Goal: Communication & Community: Share content

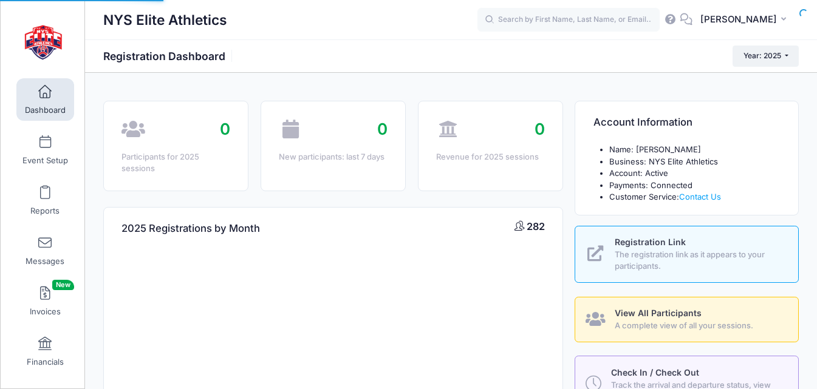
select select
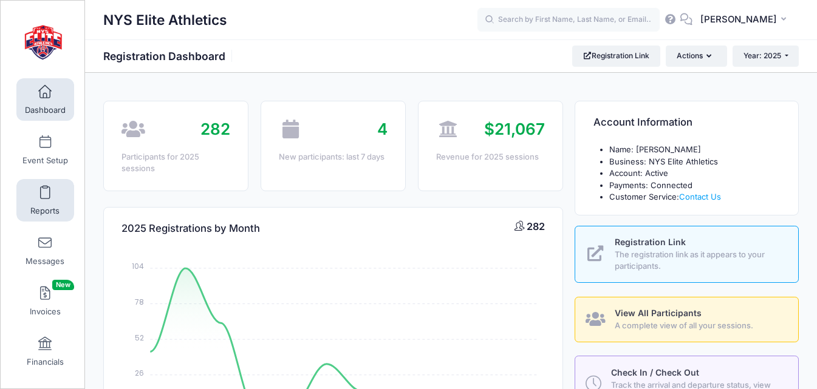
click at [47, 206] on span "Reports" at bounding box center [44, 211] width 29 height 10
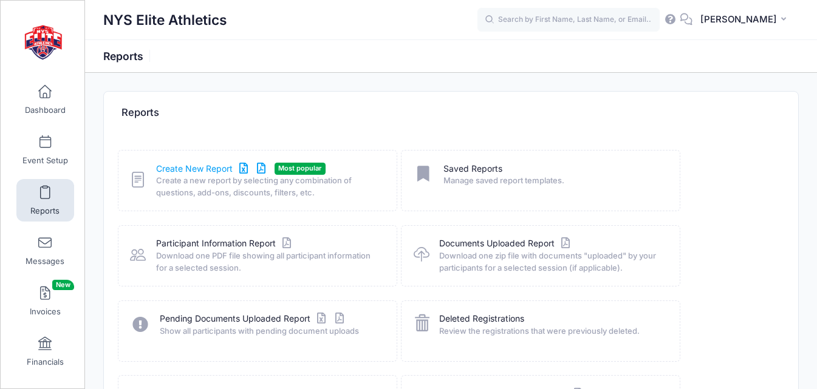
click at [214, 172] on link "Create New Report" at bounding box center [212, 169] width 113 height 13
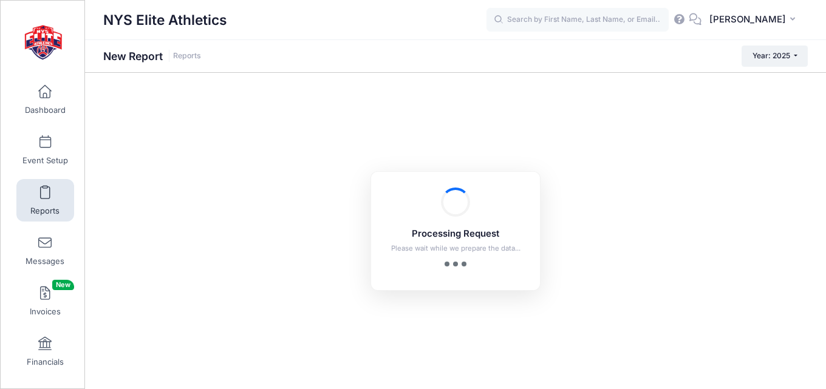
checkbox input "true"
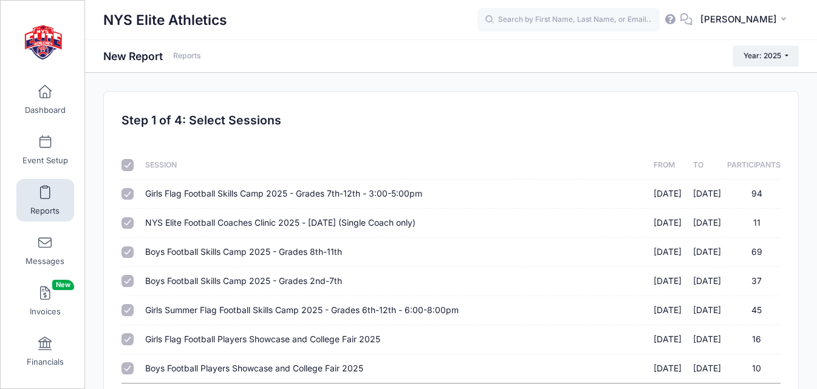
click at [128, 163] on input "checkbox" at bounding box center [127, 165] width 12 height 12
checkbox input "false"
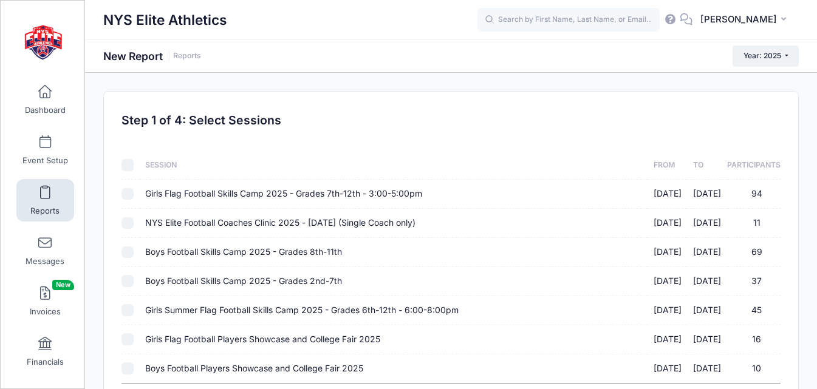
checkbox input "false"
click at [127, 253] on input "Boys Football Skills Camp 2025 - Grades 8th-11th 03/22/2025 - 03/22/2025 69" at bounding box center [127, 253] width 12 height 12
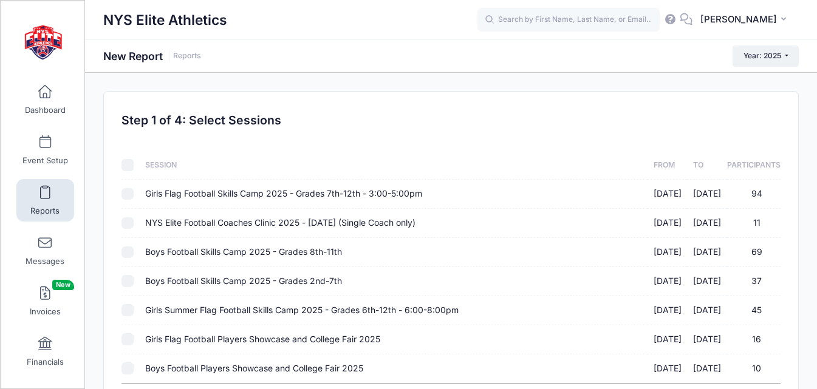
checkbox input "true"
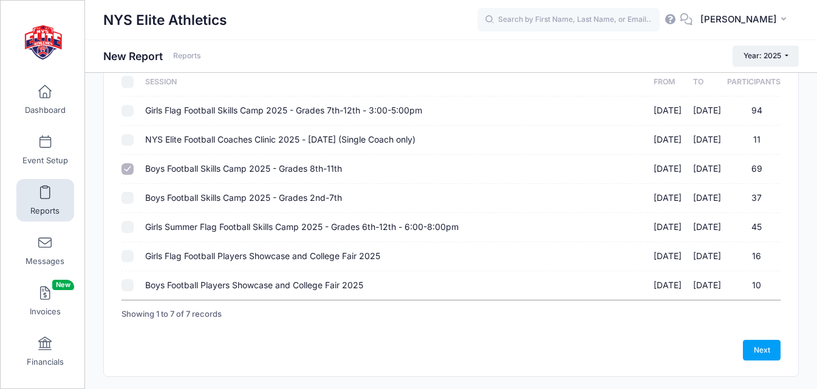
scroll to position [117, 0]
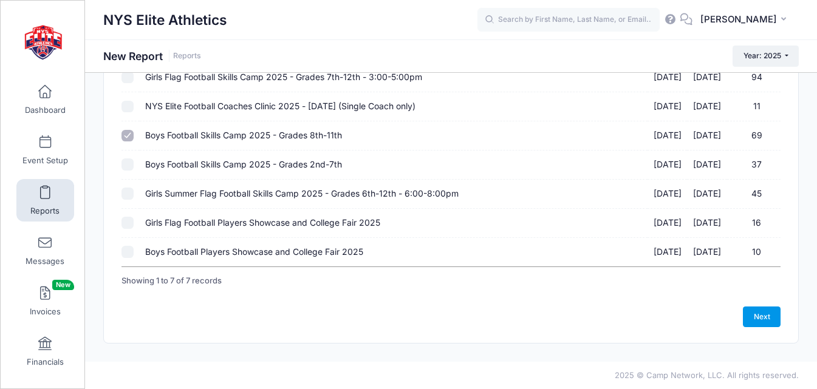
click at [765, 327] on link "Next" at bounding box center [762, 317] width 38 height 21
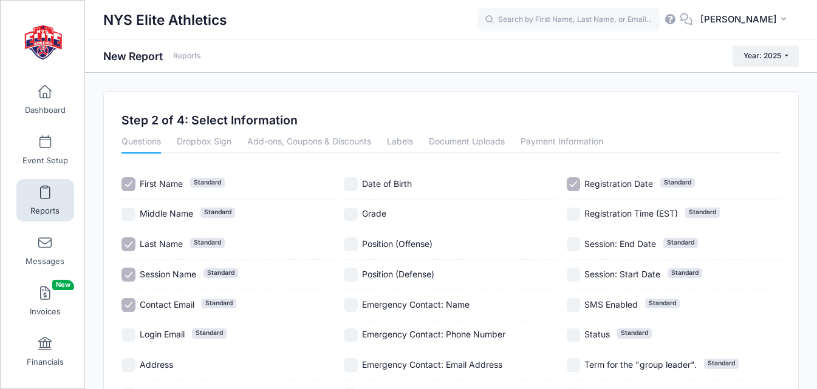
click at [155, 273] on span "Session Name" at bounding box center [168, 274] width 56 height 10
checkbox input "false"
click at [161, 303] on span "Contact Email" at bounding box center [167, 304] width 55 height 10
checkbox input "false"
click at [611, 186] on span "Registration Date" at bounding box center [618, 184] width 69 height 10
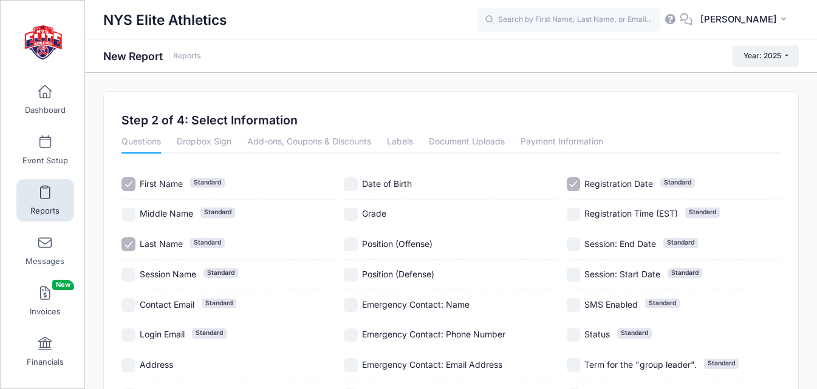
checkbox input "false"
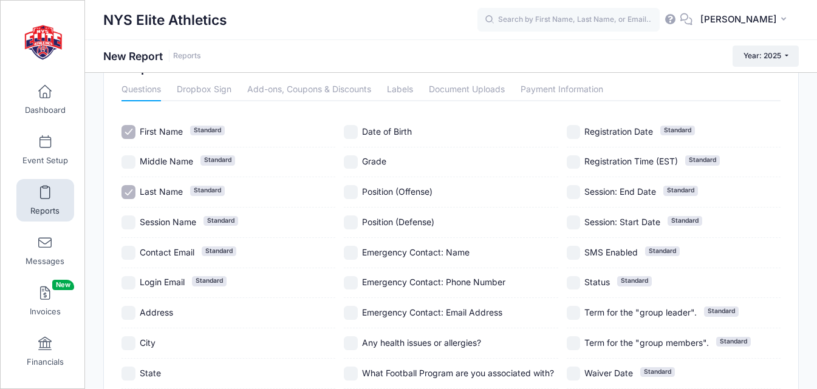
scroll to position [207, 0]
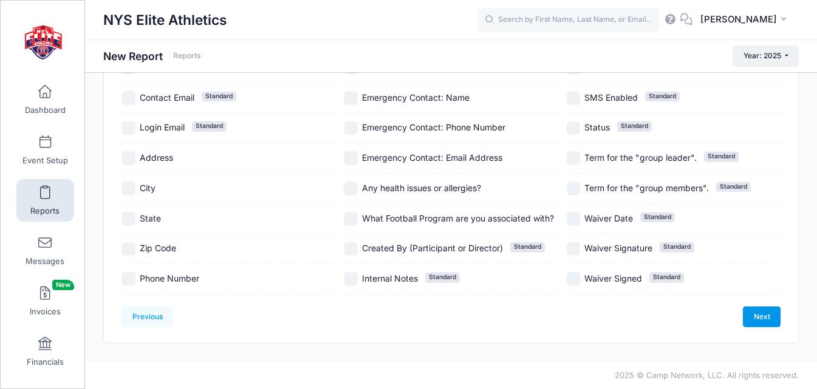
click at [767, 319] on link "Next" at bounding box center [762, 317] width 38 height 21
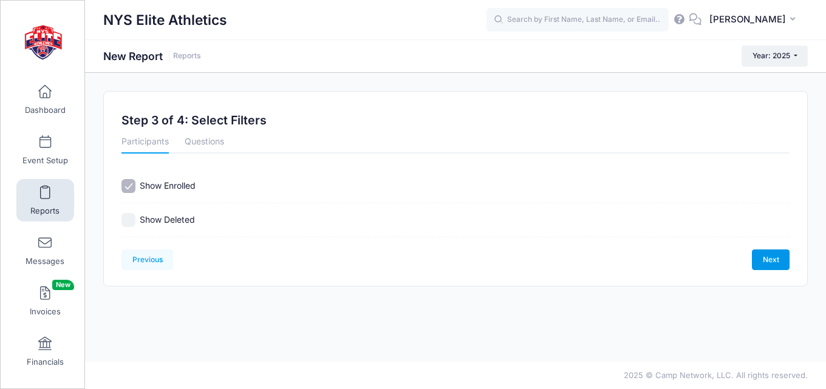
click at [760, 252] on link "Next" at bounding box center [771, 260] width 38 height 21
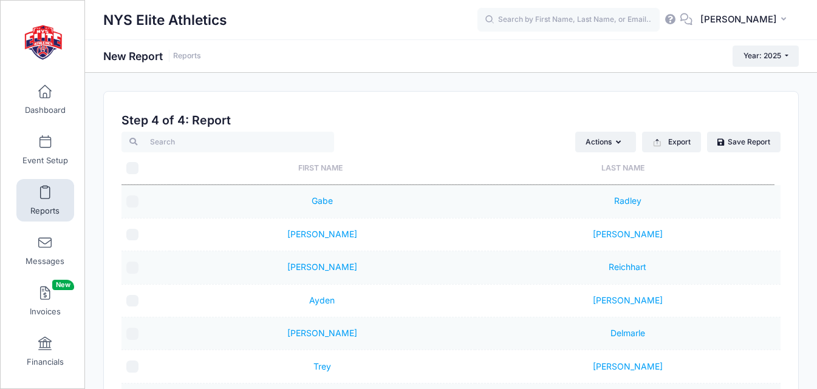
click at [132, 163] on input "\a \a" at bounding box center [132, 168] width 12 height 12
checkbox input "true"
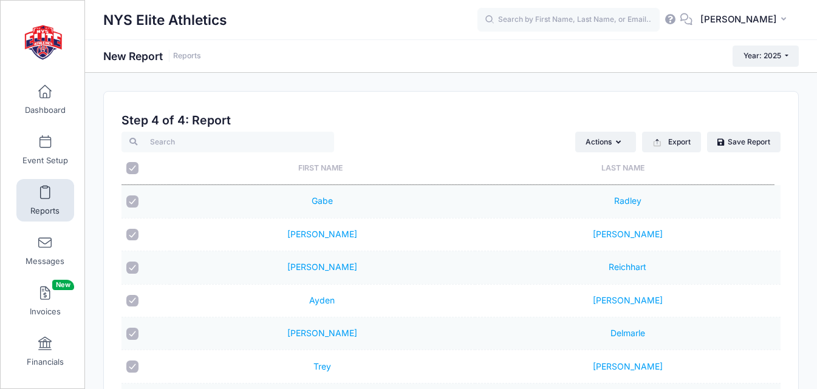
checkbox input "true"
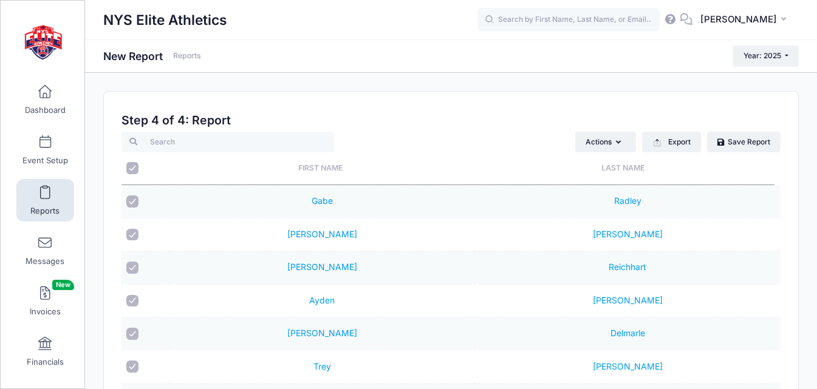
checkbox input "true"
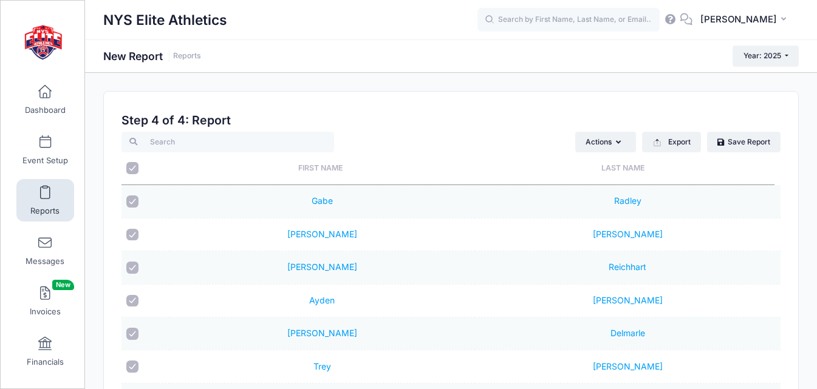
checkbox input "true"
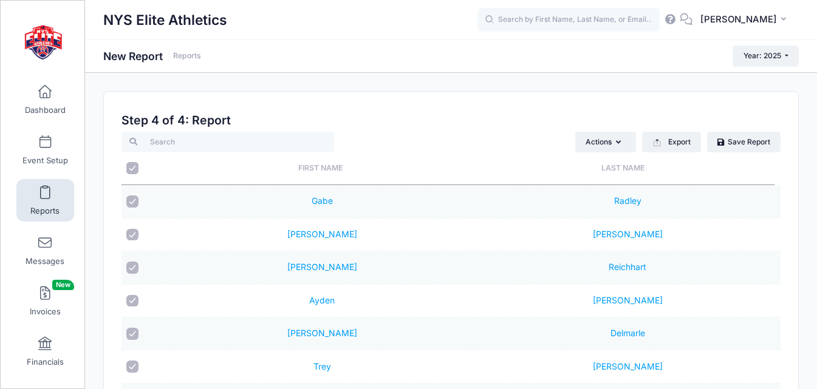
checkbox input "true"
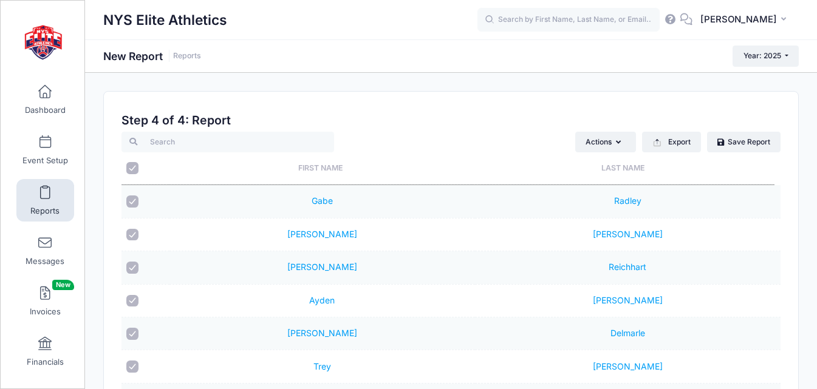
checkbox input "true"
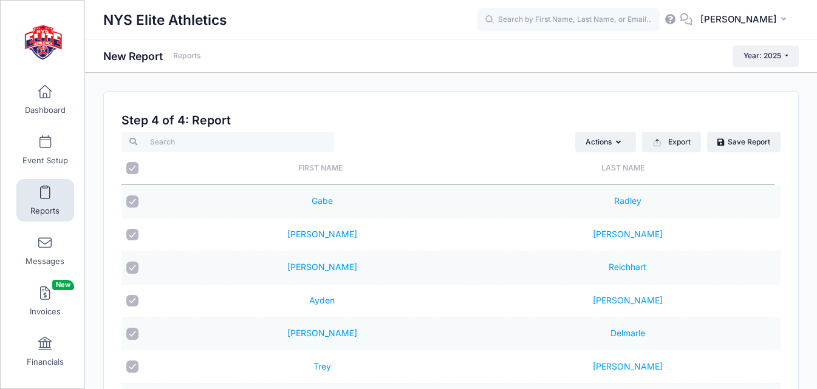
checkbox input "true"
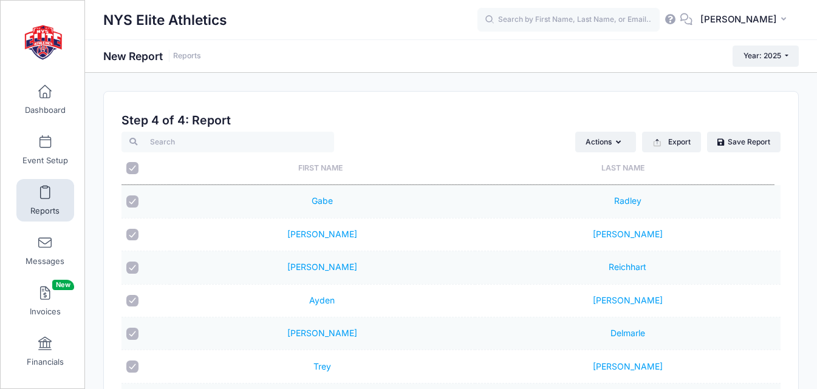
checkbox input "true"
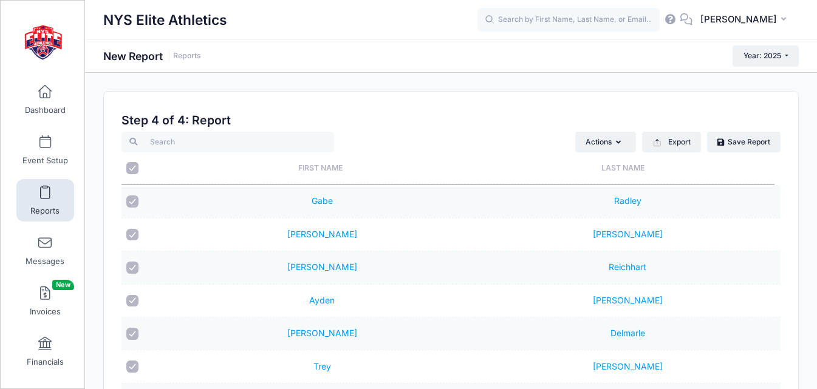
checkbox input "true"
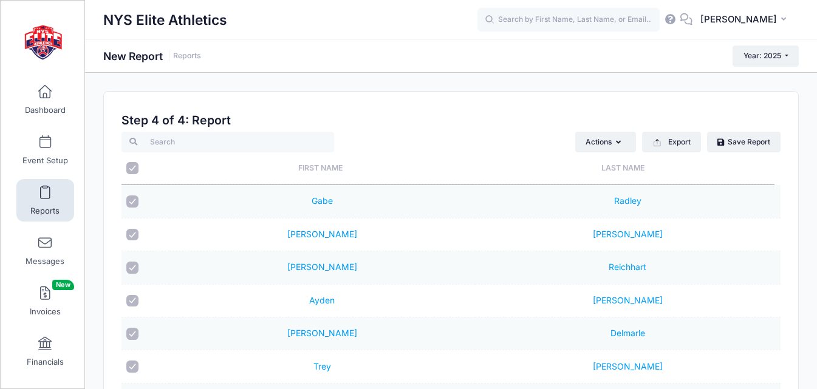
checkbox input "true"
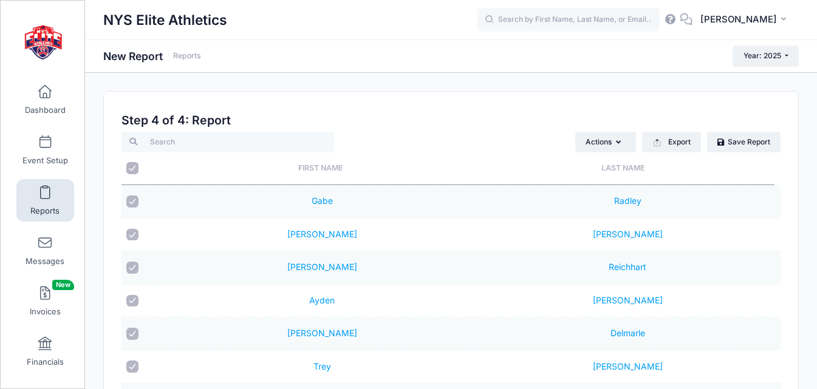
checkbox input "true"
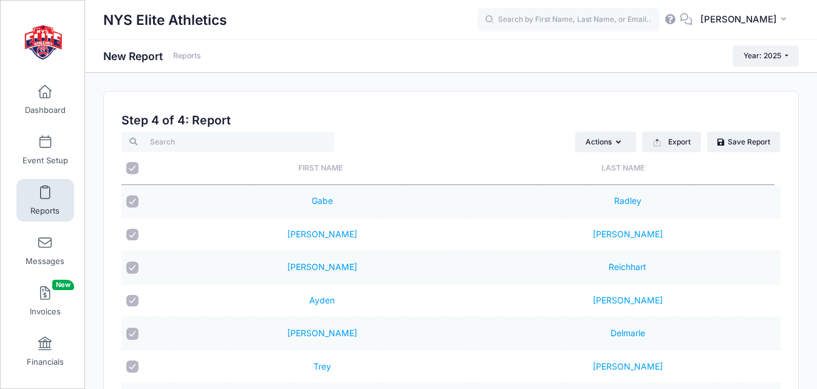
checkbox input "true"
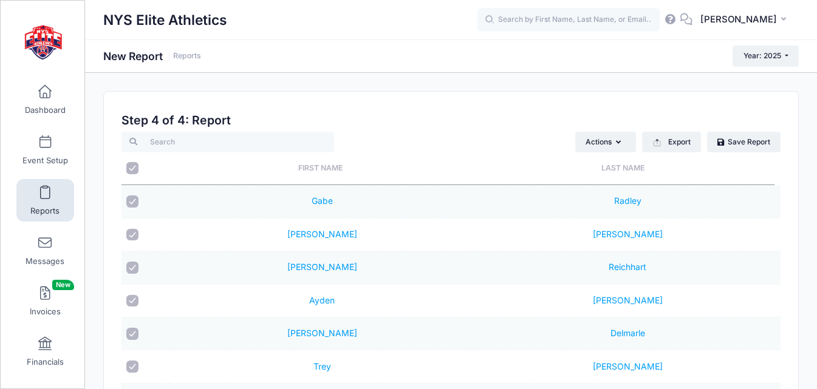
checkbox input "true"
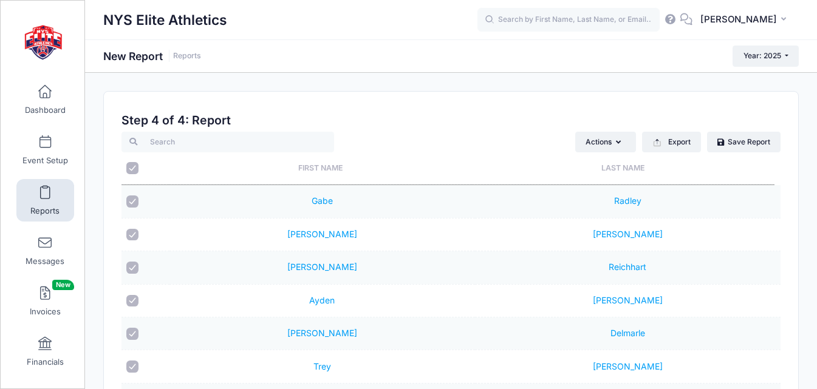
checkbox input "true"
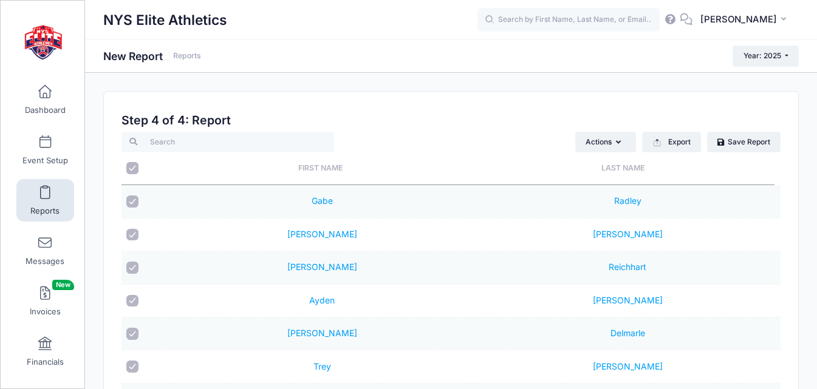
checkbox input "true"
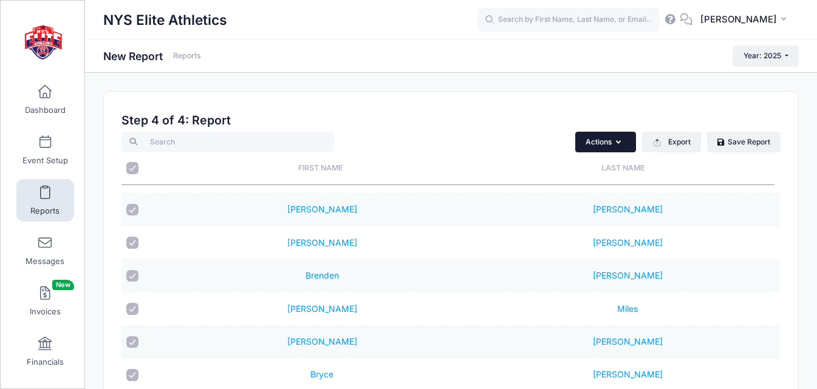
click at [624, 143] on button "Actions" at bounding box center [605, 142] width 61 height 21
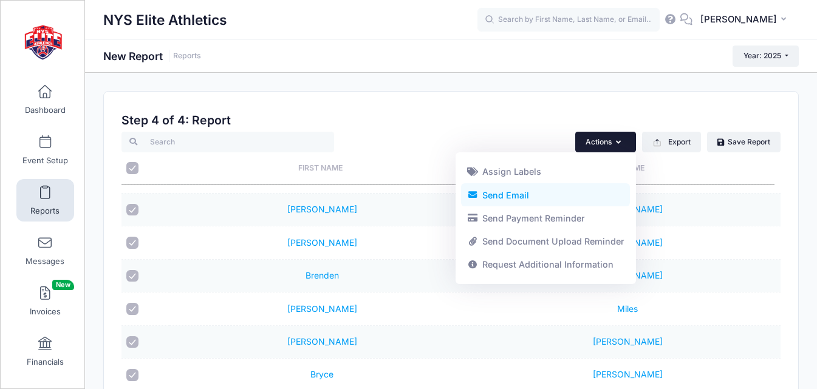
click at [509, 193] on link "Send Email" at bounding box center [545, 194] width 169 height 23
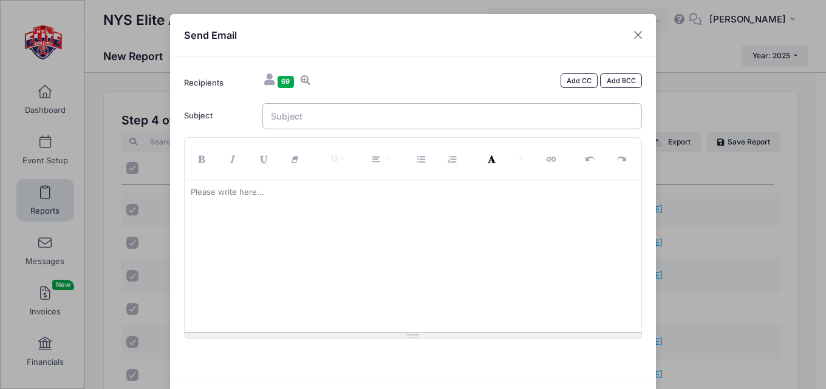
click at [364, 123] on input "Subject" at bounding box center [452, 116] width 380 height 26
type input "s"
click at [350, 116] on input "Still Time - ONLY 10 Days Left - Register TODAY - Football Showcase and College…" at bounding box center [452, 116] width 380 height 26
drag, startPoint x: 373, startPoint y: 118, endPoint x: 260, endPoint y: 118, distance: 112.9
click at [262, 118] on input "Still Time - ONLY 10 Days Left - Register TODAY - Football Showcase and College…" at bounding box center [452, 116] width 380 height 26
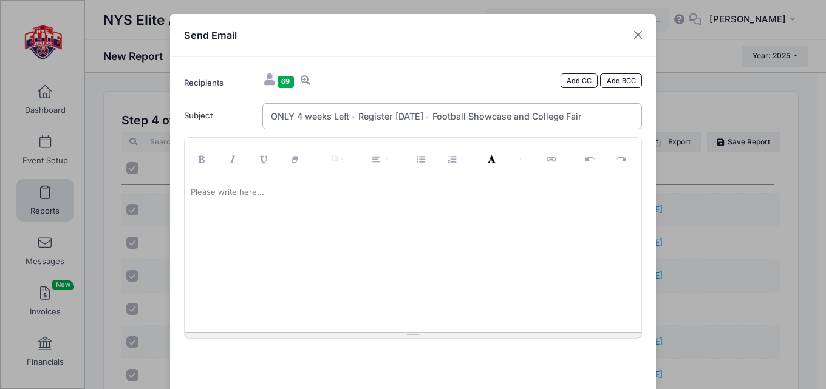
click at [309, 117] on input "ONLY 4 weeks Left - Register TODAY - Football Showcase and College Fair" at bounding box center [452, 116] width 380 height 26
click at [358, 114] on input "ONLY 4 Weeks Left - Register TODAY - Football Showcase and College Fair" at bounding box center [452, 116] width 380 height 26
type input "ONLY 4 Weeks Left to SAVE $25 - Register TODAY - Football Showcase and College …"
click at [301, 192] on p at bounding box center [413, 192] width 445 height 12
paste div
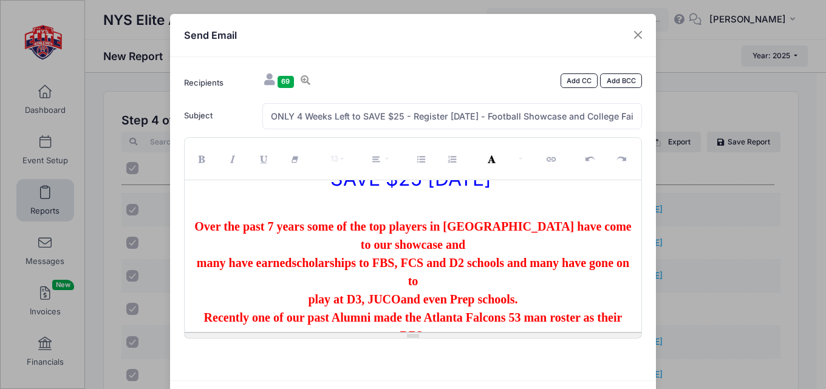
scroll to position [859, 0]
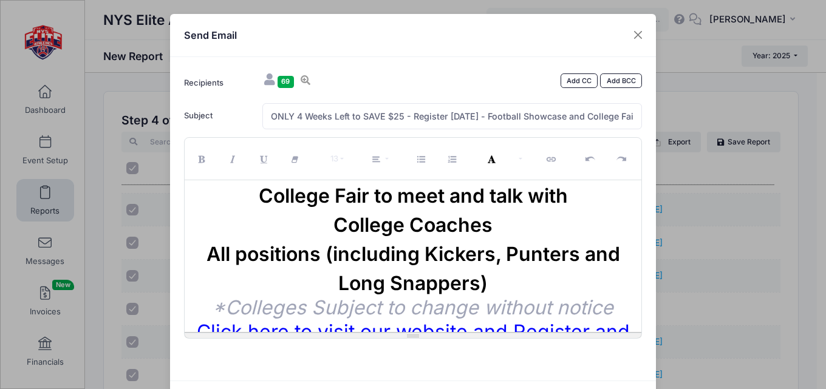
click at [518, 260] on div "Please write here... Only 4 Weeks left to SAVE $25 on Early Registration 8th An…" at bounding box center [413, 256] width 457 height 152
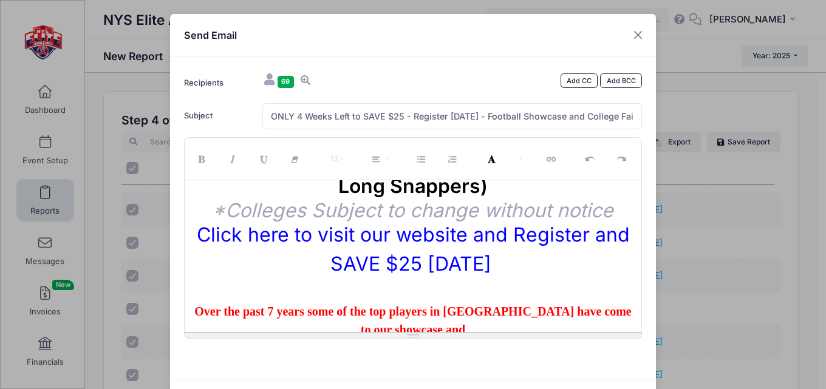
scroll to position [957, 0]
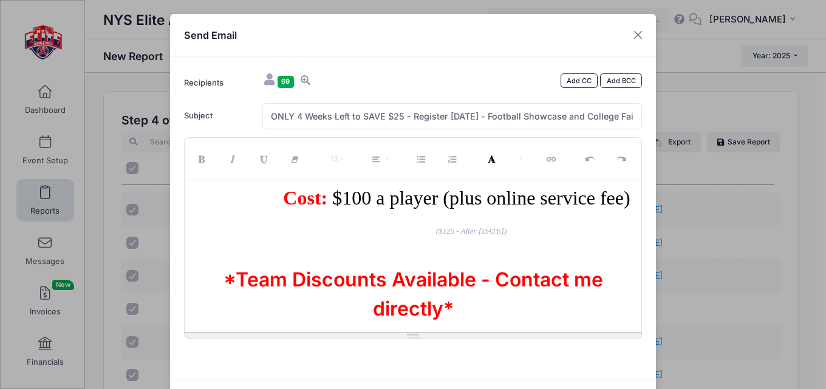
scroll to position [333, 0]
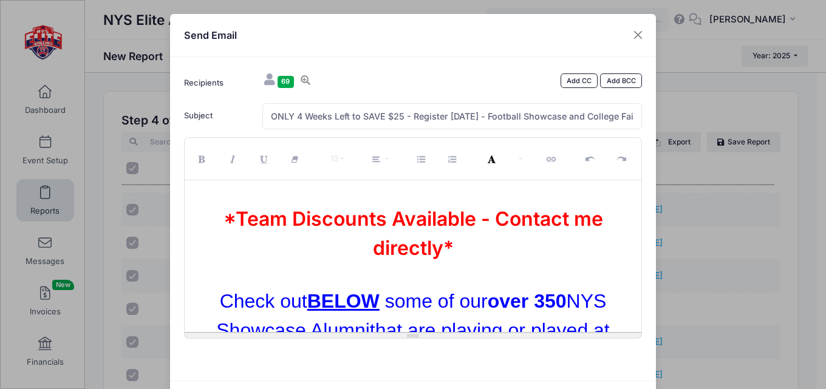
click at [417, 177] on span "($125 - After [DATE])" at bounding box center [413, 166] width 188 height 22
drag, startPoint x: 474, startPoint y: 262, endPoint x: 365, endPoint y: 253, distance: 109.1
click at [365, 181] on div "($125 - After [DATE])" at bounding box center [413, 166] width 445 height 29
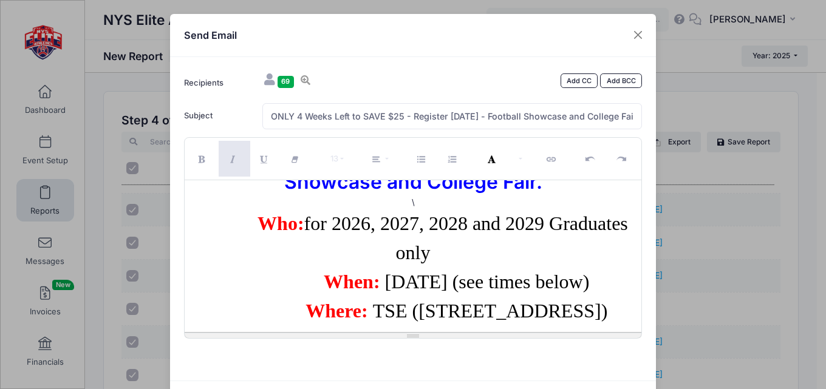
scroll to position [151, 0]
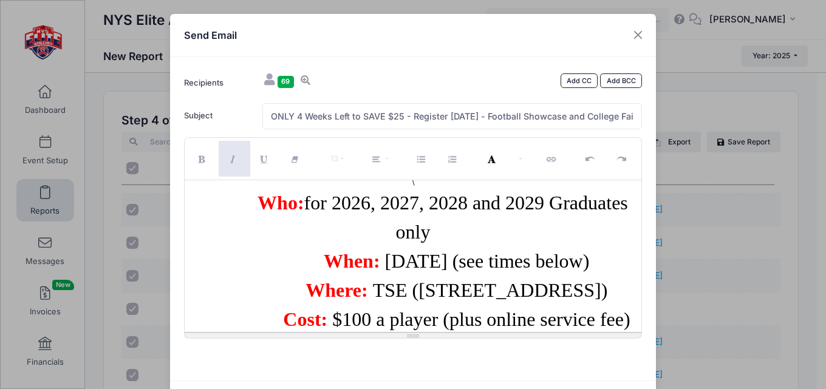
drag, startPoint x: 433, startPoint y: 231, endPoint x: 390, endPoint y: 234, distance: 43.2
click at [390, 234] on div "Who: for 2026, 2027, 2028 and 2029 Graduates only" at bounding box center [413, 217] width 445 height 58
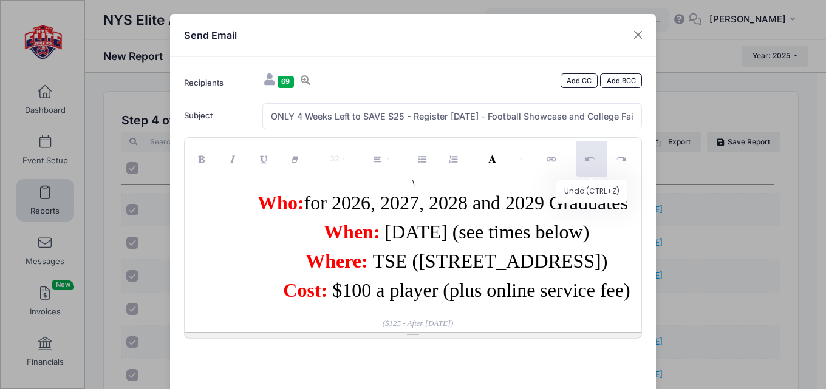
click at [586, 160] on icon "Undo (CTRL+Z)" at bounding box center [591, 160] width 11 height 0
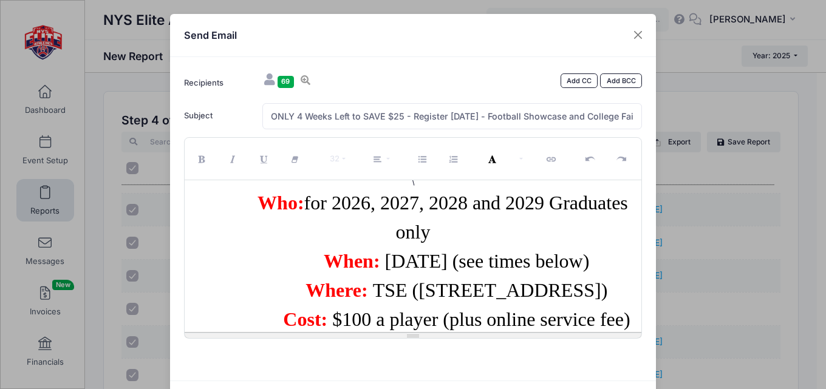
click at [472, 236] on div "Who: for 2026, 2027, 2028 and 2029 Graduates only" at bounding box center [413, 217] width 445 height 58
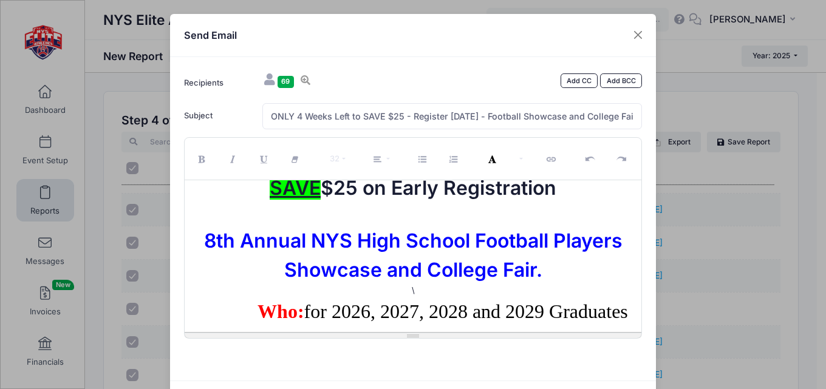
scroll to position [61, 0]
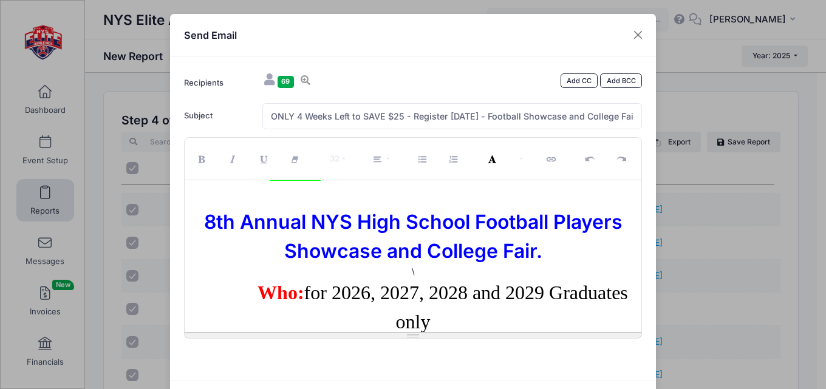
click at [417, 274] on div "\" at bounding box center [413, 272] width 445 height 12
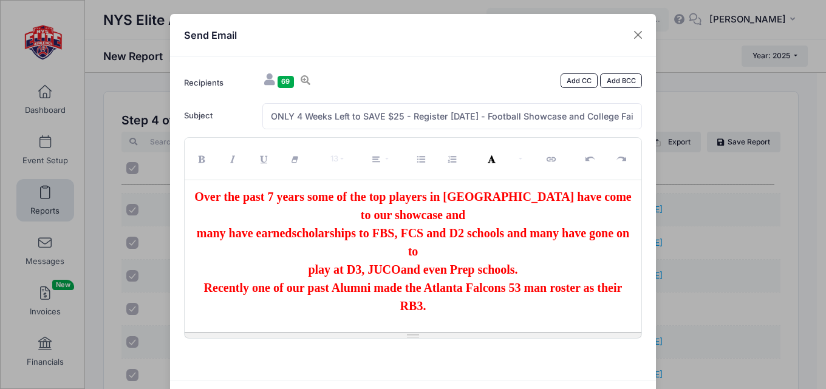
scroll to position [1032, 0]
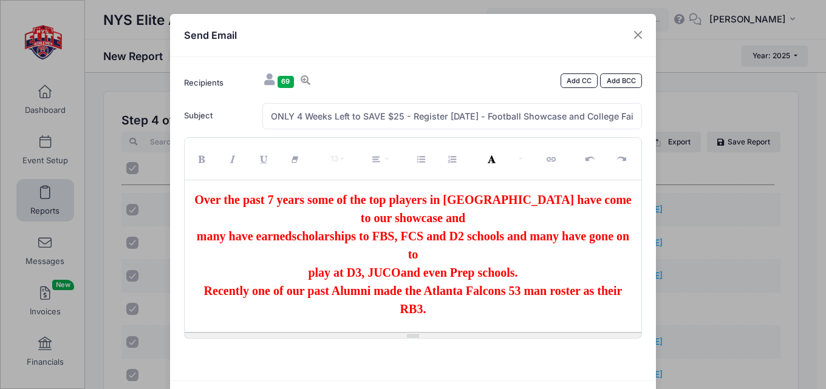
click at [461, 164] on font "Click here to visit our website and Register and SAVE $25 TODAY" at bounding box center [413, 137] width 433 height 53
click at [520, 167] on div "Click here to visit our website and Register and SAVE $25 TODAY" at bounding box center [413, 138] width 445 height 58
drag, startPoint x: 486, startPoint y: 271, endPoint x: 195, endPoint y: 236, distance: 293.5
click at [195, 167] on div "Click here to visit our website and Register and SAVE $25 TODAY" at bounding box center [413, 138] width 445 height 58
click at [548, 160] on icon "Link (CTRL+K)" at bounding box center [552, 160] width 11 height 0
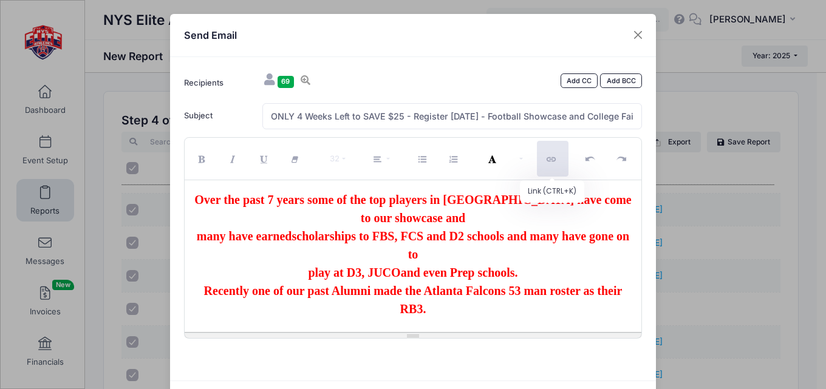
type input "Click here to visit our website and Register and SAVE $25 TODAY"
type input "https://nyseliteathletics.kmailroute.net/x/d?c=48245687&l=9d5280cb-fdd1-48e3-b6…"
checkbox input "false"
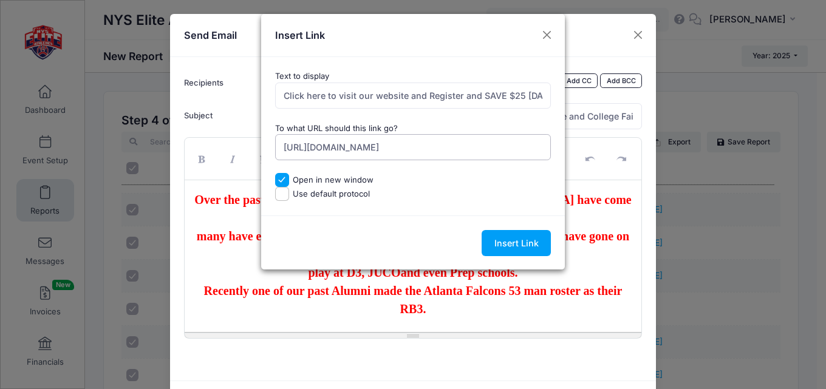
scroll to position [0, 370]
drag, startPoint x: 288, startPoint y: 146, endPoint x: 612, endPoint y: 170, distance: 325.1
click at [612, 170] on div "Insert Link Text to display Click here to visit our website and Register and SA…" at bounding box center [413, 194] width 826 height 389
type input "https://nyseliteathletics.kmailroute.net/x/d?c=48245"
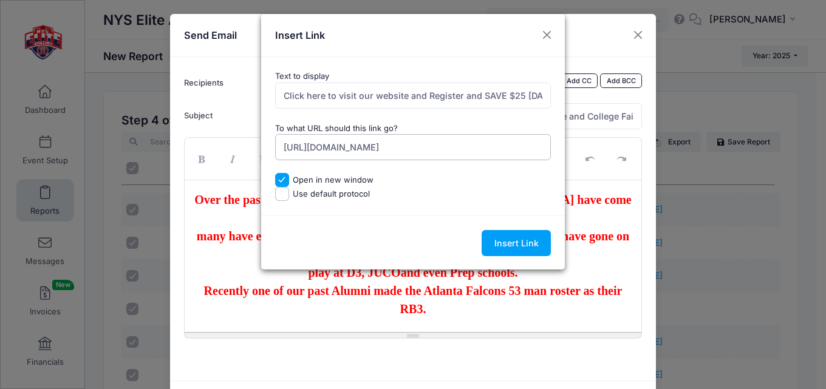
drag, startPoint x: 528, startPoint y: 149, endPoint x: 248, endPoint y: 149, distance: 279.9
click at [248, 149] on div "Insert Link Text to display Click here to visit our website and Register and SA…" at bounding box center [413, 194] width 826 height 389
paste input "https://www.nyseliteathletics.com/boys-high-school-football-showcase-and-colleg…"
type input "https://www.nyseliteathletics.com/boys-high-school-football-showcase-and-colleg…"
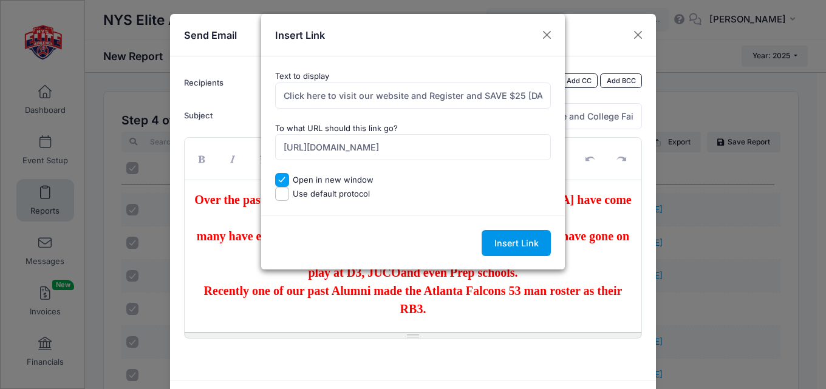
click at [531, 252] on input "Insert Link" at bounding box center [515, 243] width 69 height 26
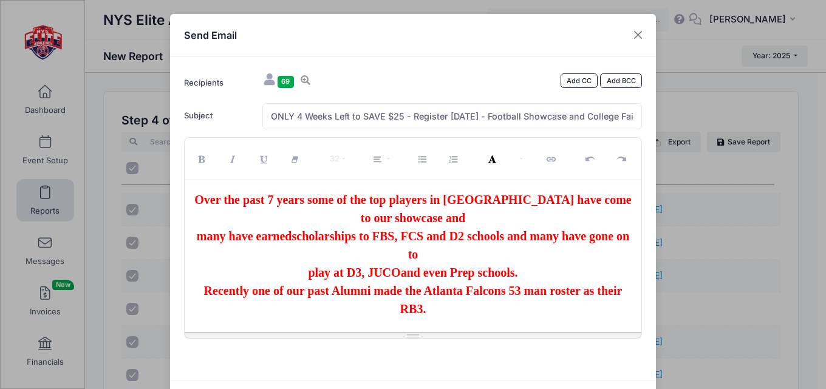
click at [519, 167] on div "Click here to visit our website and Register and SAVE $25 TODAY" at bounding box center [413, 138] width 445 height 58
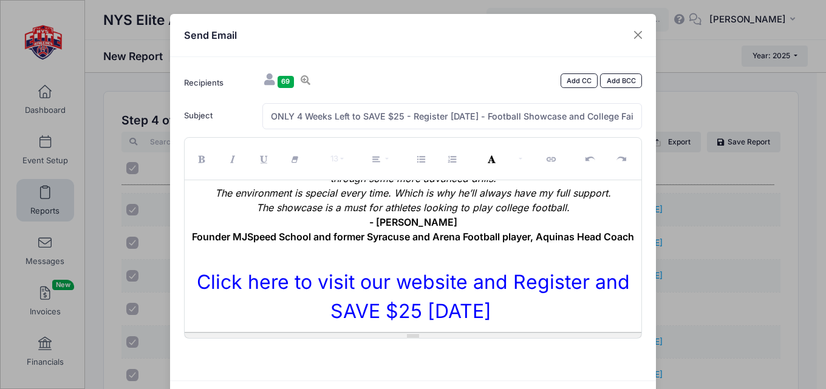
scroll to position [60, 0]
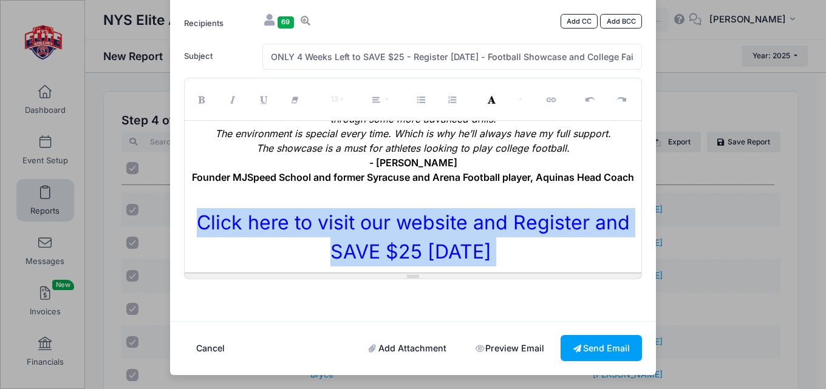
drag, startPoint x: 500, startPoint y: 251, endPoint x: 182, endPoint y: 209, distance: 321.6
click at [185, 209] on div "Only 4 Weeks left to SAVE $25 on Early Registration 8th Annual NYS High School …" at bounding box center [413, 197] width 457 height 152
click at [548, 100] on icon "Link (CTRL+K)" at bounding box center [552, 100] width 11 height 0
type input "Click here to visit our website and Register and SAVE $25 TODAY"
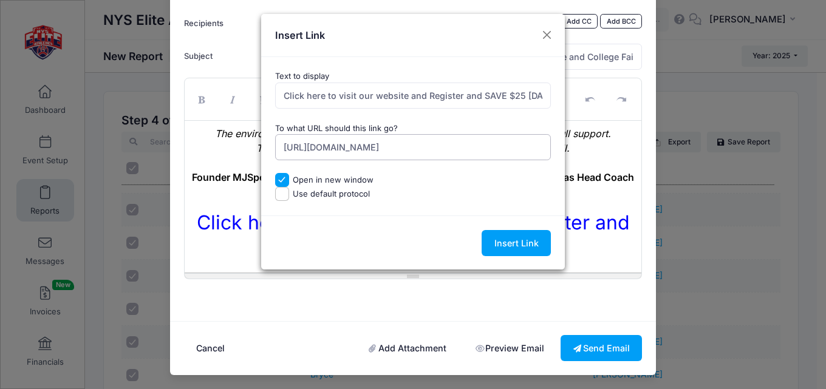
scroll to position [0, 370]
drag, startPoint x: 322, startPoint y: 152, endPoint x: 659, endPoint y: 173, distance: 337.0
click at [659, 173] on div "Insert Link Text to display Click here to visit our website and Register and SA…" at bounding box center [413, 194] width 826 height 389
type input "h"
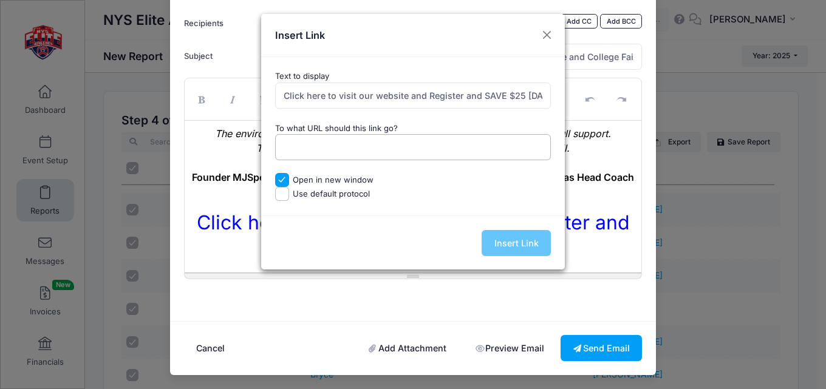
paste input "https://www.nyseliteathletics.com/boys-high-school-football-showcase-and-colleg…"
type input "https://www.nyseliteathletics.com/boys-high-school-football-showcase-and-colleg…"
click at [530, 248] on input "Insert Link" at bounding box center [515, 243] width 69 height 26
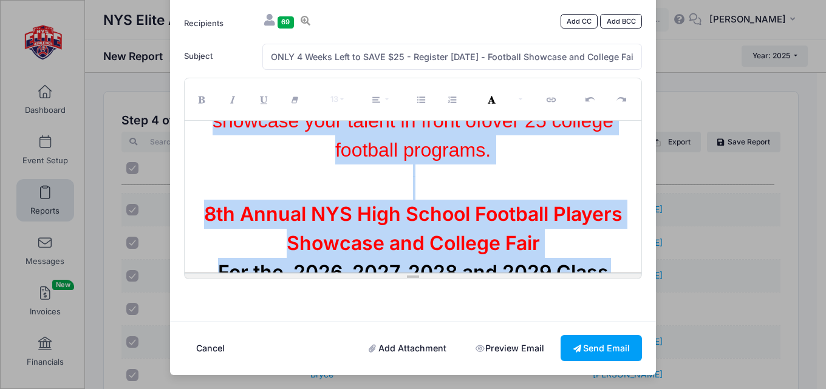
scroll to position [0, 0]
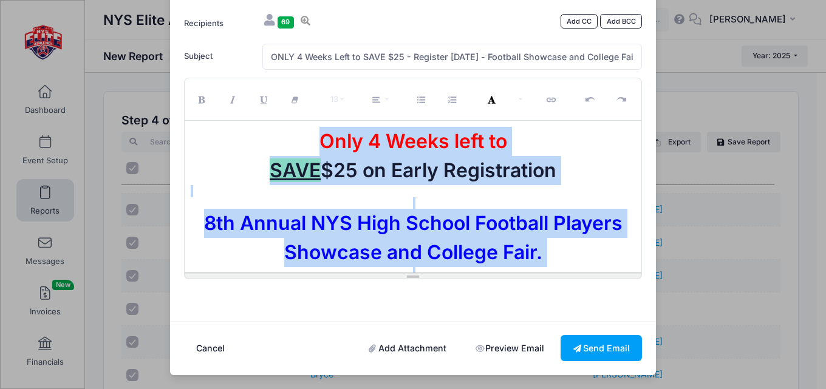
drag, startPoint x: 501, startPoint y: 254, endPoint x: 196, endPoint y: 24, distance: 381.9
click at [196, 24] on form "Recipients 69 Add CC Add BCC Radley, Gabe; Mendez, Justin; Reichhart, Christoph…" at bounding box center [413, 159] width 470 height 296
copy div "Only 4 Weeks left to SAVE $25 on Early Registration 8th Annual NYS High School …"
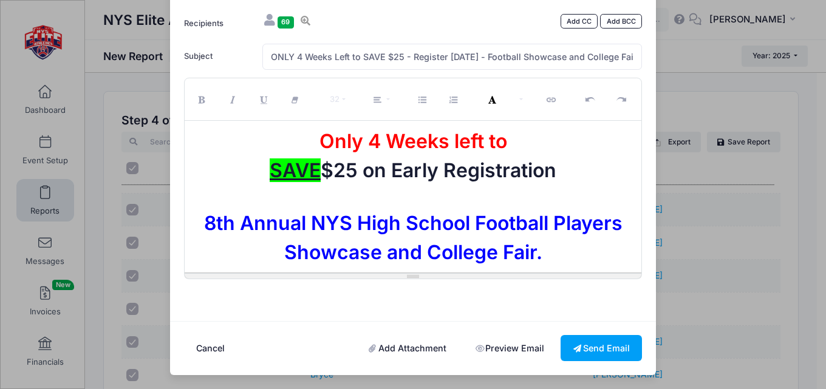
click at [464, 304] on form "Recipients 69 Add CC Add BCC Radley, Gabe; Mendez, Justin; Reichhart, Christoph…" at bounding box center [413, 159] width 470 height 296
click at [398, 347] on link "Add Attachment" at bounding box center [407, 348] width 103 height 26
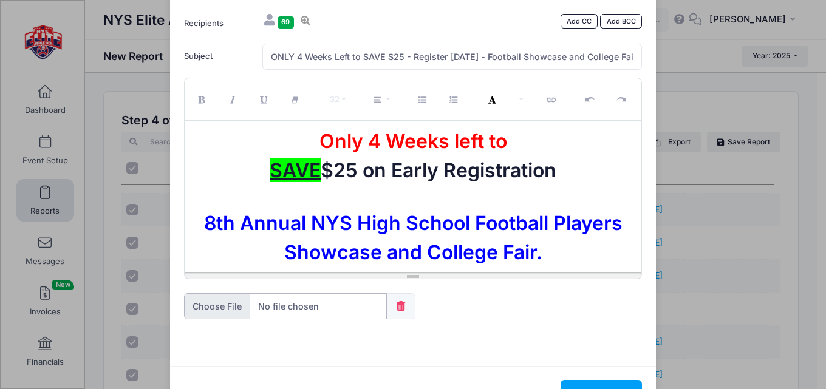
click at [253, 304] on input "file" at bounding box center [285, 306] width 203 height 26
type input "C:\fakepath\2025 Showcase Flyer with QR Code Final (3).pdf"
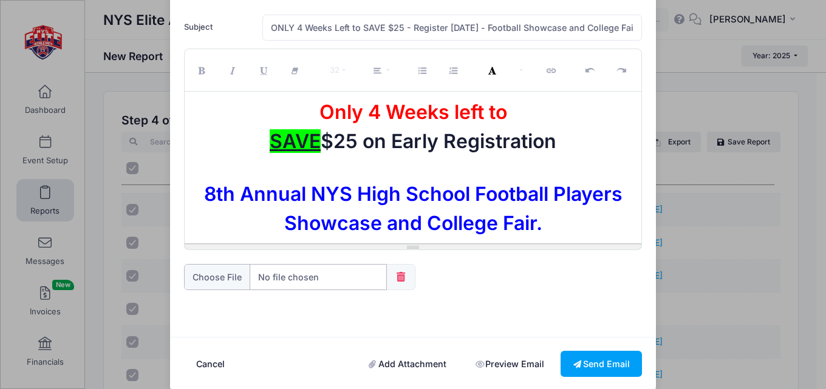
scroll to position [104, 0]
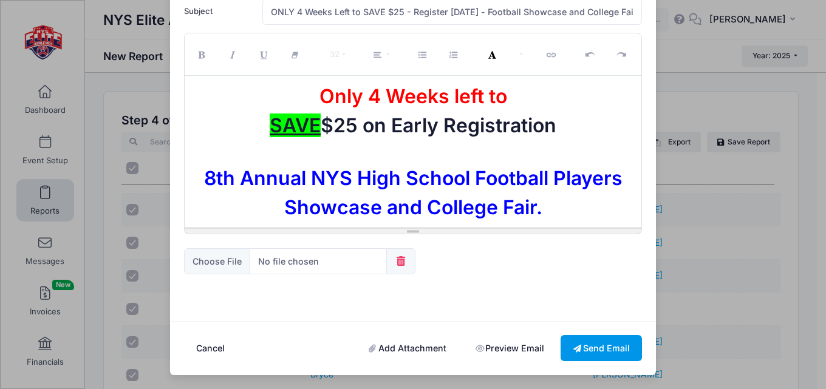
click at [599, 352] on button "Send Email" at bounding box center [600, 348] width 81 height 26
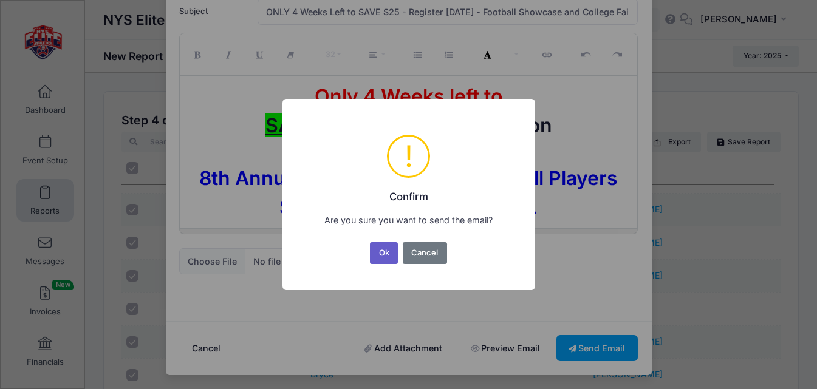
click at [391, 254] on button "Ok" at bounding box center [384, 253] width 28 height 22
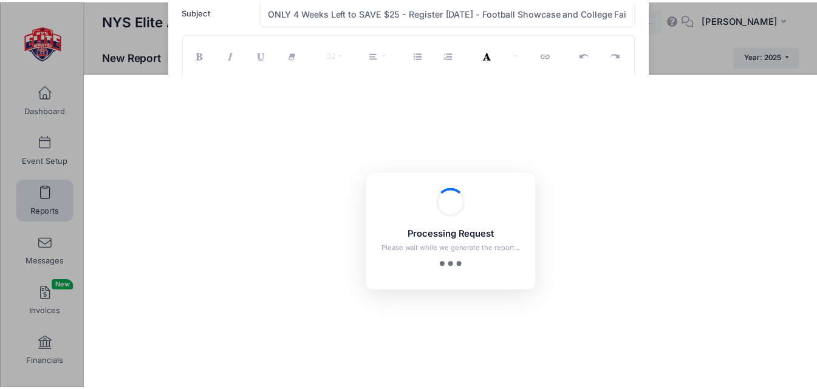
scroll to position [60, 0]
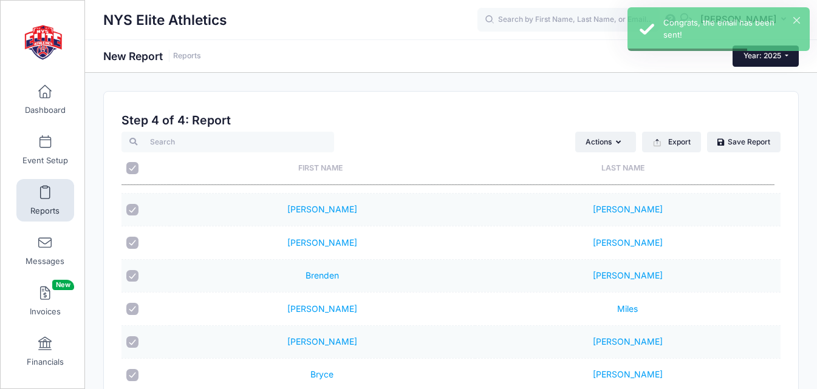
click at [793, 54] on button "Year: 2025" at bounding box center [765, 56] width 66 height 21
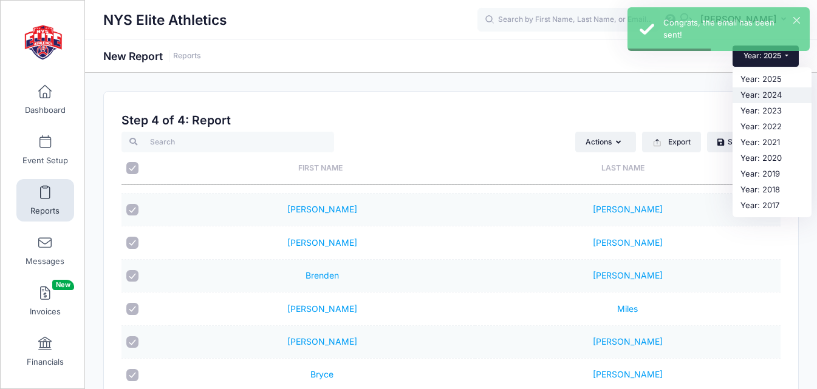
click at [765, 92] on link "Year: 2024" at bounding box center [771, 95] width 79 height 16
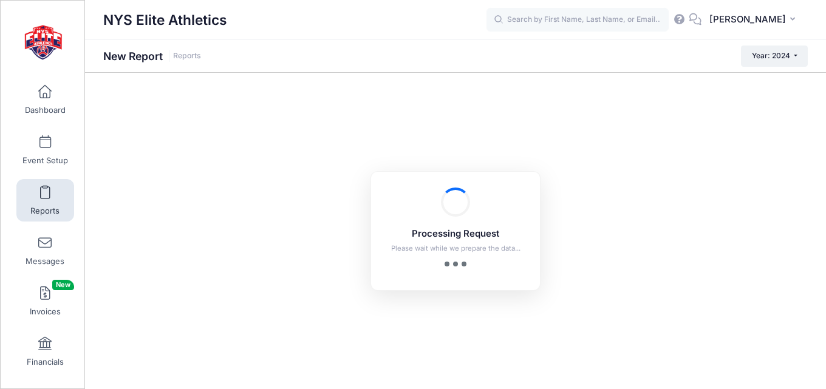
checkbox input "true"
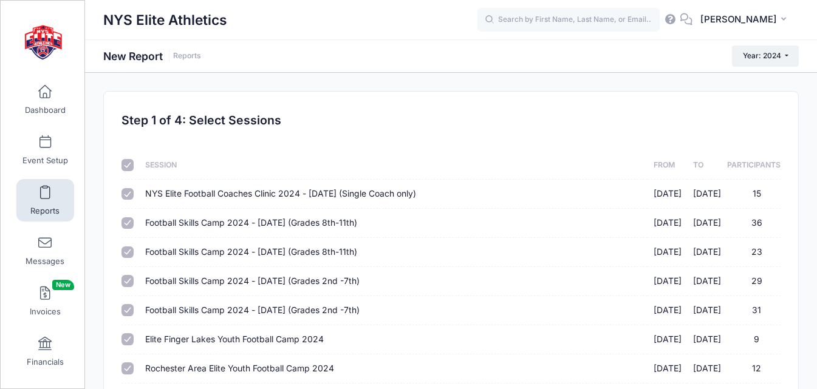
click at [131, 166] on input "checkbox" at bounding box center [127, 165] width 12 height 12
checkbox input "false"
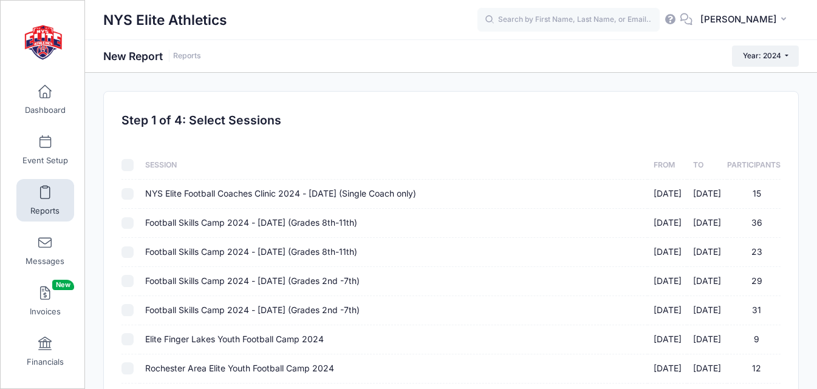
checkbox input "false"
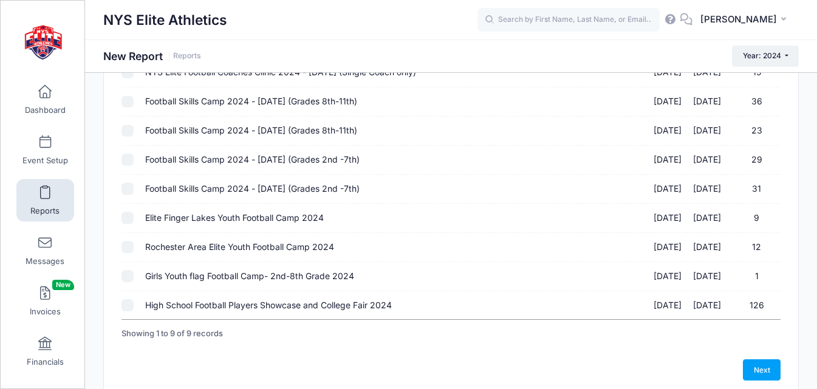
scroll to position [175, 0]
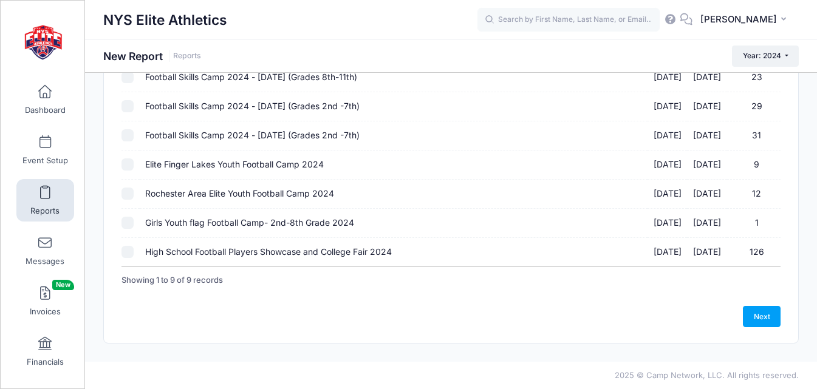
click at [131, 253] on input "High School Football Players Showcase and College Fair 2024 12/01/2024 - 12/02/…" at bounding box center [127, 252] width 12 height 12
checkbox input "true"
click at [760, 319] on link "Next" at bounding box center [762, 316] width 38 height 21
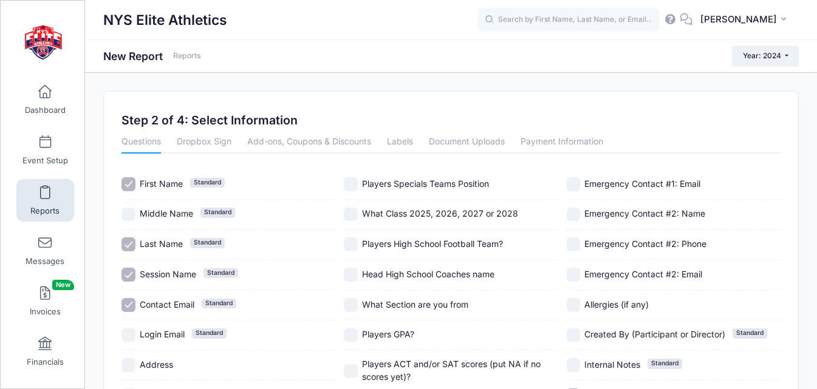
click at [140, 272] on span "Session Name" at bounding box center [168, 274] width 56 height 10
checkbox input "false"
click at [152, 306] on span "Contact Email" at bounding box center [167, 304] width 55 height 10
checkbox input "false"
click at [440, 217] on span "What Class 2025, 2026, 2027 or 2028" at bounding box center [440, 213] width 156 height 10
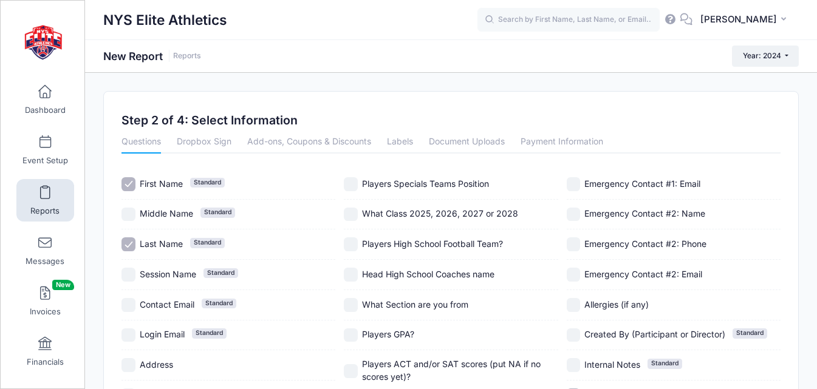
checkbox input "true"
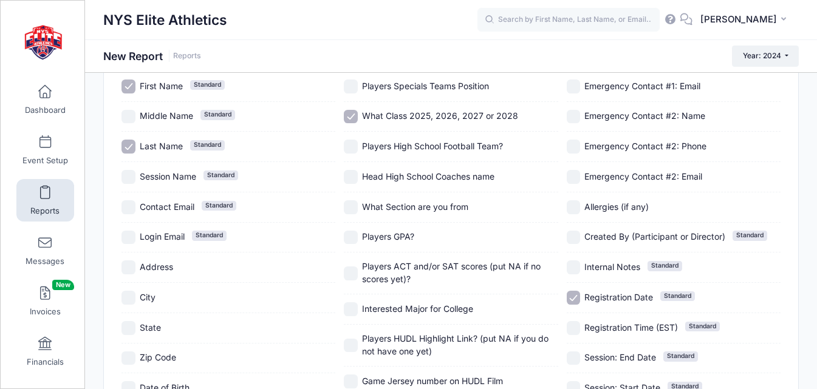
scroll to position [121, 0]
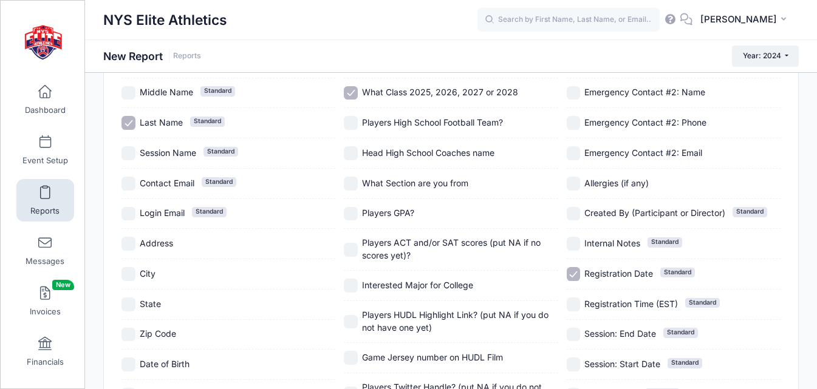
click at [598, 274] on span "Registration Date" at bounding box center [618, 273] width 69 height 10
checkbox input "false"
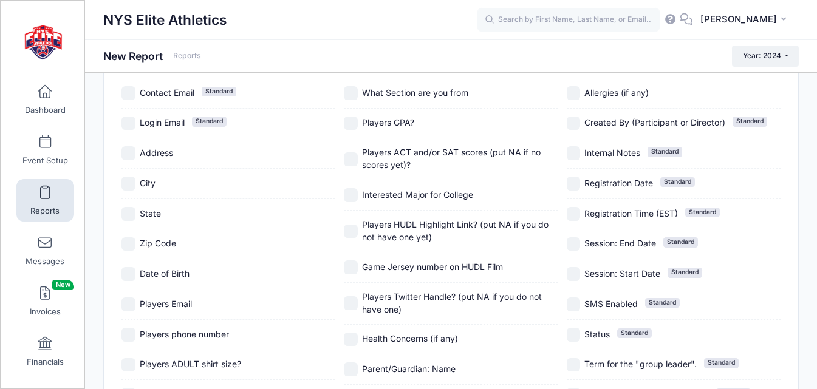
scroll to position [423, 0]
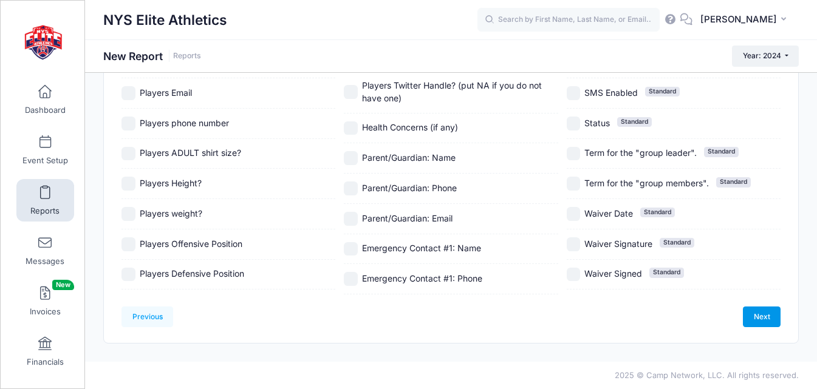
click at [769, 314] on link "Next" at bounding box center [762, 317] width 38 height 21
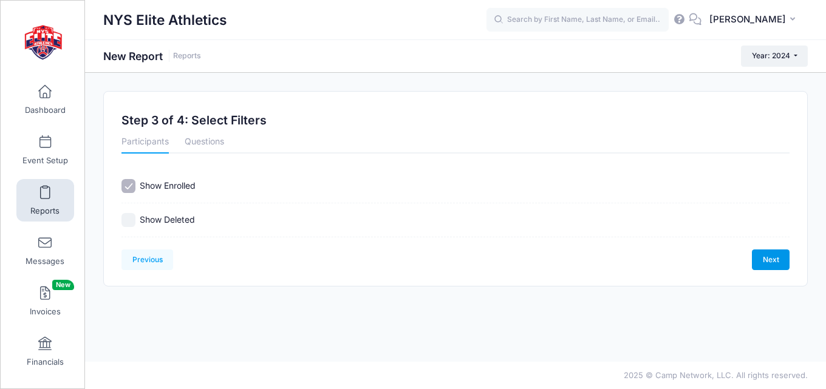
click at [778, 265] on link "Next" at bounding box center [771, 260] width 38 height 21
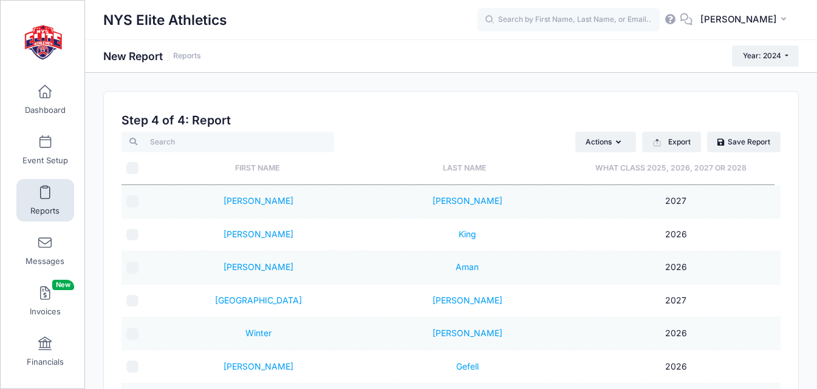
click at [673, 172] on th "What Class 2025, 2026, 2027 or 2028" at bounding box center [670, 168] width 206 height 32
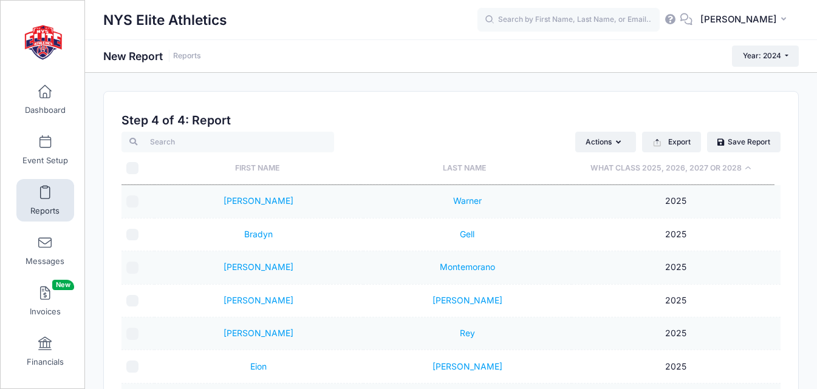
click at [137, 169] on input "\a \a" at bounding box center [132, 168] width 12 height 12
checkbox input "true"
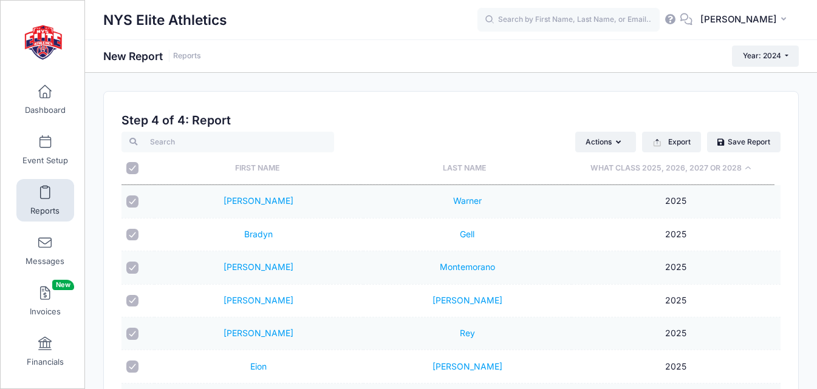
checkbox input "true"
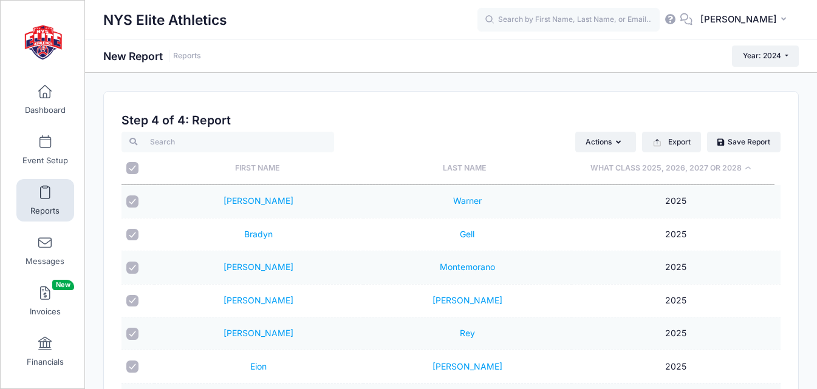
checkbox input "true"
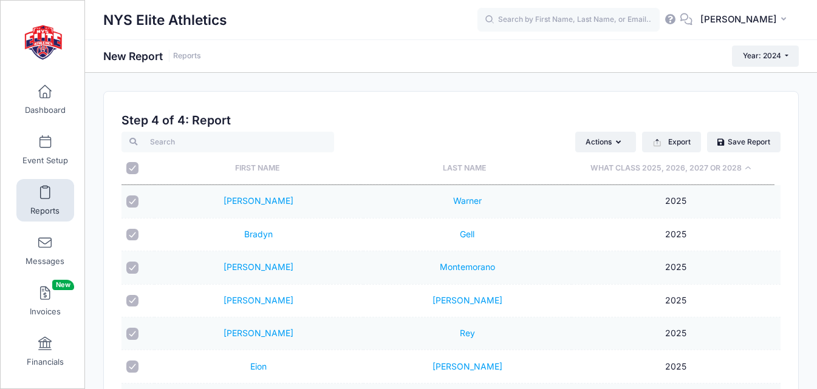
checkbox input "true"
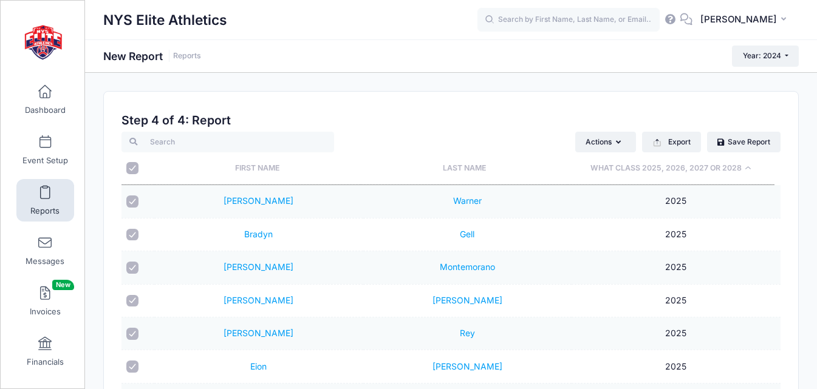
checkbox input "true"
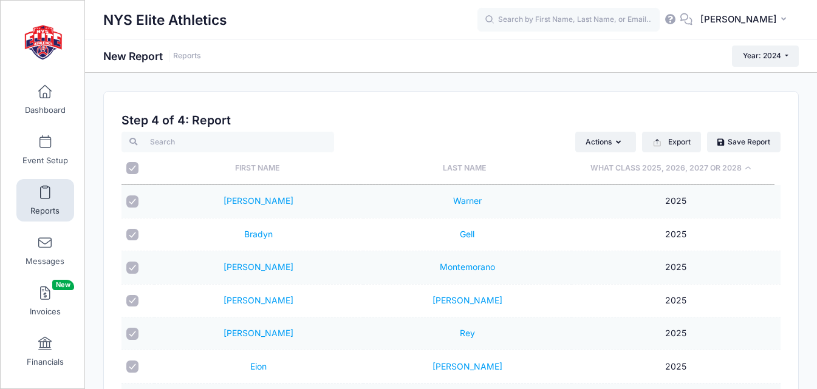
checkbox input "true"
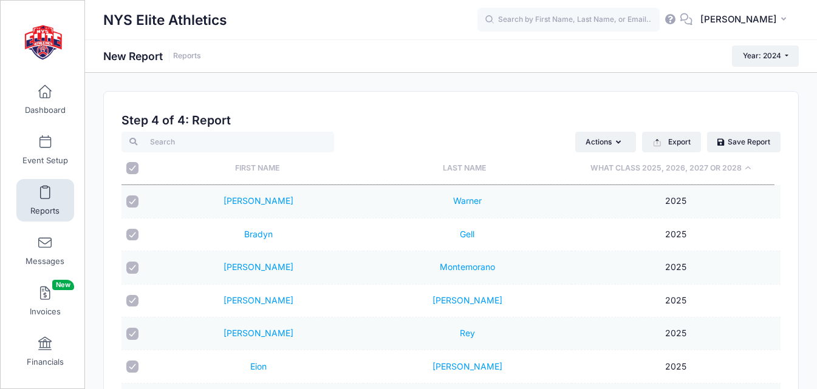
checkbox input "true"
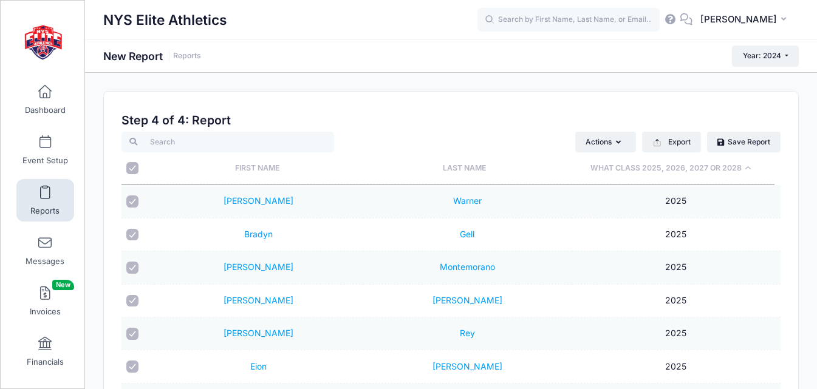
checkbox input "true"
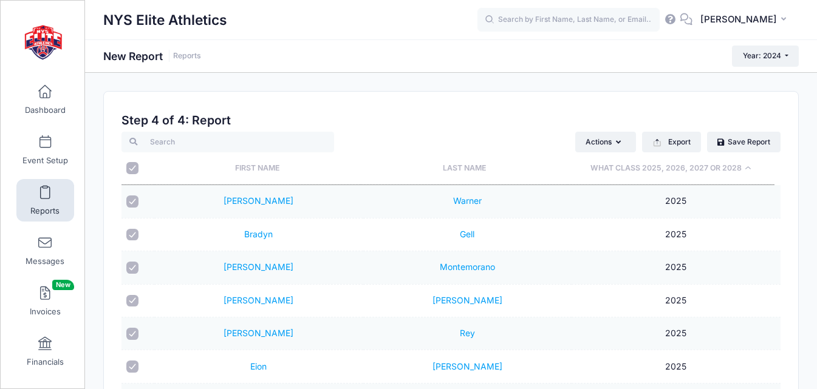
checkbox input "true"
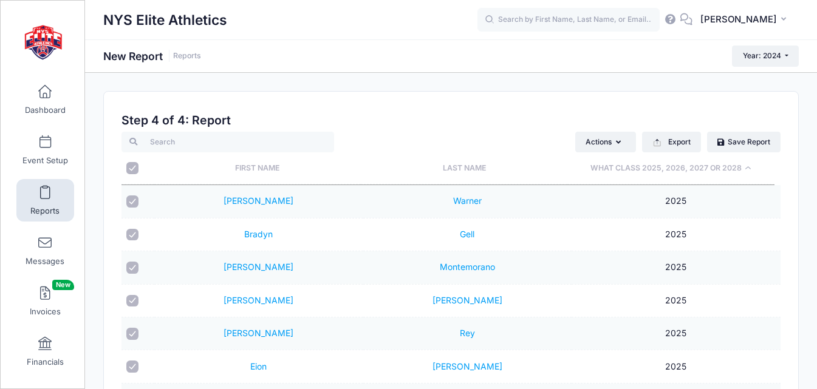
checkbox input "true"
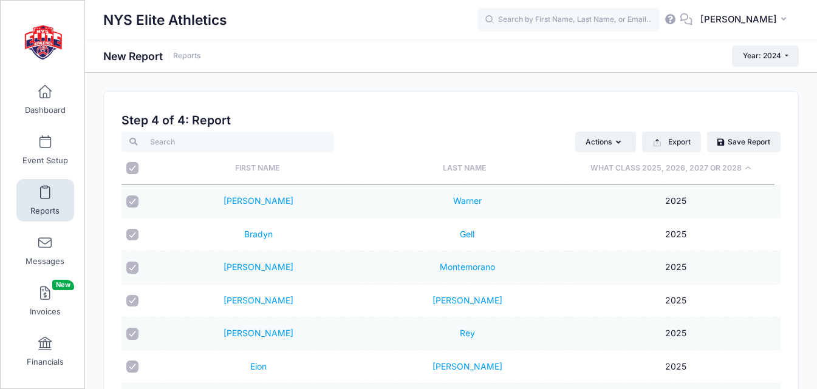
checkbox input "true"
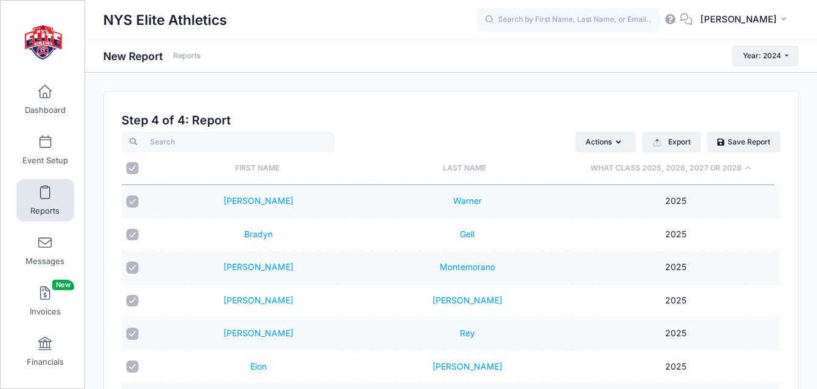
checkbox input "true"
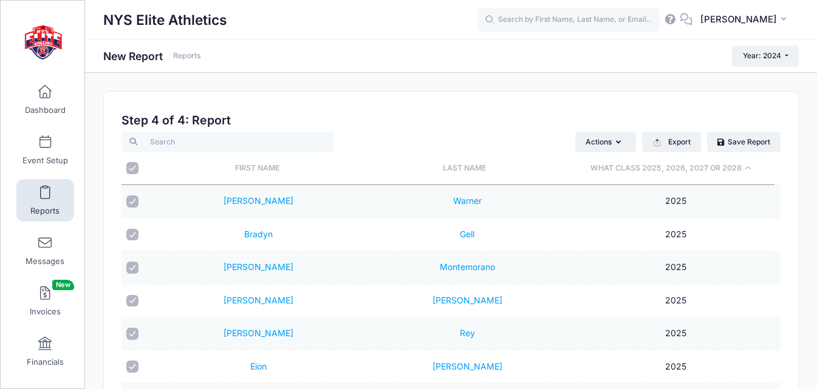
checkbox input "true"
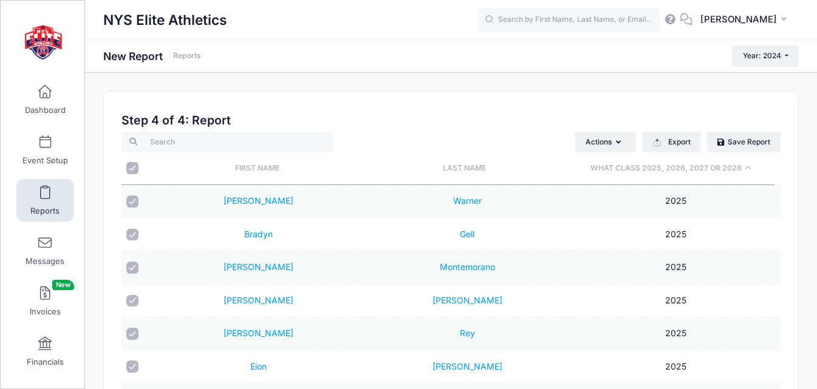
checkbox input "true"
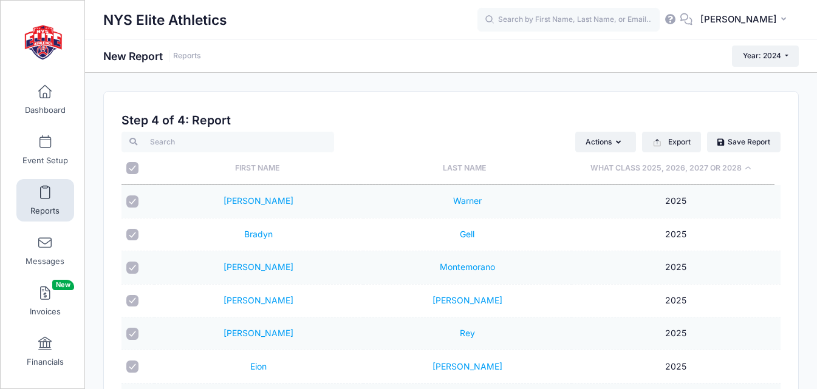
checkbox input "true"
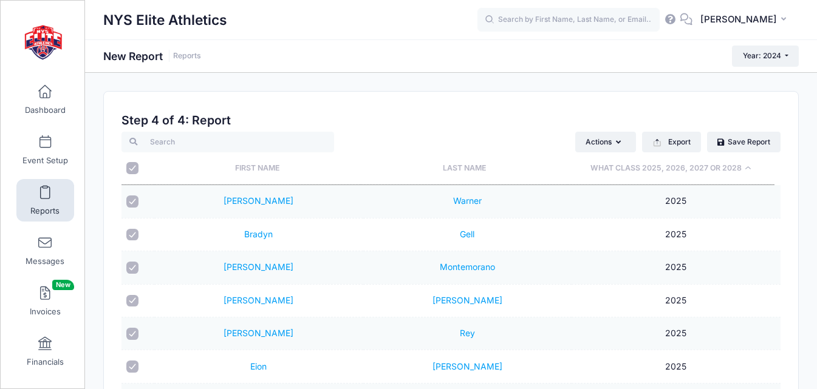
checkbox input "true"
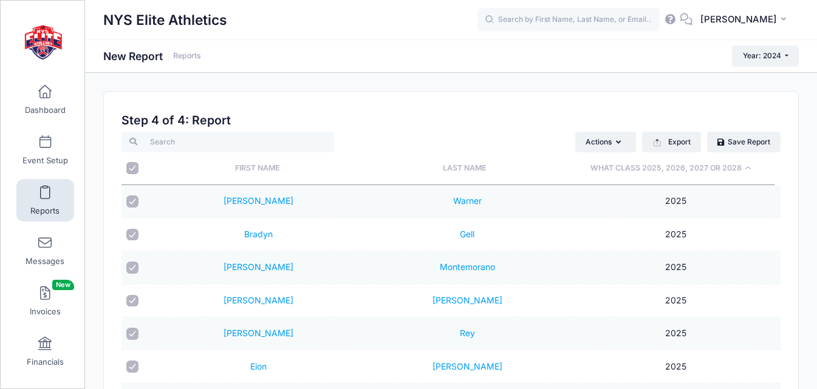
checkbox input "true"
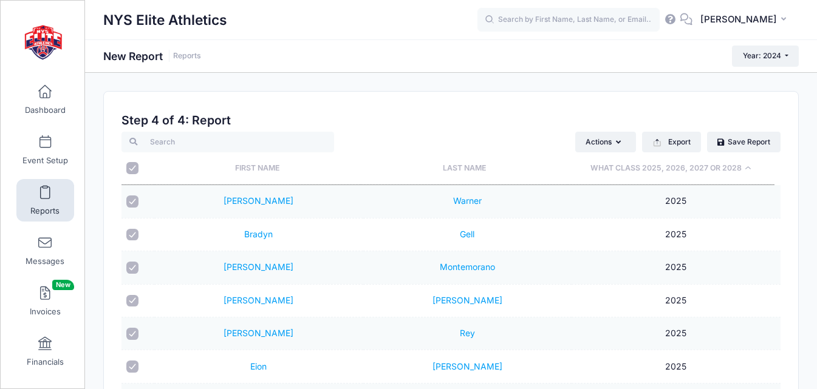
checkbox input "true"
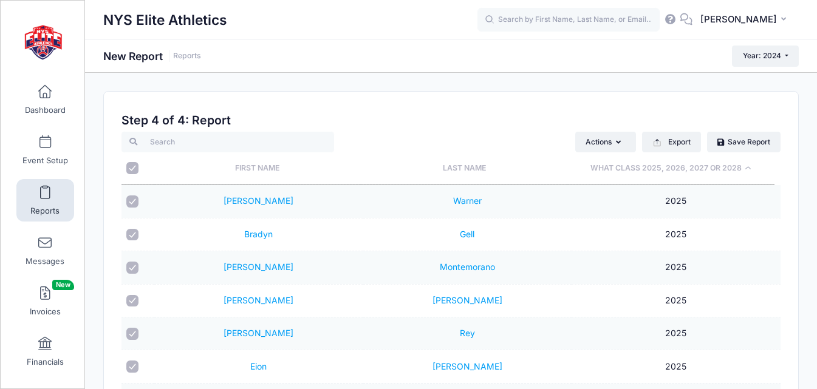
checkbox input "true"
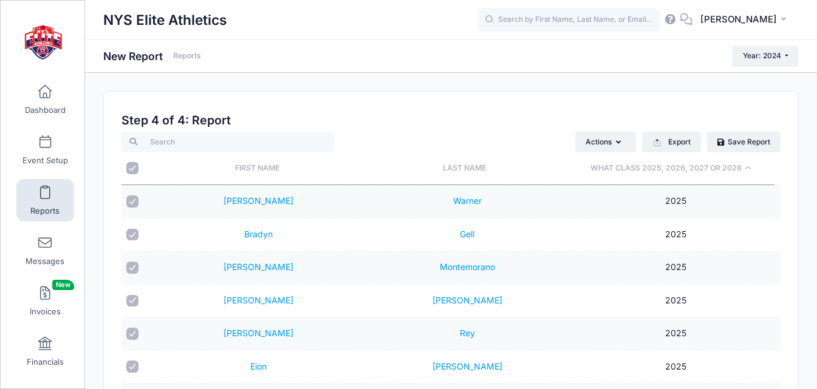
checkbox input "true"
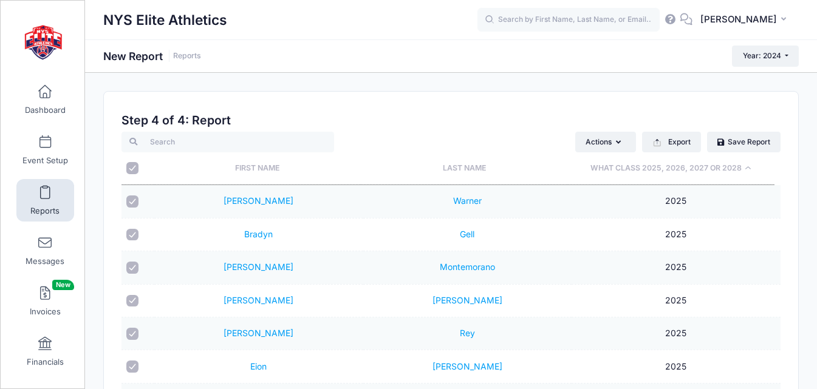
checkbox input "true"
click at [134, 206] on input "checkbox" at bounding box center [132, 202] width 12 height 12
checkbox input "false"
click at [130, 236] on input "checkbox" at bounding box center [132, 235] width 12 height 12
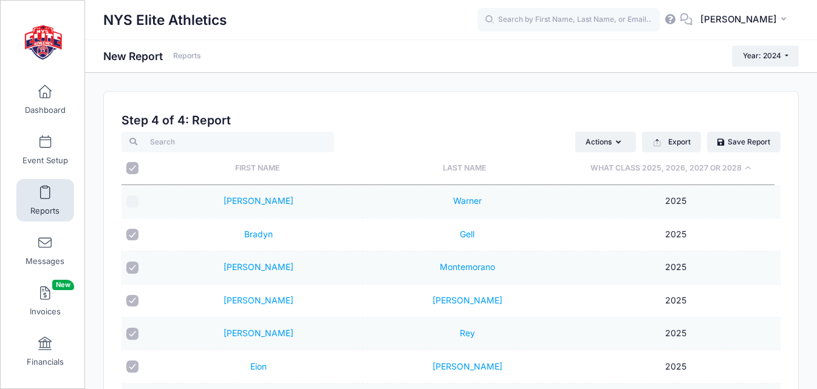
checkbox input "false"
click at [132, 266] on input "checkbox" at bounding box center [132, 268] width 12 height 12
checkbox input "false"
click at [132, 302] on input "checkbox" at bounding box center [132, 301] width 12 height 12
checkbox input "false"
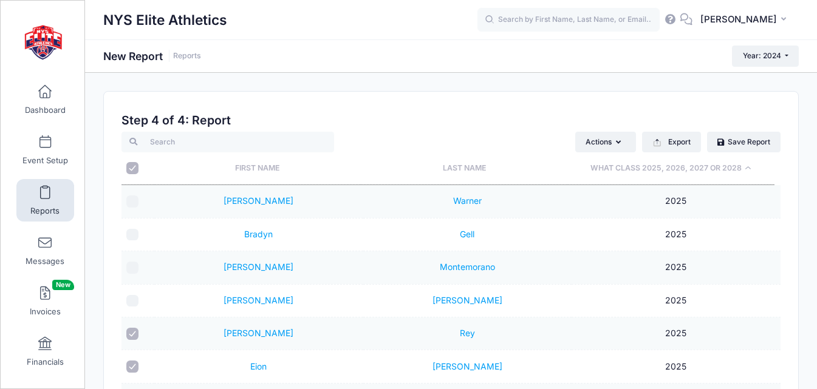
click at [130, 339] on input "checkbox" at bounding box center [132, 334] width 12 height 12
checkbox input "false"
drag, startPoint x: 132, startPoint y: 367, endPoint x: 204, endPoint y: 340, distance: 77.0
click at [132, 367] on input "checkbox" at bounding box center [132, 367] width 12 height 12
checkbox input "false"
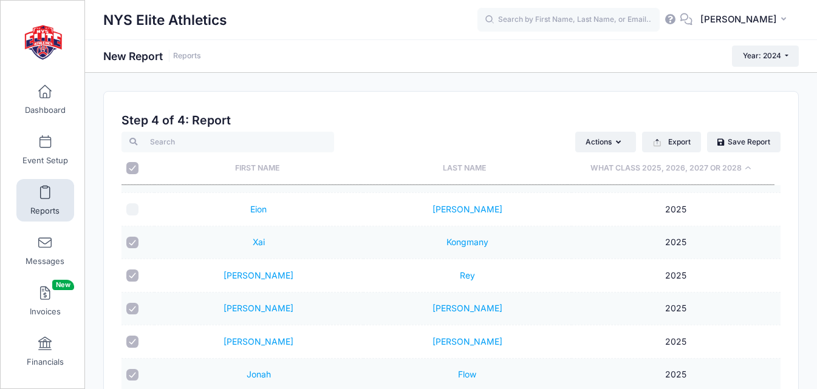
scroll to position [182, 0]
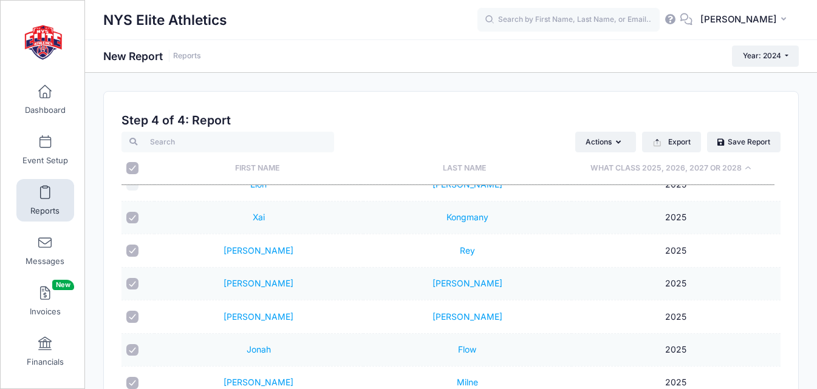
click at [133, 218] on input "checkbox" at bounding box center [132, 218] width 12 height 12
checkbox input "false"
click at [132, 247] on input "checkbox" at bounding box center [132, 251] width 12 height 12
checkbox input "false"
click at [131, 284] on input "checkbox" at bounding box center [132, 284] width 12 height 12
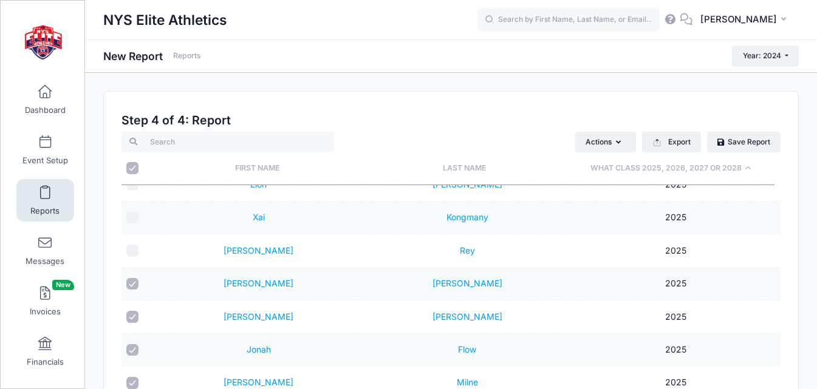
checkbox input "false"
click at [129, 315] on input "checkbox" at bounding box center [132, 317] width 12 height 12
checkbox input "false"
click at [133, 360] on td at bounding box center [137, 350] width 33 height 33
click at [131, 348] on input "checkbox" at bounding box center [132, 350] width 12 height 12
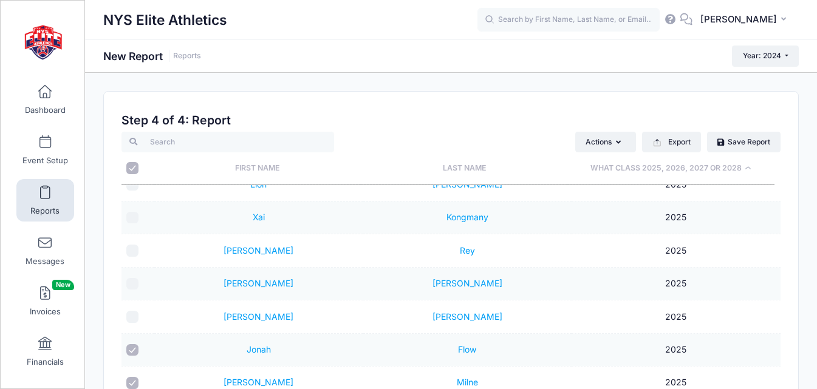
checkbox input "false"
click at [131, 383] on input "checkbox" at bounding box center [132, 383] width 12 height 12
checkbox input "false"
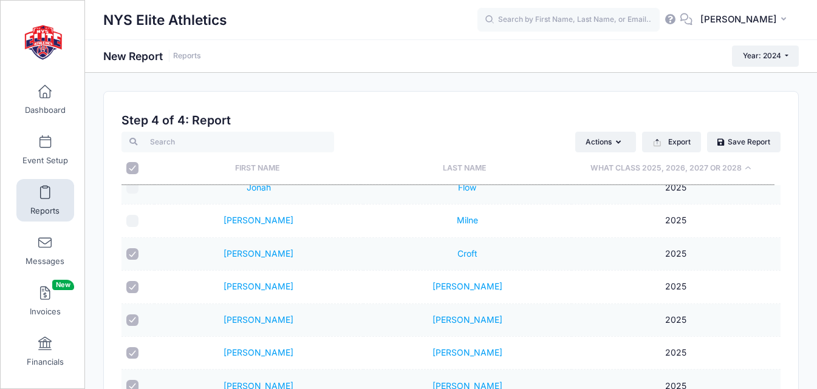
scroll to position [364, 0]
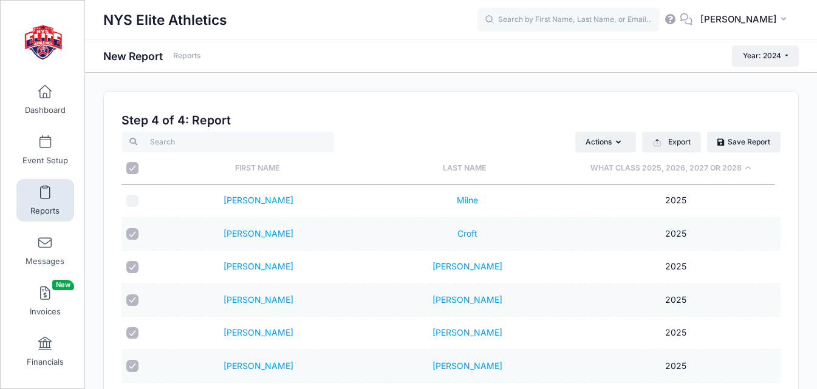
click at [137, 234] on input "checkbox" at bounding box center [132, 234] width 12 height 12
checkbox input "false"
click at [131, 265] on input "checkbox" at bounding box center [132, 267] width 12 height 12
checkbox input "false"
click at [130, 298] on input "checkbox" at bounding box center [132, 300] width 12 height 12
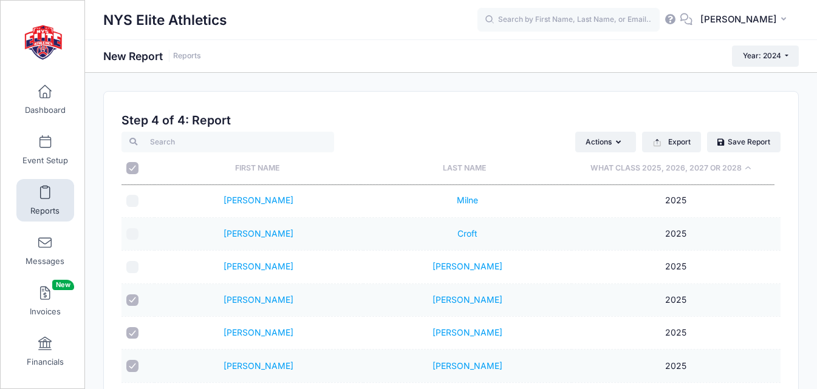
checkbox input "false"
click at [133, 330] on input "checkbox" at bounding box center [132, 333] width 12 height 12
checkbox input "false"
drag, startPoint x: 131, startPoint y: 366, endPoint x: 170, endPoint y: 342, distance: 45.8
click at [135, 365] on input "checkbox" at bounding box center [132, 366] width 12 height 12
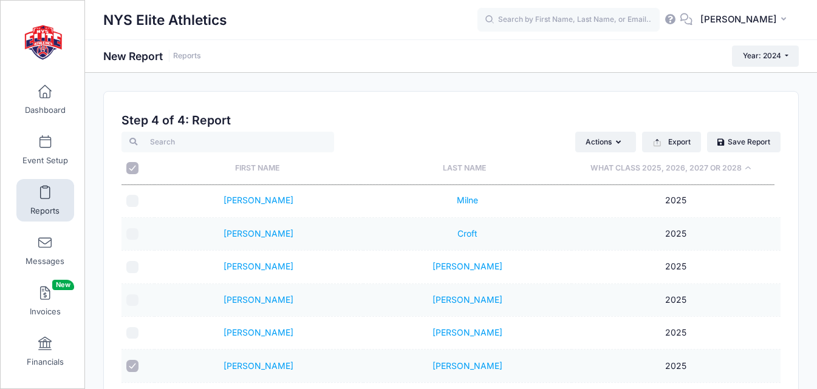
checkbox input "false"
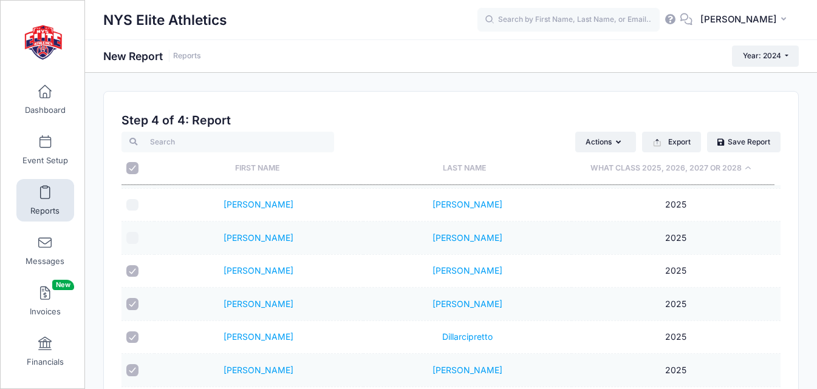
scroll to position [546, 0]
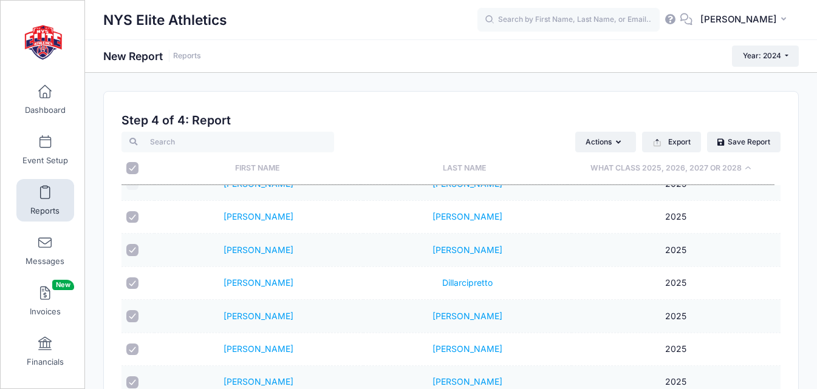
click at [134, 216] on input "checkbox" at bounding box center [132, 217] width 12 height 12
checkbox input "false"
click at [133, 253] on input "checkbox" at bounding box center [132, 250] width 12 height 12
checkbox input "false"
click at [135, 285] on input "checkbox" at bounding box center [132, 283] width 12 height 12
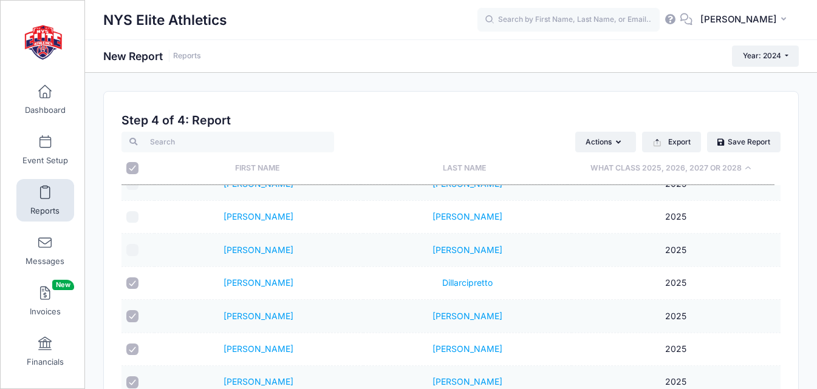
checkbox input "false"
click at [132, 315] on input "checkbox" at bounding box center [132, 316] width 12 height 12
checkbox input "false"
drag, startPoint x: 132, startPoint y: 352, endPoint x: 189, endPoint y: 341, distance: 58.6
click at [132, 350] on input "checkbox" at bounding box center [132, 350] width 12 height 12
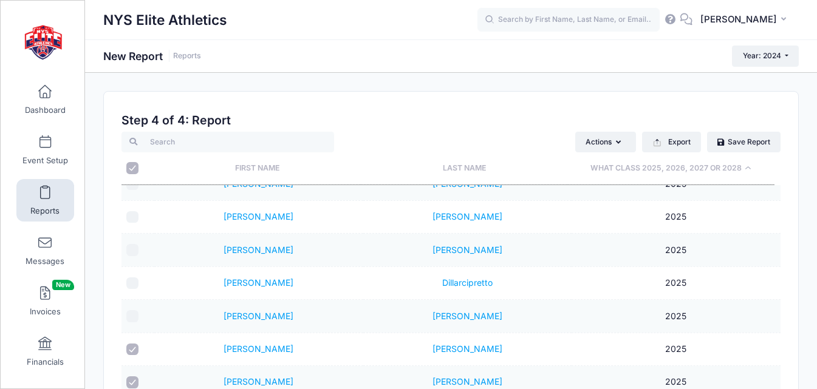
checkbox input "false"
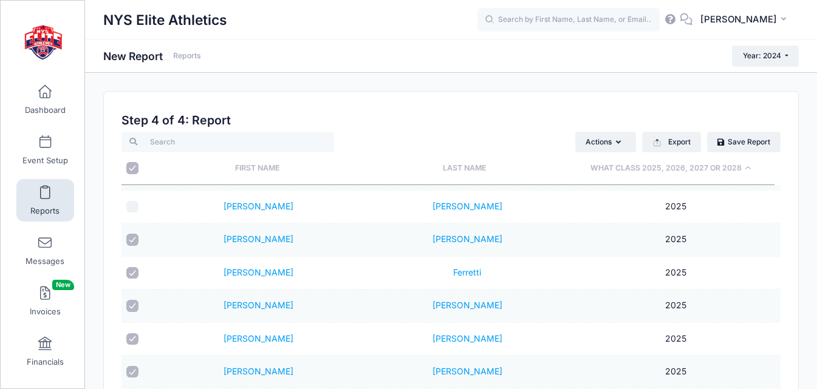
scroll to position [668, 0]
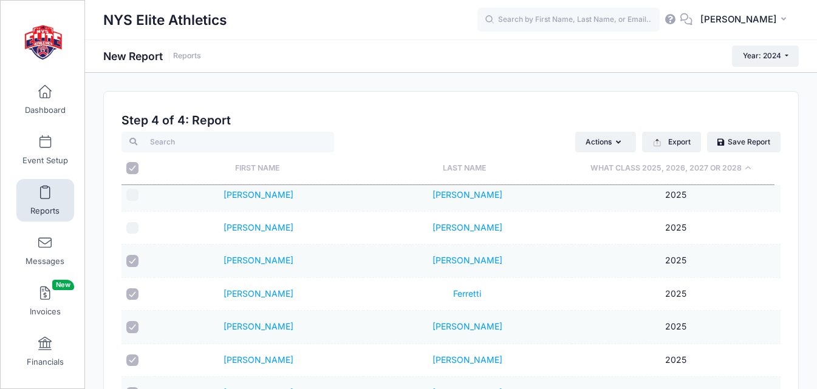
click at [137, 262] on input "checkbox" at bounding box center [132, 261] width 12 height 12
checkbox input "false"
click at [131, 296] on input "checkbox" at bounding box center [132, 294] width 12 height 12
checkbox input "false"
click at [134, 330] on input "checkbox" at bounding box center [132, 327] width 12 height 12
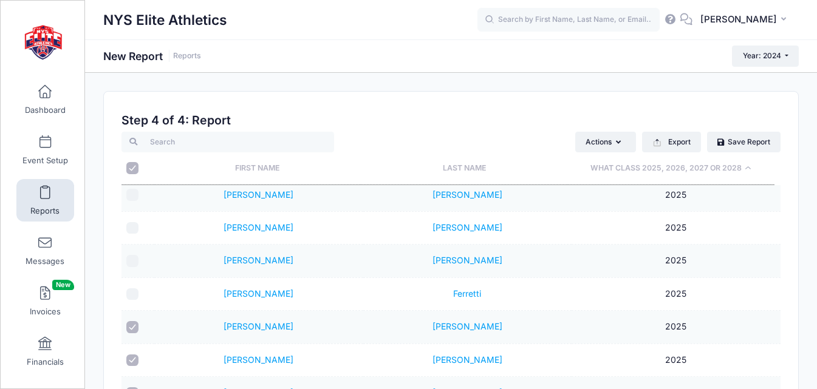
checkbox input "false"
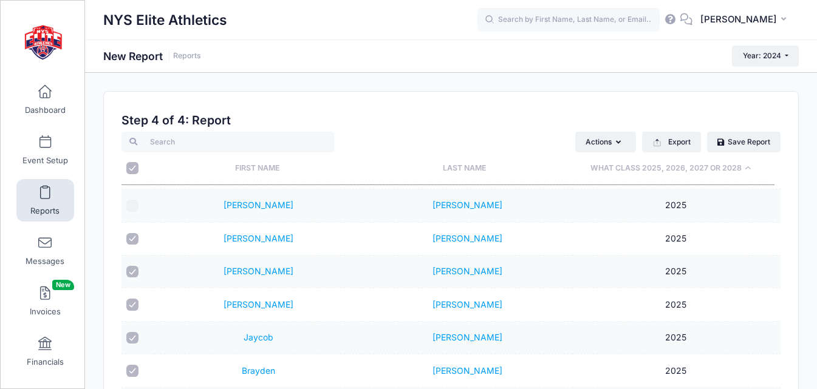
scroll to position [850, 0]
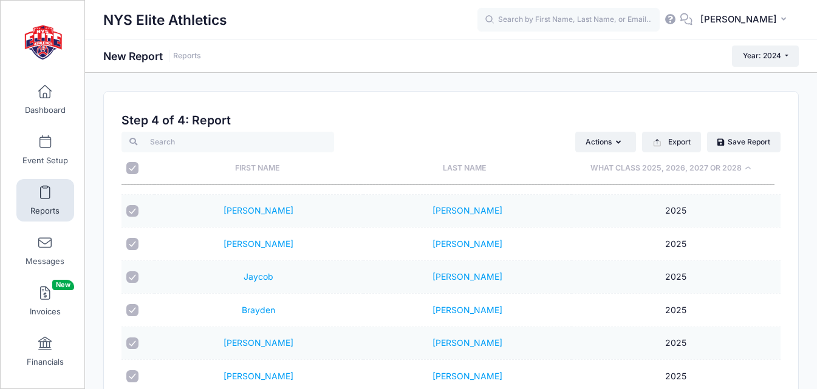
click at [132, 371] on input "checkbox" at bounding box center [132, 376] width 12 height 12
checkbox input "false"
click at [132, 346] on input "checkbox" at bounding box center [132, 344] width 12 height 12
checkbox input "false"
click at [136, 307] on input "checkbox" at bounding box center [132, 310] width 12 height 12
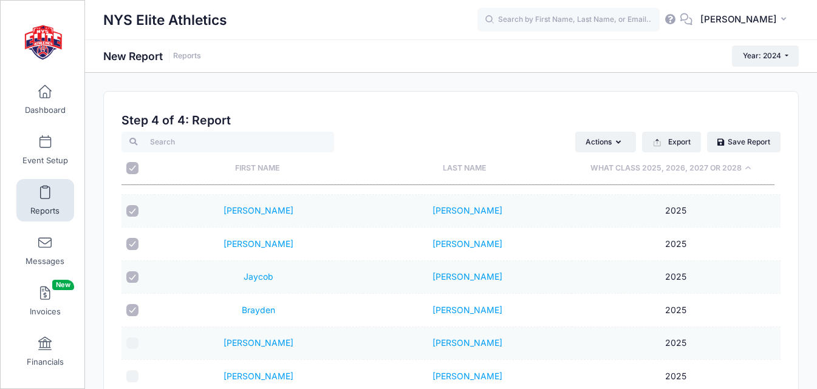
checkbox input "false"
click at [133, 275] on input "checkbox" at bounding box center [132, 277] width 12 height 12
checkbox input "false"
click at [132, 240] on input "checkbox" at bounding box center [132, 244] width 12 height 12
checkbox input "false"
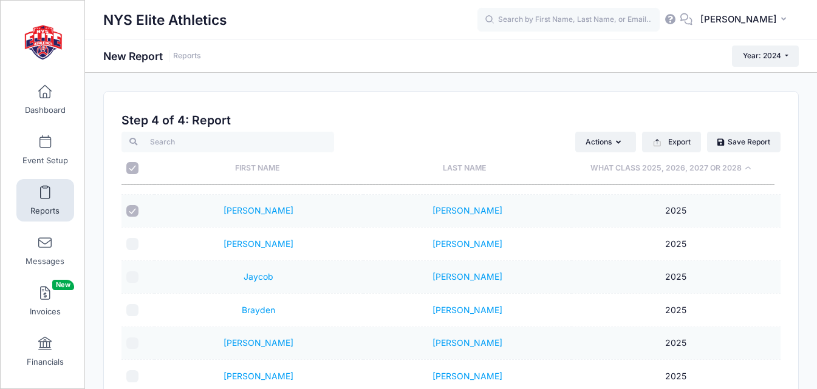
click at [131, 210] on input "checkbox" at bounding box center [132, 211] width 12 height 12
checkbox input "false"
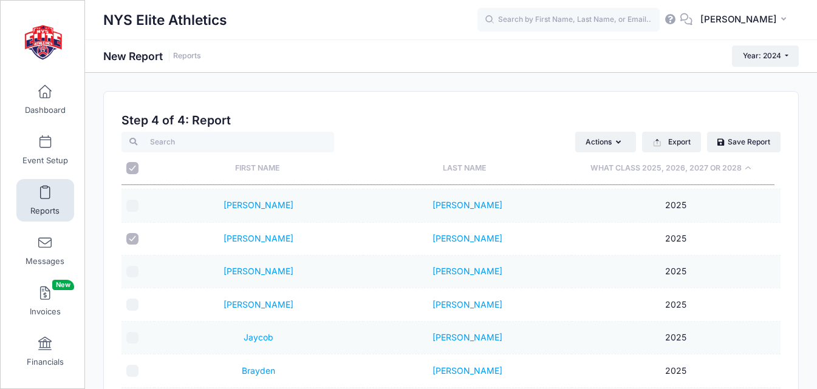
click at [130, 239] on input "checkbox" at bounding box center [132, 239] width 12 height 12
checkbox input "false"
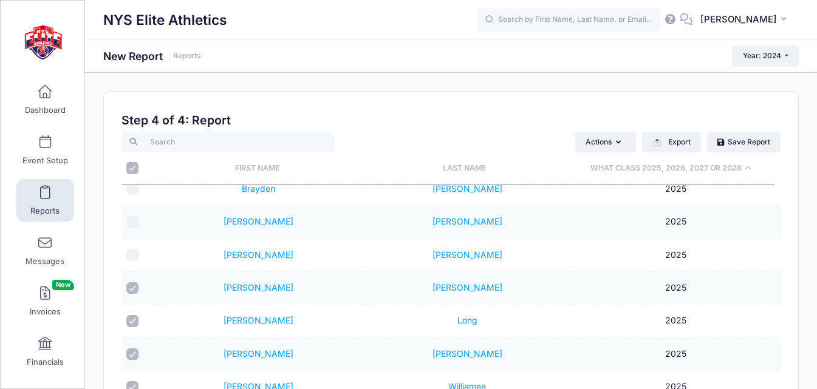
scroll to position [1032, 0]
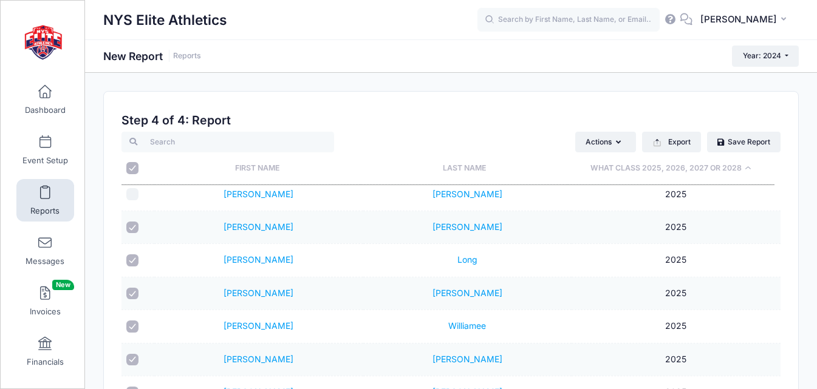
click at [134, 228] on input "checkbox" at bounding box center [132, 228] width 12 height 12
checkbox input "false"
click at [132, 259] on input "checkbox" at bounding box center [132, 260] width 12 height 12
checkbox input "false"
click at [131, 292] on input "checkbox" at bounding box center [132, 294] width 12 height 12
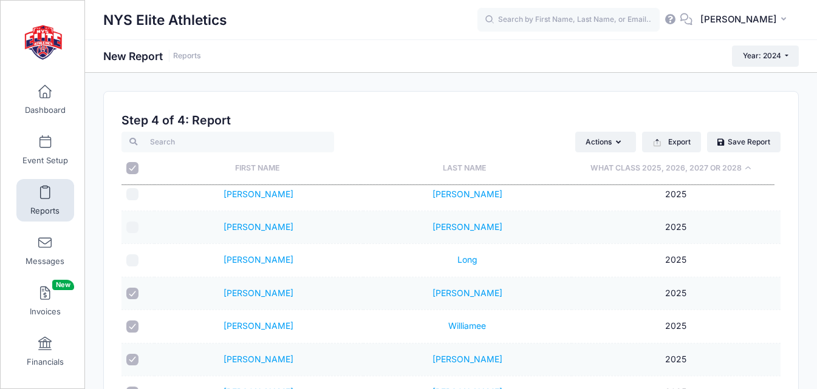
checkbox input "false"
click at [134, 323] on input "checkbox" at bounding box center [132, 327] width 12 height 12
checkbox input "false"
click at [132, 356] on input "checkbox" at bounding box center [132, 360] width 12 height 12
checkbox input "false"
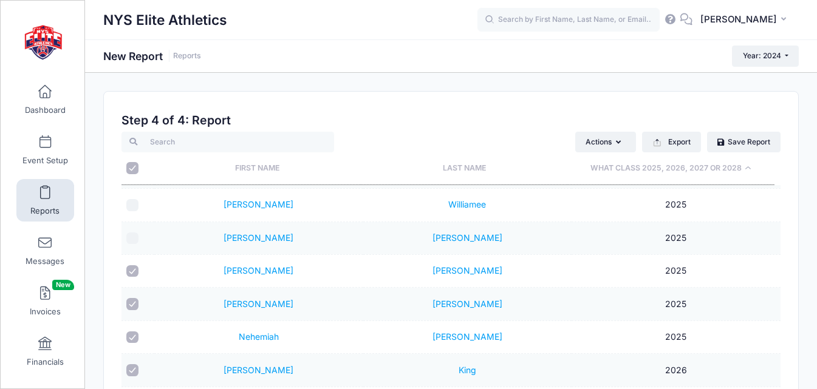
scroll to position [1214, 0]
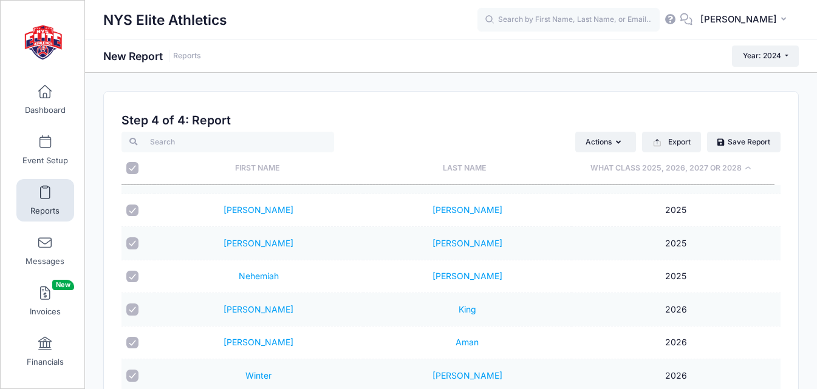
drag, startPoint x: 132, startPoint y: 276, endPoint x: 131, endPoint y: 260, distance: 15.8
click at [131, 275] on input "checkbox" at bounding box center [132, 277] width 12 height 12
checkbox input "false"
drag, startPoint x: 131, startPoint y: 246, endPoint x: 132, endPoint y: 240, distance: 6.2
click at [131, 244] on input "checkbox" at bounding box center [132, 243] width 12 height 12
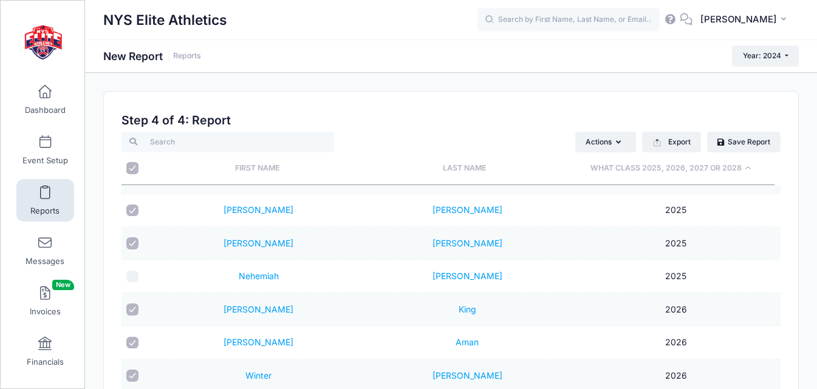
checkbox input "false"
click at [135, 213] on input "checkbox" at bounding box center [132, 211] width 12 height 12
checkbox input "false"
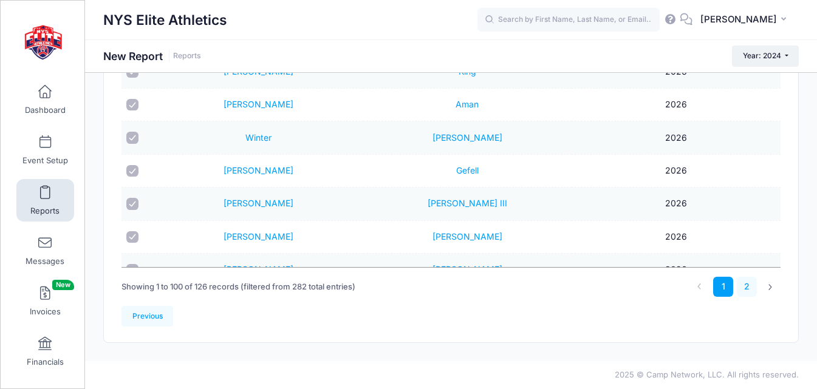
click at [744, 282] on link "2" at bounding box center [746, 287] width 20 height 20
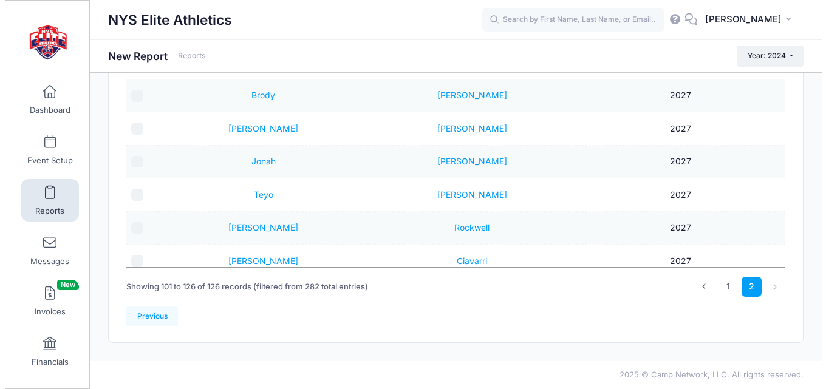
scroll to position [0, 0]
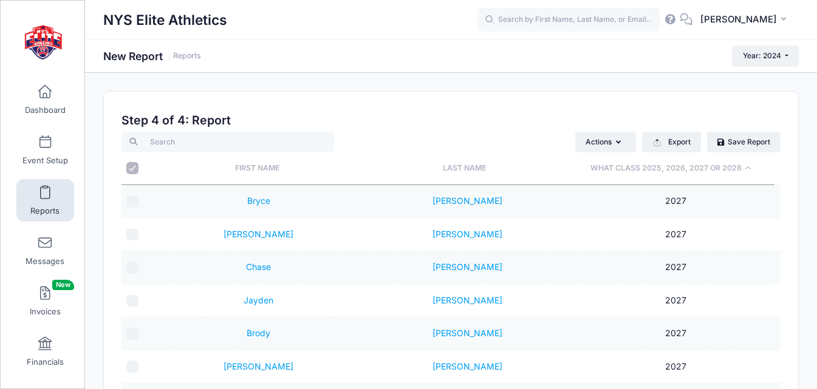
click at [135, 169] on input "\a \a" at bounding box center [132, 168] width 12 height 12
checkbox input "true"
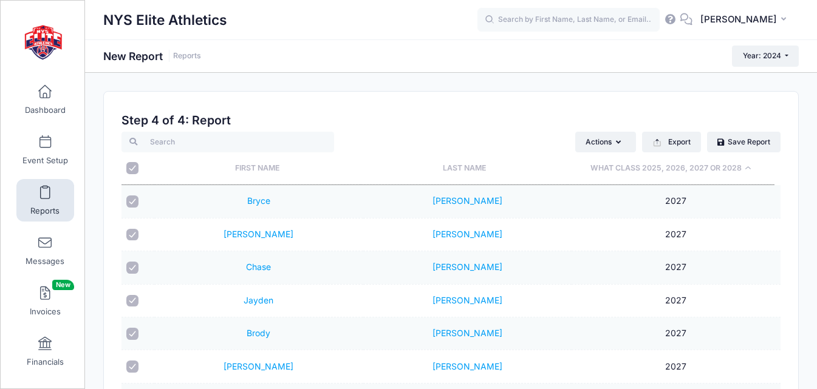
checkbox input "true"
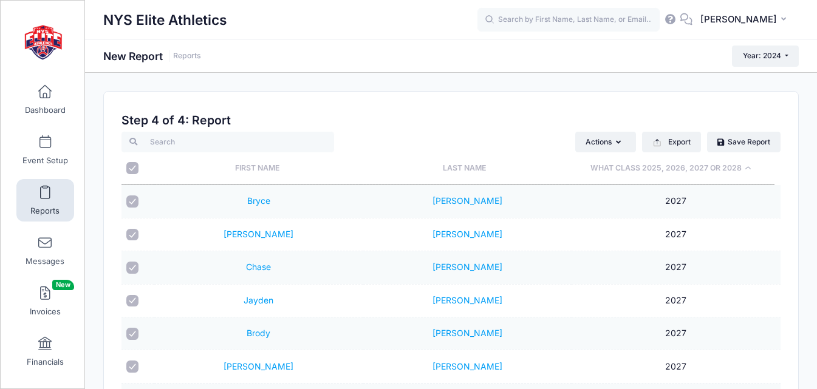
checkbox input "true"
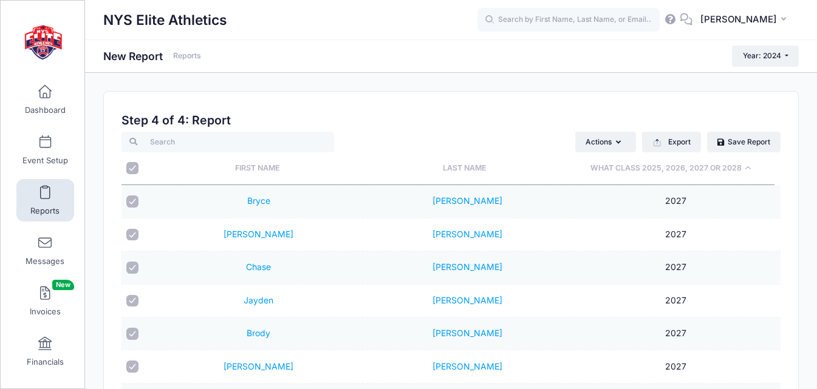
checkbox input "true"
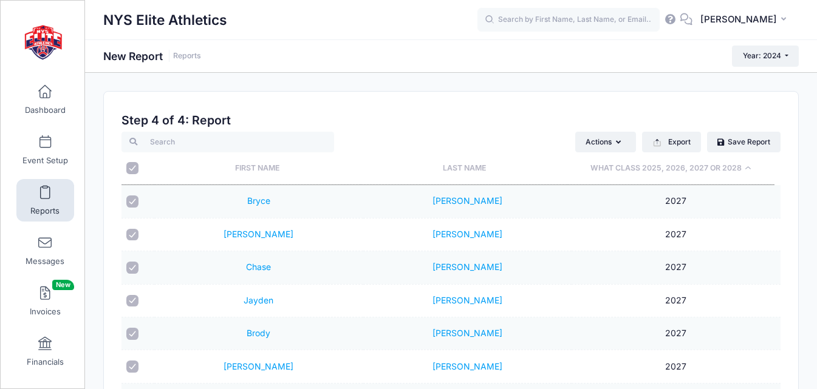
checkbox input "true"
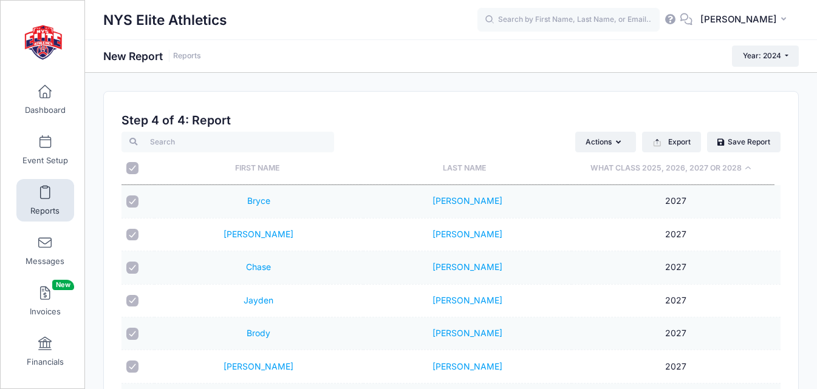
checkbox input "true"
click at [619, 143] on icon "button" at bounding box center [621, 143] width 10 height 0
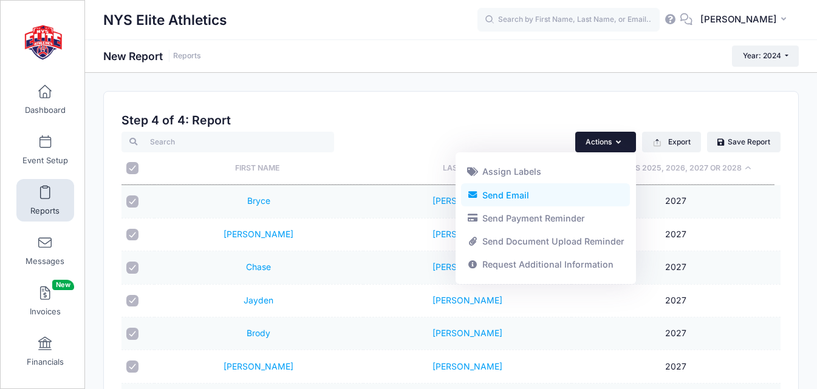
click at [517, 196] on link "Send Email" at bounding box center [545, 194] width 169 height 23
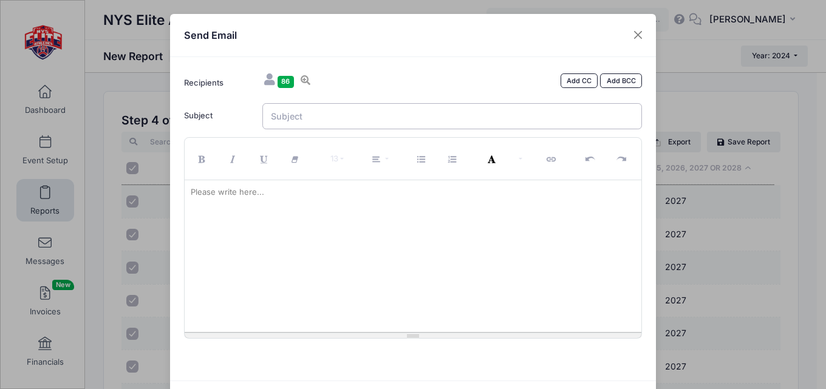
click at [362, 115] on input "Subject" at bounding box center [452, 116] width 380 height 26
click at [395, 118] on input "ONLY 4 Weeks Left to SAVE - 7th Annual NYS Elite Football Showcase and College …" at bounding box center [452, 116] width 380 height 26
click at [386, 118] on input "ONLY 4 Weeks Left to SAVE - 8th Annual NYS Elite Football Showcase and College …" at bounding box center [452, 116] width 380 height 26
type input "ONLY 4 Weeks Left to SAVE $25 - 8th Annual NYS Elite Football Showcase and Coll…"
click at [358, 205] on div at bounding box center [413, 256] width 457 height 152
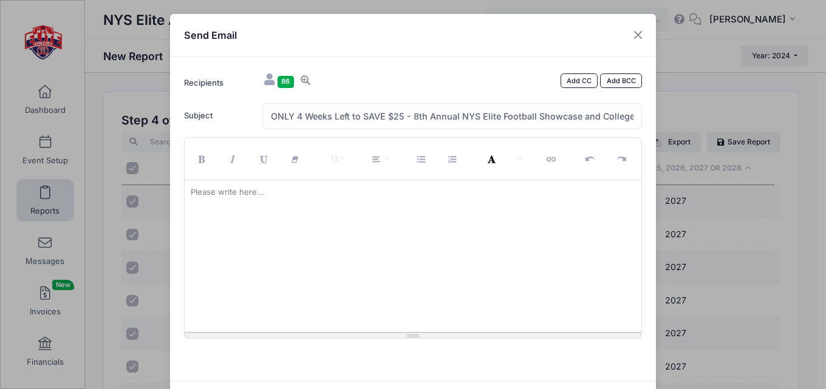
paste div
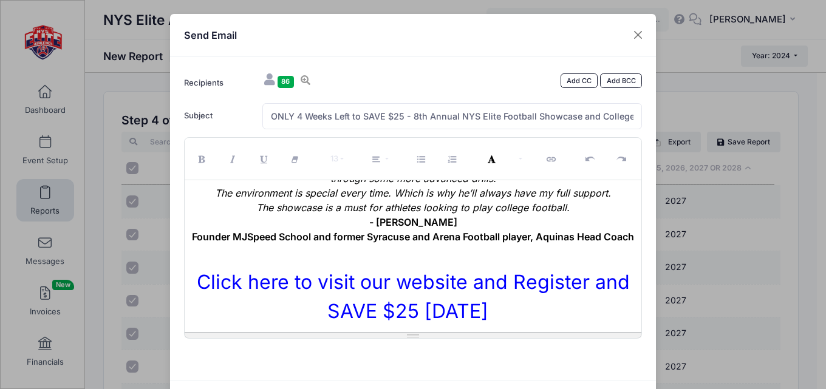
scroll to position [60, 0]
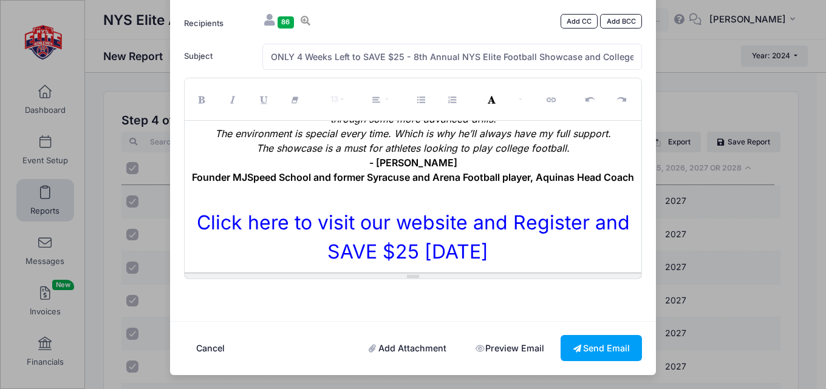
click at [402, 344] on link "Add Attachment" at bounding box center [407, 348] width 103 height 26
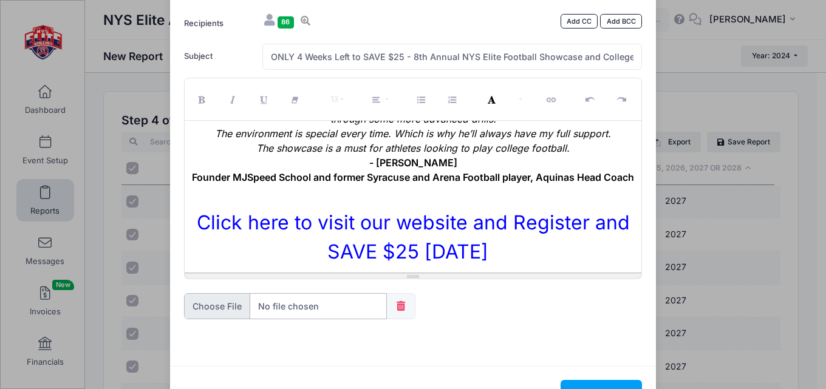
click at [294, 307] on input "file" at bounding box center [285, 306] width 203 height 26
type input "C:\fakepath\2025 Showcase Flyer with QR Code Final (3).pdf"
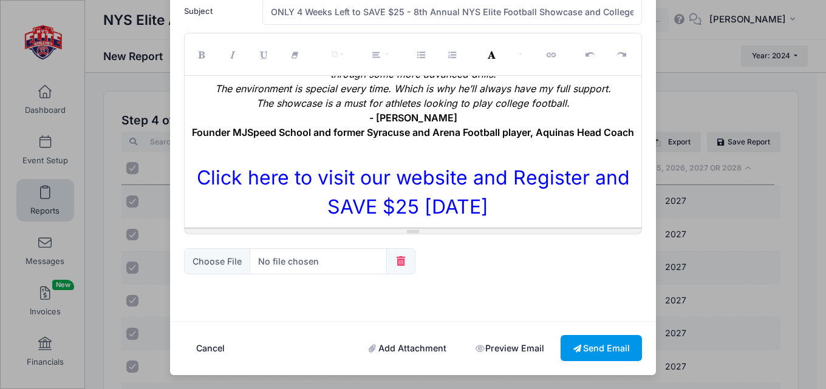
click at [588, 345] on button "Send Email" at bounding box center [600, 348] width 81 height 26
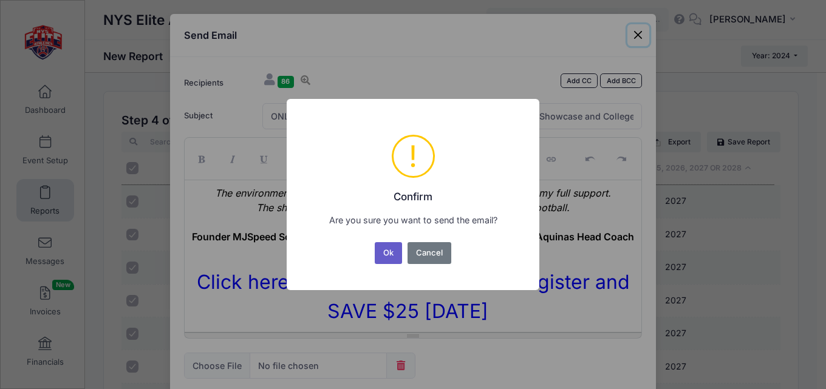
click at [387, 248] on button "Ok" at bounding box center [389, 253] width 28 height 22
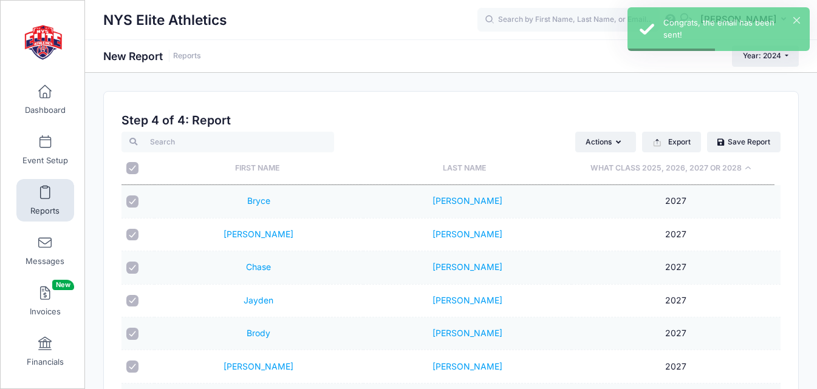
click at [46, 208] on span "Reports" at bounding box center [44, 211] width 29 height 10
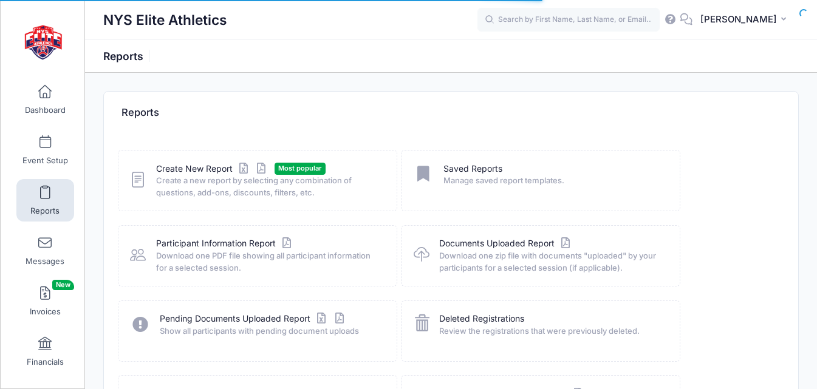
click at [188, 175] on span "Create a new report by selecting any combination of questions, add-ons, discoun…" at bounding box center [268, 187] width 225 height 24
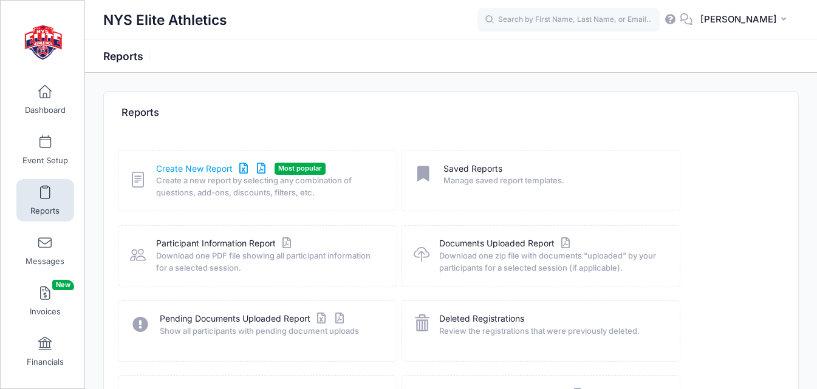
click at [192, 172] on link "Create New Report" at bounding box center [212, 169] width 113 height 13
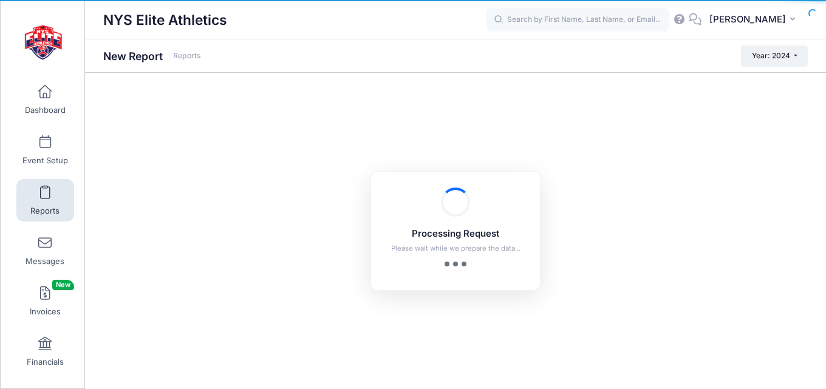
checkbox input "true"
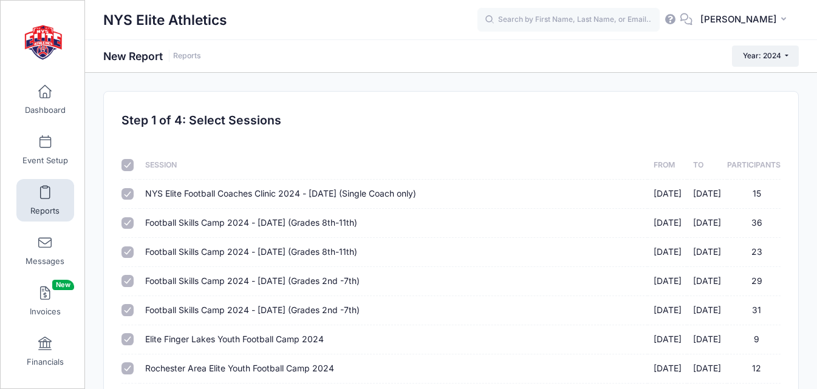
click at [130, 167] on input "checkbox" at bounding box center [127, 165] width 12 height 12
checkbox input "false"
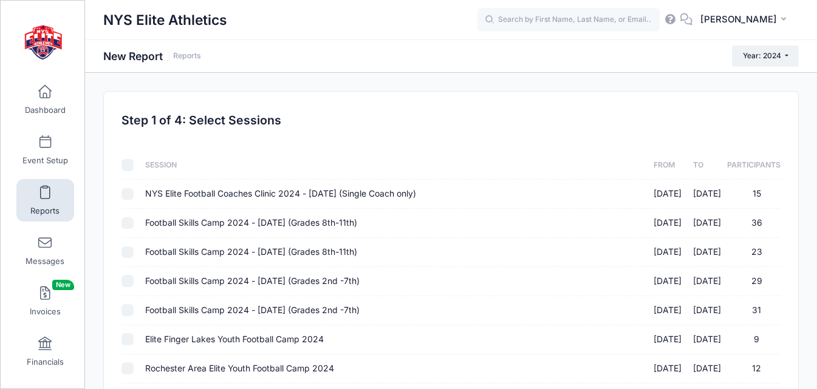
checkbox input "false"
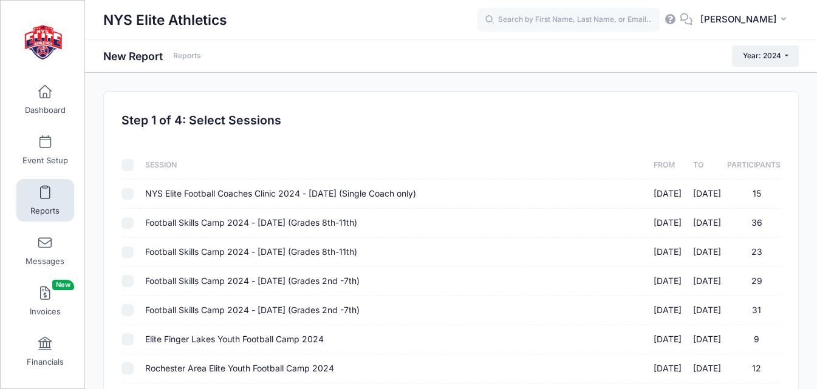
checkbox input "false"
click at [129, 223] on input "Football Skills Camp 2024 - March 17th (Grades 8th-11th) 03/17/2024 - 03/17/202…" at bounding box center [127, 223] width 12 height 12
checkbox input "true"
click at [129, 249] on input "Football Skills Camp 2024 - March 17th (Grades 8th-11th) 03/17/2024 - 03/18/202…" at bounding box center [127, 253] width 12 height 12
checkbox input "true"
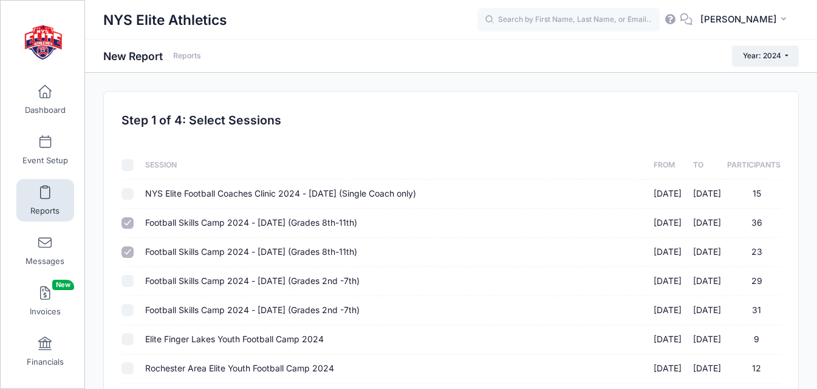
click at [128, 278] on input "Football Skills Camp 2024 - March 24th (Grades 2nd -7th) 03/23/2024 - 03/24/202…" at bounding box center [127, 281] width 12 height 12
checkbox input "true"
click at [127, 303] on td at bounding box center [130, 310] width 18 height 29
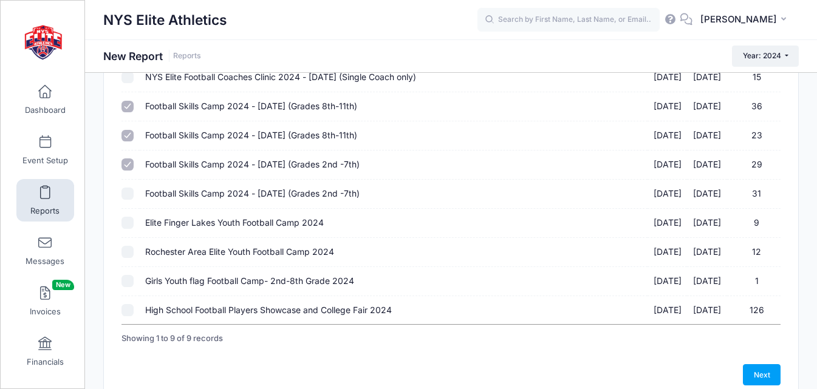
scroll to position [175, 0]
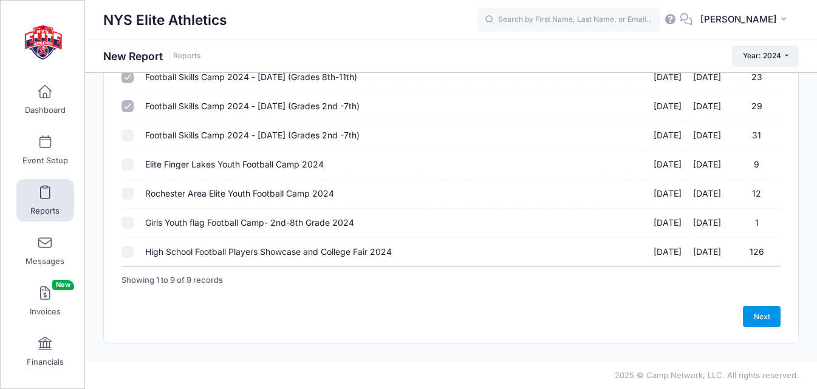
click at [765, 320] on link "Next" at bounding box center [762, 316] width 38 height 21
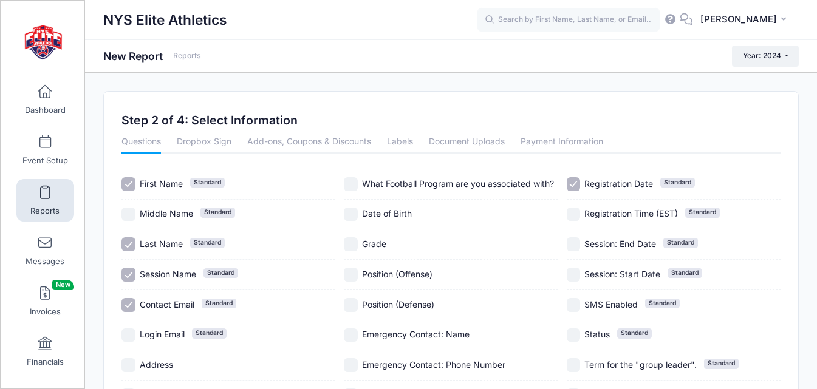
click at [158, 271] on span "Session Name" at bounding box center [168, 274] width 56 height 10
checkbox input "false"
click at [163, 304] on span "Contact Email" at bounding box center [167, 304] width 55 height 10
checkbox input "false"
click at [379, 243] on span "Grade" at bounding box center [374, 244] width 24 height 10
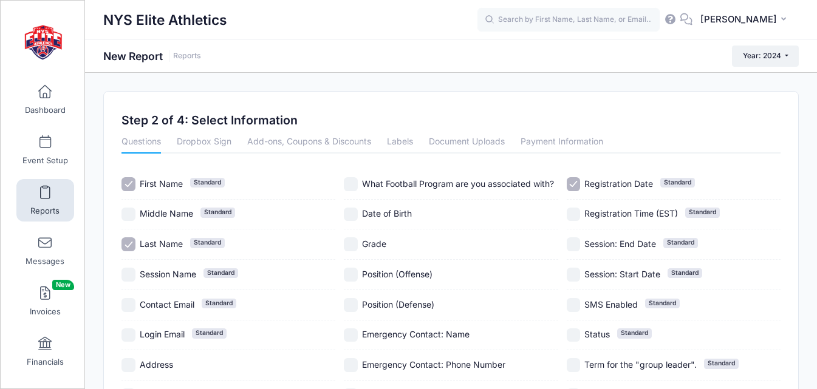
checkbox input "true"
click at [593, 185] on span "Registration Date" at bounding box center [618, 184] width 69 height 10
checkbox input "false"
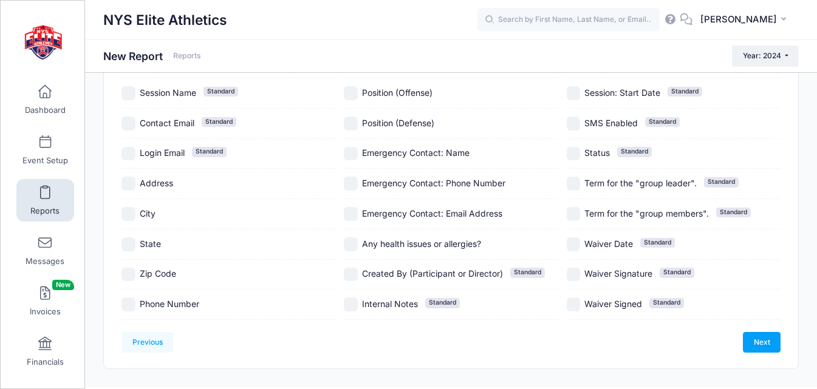
scroll to position [182, 0]
click at [760, 342] on link "Next" at bounding box center [762, 342] width 38 height 21
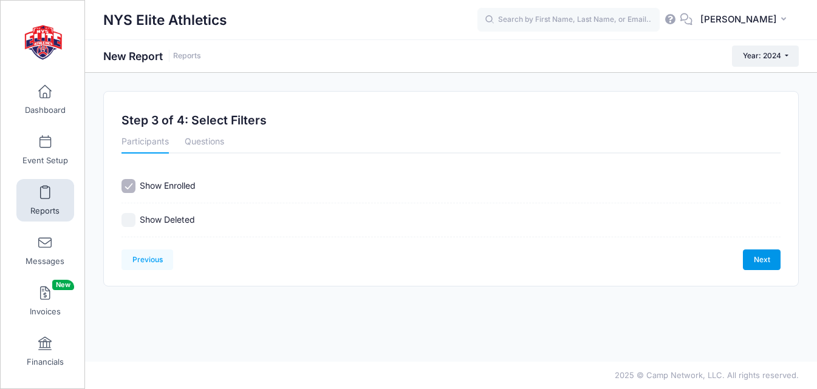
scroll to position [0, 0]
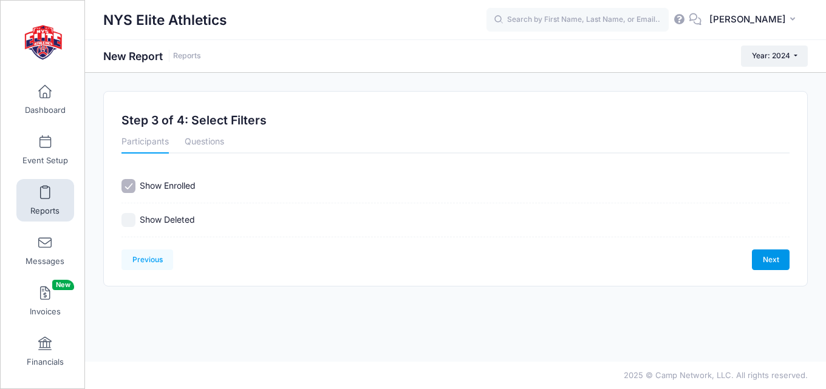
click at [782, 250] on link "Next" at bounding box center [771, 260] width 38 height 21
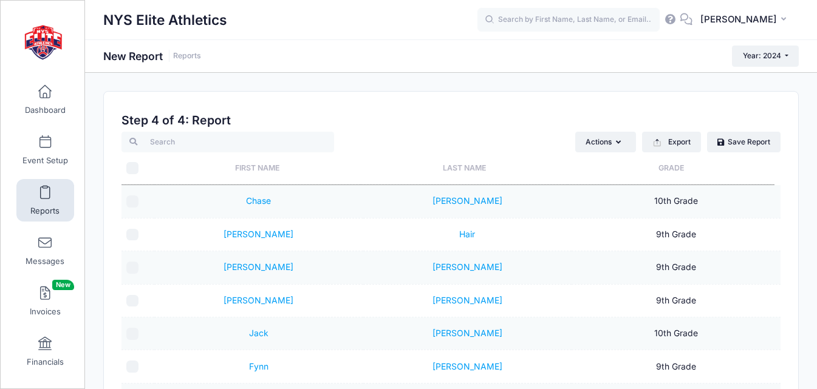
click at [670, 172] on th "Grade" at bounding box center [670, 168] width 206 height 32
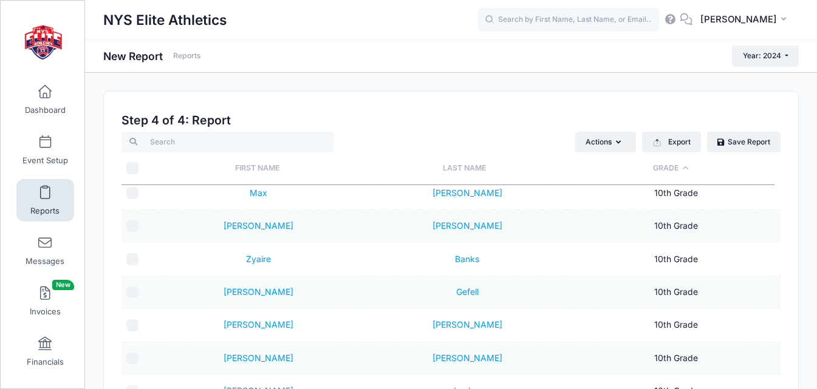
scroll to position [243, 0]
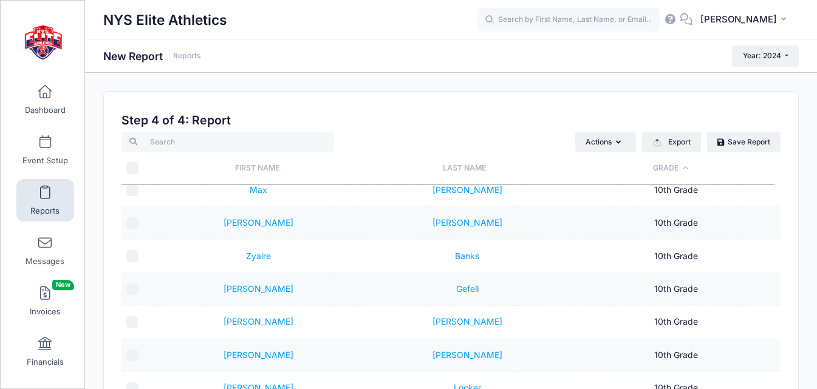
click at [133, 164] on input "\a \a" at bounding box center [132, 168] width 12 height 12
checkbox input "true"
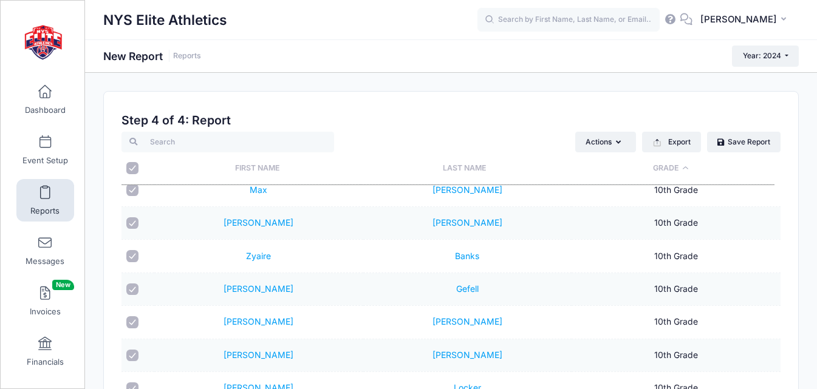
checkbox input "true"
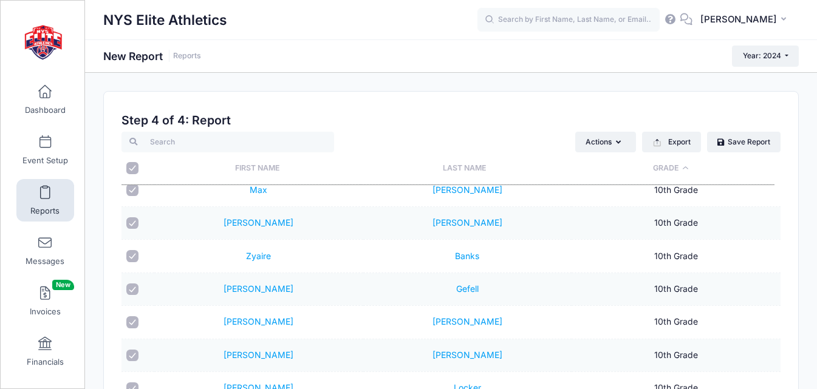
checkbox input "true"
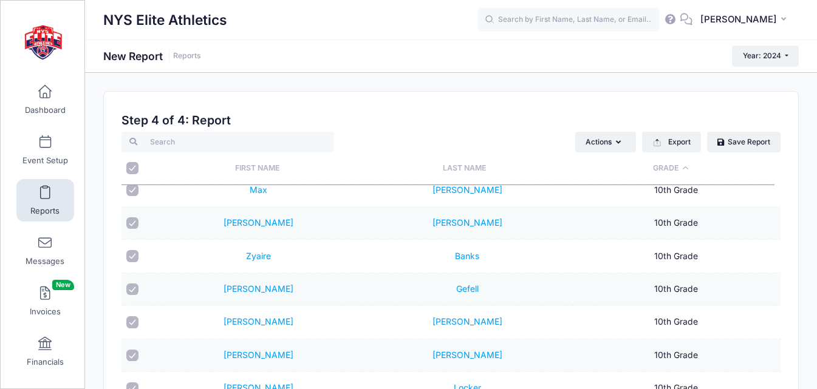
checkbox input "true"
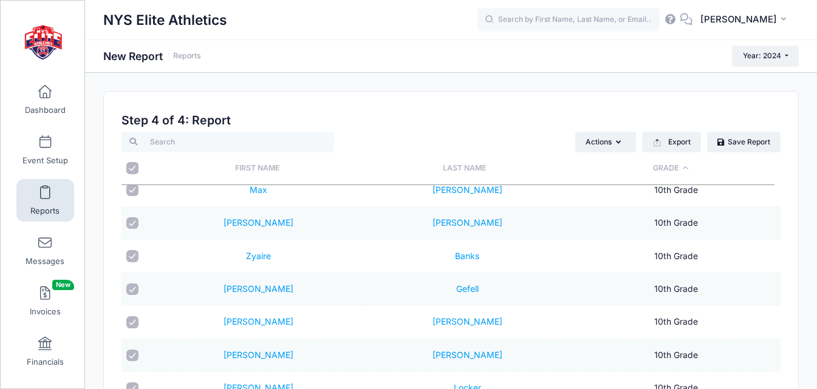
checkbox input "true"
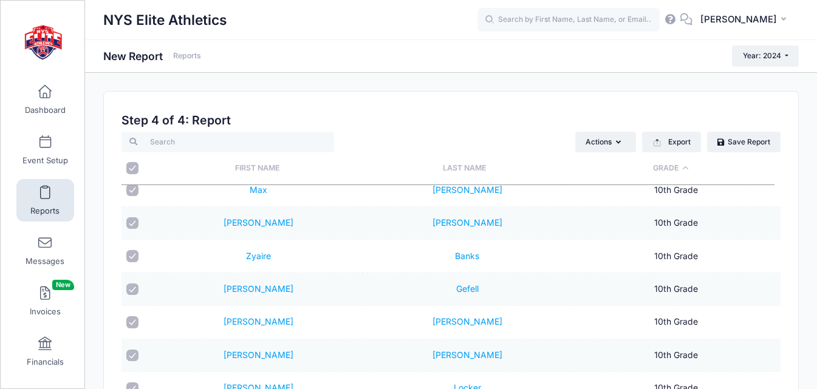
checkbox input "true"
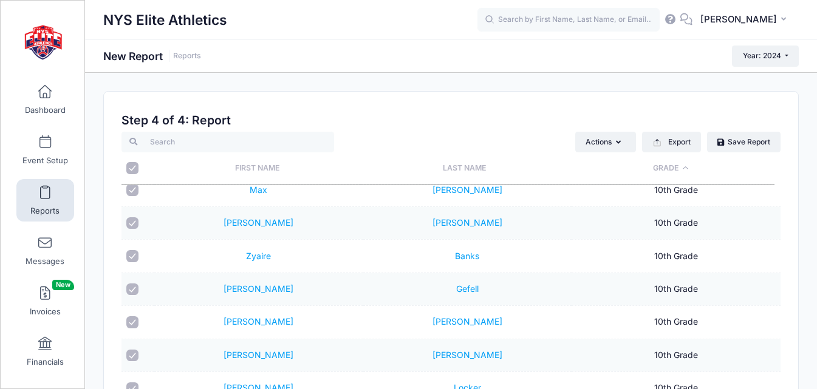
checkbox input "true"
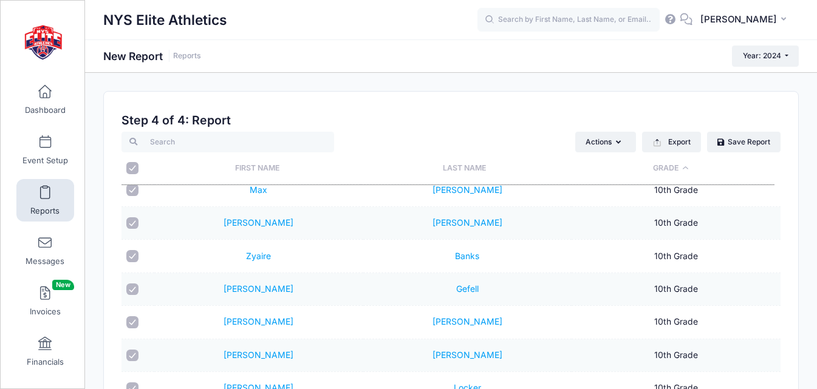
checkbox input "true"
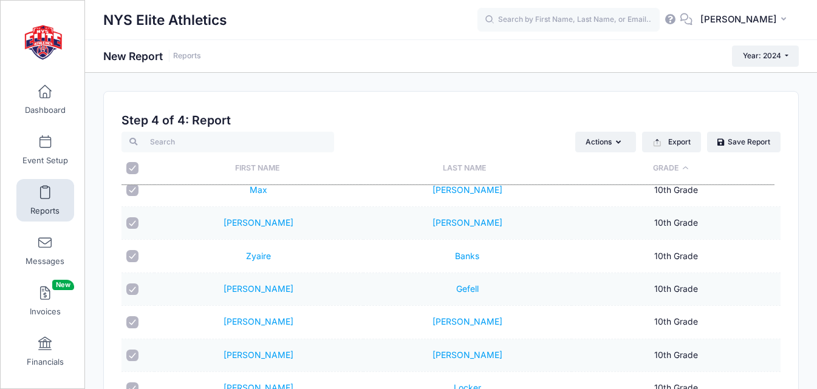
checkbox input "true"
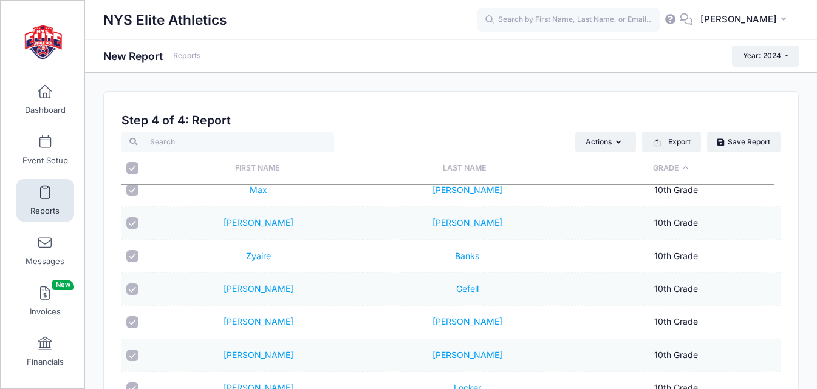
checkbox input "true"
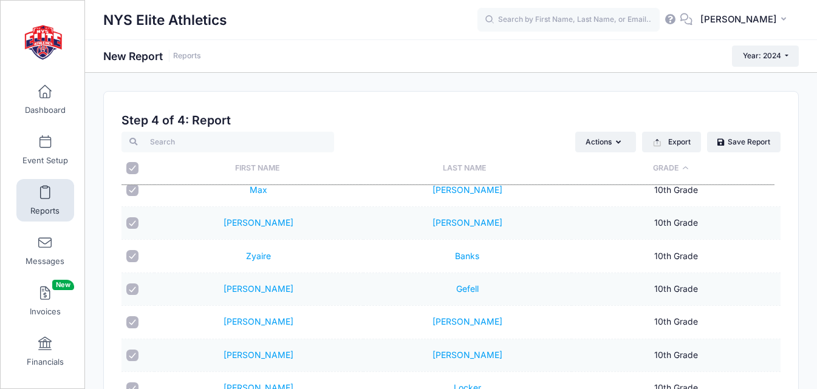
checkbox input "true"
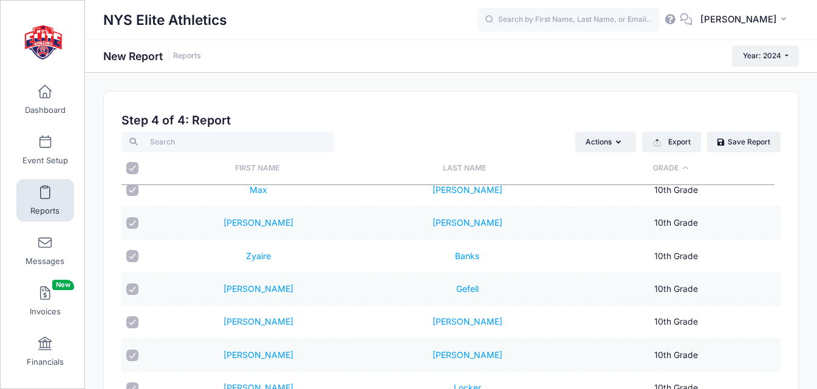
checkbox input "true"
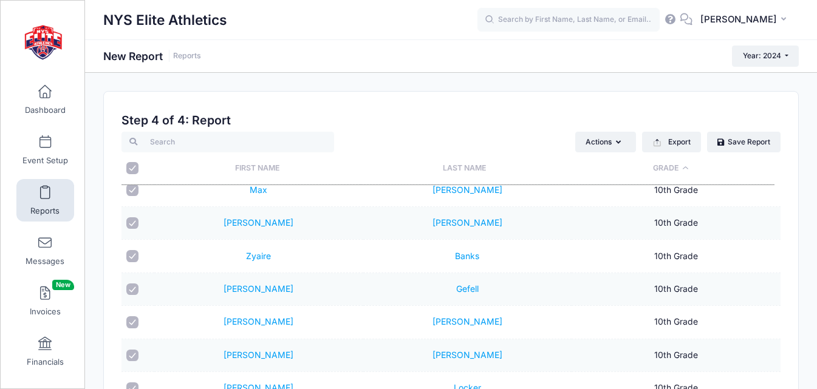
checkbox input "true"
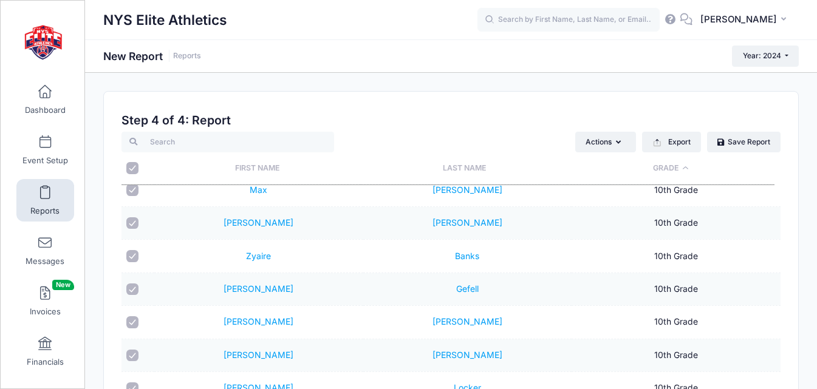
checkbox input "true"
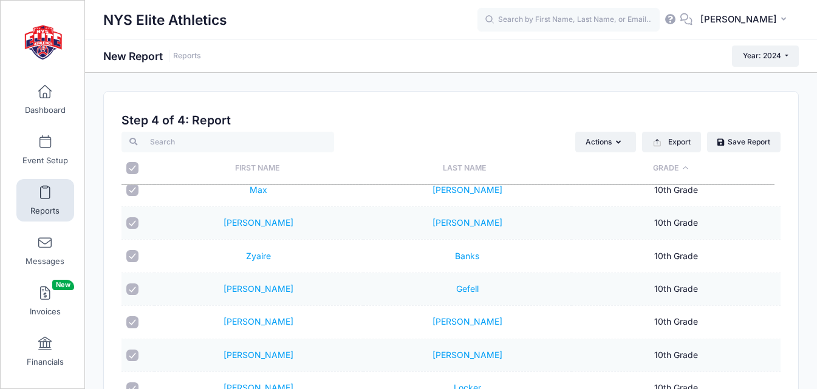
checkbox input "true"
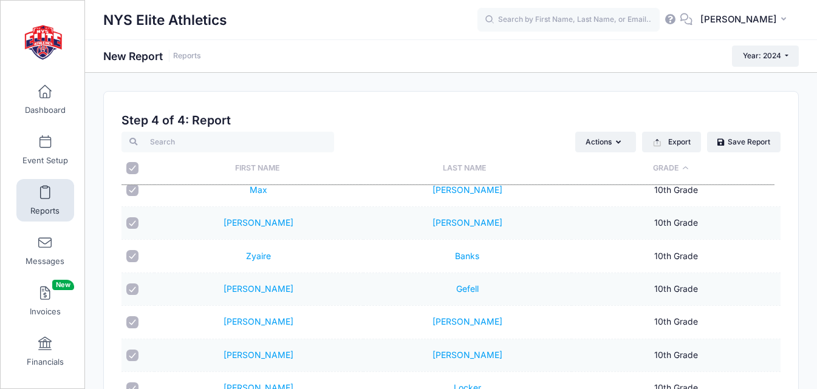
checkbox input "true"
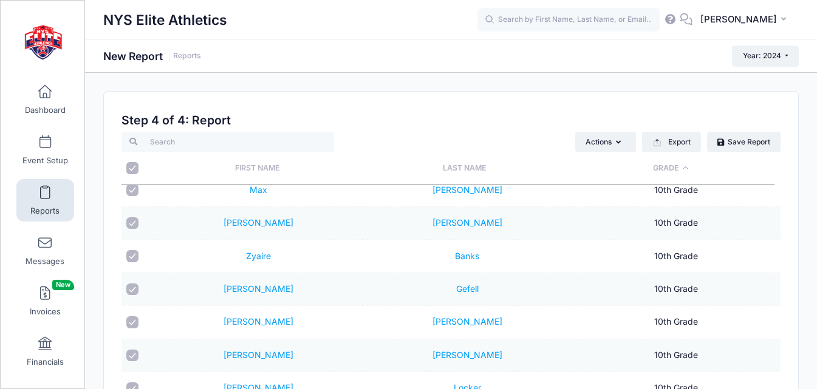
checkbox input "true"
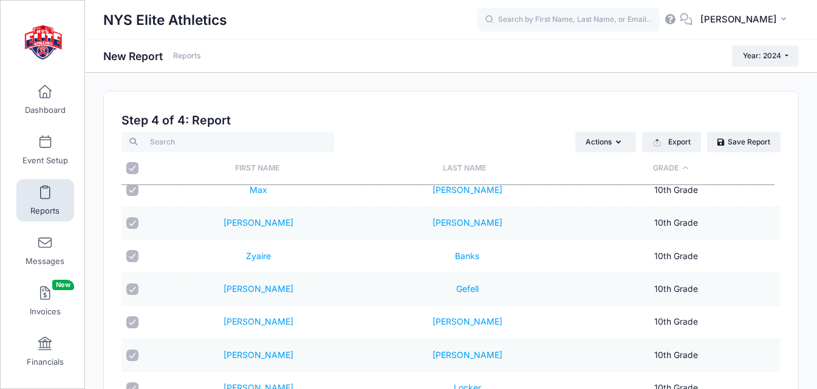
checkbox input "true"
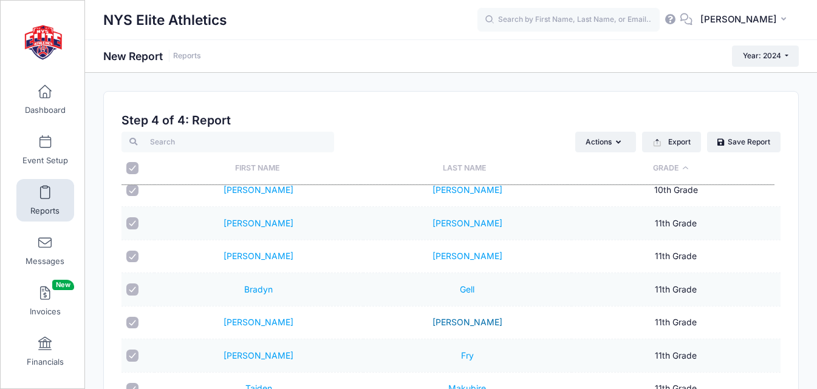
scroll to position [486, 0]
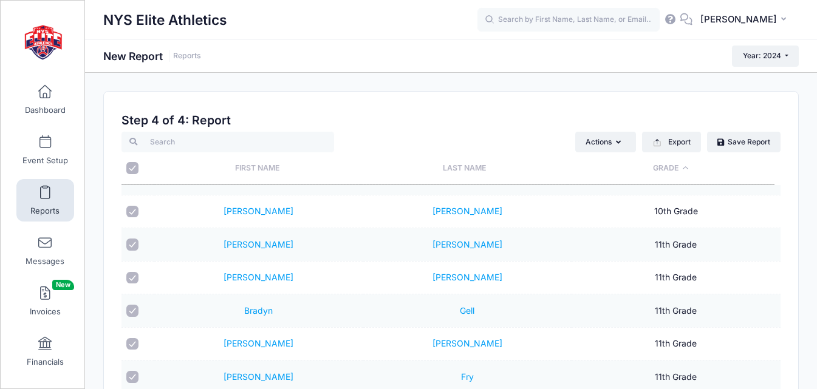
click at [129, 242] on input "checkbox" at bounding box center [132, 245] width 12 height 12
checkbox input "false"
click at [129, 277] on input "checkbox" at bounding box center [132, 278] width 12 height 12
checkbox input "false"
click at [132, 311] on input "checkbox" at bounding box center [132, 311] width 12 height 12
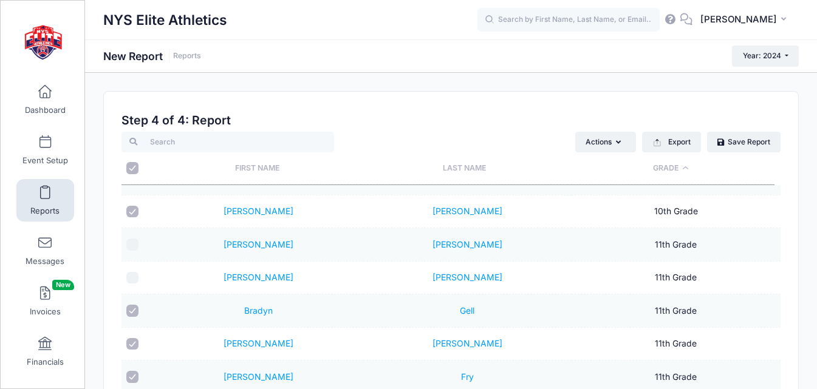
checkbox input "false"
drag, startPoint x: 131, startPoint y: 341, endPoint x: 135, endPoint y: 364, distance: 22.9
click at [131, 342] on input "checkbox" at bounding box center [132, 344] width 12 height 12
checkbox input "false"
click at [134, 373] on input "checkbox" at bounding box center [132, 377] width 12 height 12
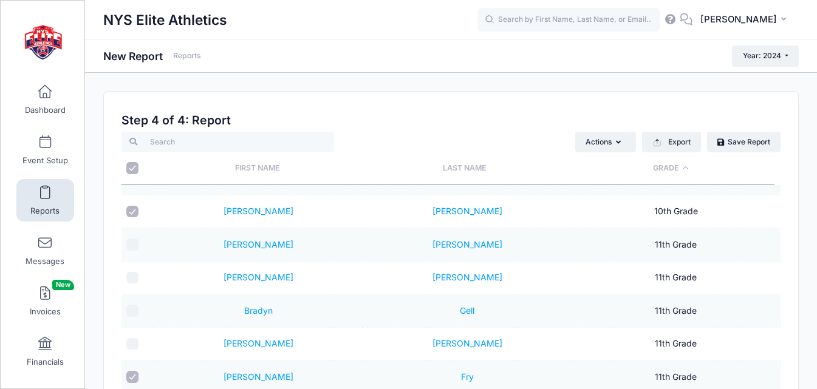
checkbox input "false"
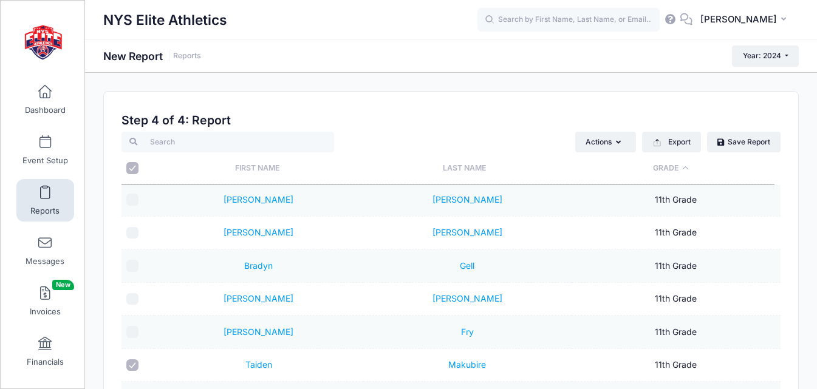
scroll to position [668, 0]
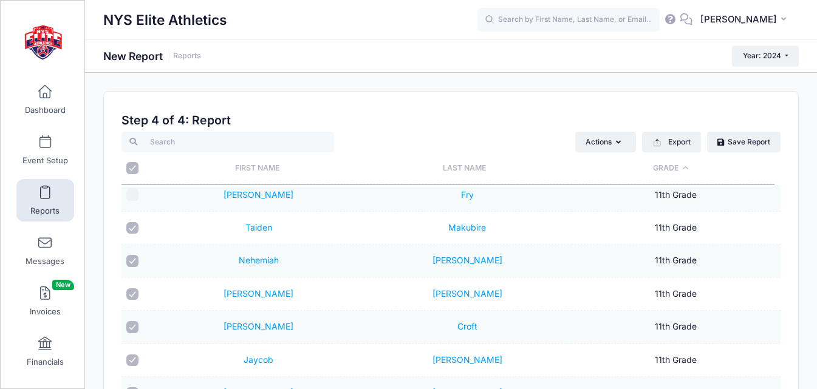
click at [132, 228] on input "checkbox" at bounding box center [132, 228] width 12 height 12
checkbox input "false"
click at [134, 264] on input "checkbox" at bounding box center [132, 261] width 12 height 12
checkbox input "false"
click at [131, 295] on input "checkbox" at bounding box center [132, 294] width 12 height 12
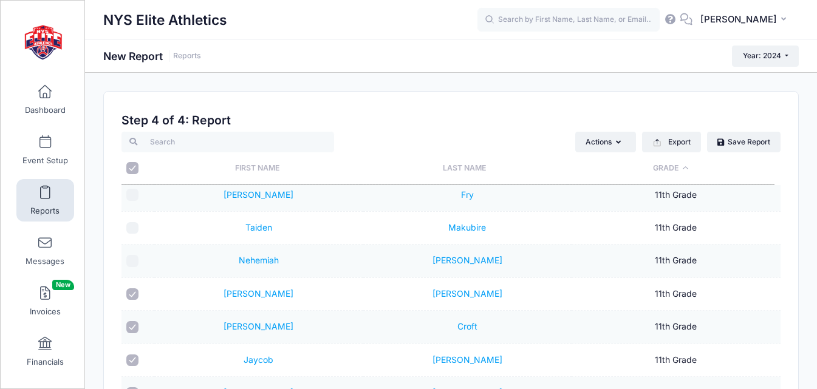
checkbox input "false"
click at [131, 330] on input "checkbox" at bounding box center [132, 327] width 12 height 12
checkbox input "false"
click at [130, 361] on input "checkbox" at bounding box center [132, 361] width 12 height 12
checkbox input "false"
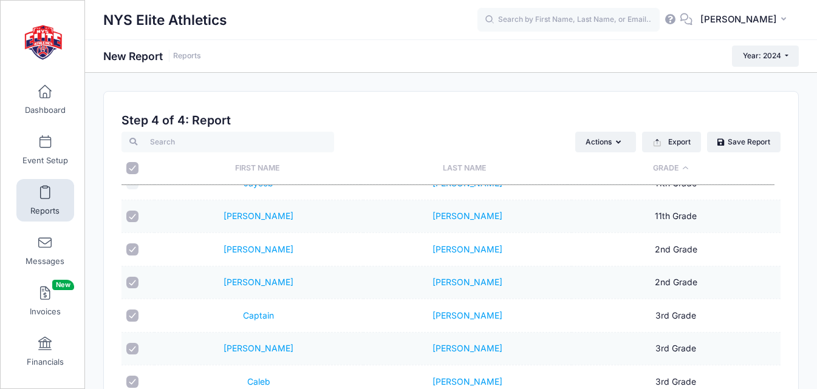
scroll to position [850, 0]
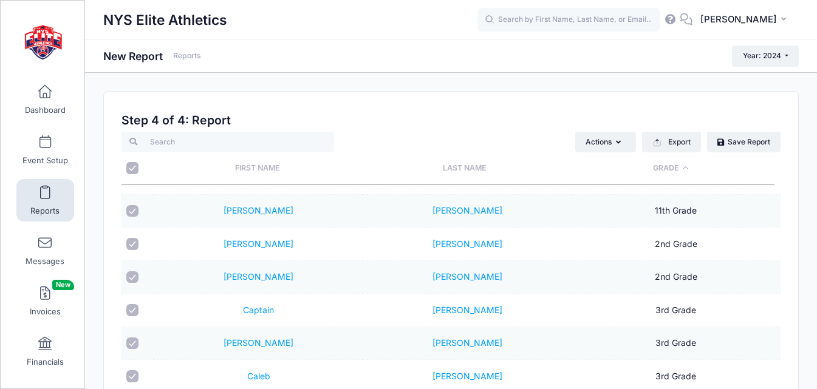
click at [134, 213] on input "checkbox" at bounding box center [132, 211] width 12 height 12
checkbox input "false"
click at [132, 247] on input "checkbox" at bounding box center [132, 244] width 12 height 12
checkbox input "false"
click at [132, 275] on input "checkbox" at bounding box center [132, 277] width 12 height 12
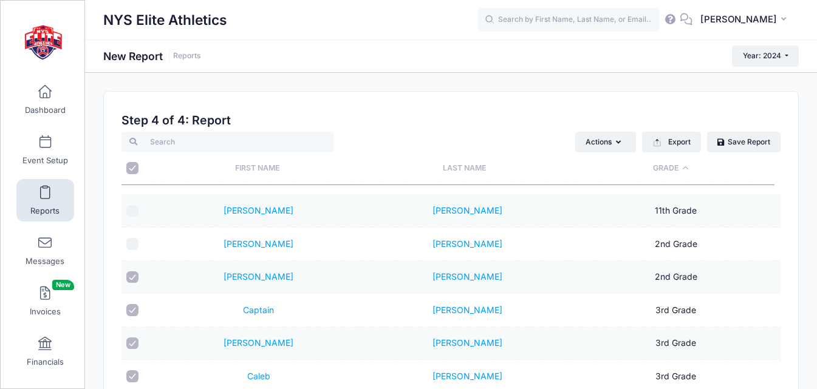
checkbox input "false"
click at [130, 313] on input "checkbox" at bounding box center [132, 310] width 12 height 12
checkbox input "false"
click at [136, 344] on input "checkbox" at bounding box center [132, 344] width 12 height 12
checkbox input "false"
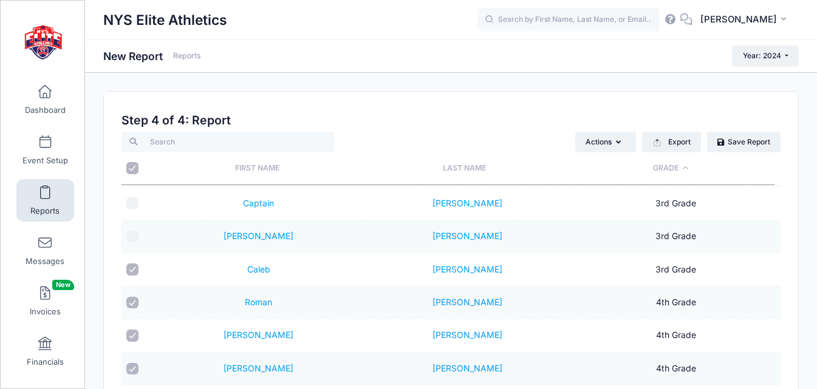
scroll to position [1032, 0]
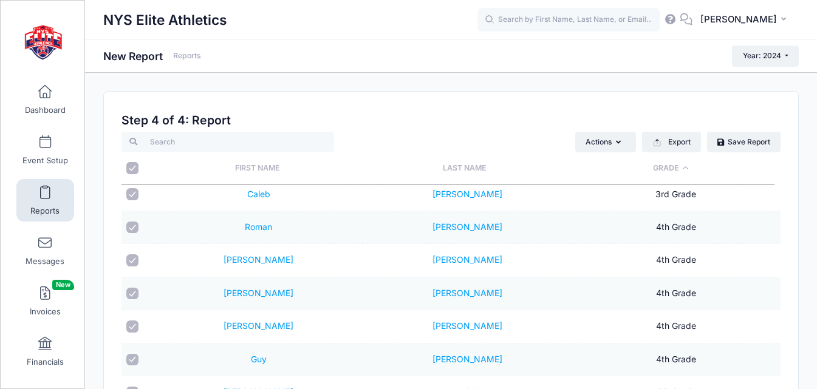
click at [137, 198] on input "checkbox" at bounding box center [132, 194] width 12 height 12
checkbox input "false"
click at [135, 228] on input "checkbox" at bounding box center [132, 228] width 12 height 12
checkbox input "false"
drag, startPoint x: 132, startPoint y: 259, endPoint x: 129, endPoint y: 283, distance: 23.8
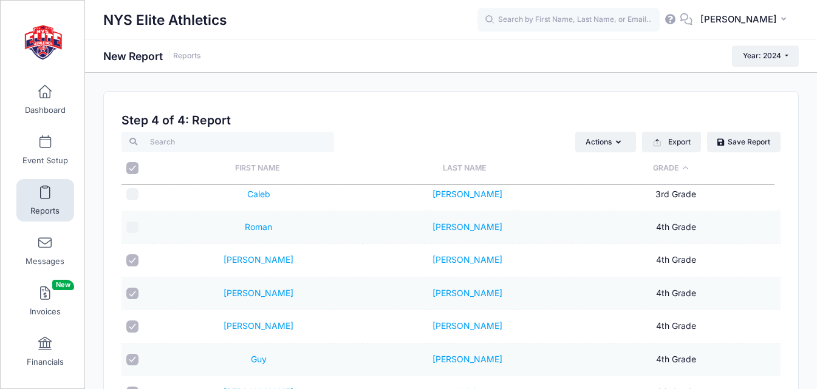
click at [132, 260] on input "checkbox" at bounding box center [132, 260] width 12 height 12
checkbox input "false"
click at [130, 294] on input "checkbox" at bounding box center [132, 294] width 12 height 12
checkbox input "false"
click at [135, 324] on input "checkbox" at bounding box center [132, 327] width 12 height 12
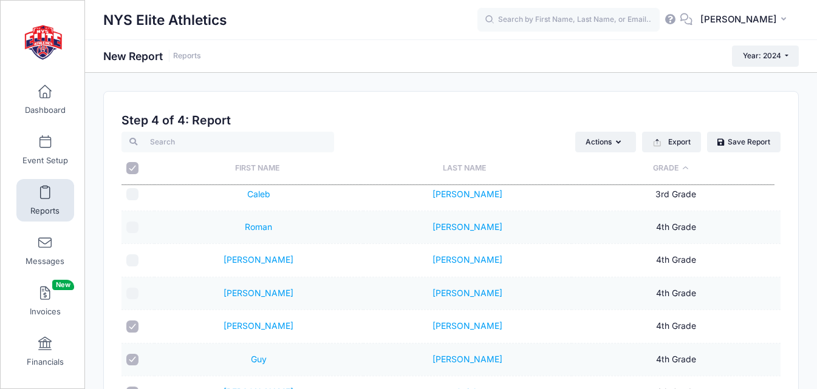
checkbox input "false"
drag, startPoint x: 130, startPoint y: 358, endPoint x: 188, endPoint y: 321, distance: 68.9
click at [132, 358] on input "checkbox" at bounding box center [132, 360] width 12 height 12
checkbox input "false"
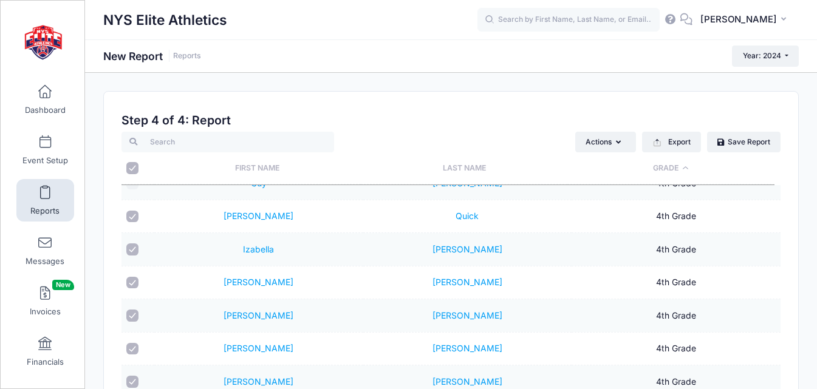
scroll to position [1214, 0]
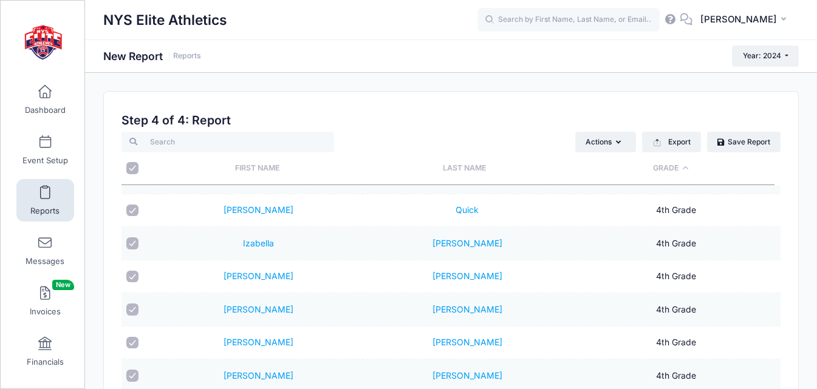
click at [135, 208] on input "checkbox" at bounding box center [132, 211] width 12 height 12
checkbox input "false"
click at [131, 247] on input "checkbox" at bounding box center [132, 243] width 12 height 12
checkbox input "false"
click at [130, 274] on input "checkbox" at bounding box center [132, 277] width 12 height 12
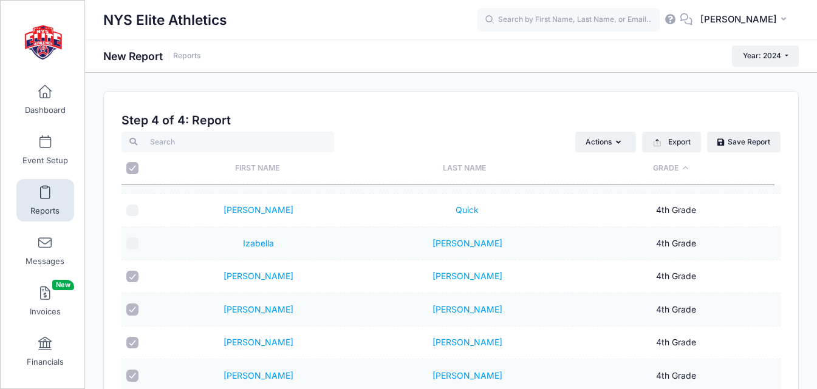
checkbox input "false"
click at [131, 308] on input "checkbox" at bounding box center [132, 310] width 12 height 12
checkbox input "false"
drag, startPoint x: 132, startPoint y: 339, endPoint x: 166, endPoint y: 319, distance: 40.3
click at [135, 340] on input "checkbox" at bounding box center [132, 343] width 12 height 12
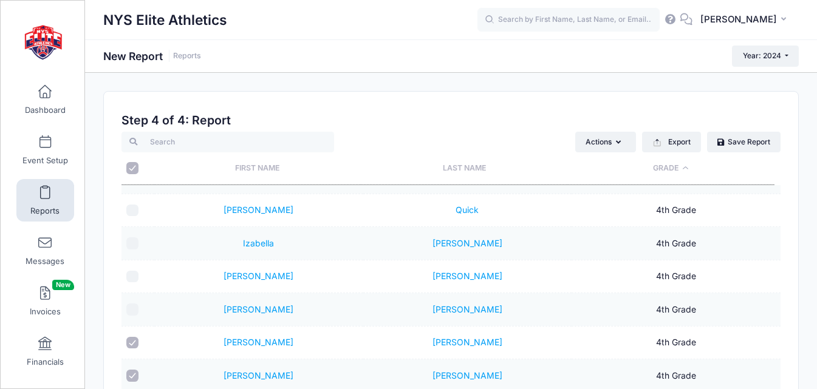
checkbox input "false"
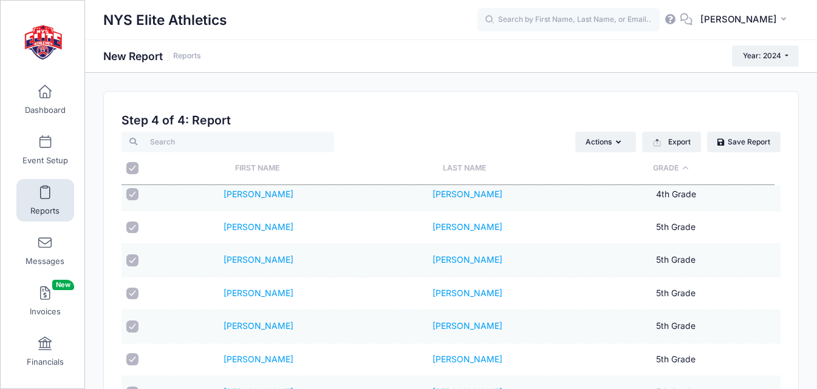
scroll to position [1396, 0]
click at [135, 196] on input "checkbox" at bounding box center [132, 194] width 12 height 12
checkbox input "false"
click at [134, 222] on input "checkbox" at bounding box center [132, 227] width 12 height 12
checkbox input "false"
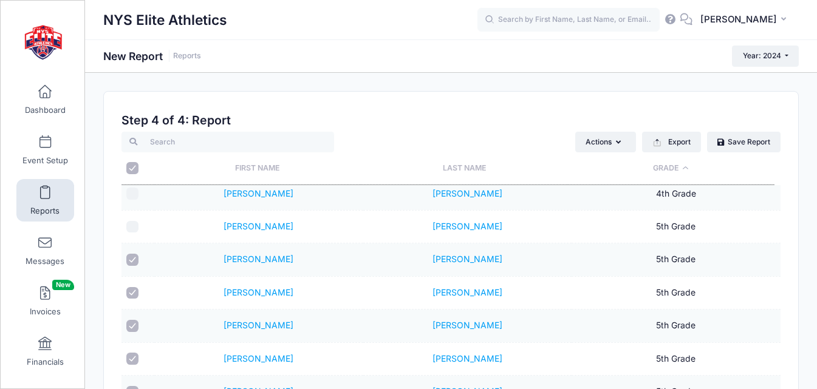
click at [132, 262] on input "checkbox" at bounding box center [132, 260] width 12 height 12
checkbox input "false"
click at [134, 293] on input "checkbox" at bounding box center [132, 293] width 12 height 12
checkbox input "false"
drag, startPoint x: 132, startPoint y: 322, endPoint x: 131, endPoint y: 346, distance: 23.7
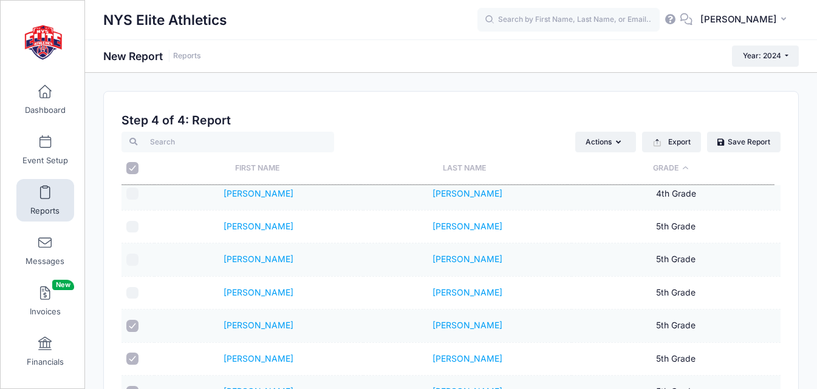
click at [132, 324] on input "checkbox" at bounding box center [132, 326] width 12 height 12
checkbox input "false"
drag, startPoint x: 133, startPoint y: 361, endPoint x: 154, endPoint y: 347, distance: 25.4
click at [134, 361] on input "checkbox" at bounding box center [132, 359] width 12 height 12
checkbox input "false"
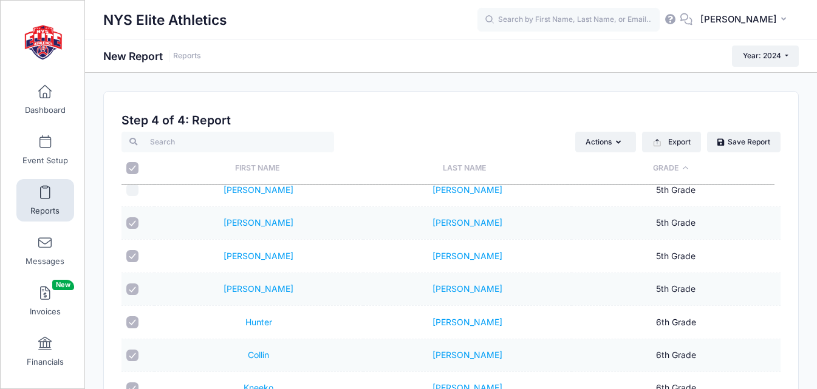
scroll to position [1579, 0]
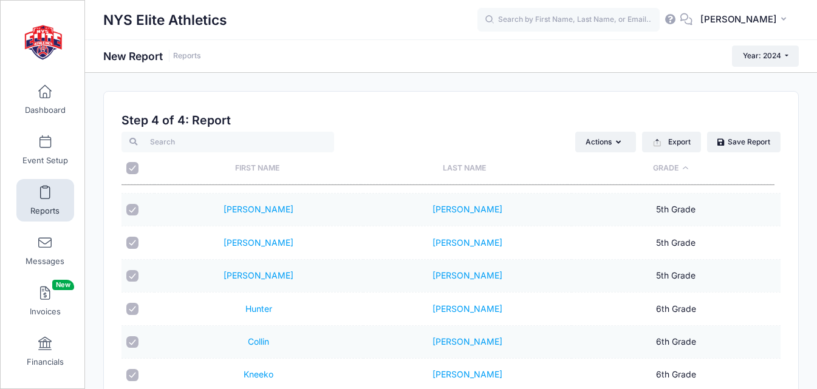
click at [136, 210] on input "checkbox" at bounding box center [132, 210] width 12 height 12
checkbox input "false"
click at [127, 243] on input "checkbox" at bounding box center [132, 243] width 12 height 12
checkbox input "false"
click at [133, 281] on input "checkbox" at bounding box center [132, 276] width 12 height 12
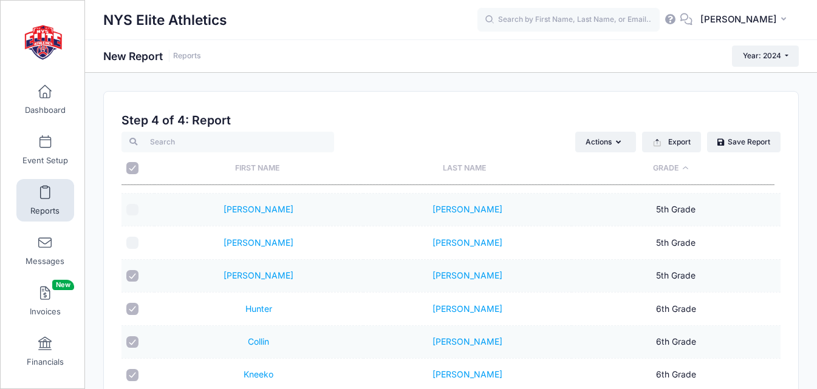
checkbox input "false"
click at [135, 309] on input "checkbox" at bounding box center [132, 309] width 12 height 12
checkbox input "false"
drag, startPoint x: 128, startPoint y: 345, endPoint x: 141, endPoint y: 342, distance: 13.1
click at [131, 345] on input "checkbox" at bounding box center [132, 342] width 12 height 12
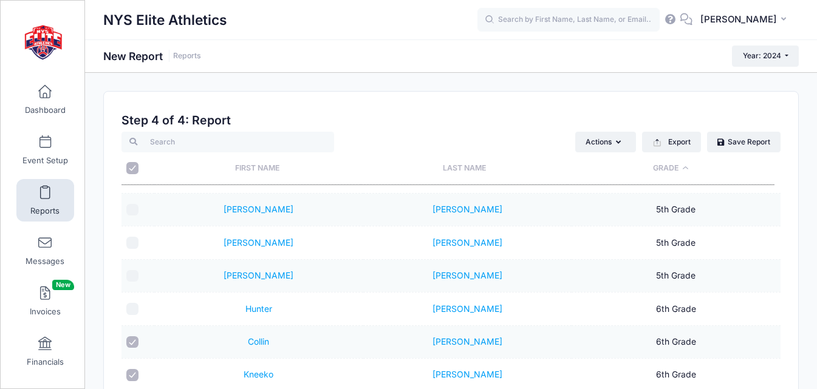
checkbox input "false"
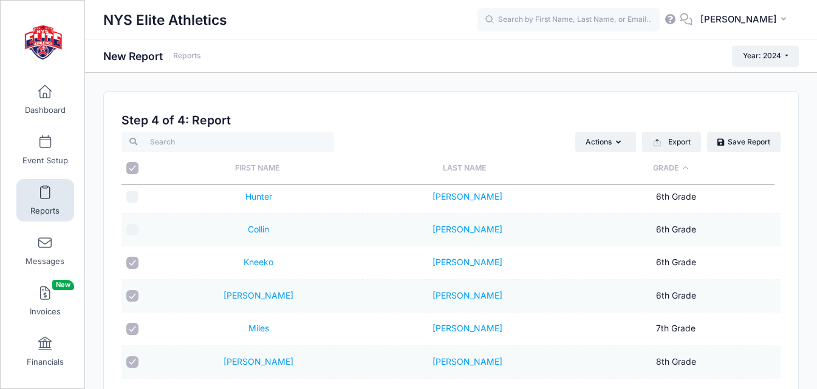
scroll to position [1700, 0]
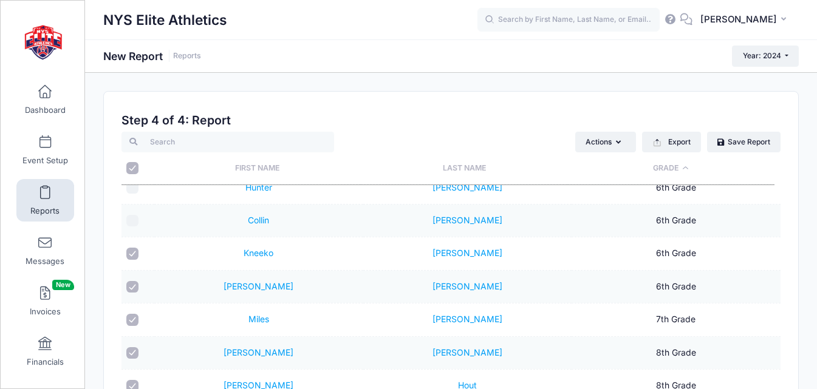
drag, startPoint x: 129, startPoint y: 252, endPoint x: 129, endPoint y: 258, distance: 6.1
click at [129, 254] on input "checkbox" at bounding box center [132, 254] width 12 height 12
checkbox input "false"
click at [132, 285] on input "checkbox" at bounding box center [132, 287] width 12 height 12
checkbox input "false"
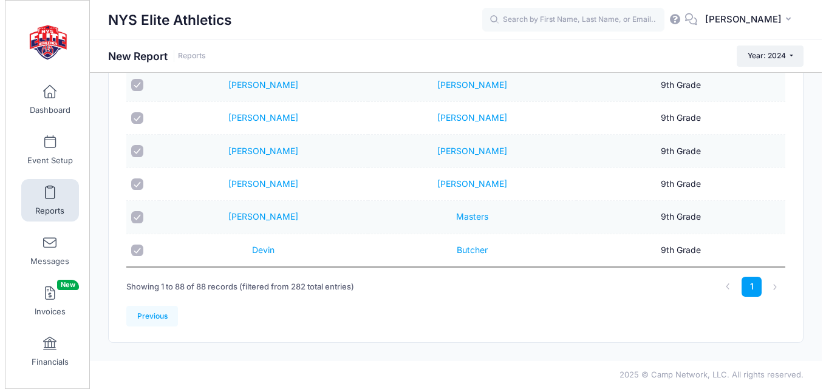
scroll to position [0, 0]
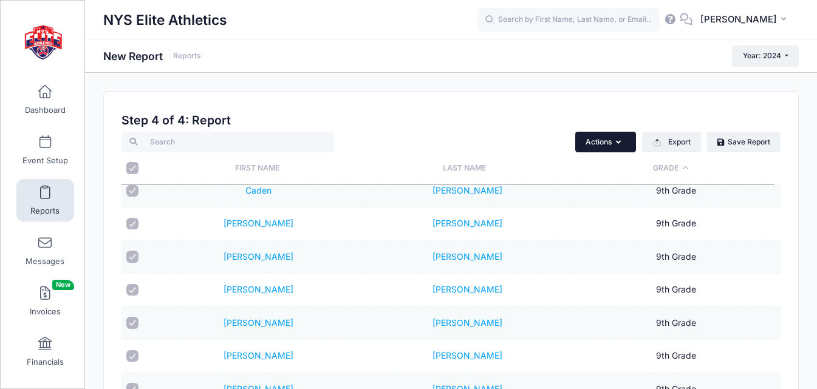
click at [621, 140] on button "Actions" at bounding box center [605, 142] width 61 height 21
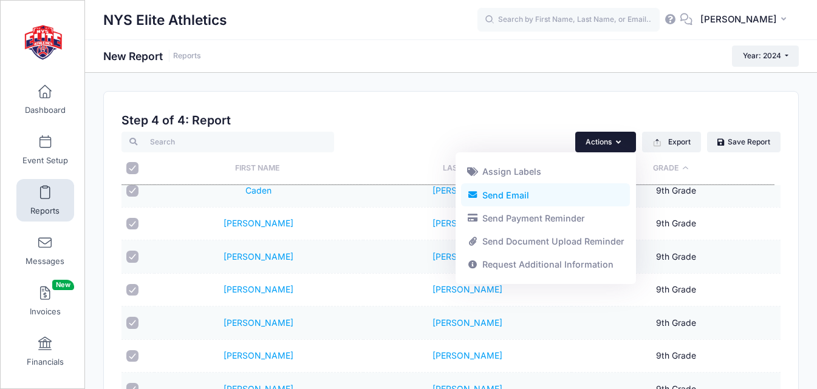
click at [521, 191] on link "Send Email" at bounding box center [545, 194] width 169 height 23
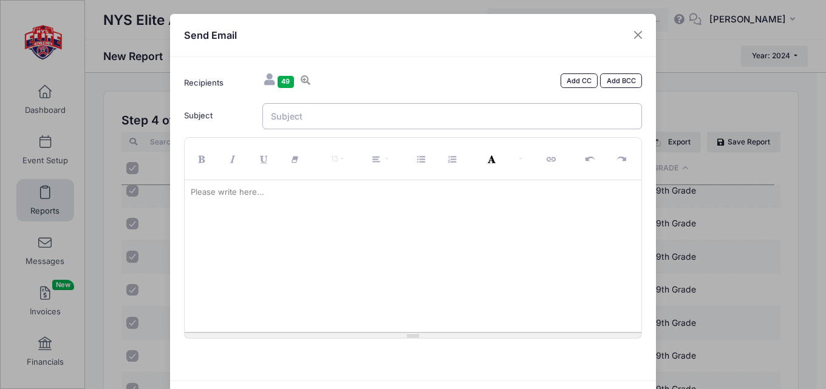
click at [362, 119] on input "Subject" at bounding box center [452, 116] width 380 height 26
click at [298, 113] on input "ONLY 3 Weeks Left to SAVE $25 on Early Registration -Football Showcase and Coll…" at bounding box center [452, 116] width 380 height 26
type input "ONLY 4 Weeks Left to SAVE $25 on Early Registration -Football Showcase and Coll…"
click at [356, 223] on div at bounding box center [413, 256] width 457 height 152
paste div
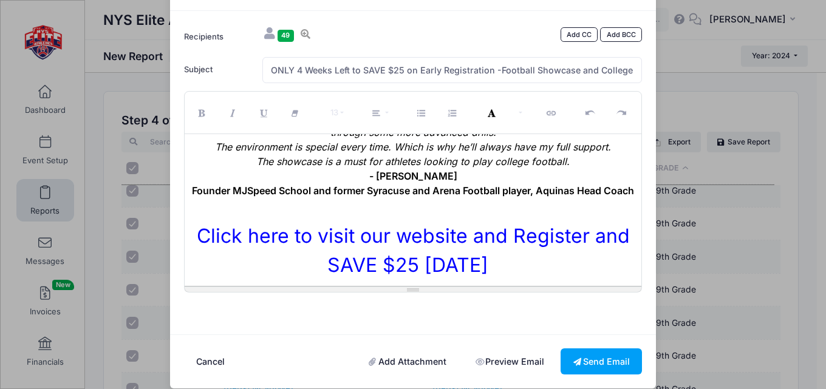
scroll to position [60, 0]
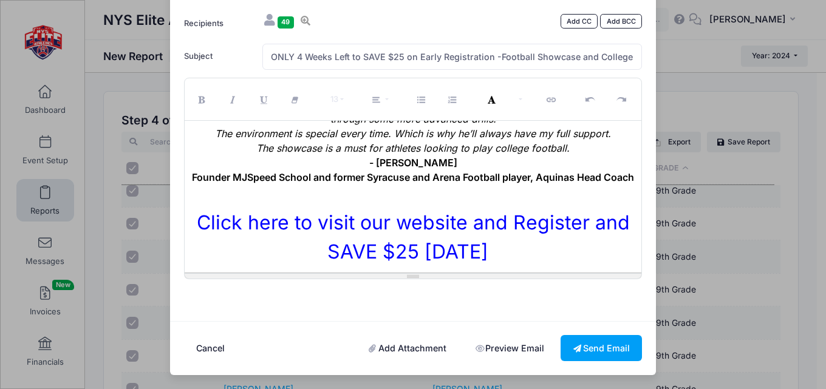
click at [393, 343] on link "Add Attachment" at bounding box center [407, 348] width 103 height 26
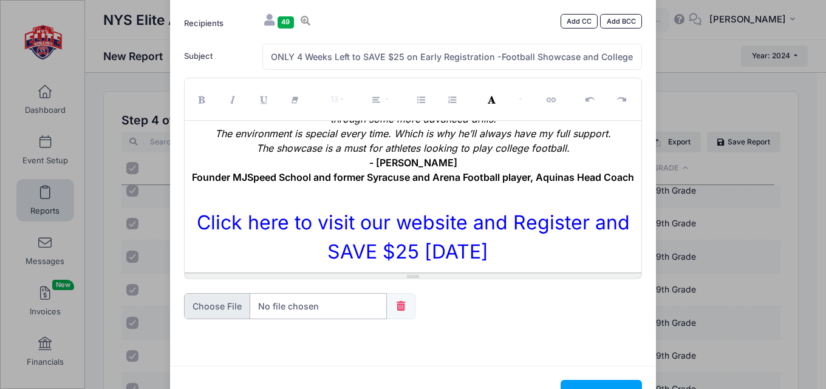
click at [313, 305] on input "file" at bounding box center [285, 306] width 203 height 26
type input "C:\fakepath\2025 Showcase Flyer with QR Code Final (3).pdf"
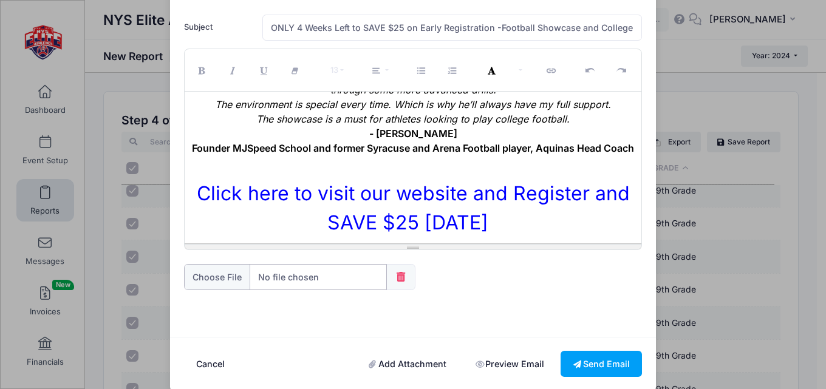
scroll to position [104, 0]
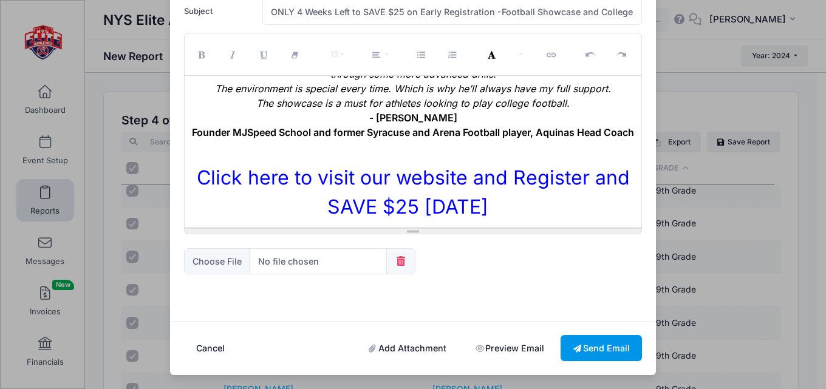
click at [591, 342] on button "Send Email" at bounding box center [600, 348] width 81 height 26
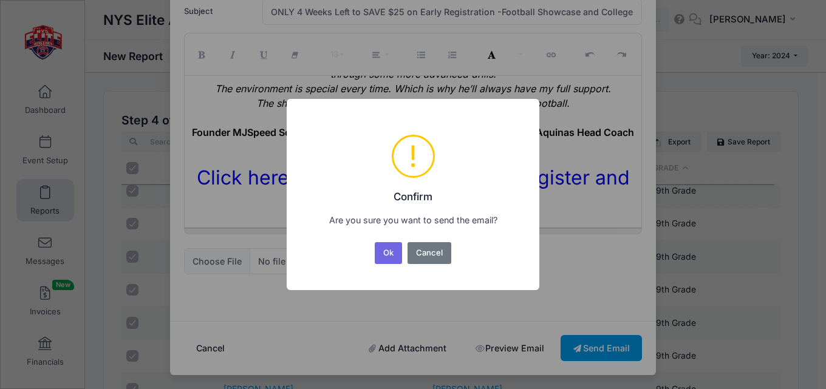
scroll to position [0, 0]
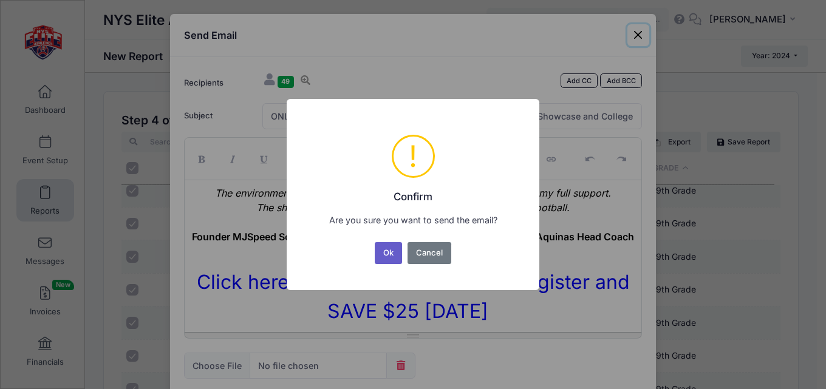
click at [389, 250] on button "Ok" at bounding box center [389, 253] width 28 height 22
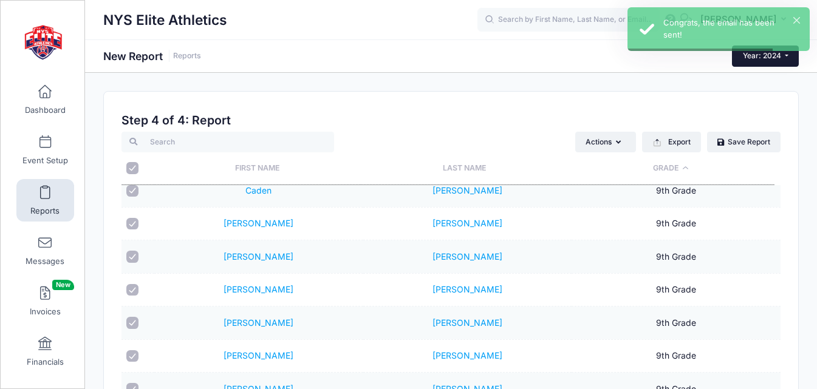
click at [770, 56] on span "Year: 2024" at bounding box center [762, 55] width 38 height 9
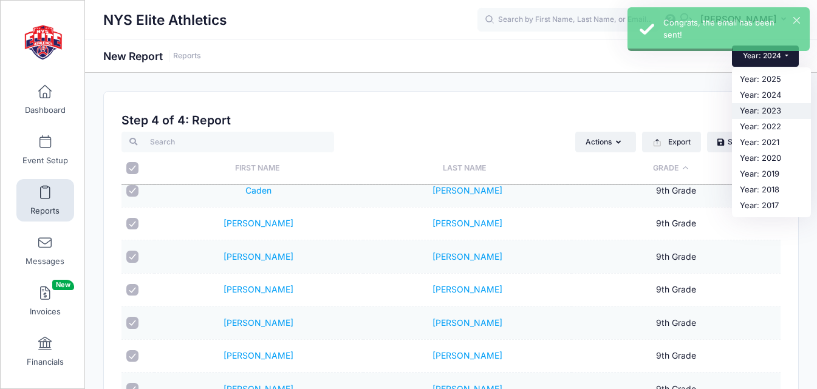
click at [766, 112] on link "Year: 2023" at bounding box center [771, 111] width 79 height 16
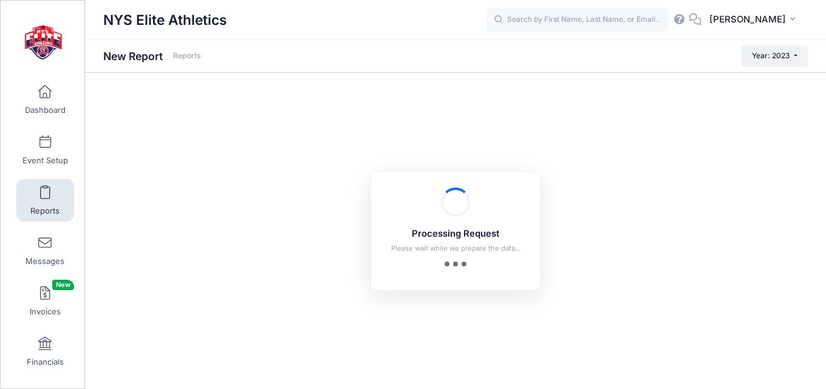
checkbox input "true"
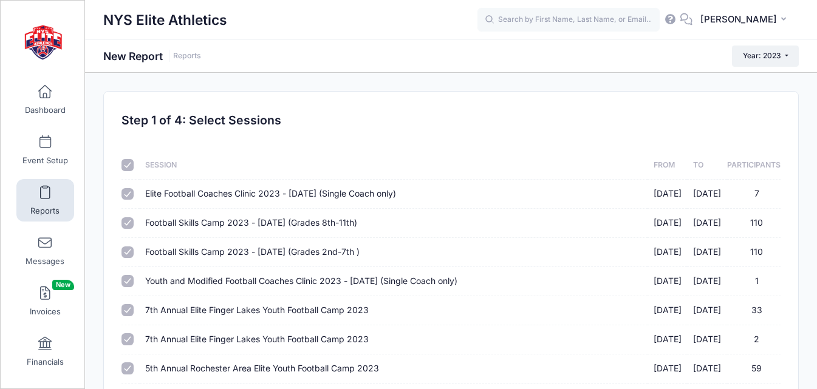
click at [131, 167] on input "checkbox" at bounding box center [127, 165] width 12 height 12
checkbox input "false"
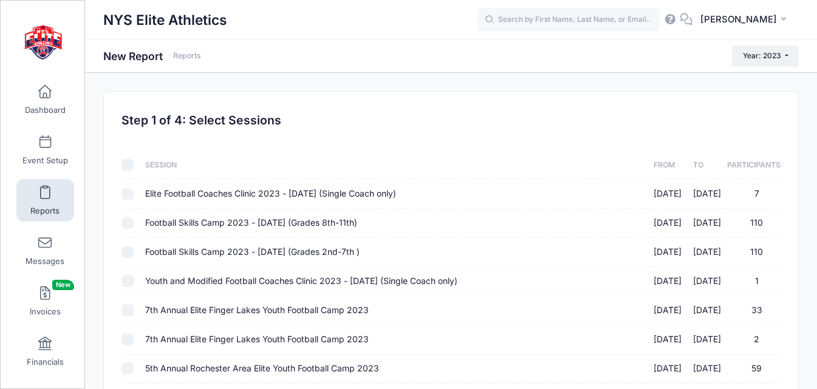
checkbox input "false"
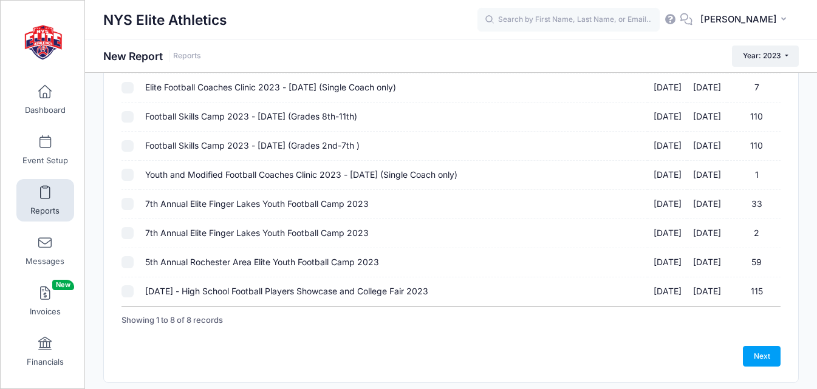
scroll to position [85, 0]
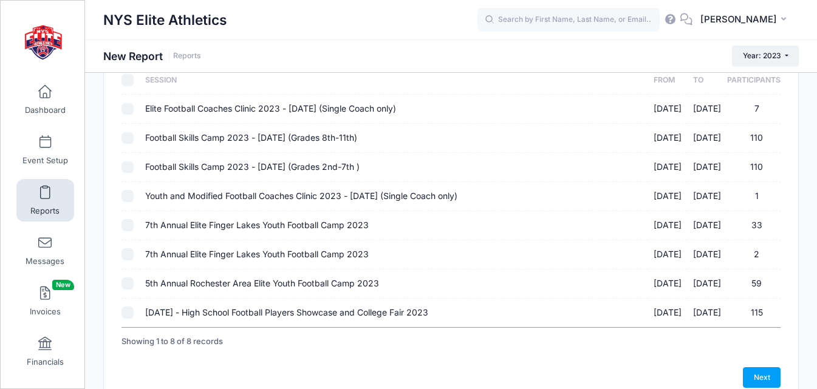
click at [136, 168] on td at bounding box center [130, 167] width 18 height 29
click at [131, 166] on input "Football Skills Camp 2023 - [DATE] (Grades 2nd-7th ) [DATE] - [DATE] 110" at bounding box center [127, 168] width 12 height 12
checkbox input "true"
click at [132, 141] on input "Football Skills Camp 2023 - [DATE] (Grades 8th-11th) [DATE] - [DATE] 110" at bounding box center [127, 138] width 12 height 12
checkbox input "true"
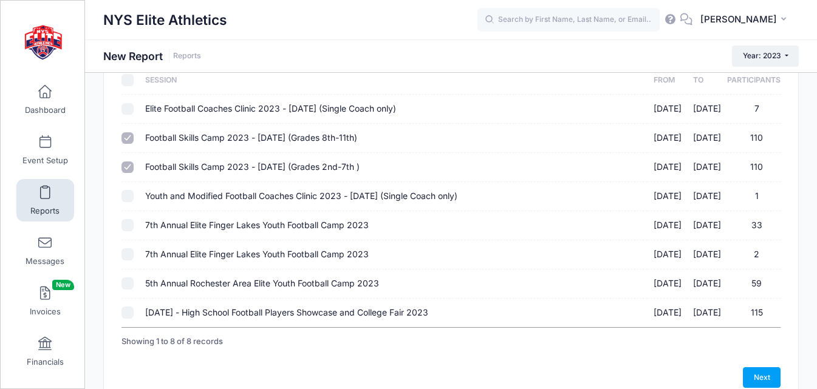
click at [126, 284] on input "5th Annual Rochester Area Elite Youth Football Camp 2023 [DATE] - [DATE] 59" at bounding box center [127, 283] width 12 height 12
checkbox input "true"
click at [134, 226] on td at bounding box center [130, 225] width 18 height 29
click at [129, 225] on input "7th Annual Elite Finger Lakes Youth Football Camp 2023 [DATE] - [DATE] 33" at bounding box center [127, 225] width 12 height 12
checkbox input "true"
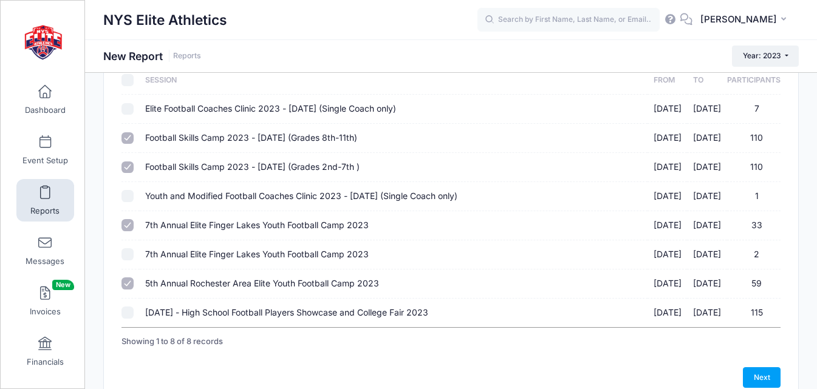
click at [128, 254] on input "7th Annual Elite Finger Lakes Youth Football Camp 2023 [DATE] - [DATE] 2" at bounding box center [127, 254] width 12 height 12
checkbox input "true"
click at [755, 373] on link "Next" at bounding box center [762, 377] width 38 height 21
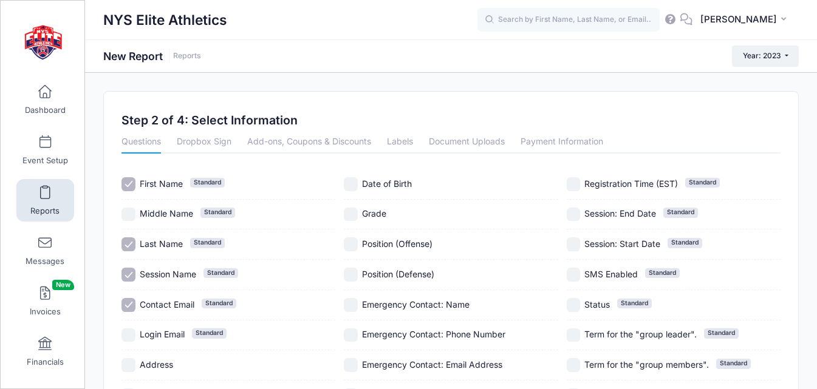
click at [158, 271] on span "Session Name" at bounding box center [168, 274] width 56 height 10
checkbox input "false"
click at [158, 303] on span "Contact Email" at bounding box center [167, 304] width 55 height 10
checkbox input "false"
click at [378, 216] on span "Grade" at bounding box center [374, 213] width 24 height 10
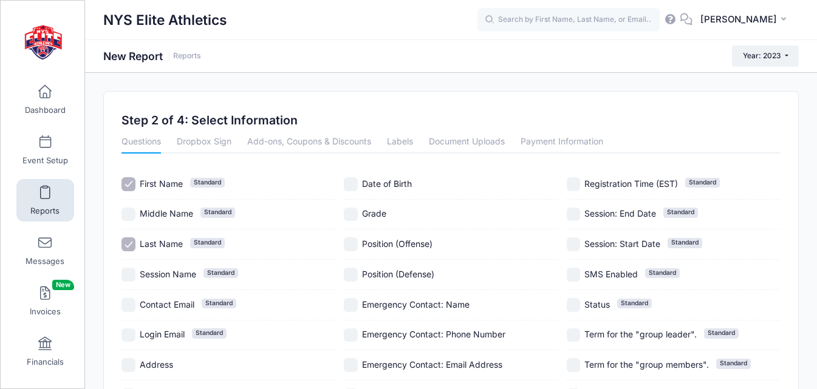
checkbox input "true"
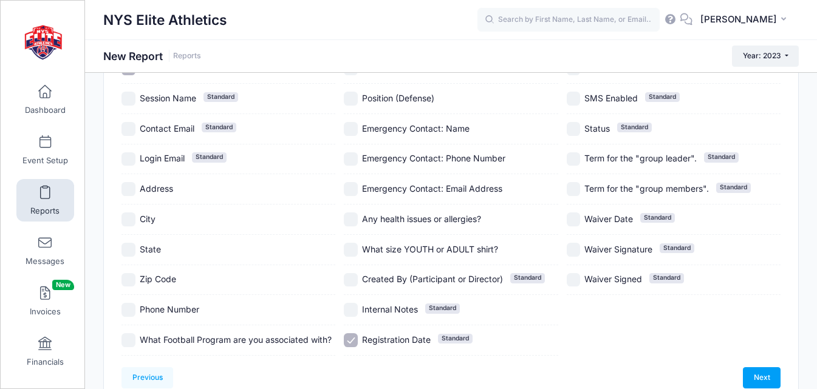
scroll to position [182, 0]
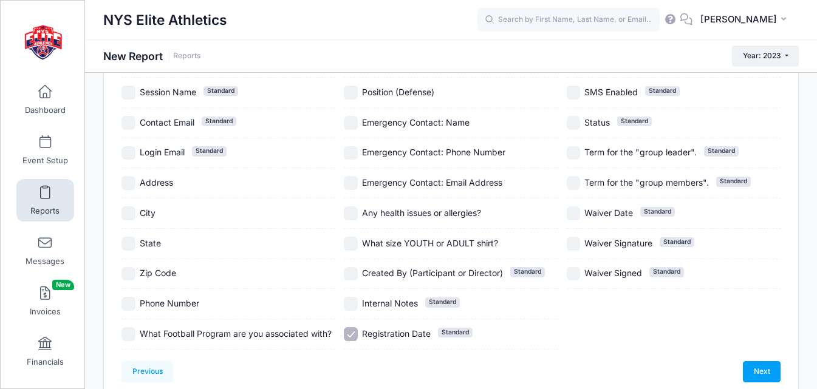
click at [384, 337] on span "Registration Date" at bounding box center [396, 333] width 69 height 10
checkbox input "false"
click at [769, 370] on link "Next" at bounding box center [762, 371] width 38 height 21
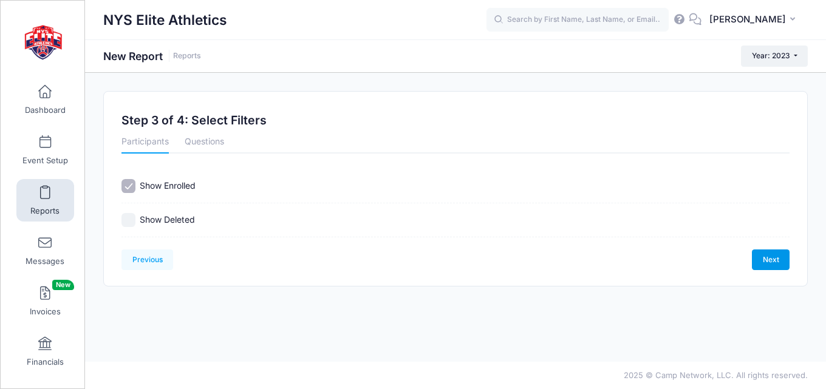
click at [769, 260] on link "Next" at bounding box center [771, 260] width 38 height 21
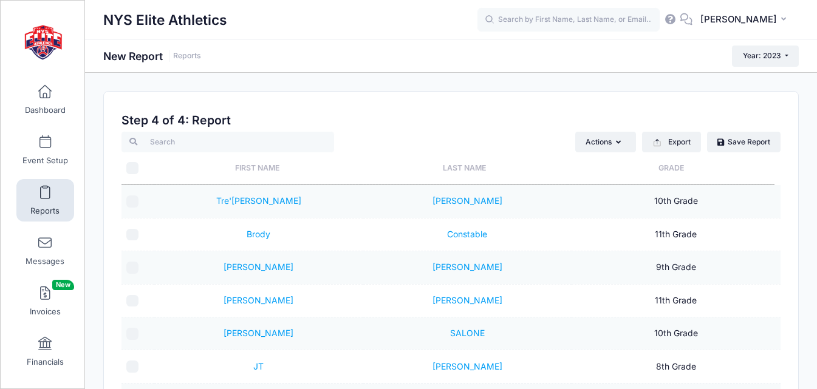
click at [665, 168] on th "Grade" at bounding box center [670, 168] width 206 height 32
click at [134, 201] on input "checkbox" at bounding box center [132, 202] width 12 height 12
checkbox input "true"
click at [133, 233] on input "checkbox" at bounding box center [132, 235] width 12 height 12
checkbox input "true"
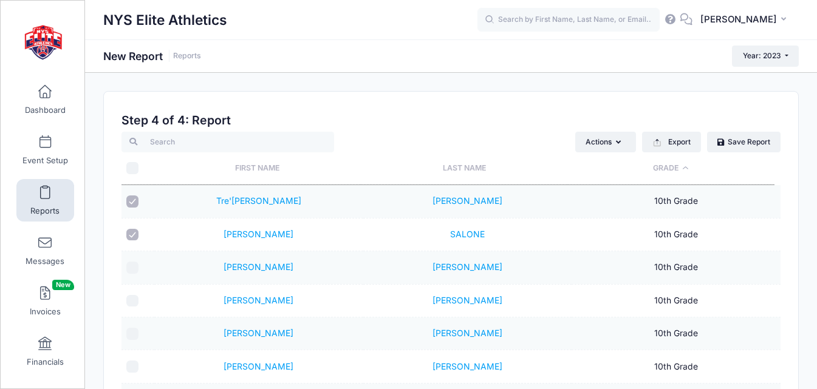
click at [130, 267] on input "checkbox" at bounding box center [132, 268] width 12 height 12
checkbox input "true"
click at [129, 301] on input "checkbox" at bounding box center [132, 301] width 12 height 12
checkbox input "true"
click at [137, 336] on input "checkbox" at bounding box center [132, 334] width 12 height 12
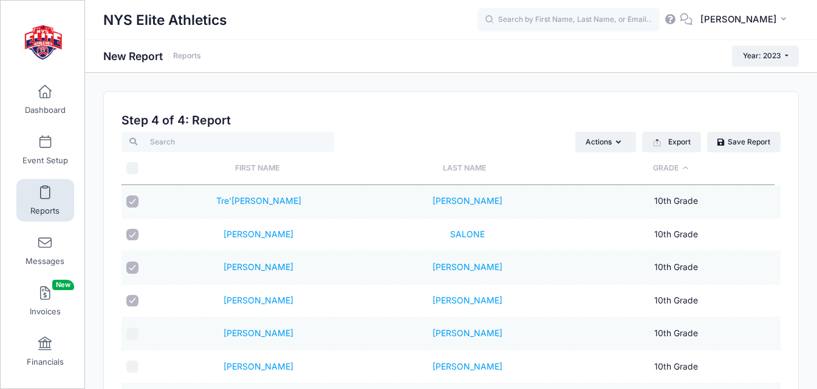
checkbox input "true"
click at [134, 363] on input "checkbox" at bounding box center [132, 367] width 12 height 12
checkbox input "true"
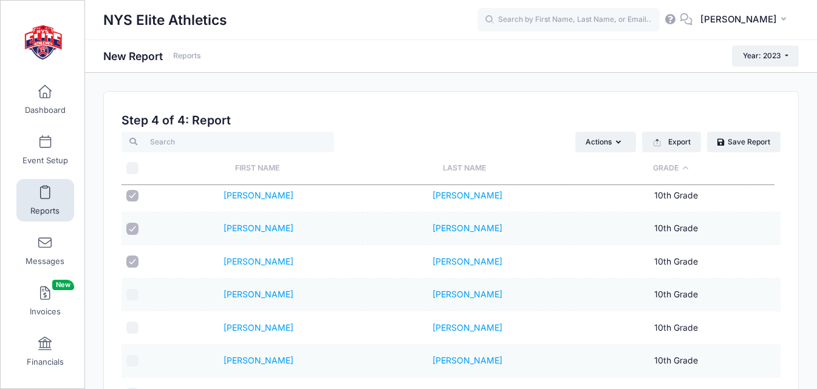
scroll to position [121, 0]
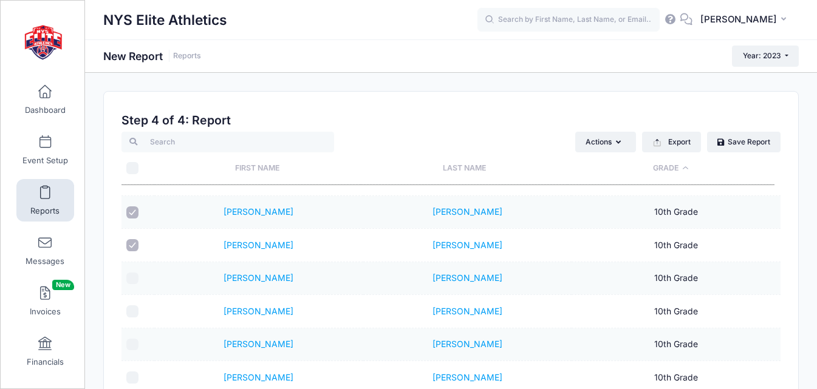
click at [134, 282] on input "checkbox" at bounding box center [132, 279] width 12 height 12
checkbox input "true"
click at [132, 308] on input "checkbox" at bounding box center [132, 311] width 12 height 12
checkbox input "true"
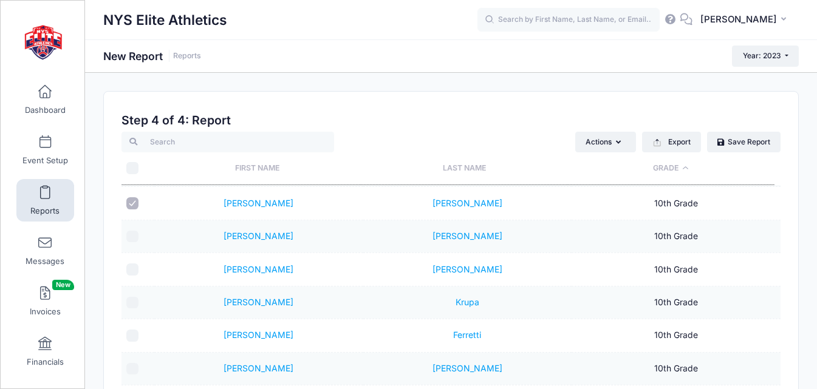
scroll to position [243, 0]
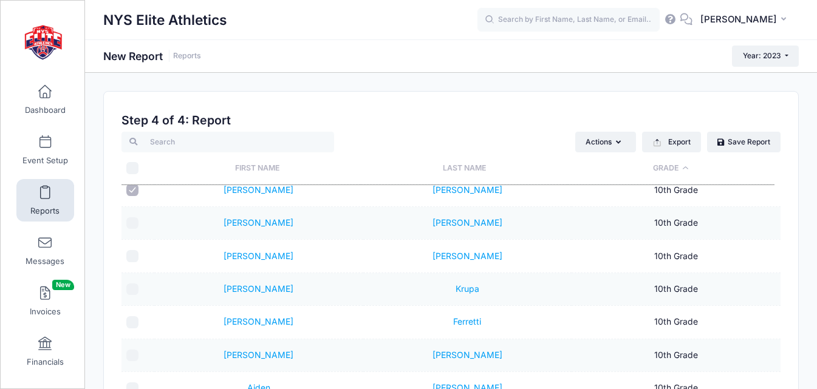
click at [132, 225] on input "checkbox" at bounding box center [132, 223] width 12 height 12
checkbox input "true"
click at [130, 259] on input "checkbox" at bounding box center [132, 256] width 12 height 12
checkbox input "true"
click at [126, 288] on input "checkbox" at bounding box center [132, 290] width 12 height 12
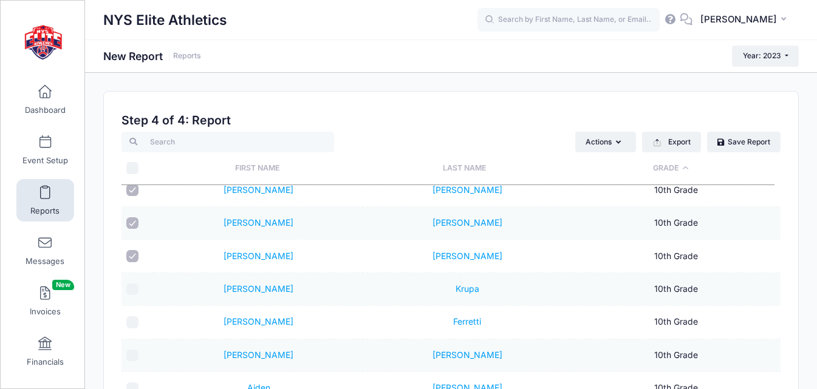
checkbox input "true"
click at [128, 315] on td at bounding box center [137, 322] width 33 height 33
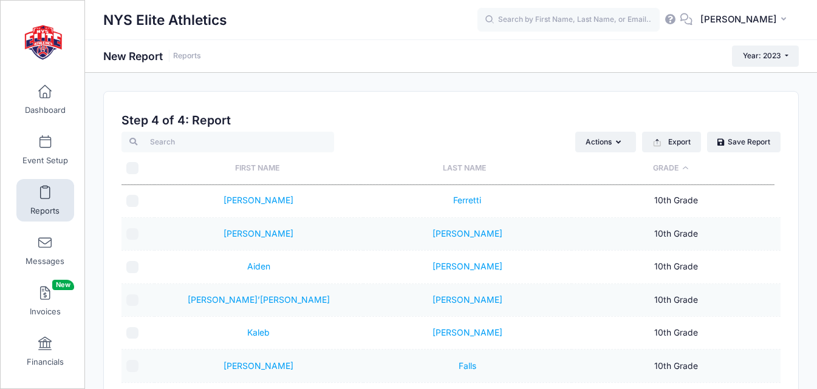
scroll to position [304, 0]
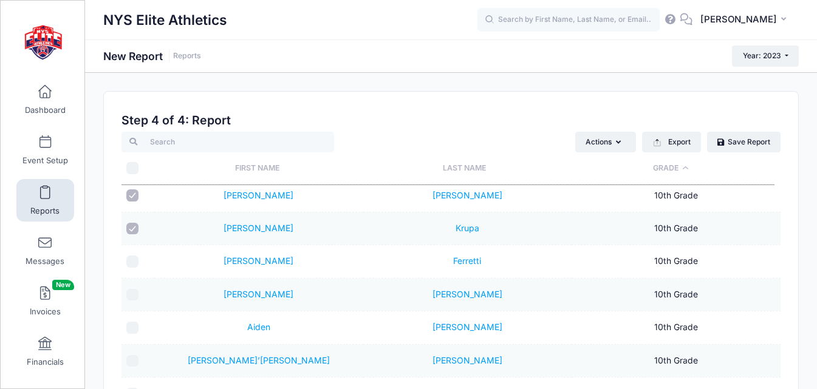
click at [134, 260] on input "checkbox" at bounding box center [132, 262] width 12 height 12
checkbox input "true"
click at [132, 296] on input "checkbox" at bounding box center [132, 295] width 12 height 12
checkbox input "true"
drag, startPoint x: 131, startPoint y: 330, endPoint x: 141, endPoint y: 328, distance: 10.5
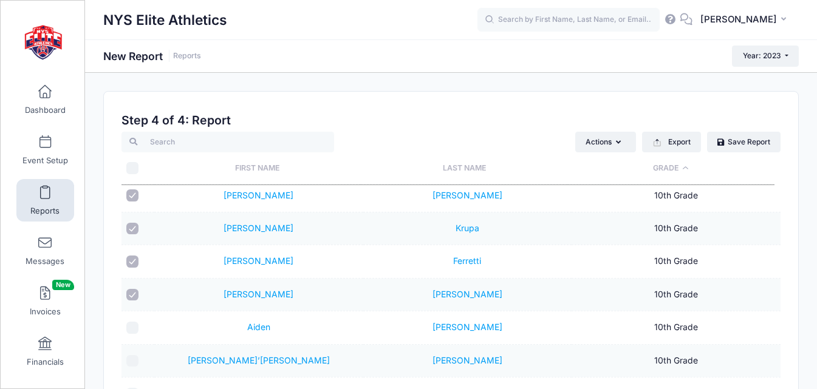
click at [132, 330] on input "checkbox" at bounding box center [132, 328] width 12 height 12
checkbox input "true"
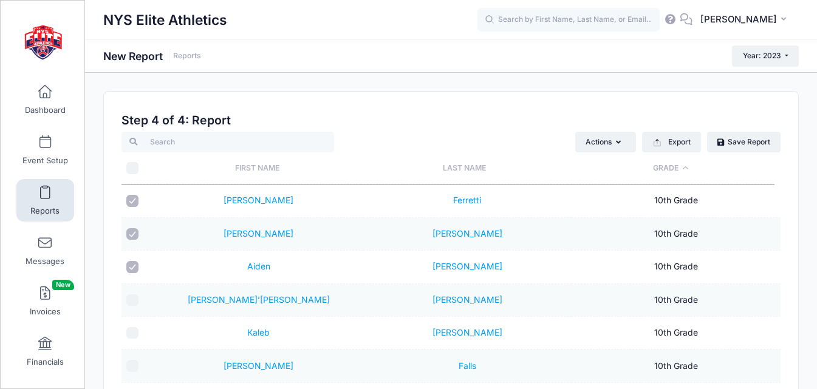
click at [132, 301] on input "checkbox" at bounding box center [132, 300] width 12 height 12
checkbox input "true"
click at [131, 329] on input "checkbox" at bounding box center [132, 333] width 12 height 12
checkbox input "true"
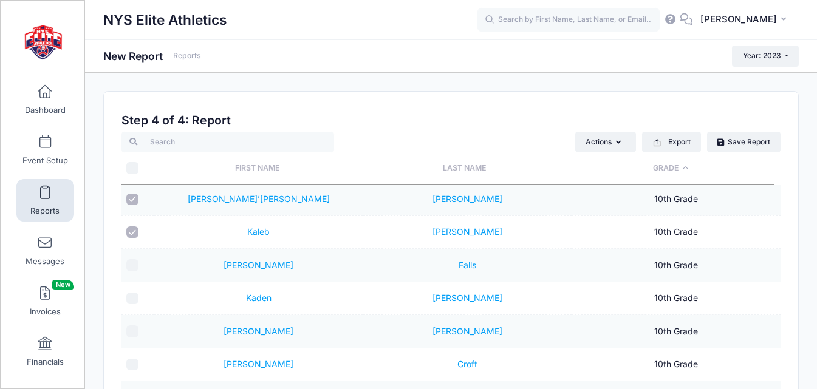
scroll to position [486, 0]
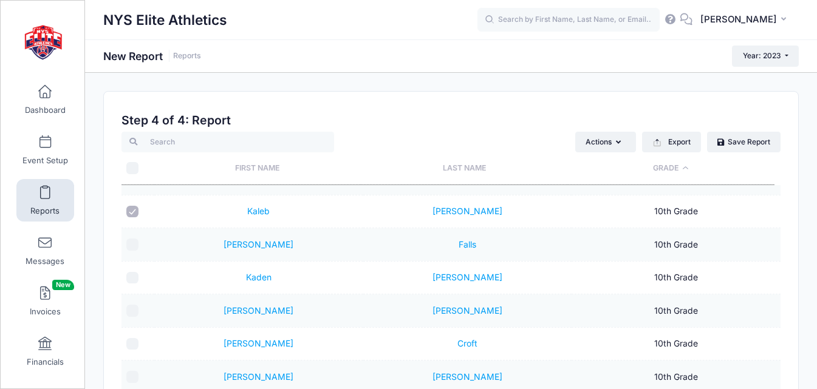
click at [134, 245] on input "checkbox" at bounding box center [132, 245] width 12 height 12
checkbox input "true"
click at [134, 276] on input "checkbox" at bounding box center [132, 278] width 12 height 12
checkbox input "true"
click at [134, 313] on input "checkbox" at bounding box center [132, 311] width 12 height 12
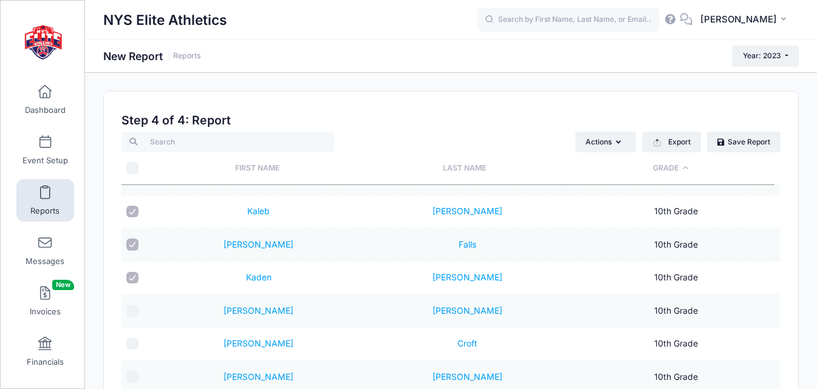
checkbox input "true"
click at [134, 275] on input "checkbox" at bounding box center [132, 278] width 12 height 12
checkbox input "false"
click at [135, 243] on input "checkbox" at bounding box center [132, 245] width 12 height 12
checkbox input "false"
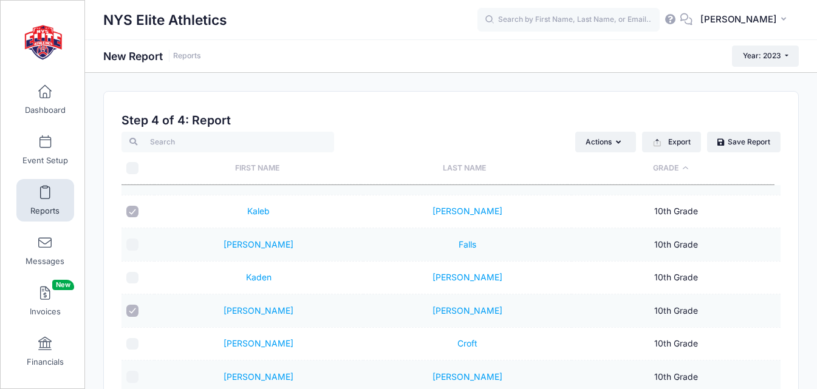
click at [137, 213] on input "checkbox" at bounding box center [132, 212] width 12 height 12
checkbox input "false"
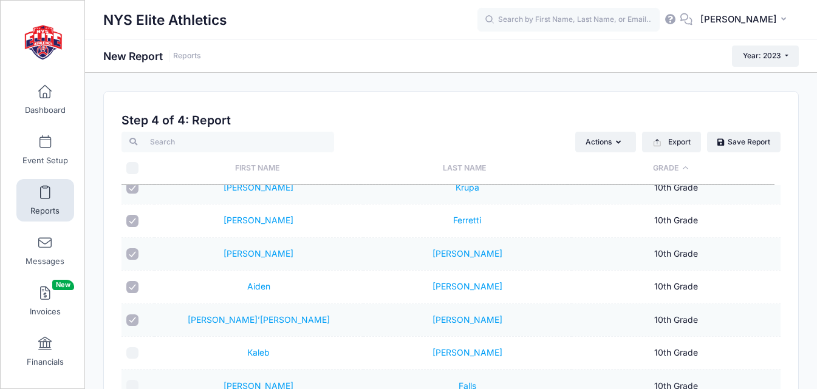
scroll to position [304, 0]
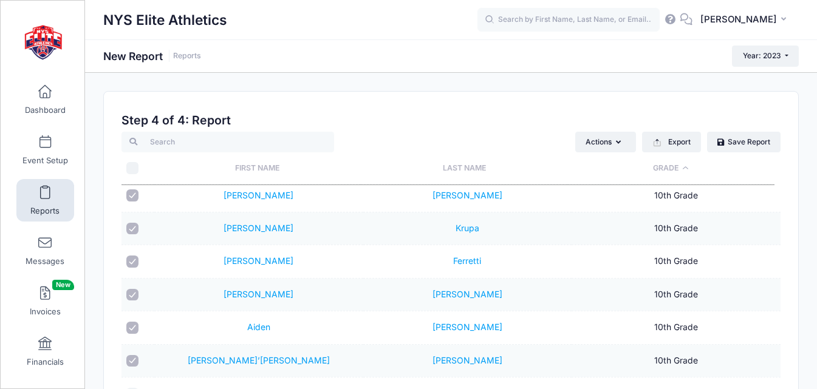
drag, startPoint x: 132, startPoint y: 360, endPoint x: 134, endPoint y: 341, distance: 19.5
click at [134, 360] on input "checkbox" at bounding box center [132, 361] width 12 height 12
checkbox input "false"
click at [137, 322] on input "checkbox" at bounding box center [132, 328] width 12 height 12
checkbox input "false"
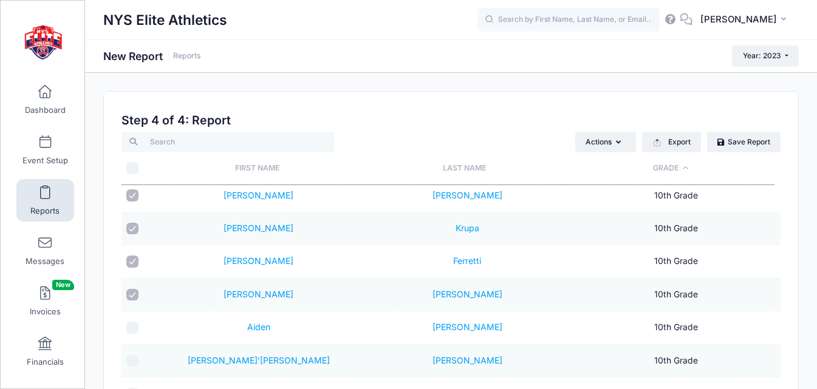
click at [134, 291] on input "checkbox" at bounding box center [132, 295] width 12 height 12
checkbox input "false"
click at [134, 262] on input "checkbox" at bounding box center [132, 262] width 12 height 12
checkbox input "false"
click at [134, 230] on input "checkbox" at bounding box center [132, 229] width 12 height 12
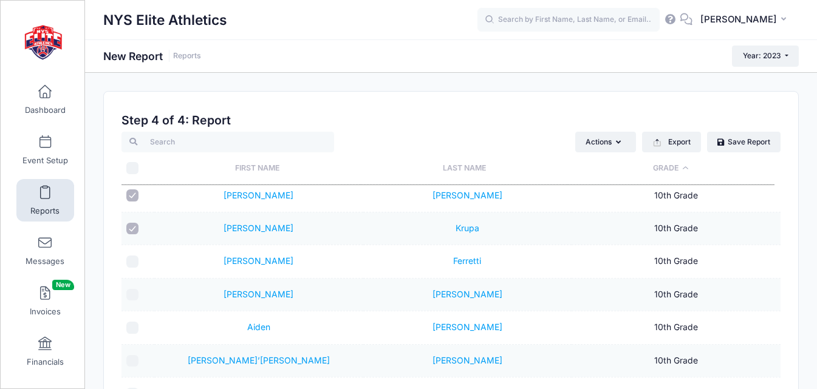
checkbox input "false"
click at [135, 198] on input "checkbox" at bounding box center [132, 195] width 12 height 12
checkbox input "false"
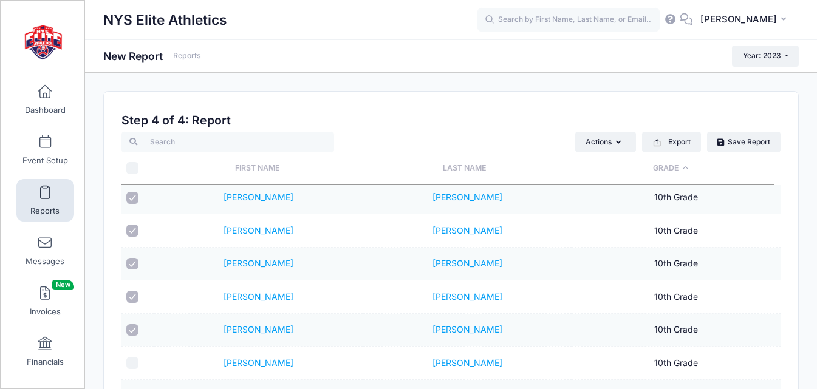
scroll to position [121, 0]
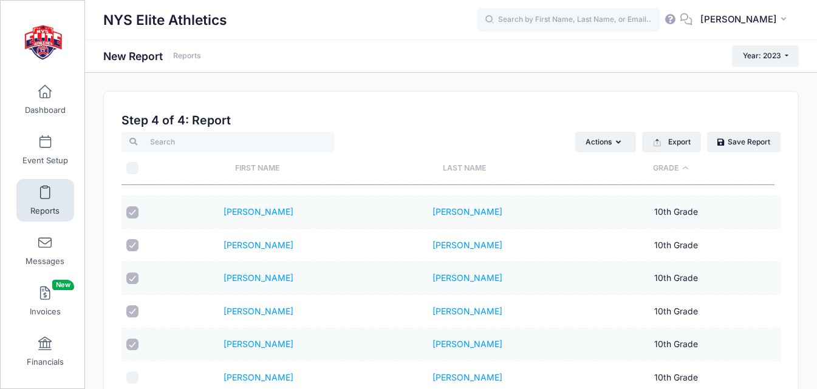
click at [132, 344] on input "checkbox" at bounding box center [132, 345] width 12 height 12
checkbox input "false"
click at [138, 308] on div at bounding box center [137, 311] width 23 height 12
drag, startPoint x: 128, startPoint y: 308, endPoint x: 135, endPoint y: 281, distance: 28.3
click at [128, 309] on input "checkbox" at bounding box center [132, 311] width 12 height 12
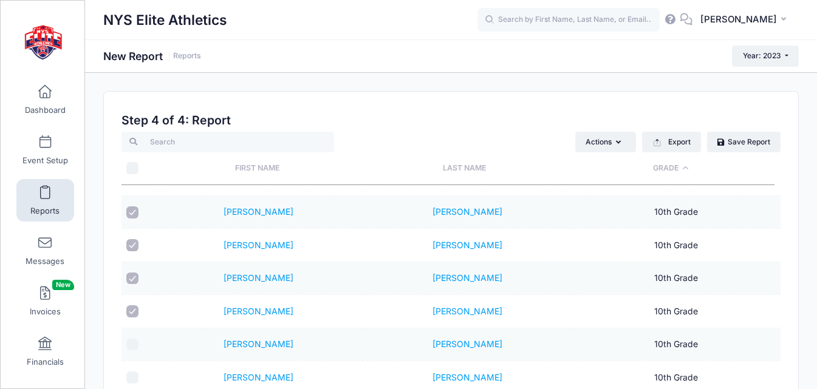
checkbox input "false"
click at [135, 239] on input "checkbox" at bounding box center [132, 245] width 12 height 12
checkbox input "false"
click at [134, 216] on input "checkbox" at bounding box center [132, 212] width 12 height 12
checkbox input "false"
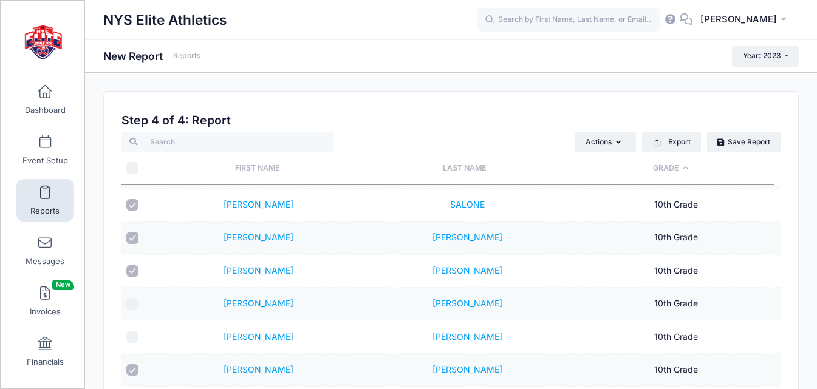
scroll to position [0, 0]
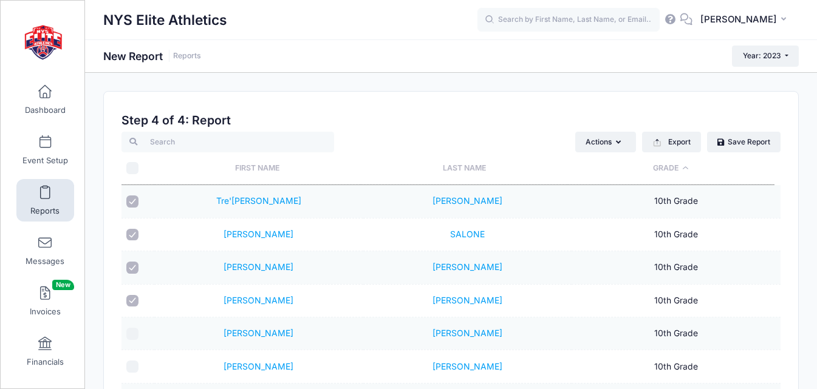
click at [131, 301] on input "checkbox" at bounding box center [132, 301] width 12 height 12
checkbox input "false"
drag, startPoint x: 130, startPoint y: 271, endPoint x: 135, endPoint y: 250, distance: 21.2
click at [131, 268] on input "checkbox" at bounding box center [132, 268] width 12 height 12
checkbox input "false"
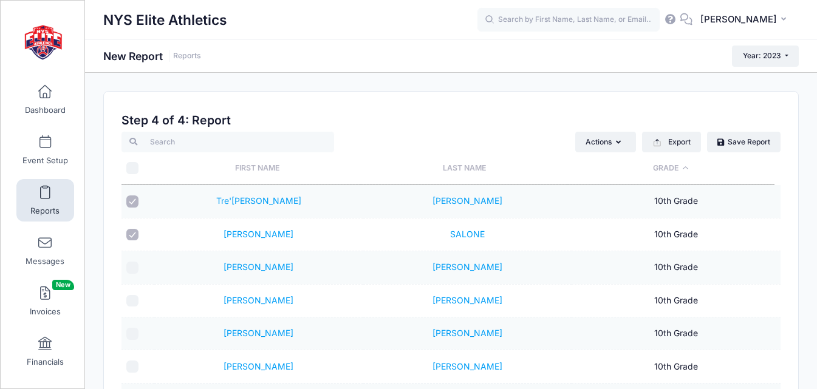
click at [135, 237] on input "checkbox" at bounding box center [132, 235] width 12 height 12
checkbox input "false"
click at [134, 204] on input "checkbox" at bounding box center [132, 202] width 12 height 12
checkbox input "false"
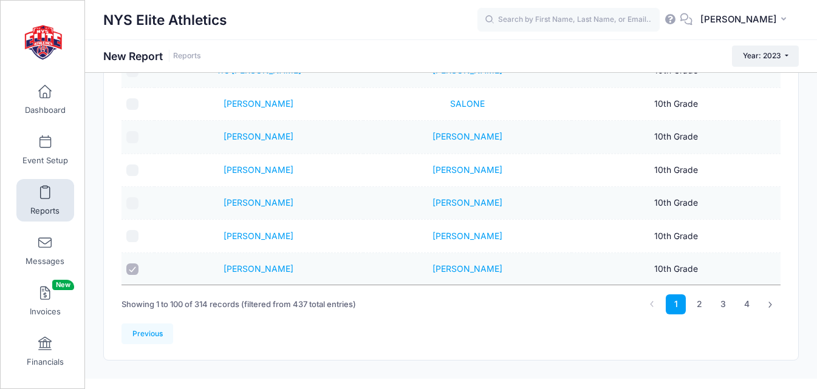
scroll to position [148, 0]
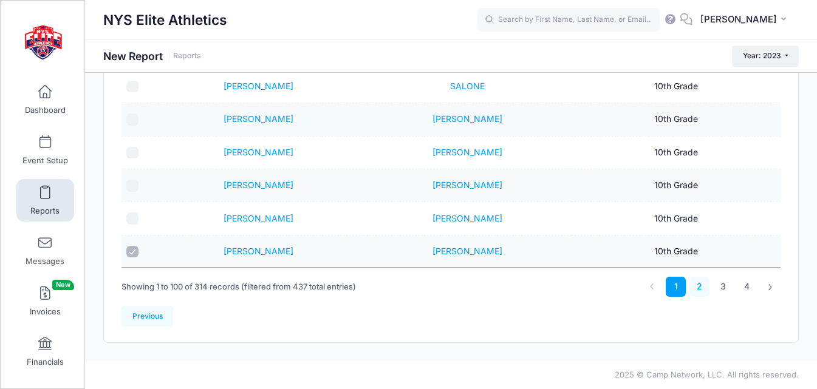
click at [699, 285] on link "2" at bounding box center [699, 287] width 20 height 20
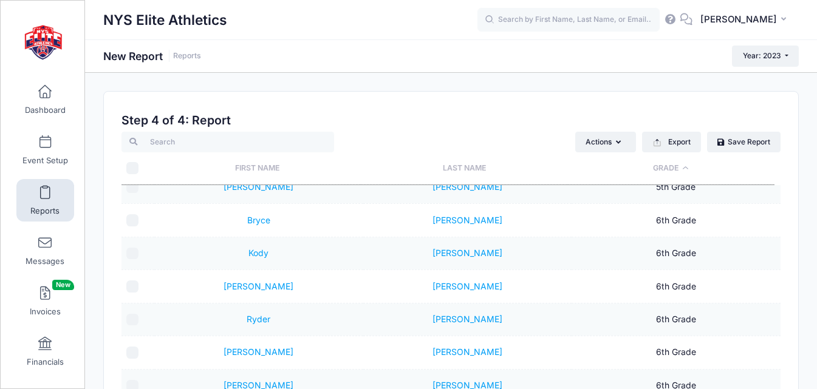
scroll to position [3076, 0]
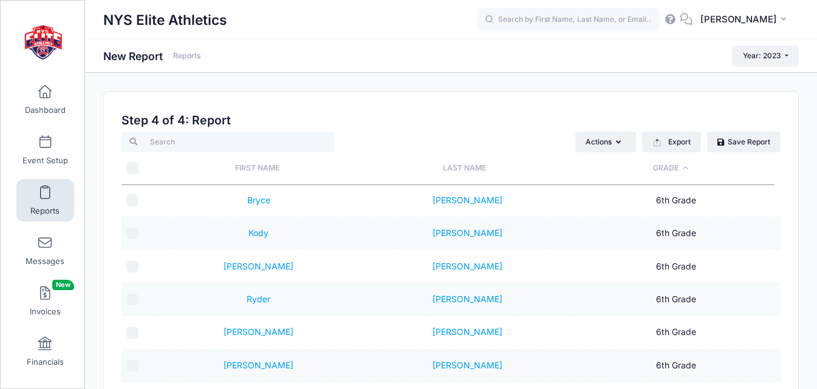
click at [131, 199] on input "checkbox" at bounding box center [132, 200] width 12 height 12
checkbox input "true"
click at [131, 233] on input "checkbox" at bounding box center [132, 234] width 12 height 12
checkbox input "true"
click at [132, 270] on input "checkbox" at bounding box center [132, 266] width 12 height 12
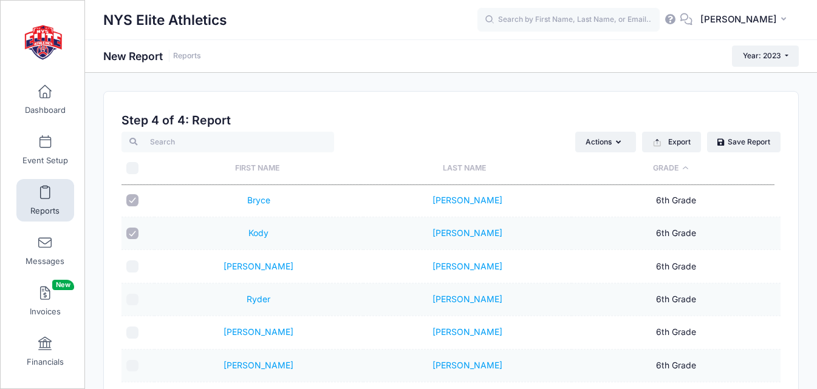
checkbox input "true"
click at [134, 294] on input "checkbox" at bounding box center [132, 300] width 12 height 12
checkbox input "true"
click at [135, 330] on input "checkbox" at bounding box center [132, 333] width 12 height 12
checkbox input "true"
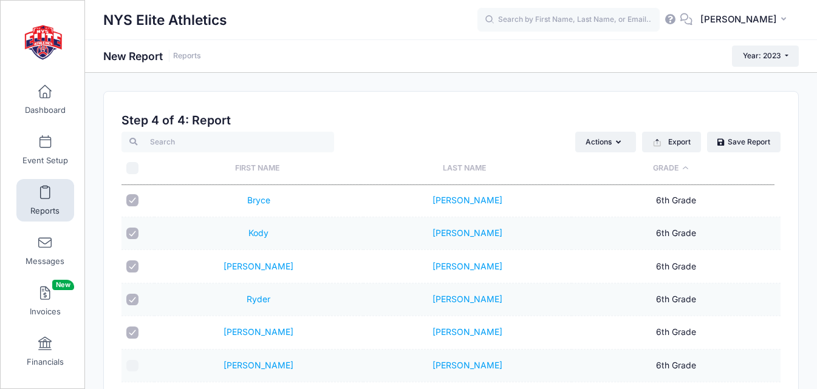
click at [133, 369] on input "checkbox" at bounding box center [132, 366] width 12 height 12
checkbox input "true"
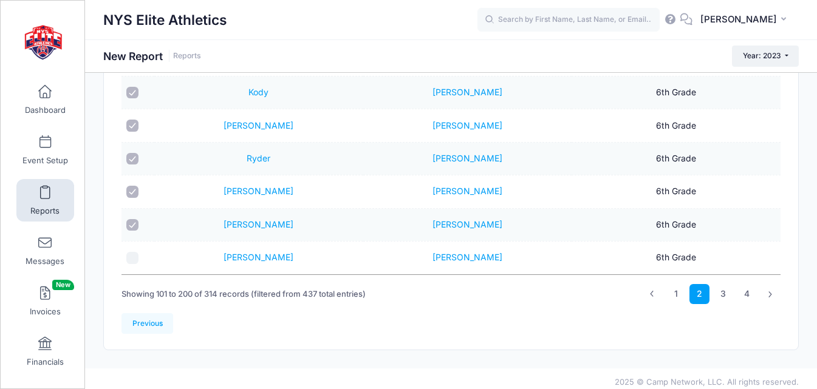
scroll to position [148, 0]
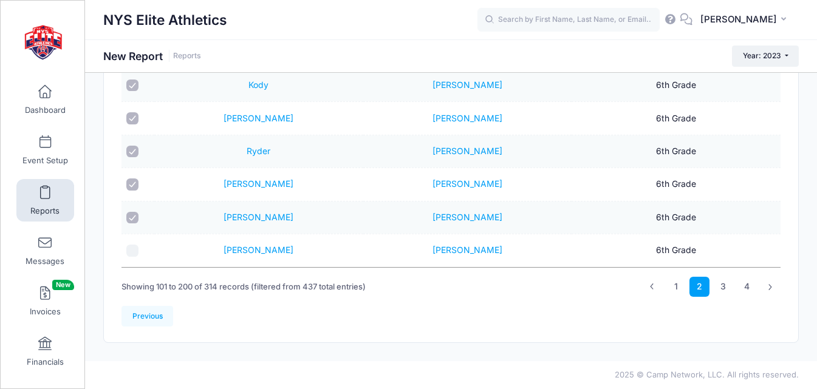
click at [132, 245] on input "checkbox" at bounding box center [132, 251] width 12 height 12
checkbox input "true"
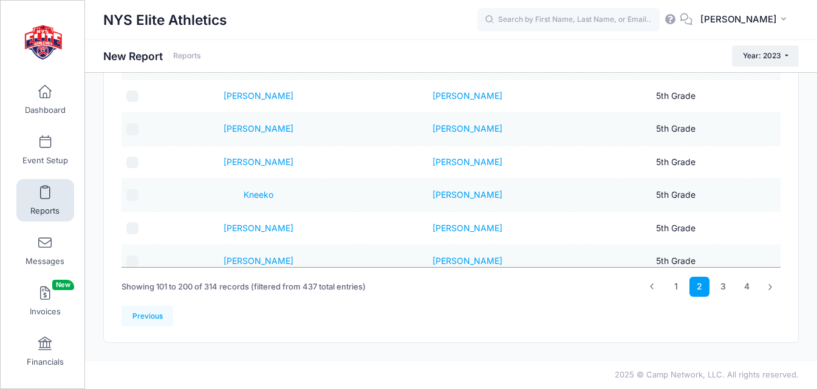
scroll to position [2894, 0]
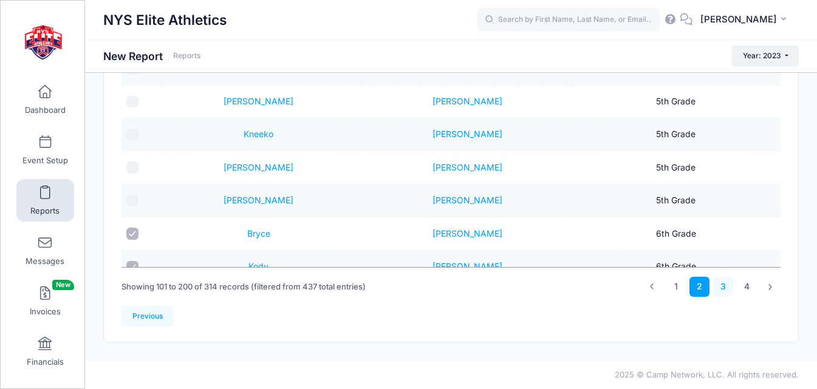
click at [726, 288] on link "3" at bounding box center [723, 287] width 20 height 20
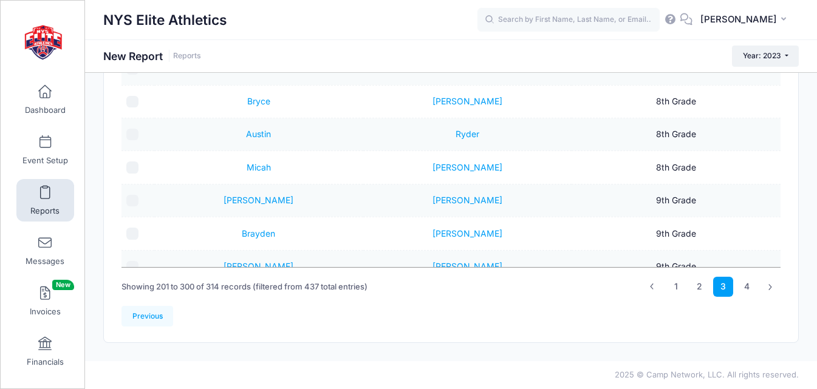
scroll to position [0, 0]
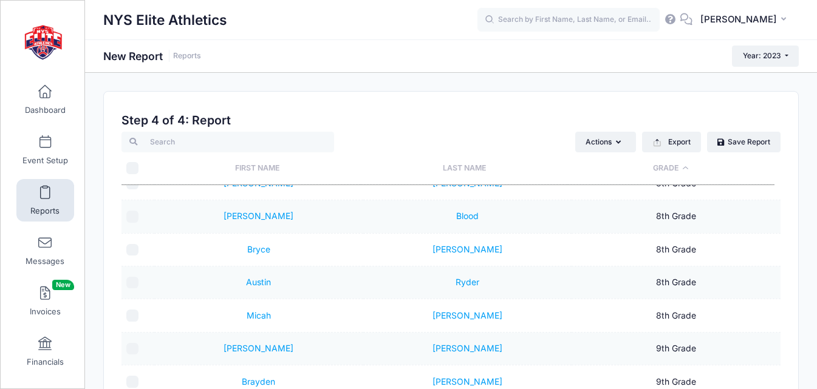
click at [134, 167] on input "\a \a" at bounding box center [132, 168] width 12 height 12
checkbox input "true"
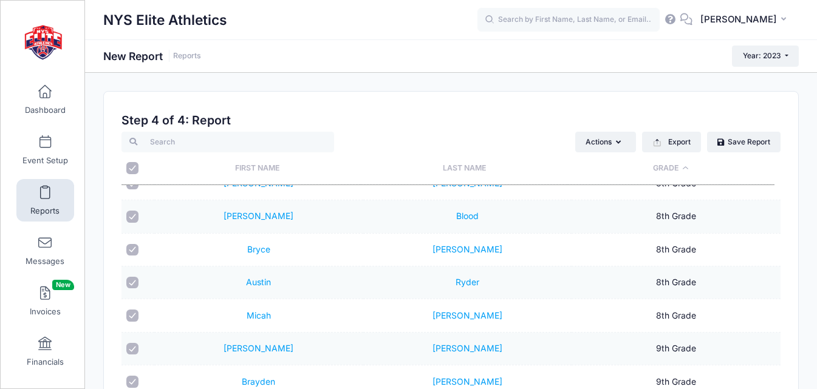
checkbox input "true"
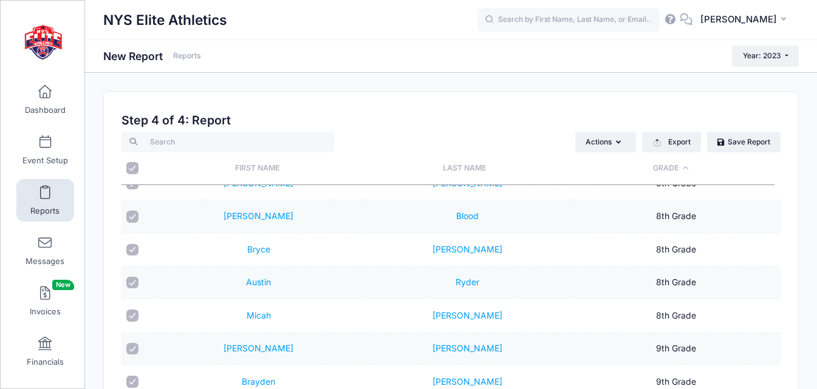
checkbox input "true"
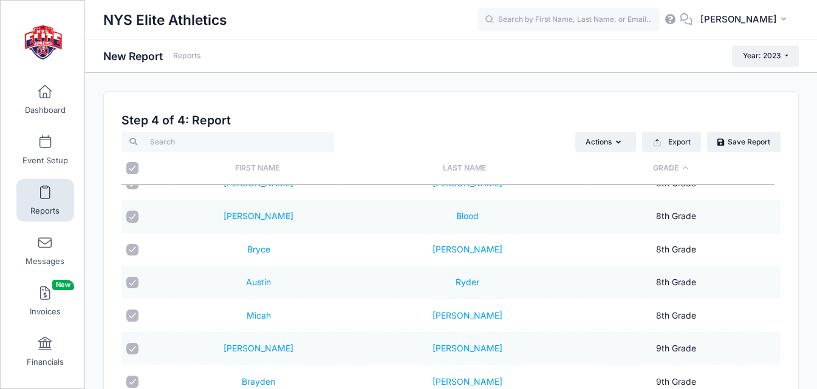
checkbox input "true"
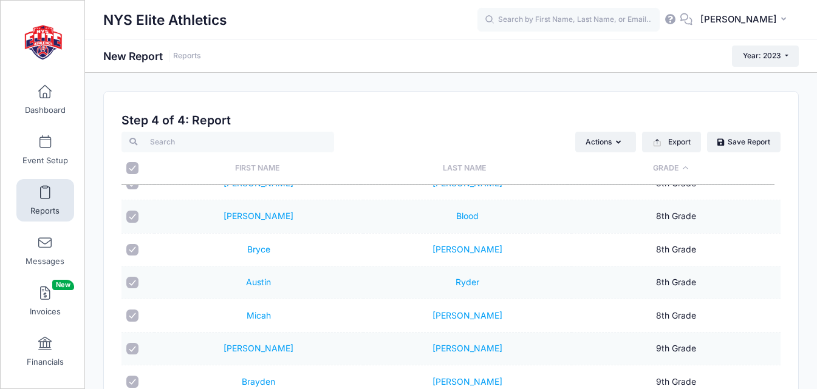
checkbox input "true"
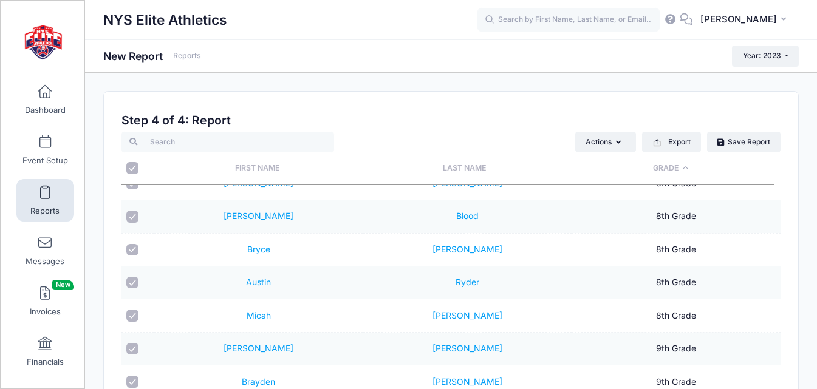
checkbox input "true"
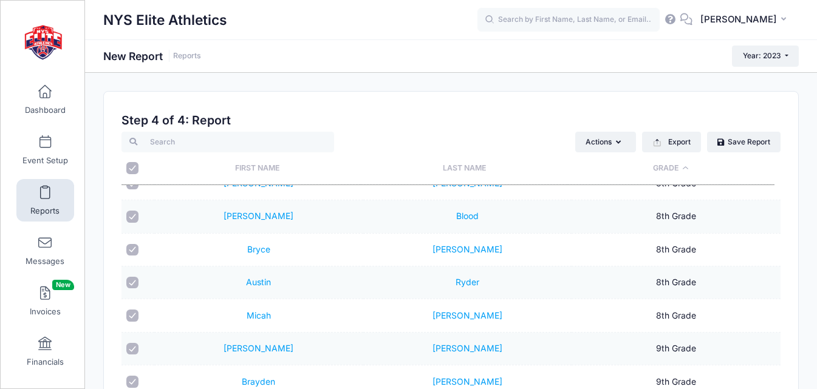
checkbox input "true"
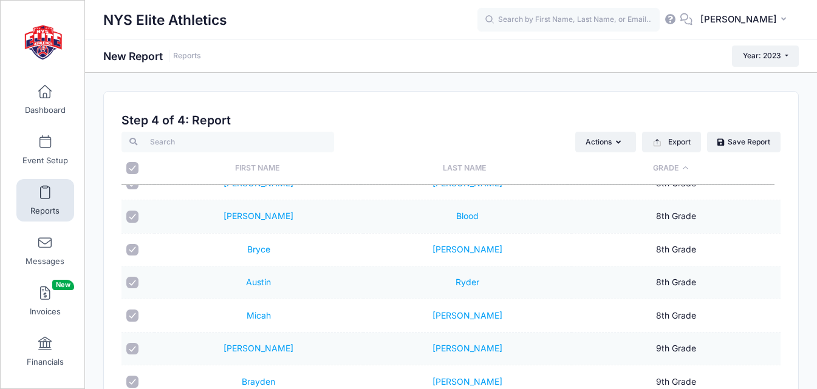
checkbox input "true"
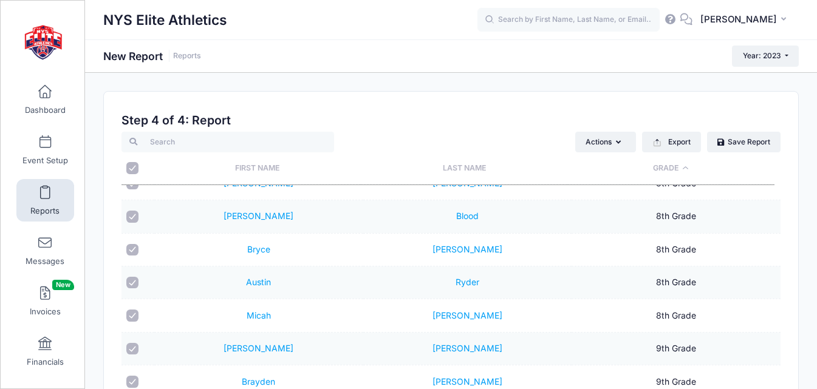
checkbox input "true"
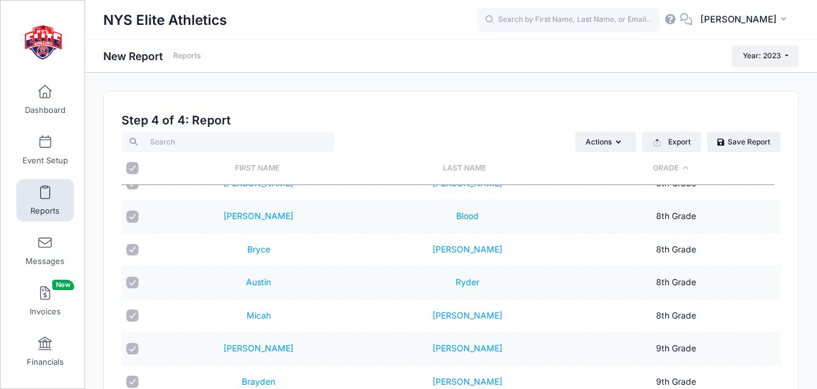
checkbox input "true"
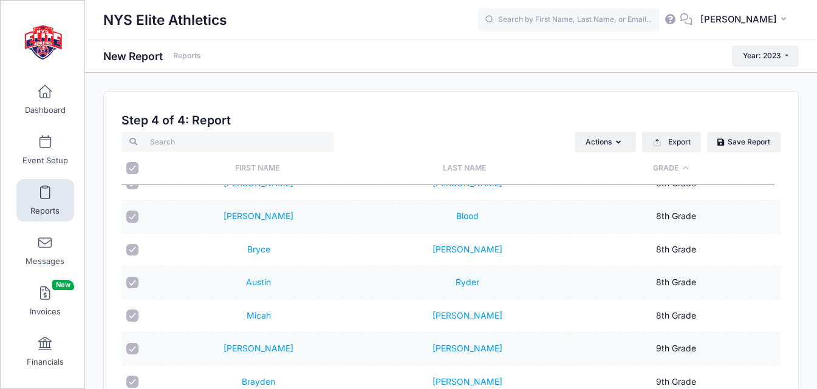
checkbox input "true"
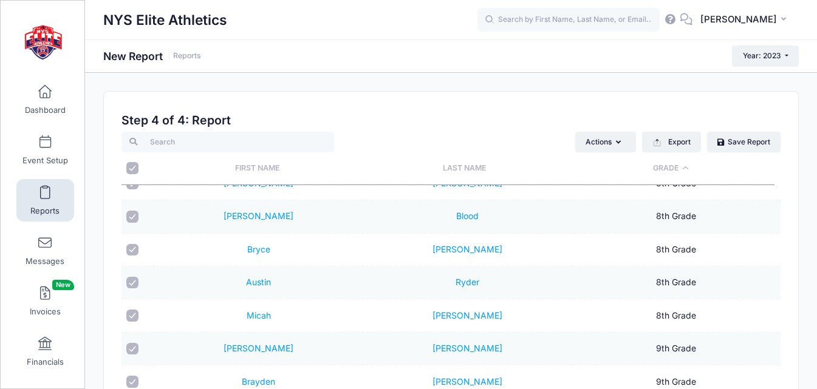
checkbox input "true"
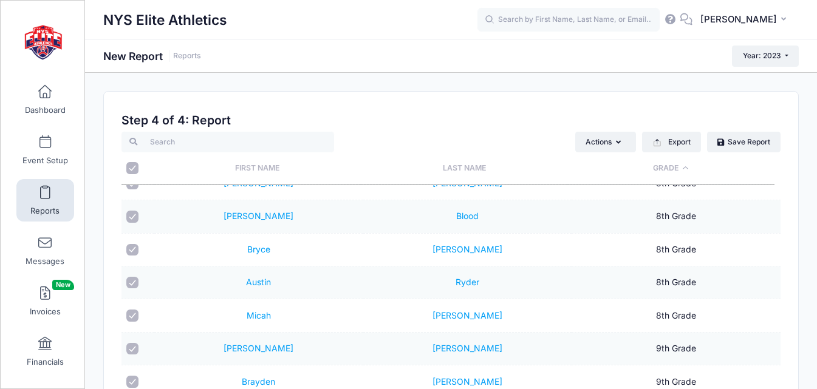
checkbox input "true"
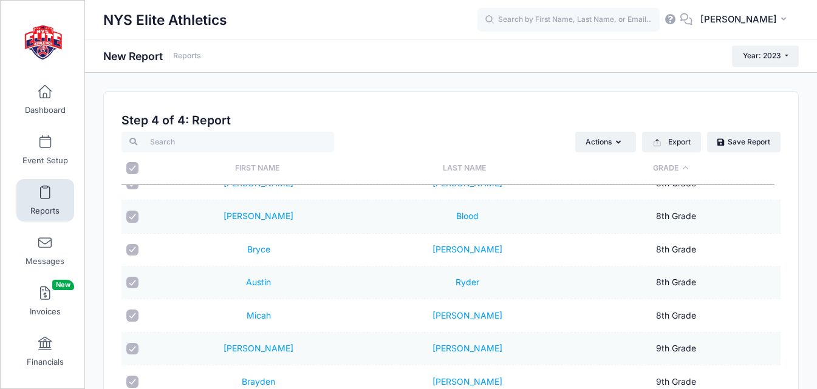
checkbox input "true"
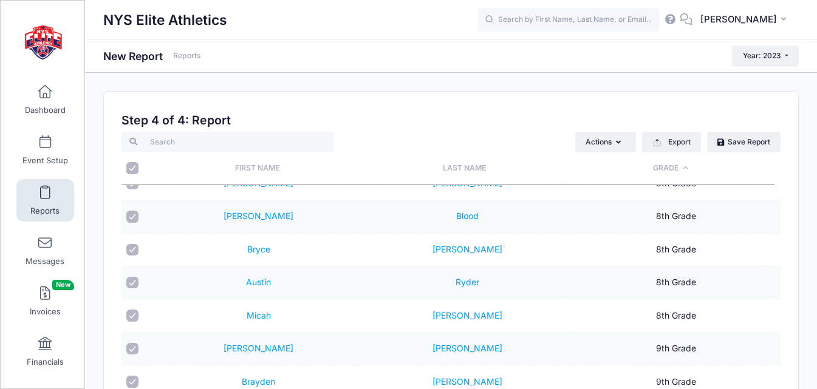
checkbox input "true"
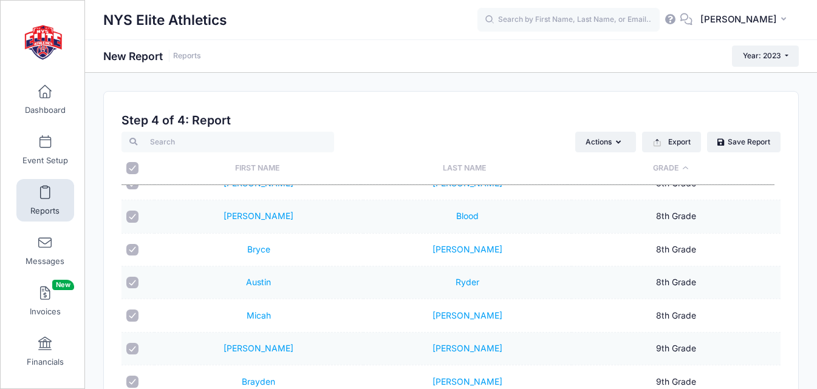
checkbox input "true"
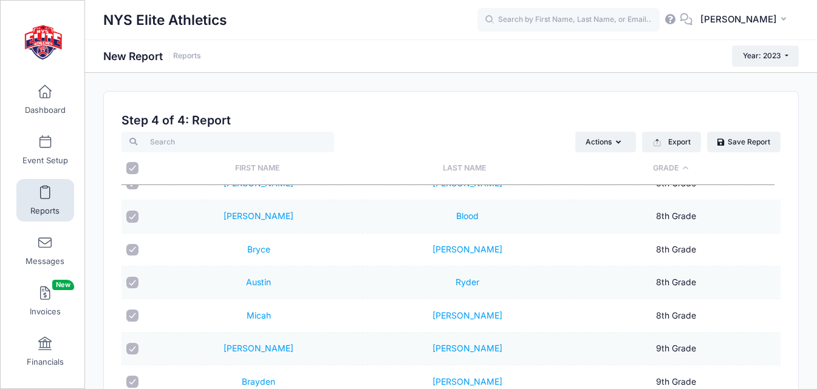
checkbox input "true"
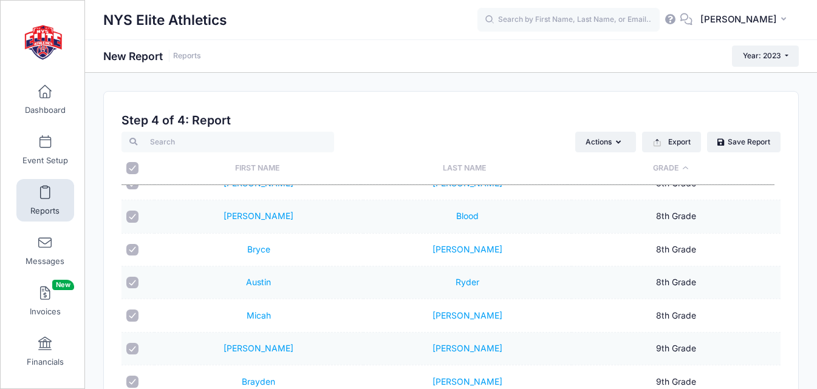
checkbox input "true"
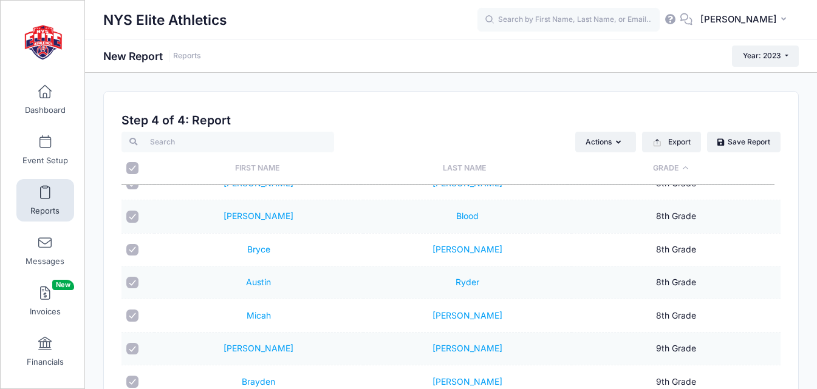
checkbox input "true"
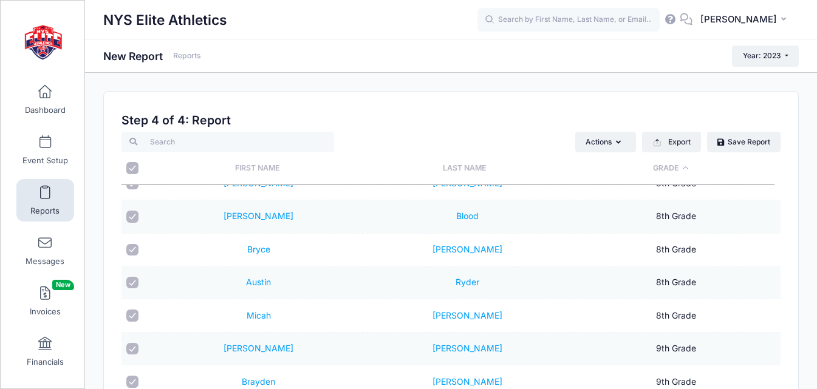
checkbox input "true"
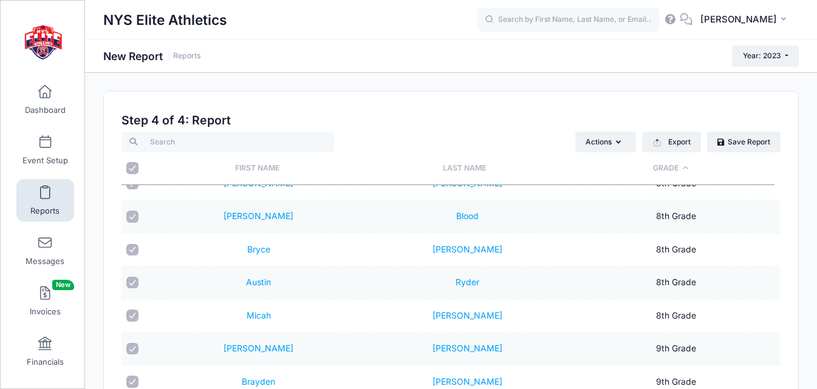
checkbox input "true"
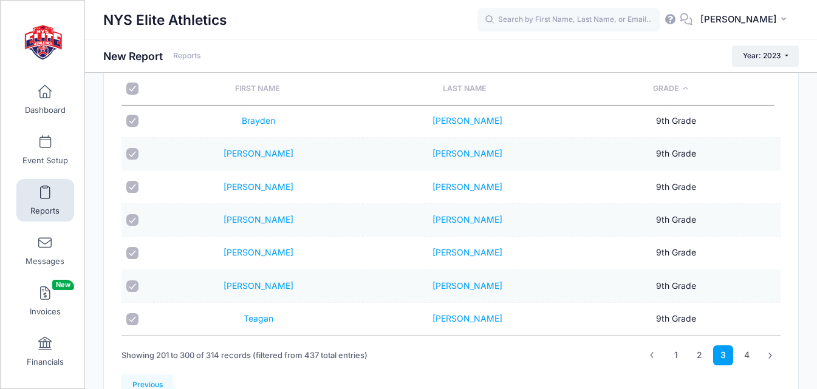
scroll to position [148, 0]
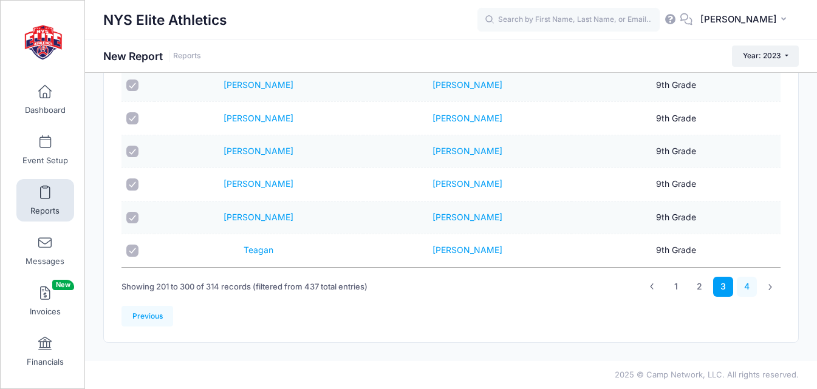
click at [744, 282] on link "4" at bounding box center [746, 287] width 20 height 20
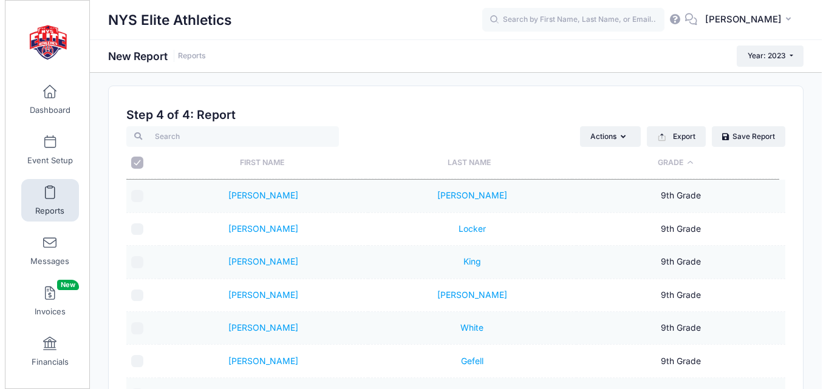
scroll to position [0, 0]
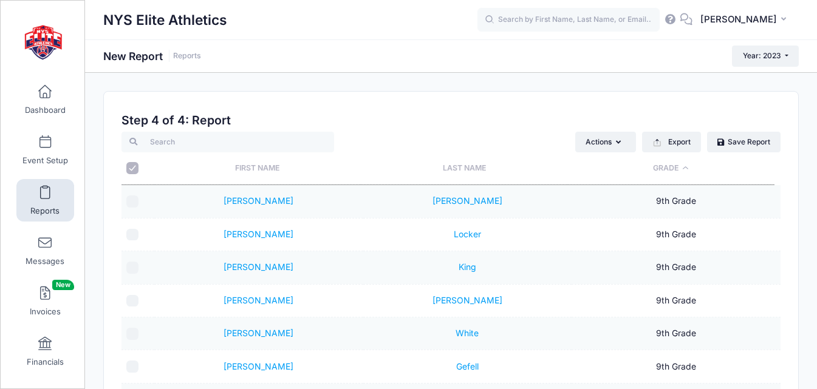
click at [132, 169] on input "\a \a" at bounding box center [132, 168] width 12 height 12
checkbox input "true"
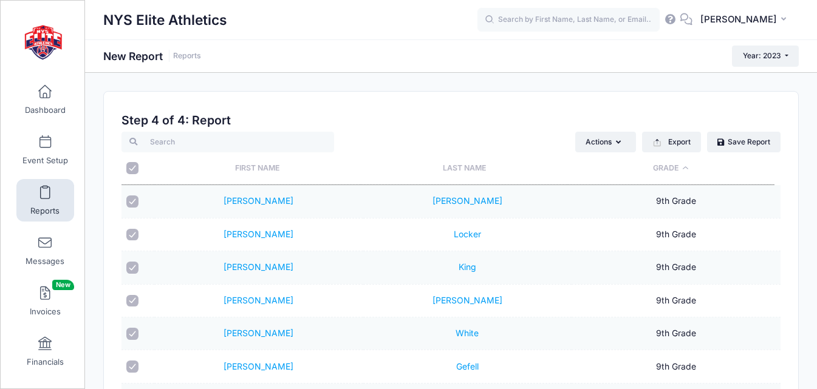
checkbox input "true"
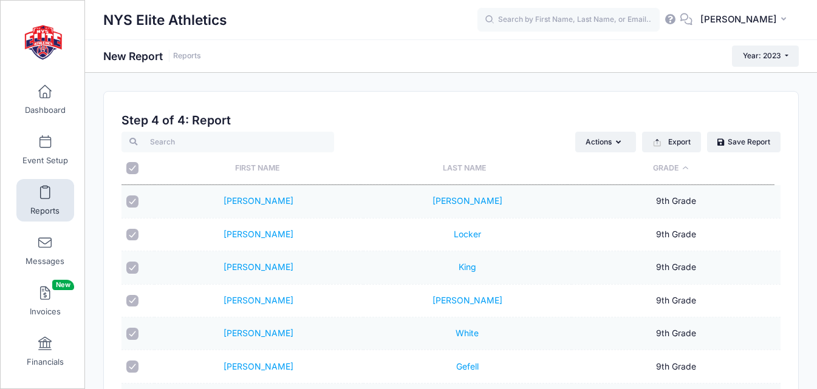
checkbox input "true"
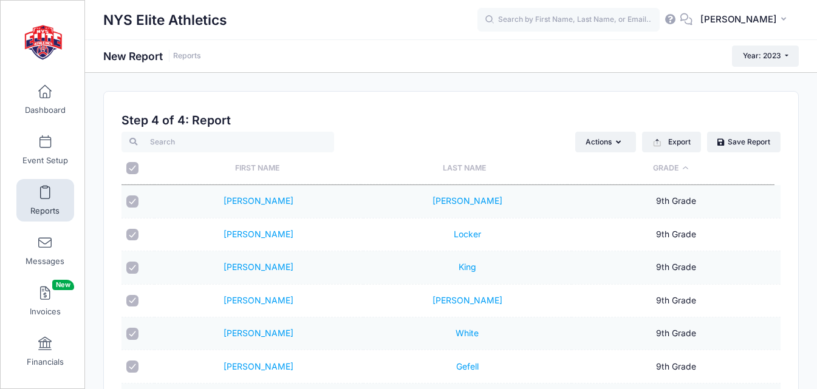
checkbox input "true"
click at [621, 148] on button "Actions" at bounding box center [605, 142] width 61 height 21
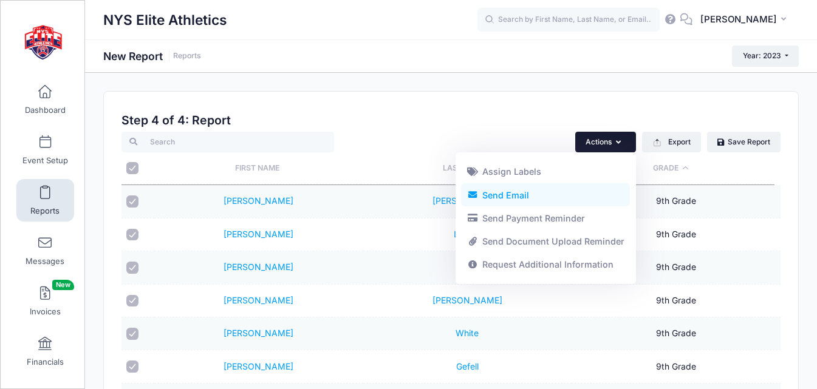
click at [526, 191] on link "Send Email" at bounding box center [545, 194] width 169 height 23
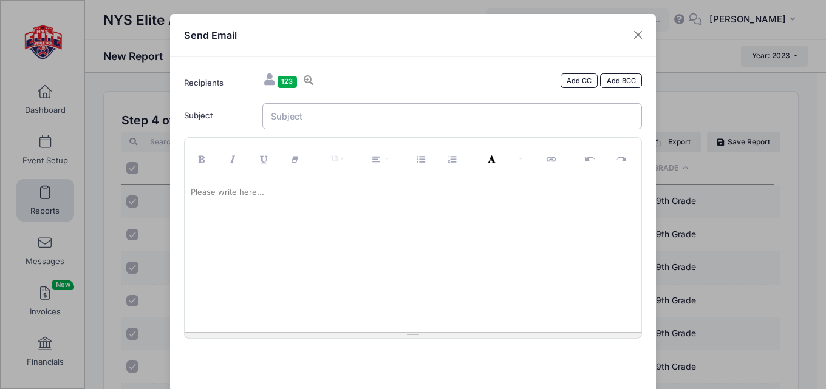
click at [477, 118] on input "Subject" at bounding box center [452, 116] width 380 height 26
click at [393, 117] on input "ONLY 4 Weeks left to SAVE - 7th Annual NYS Elite Football Showcase and College …" at bounding box center [452, 116] width 380 height 26
type input "ONLY 4 Weeks left to SAVE - 8th Annual NYS Elite Football Showcase and College …"
click at [374, 195] on p at bounding box center [413, 192] width 445 height 12
paste div
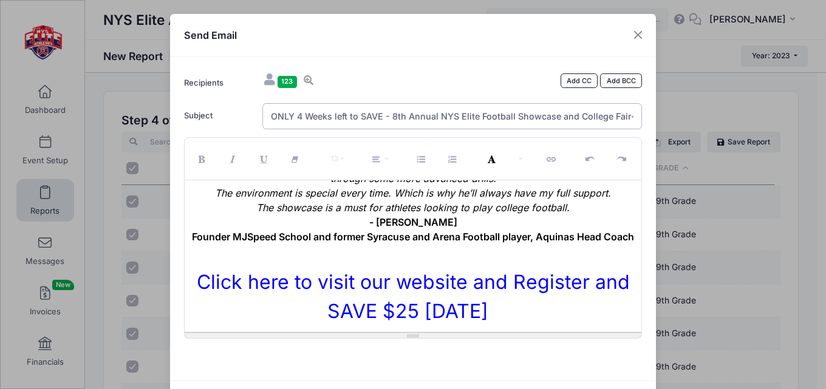
scroll to position [0, 53]
drag, startPoint x: 269, startPoint y: 116, endPoint x: 743, endPoint y: 116, distance: 474.2
click at [743, 116] on div "Send Email Recipients 123 Add CC Add BCC Adams, Nick; Adams, Evan;" at bounding box center [413, 194] width 826 height 389
click at [298, 118] on input "ONLY 3 Weeks Left to SAVE $25 on Early Registration -Football Showcase and Coll…" at bounding box center [452, 116] width 380 height 26
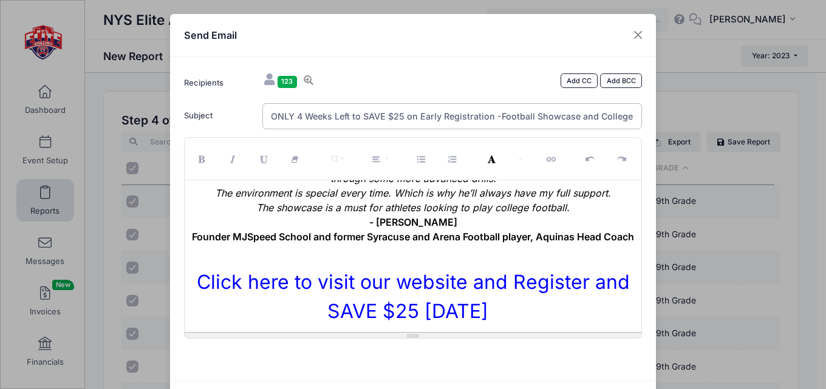
click at [497, 119] on input "ONLY 4 Weeks Left to SAVE $25 on Early Registration -Football Showcase and Coll…" at bounding box center [452, 116] width 380 height 26
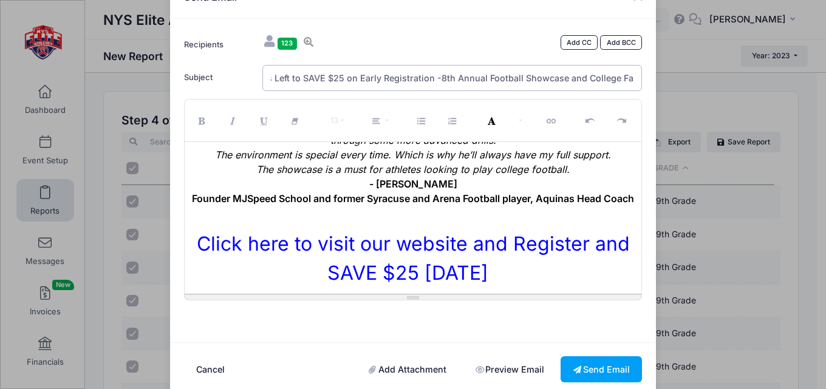
scroll to position [60, 0]
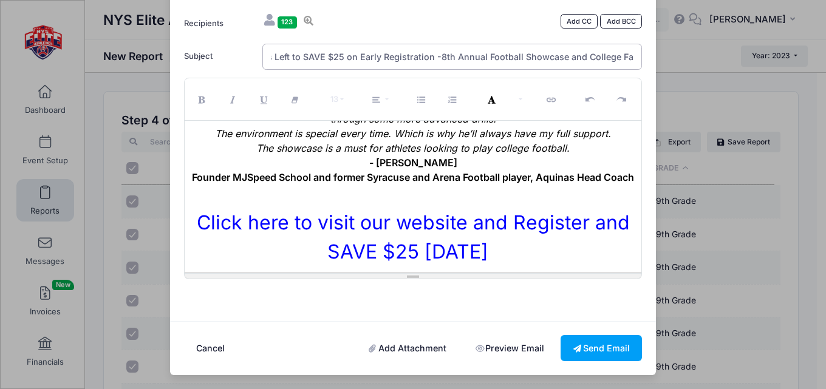
type input "ONLY 4 Weeks Left to SAVE $25 on Early Registration -8th Annual Football Showca…"
click at [400, 350] on link "Add Attachment" at bounding box center [407, 348] width 103 height 26
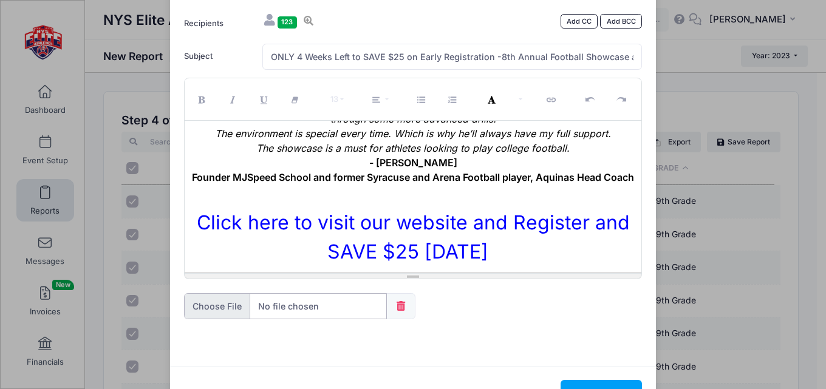
click at [299, 304] on input "file" at bounding box center [285, 306] width 203 height 26
type input "C:\fakepath\2025 Showcase Flyer with QR Code Final (3).pdf"
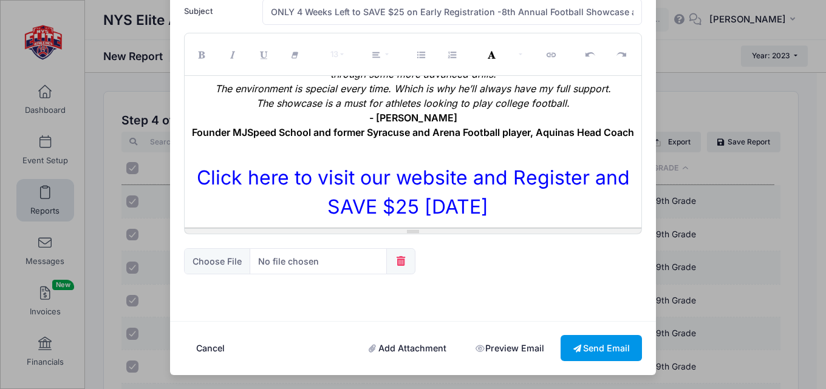
click at [599, 340] on button "Send Email" at bounding box center [600, 348] width 81 height 26
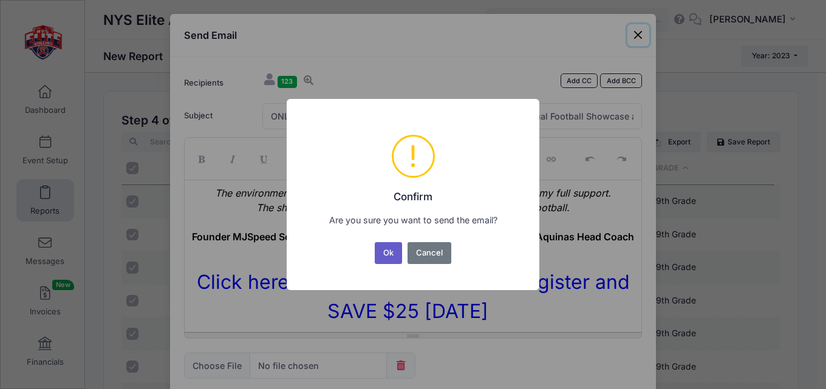
click at [391, 257] on button "Ok" at bounding box center [389, 253] width 28 height 22
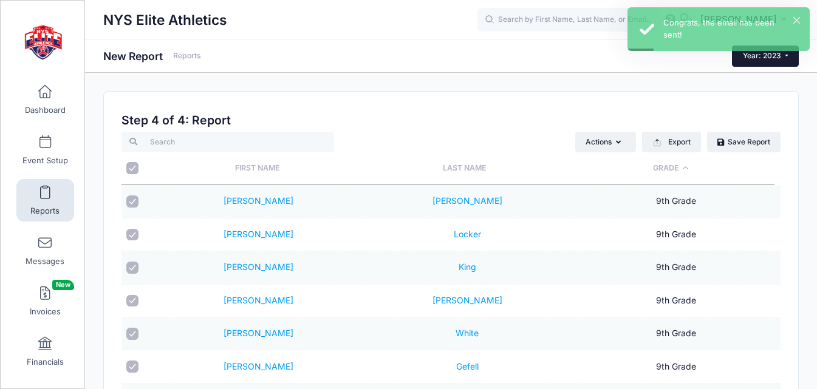
click at [786, 55] on button "Year: 2023" at bounding box center [765, 56] width 67 height 21
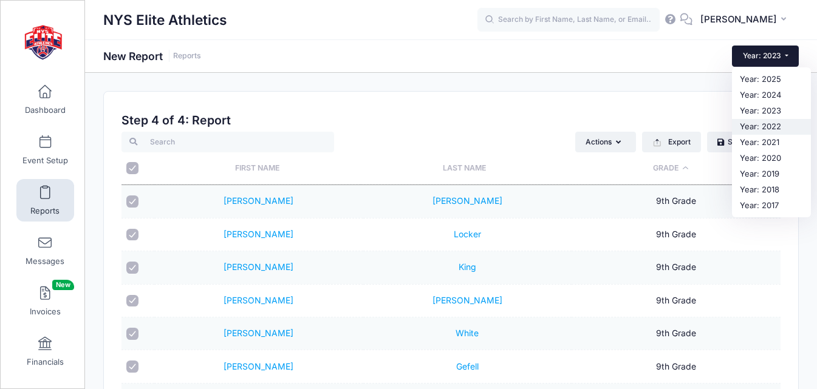
click at [763, 126] on link "Year: 2022" at bounding box center [771, 127] width 79 height 16
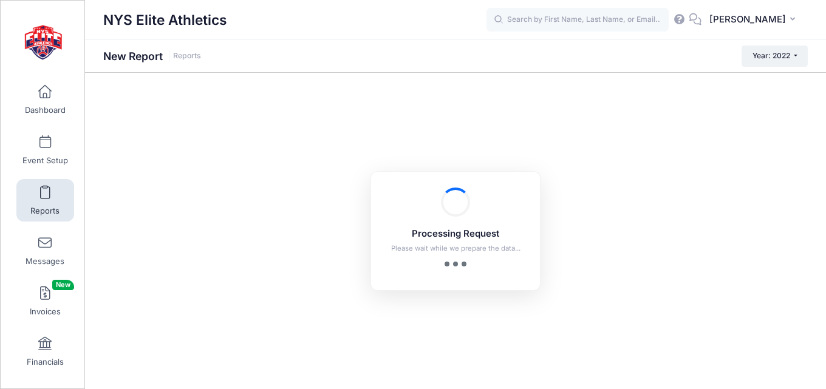
checkbox input "true"
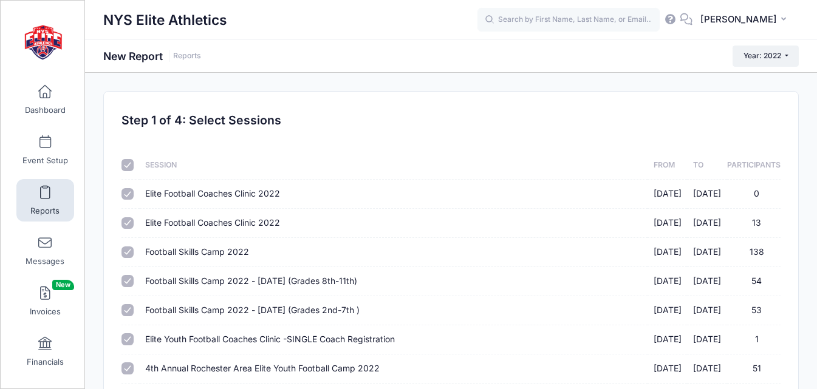
click at [128, 167] on input "checkbox" at bounding box center [127, 165] width 12 height 12
checkbox input "false"
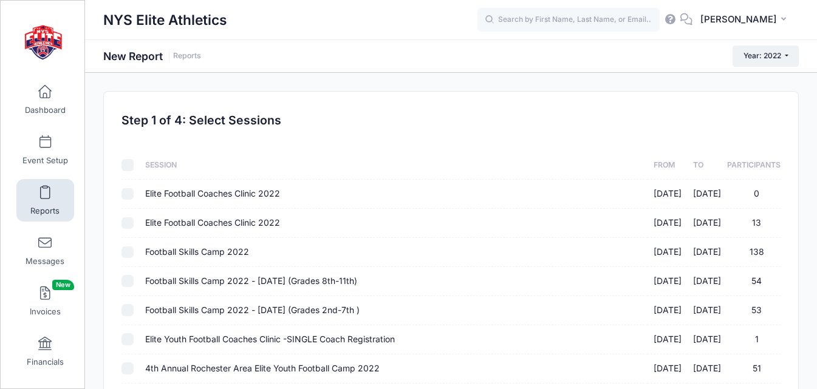
checkbox input "false"
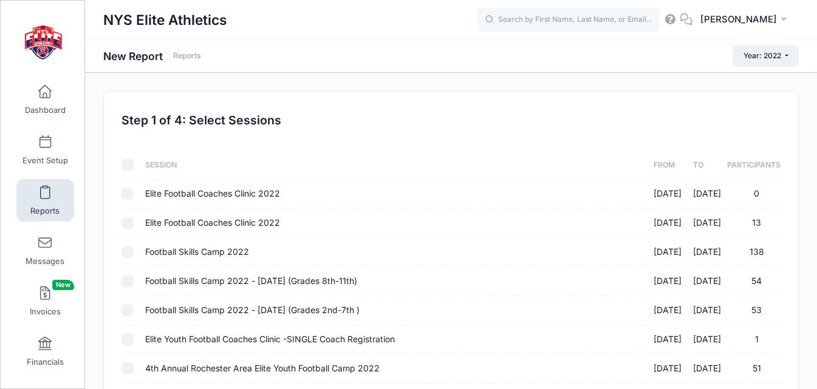
checkbox input "false"
click at [129, 251] on input "Football Skills Camp 2022 [DATE] - [DATE] 138" at bounding box center [127, 253] width 12 height 12
checkbox input "true"
click at [129, 281] on input "Football Skills Camp 2022 - [DATE] (Grades 8th-11th) [DATE] - [DATE] 54" at bounding box center [127, 281] width 12 height 12
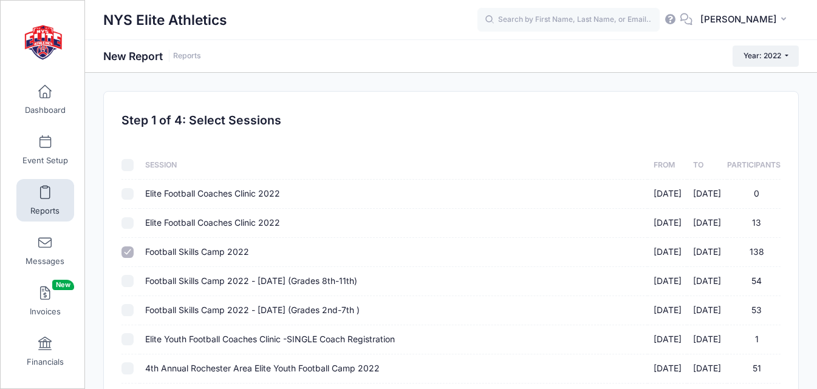
checkbox input "true"
click at [129, 307] on input "Football Skills Camp 2022 - [DATE] (Grades 2nd-7th ) [DATE] - [DATE] 53" at bounding box center [127, 310] width 12 height 12
checkbox input "true"
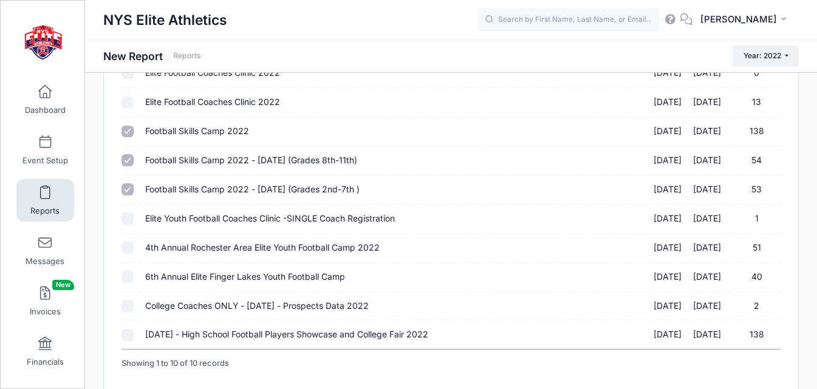
scroll to position [121, 0]
click at [135, 248] on td at bounding box center [130, 247] width 18 height 29
click at [126, 248] on input "4th Annual Rochester Area Elite Youth Football Camp 2022 07/20/2022 - 07/21/202…" at bounding box center [127, 247] width 12 height 12
checkbox input "true"
click at [118, 281] on div "Sessions Session From To Participants Elite Football Coaches Clinic 2022 03/12/…" at bounding box center [451, 193] width 670 height 367
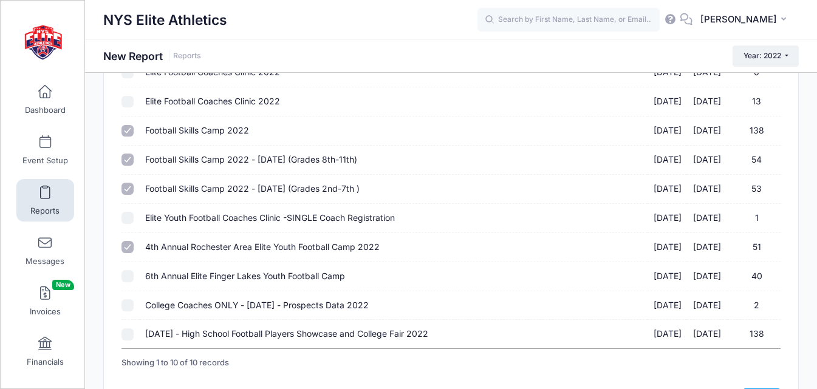
click at [131, 281] on input "6th Annual Elite Finger Lakes Youth Football Camp 07/27/2022 - 07/28/2022 40" at bounding box center [127, 276] width 12 height 12
checkbox input "true"
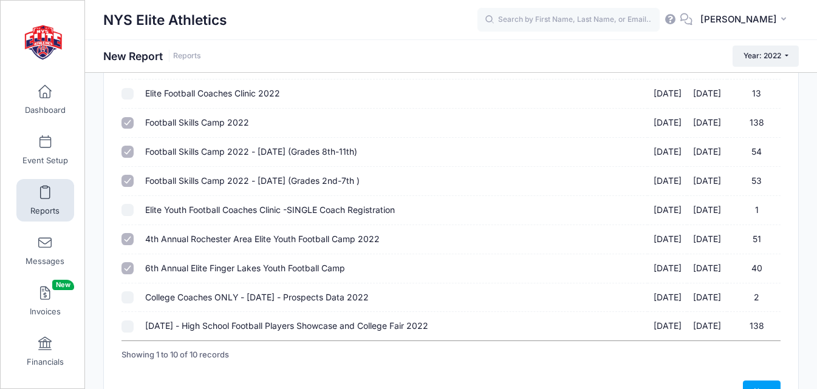
scroll to position [204, 0]
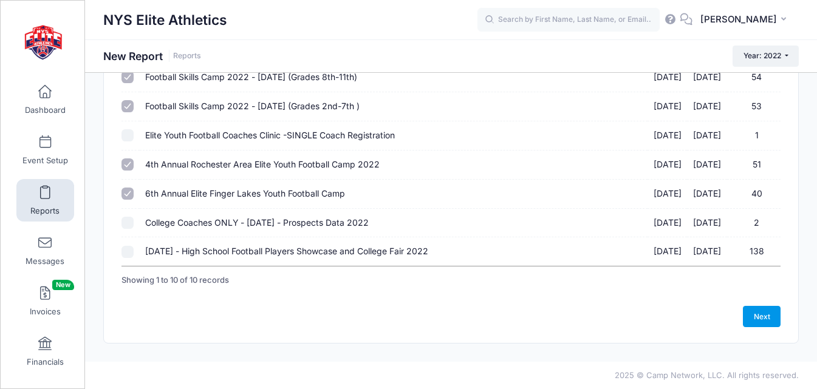
click at [763, 318] on link "Next" at bounding box center [762, 316] width 38 height 21
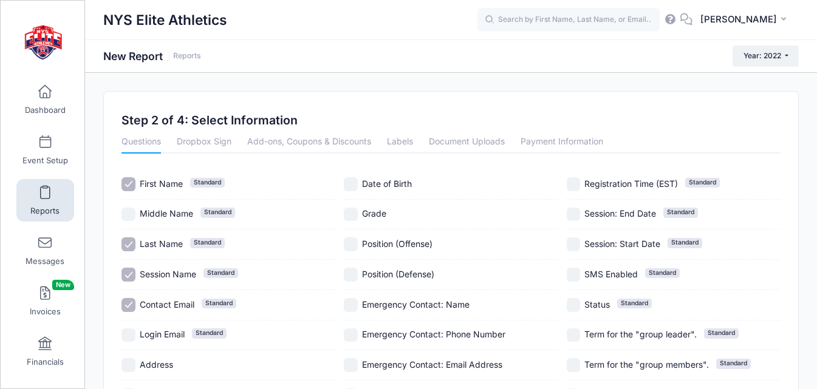
click at [168, 272] on span "Session Name" at bounding box center [168, 274] width 56 height 10
checkbox input "false"
drag, startPoint x: 169, startPoint y: 304, endPoint x: 276, endPoint y: 265, distance: 113.7
click at [171, 304] on span "Contact Email" at bounding box center [167, 304] width 55 height 10
checkbox input "false"
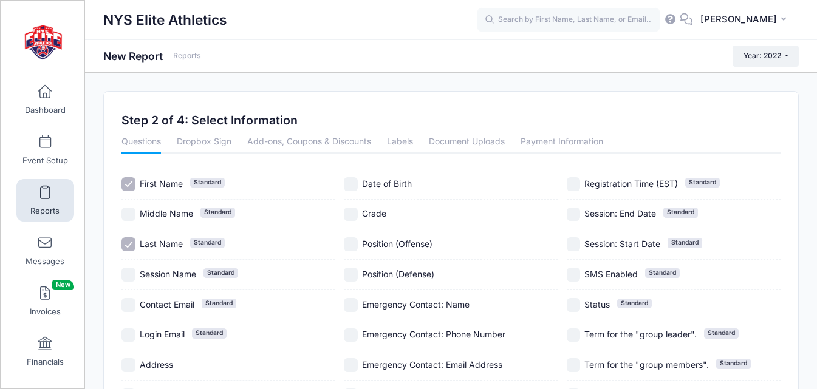
click at [377, 214] on span "Grade" at bounding box center [374, 213] width 24 height 10
checkbox input "true"
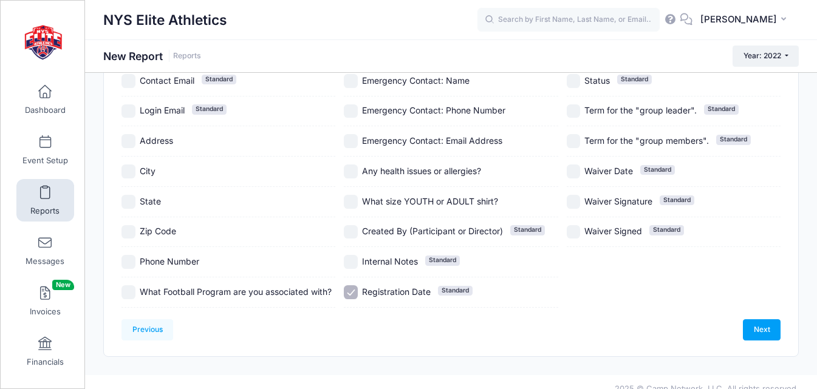
scroll to position [237, 0]
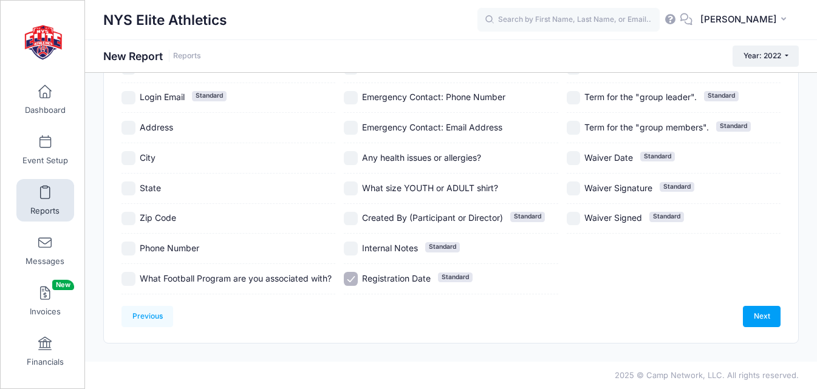
click at [401, 277] on span "Registration Date" at bounding box center [396, 278] width 69 height 10
checkbox input "false"
click at [757, 315] on link "Next" at bounding box center [762, 316] width 38 height 21
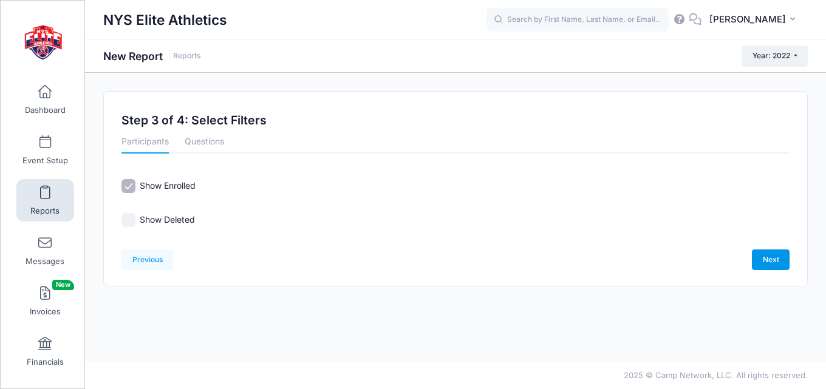
click at [772, 262] on link "Next" at bounding box center [771, 260] width 38 height 21
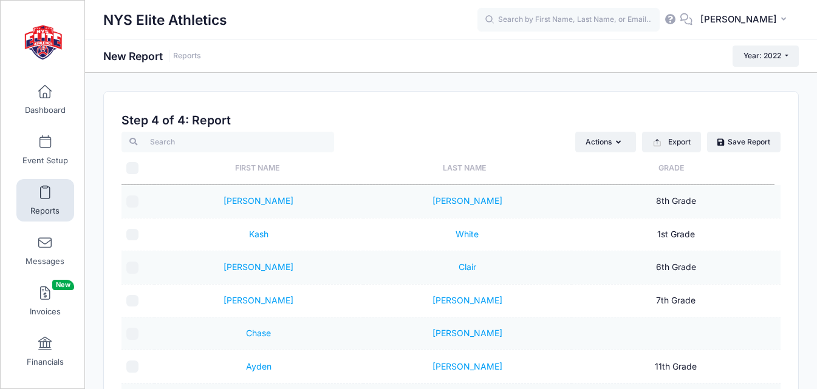
click at [669, 169] on th "Grade" at bounding box center [670, 168] width 206 height 32
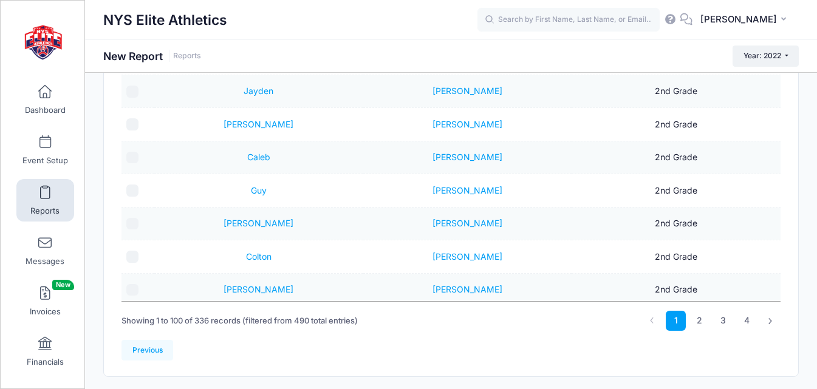
scroll to position [243, 0]
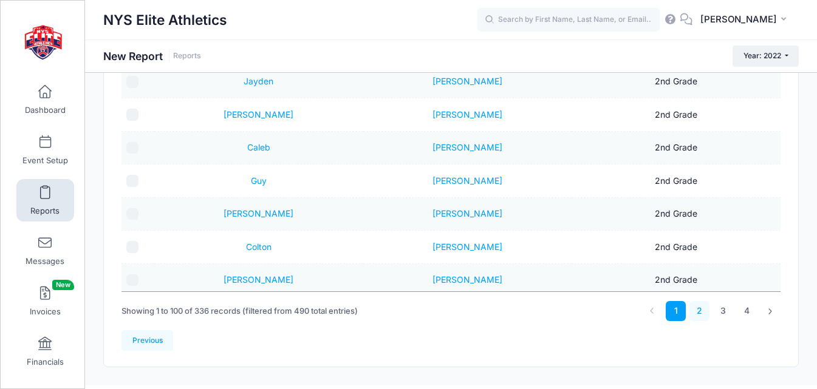
click at [698, 305] on link "2" at bounding box center [699, 311] width 20 height 20
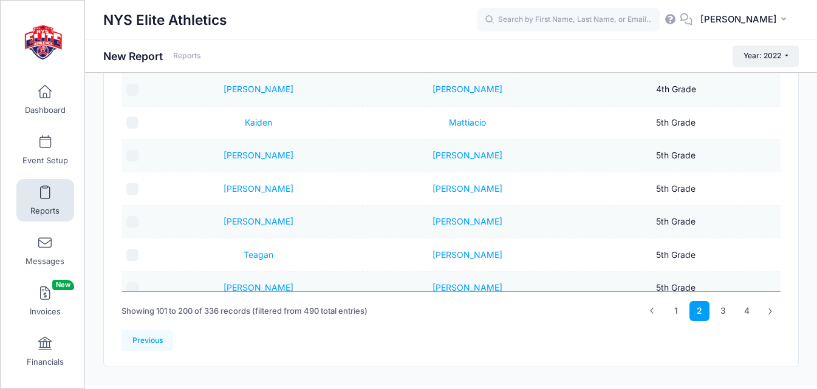
scroll to position [1396, 0]
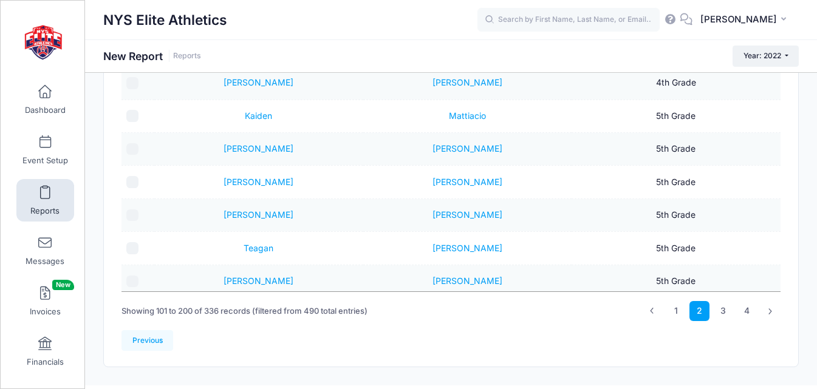
click at [132, 115] on input "checkbox" at bounding box center [132, 116] width 12 height 12
checkbox input "true"
click at [131, 149] on input "checkbox" at bounding box center [132, 149] width 12 height 12
checkbox input "true"
click at [126, 184] on input "checkbox" at bounding box center [132, 182] width 12 height 12
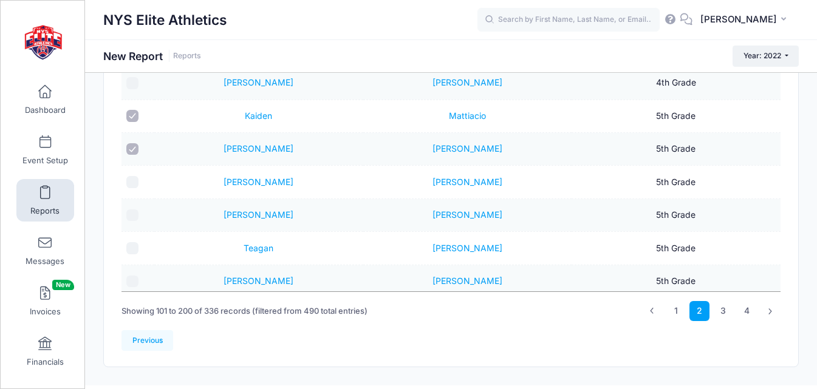
checkbox input "true"
click at [131, 213] on input "checkbox" at bounding box center [132, 215] width 12 height 12
checkbox input "true"
click at [136, 250] on input "checkbox" at bounding box center [132, 248] width 12 height 12
checkbox input "true"
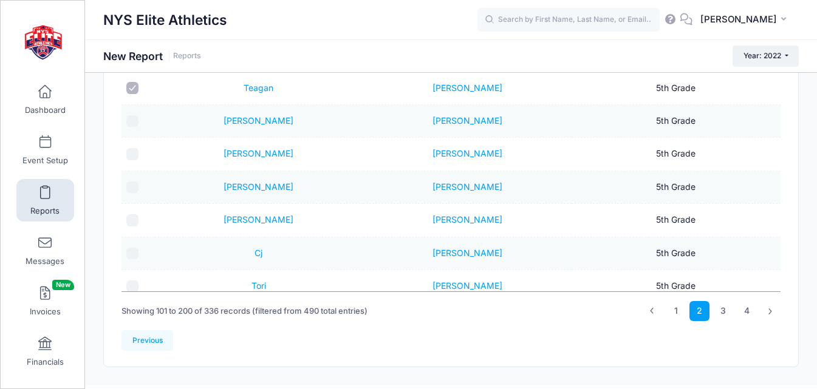
scroll to position [1579, 0]
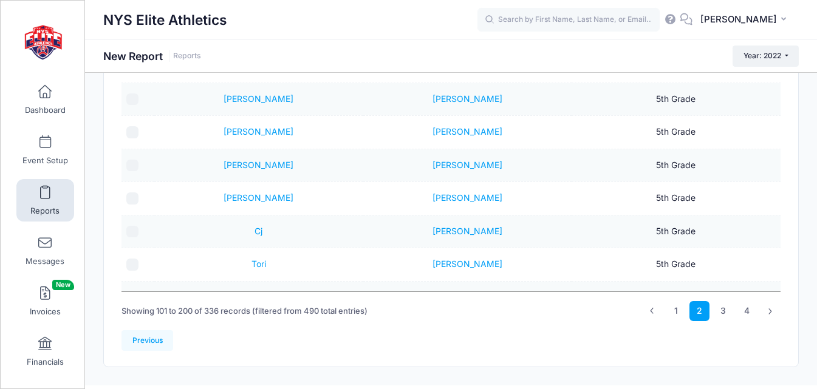
click at [134, 101] on input "checkbox" at bounding box center [132, 100] width 12 height 12
checkbox input "true"
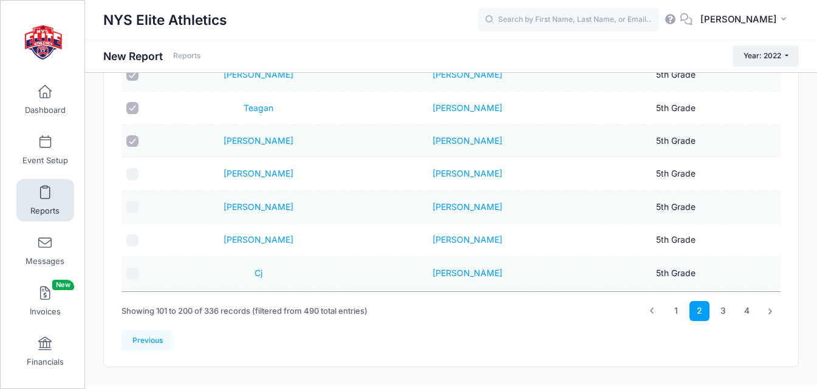
scroll to position [1518, 0]
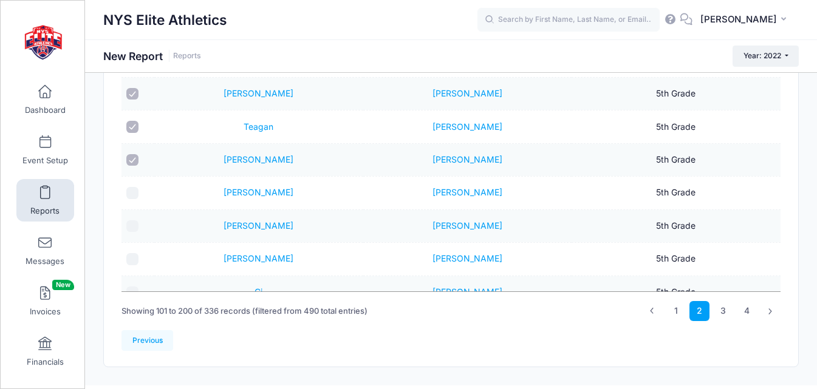
click at [134, 194] on input "checkbox" at bounding box center [132, 193] width 12 height 12
checkbox input "true"
click at [134, 226] on input "checkbox" at bounding box center [132, 226] width 12 height 12
checkbox input "true"
click at [130, 258] on input "checkbox" at bounding box center [132, 259] width 12 height 12
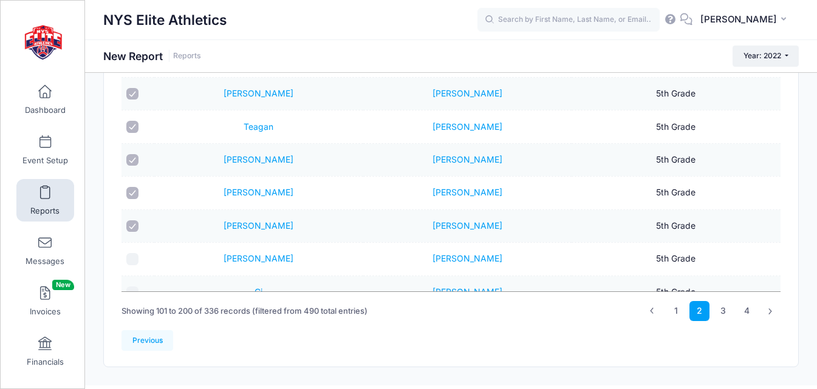
checkbox input "true"
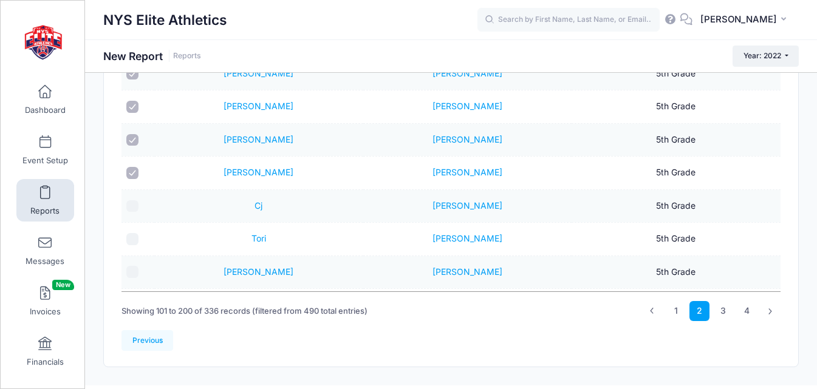
scroll to position [1639, 0]
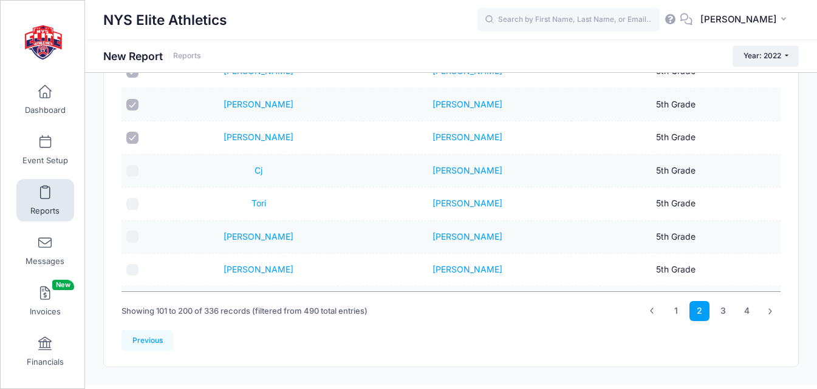
click at [134, 104] on input "checkbox" at bounding box center [132, 105] width 12 height 12
checkbox input "false"
click at [129, 173] on input "checkbox" at bounding box center [132, 171] width 12 height 12
checkbox input "true"
click at [130, 207] on input "checkbox" at bounding box center [132, 204] width 12 height 12
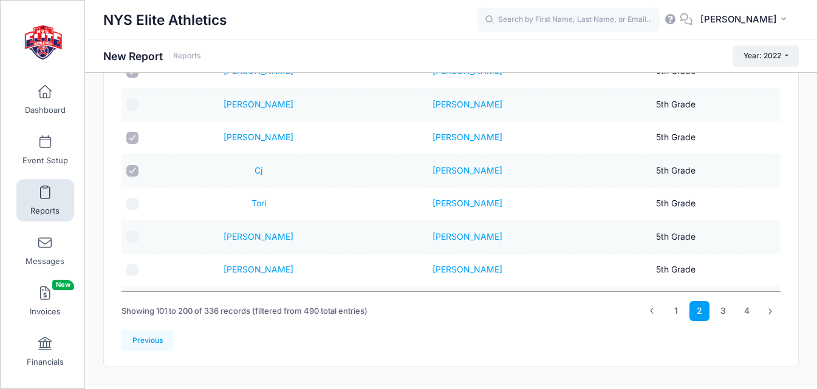
checkbox input "true"
click at [137, 237] on input "checkbox" at bounding box center [132, 237] width 12 height 12
checkbox input "true"
click at [135, 268] on input "checkbox" at bounding box center [132, 270] width 12 height 12
checkbox input "true"
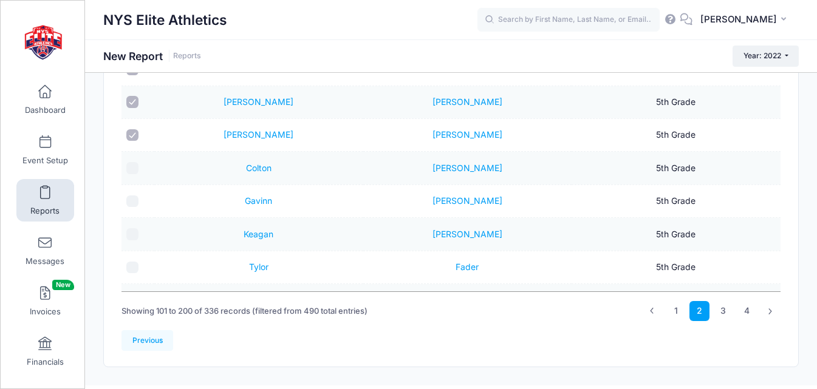
scroll to position [1821, 0]
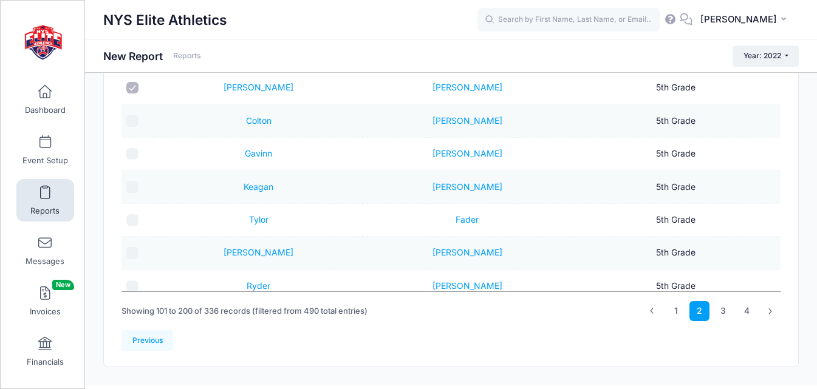
drag, startPoint x: 133, startPoint y: 121, endPoint x: 136, endPoint y: 140, distance: 18.5
click at [132, 121] on input "checkbox" at bounding box center [132, 121] width 12 height 12
checkbox input "true"
drag, startPoint x: 136, startPoint y: 147, endPoint x: 134, endPoint y: 162, distance: 14.8
click at [136, 148] on td at bounding box center [137, 154] width 33 height 33
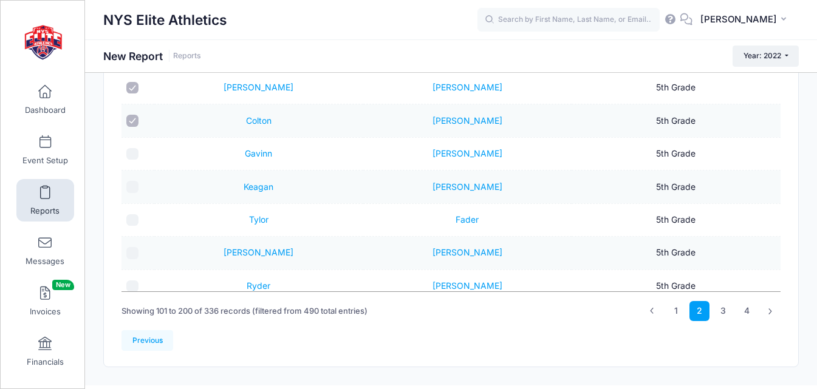
click at [133, 186] on input "checkbox" at bounding box center [132, 187] width 12 height 12
checkbox input "true"
click at [133, 149] on input "checkbox" at bounding box center [132, 154] width 12 height 12
checkbox input "true"
click at [137, 218] on input "checkbox" at bounding box center [132, 220] width 12 height 12
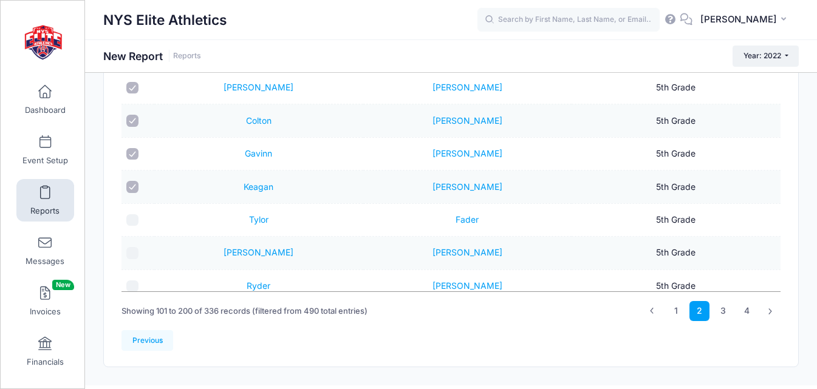
checkbox input "true"
click at [135, 252] on input "checkbox" at bounding box center [132, 253] width 12 height 12
checkbox input "true"
click at [133, 282] on input "checkbox" at bounding box center [132, 287] width 12 height 12
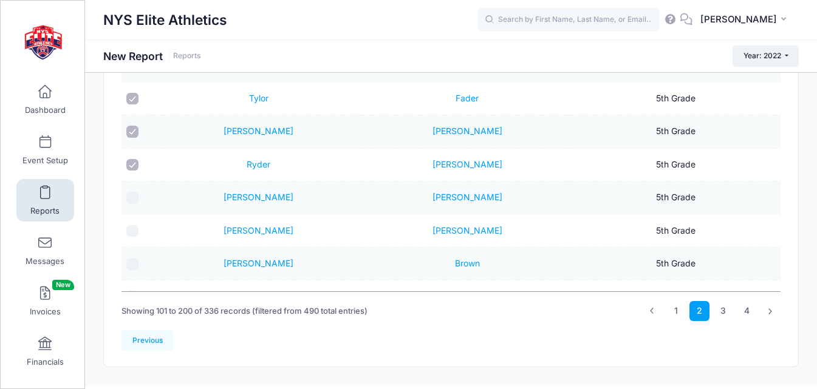
click at [135, 166] on input "checkbox" at bounding box center [132, 165] width 12 height 12
checkbox input "false"
click at [132, 198] on input "checkbox" at bounding box center [132, 198] width 12 height 12
checkbox input "true"
click at [132, 229] on input "checkbox" at bounding box center [132, 231] width 12 height 12
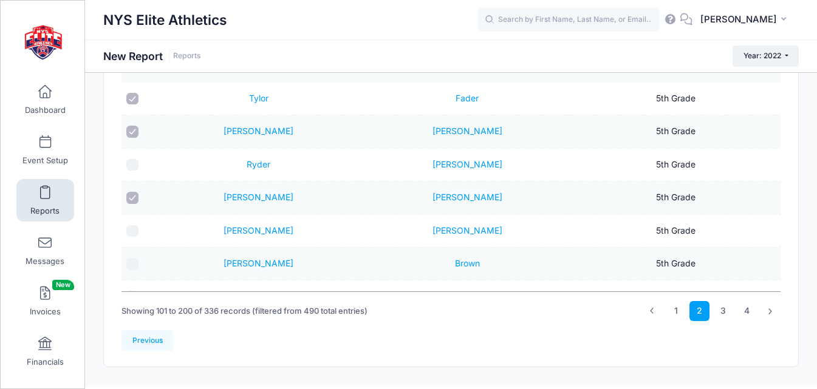
checkbox input "true"
click at [132, 260] on input "checkbox" at bounding box center [132, 264] width 12 height 12
checkbox input "true"
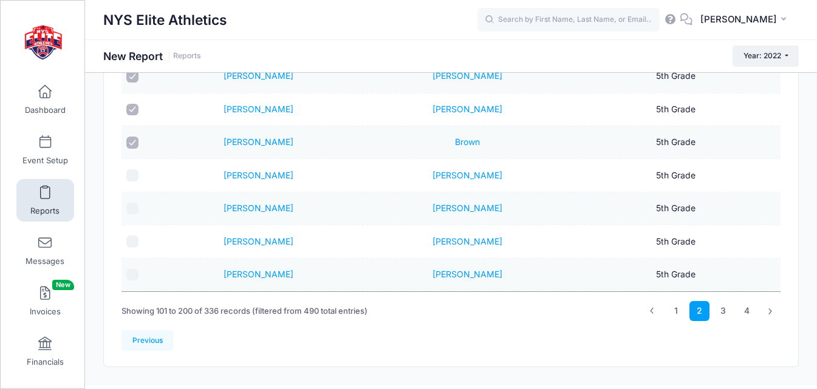
click at [135, 177] on input "checkbox" at bounding box center [132, 175] width 12 height 12
checkbox input "true"
click at [132, 212] on input "checkbox" at bounding box center [132, 209] width 12 height 12
checkbox input "true"
click at [132, 239] on input "checkbox" at bounding box center [132, 242] width 12 height 12
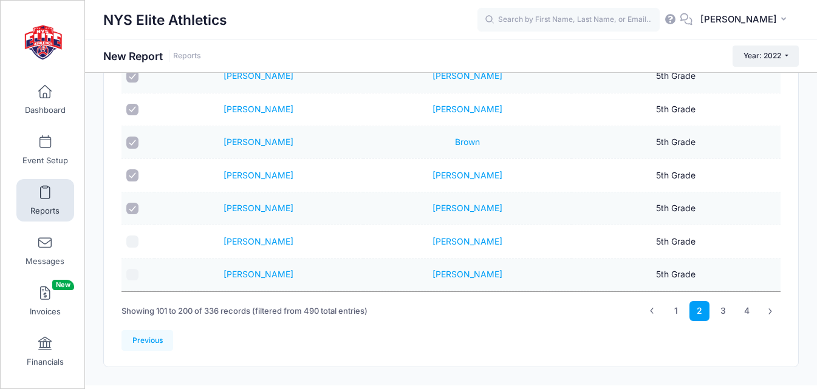
checkbox input "true"
click at [131, 272] on input "checkbox" at bounding box center [132, 275] width 12 height 12
checkbox input "true"
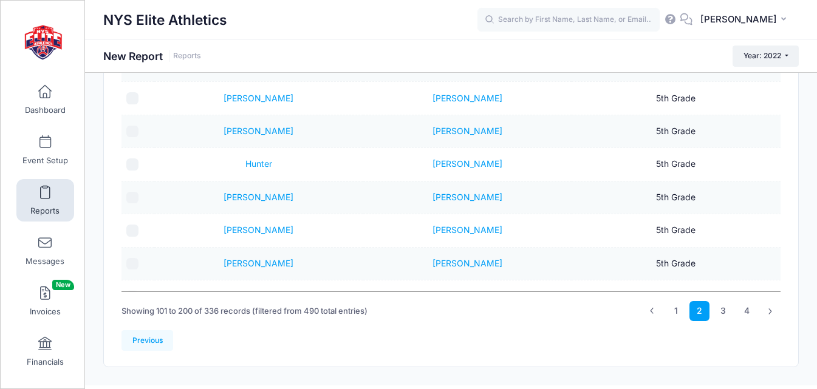
scroll to position [2247, 0]
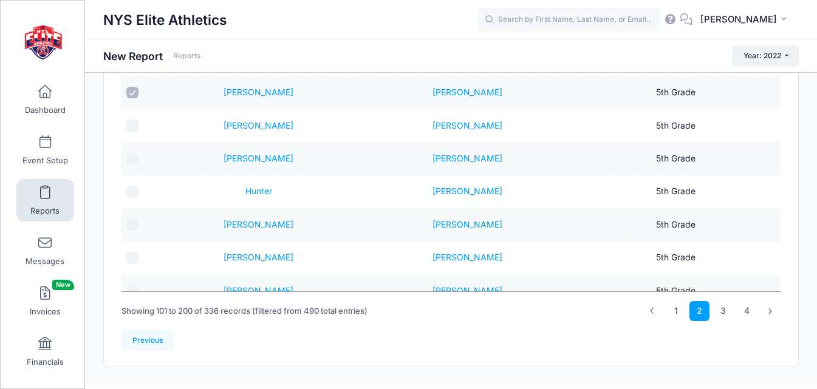
click at [132, 128] on input "checkbox" at bounding box center [132, 126] width 12 height 12
checkbox input "true"
click at [135, 158] on input "checkbox" at bounding box center [132, 159] width 12 height 12
checkbox input "true"
click at [132, 191] on input "checkbox" at bounding box center [132, 192] width 12 height 12
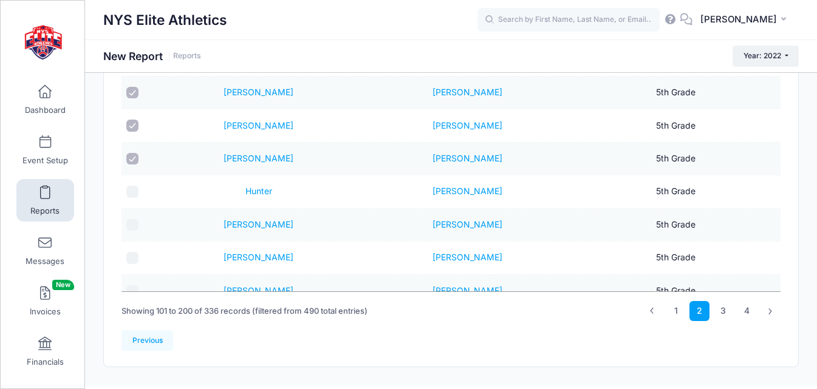
checkbox input "true"
click at [130, 223] on input "checkbox" at bounding box center [132, 225] width 12 height 12
checkbox input "true"
click at [132, 260] on input "checkbox" at bounding box center [132, 258] width 12 height 12
checkbox input "true"
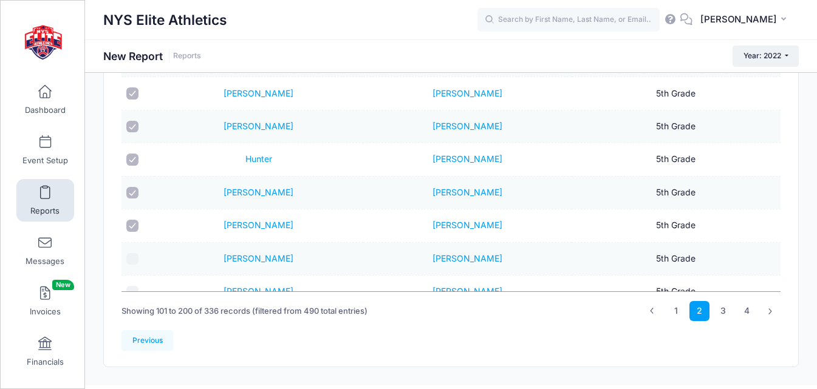
scroll to position [2307, 0]
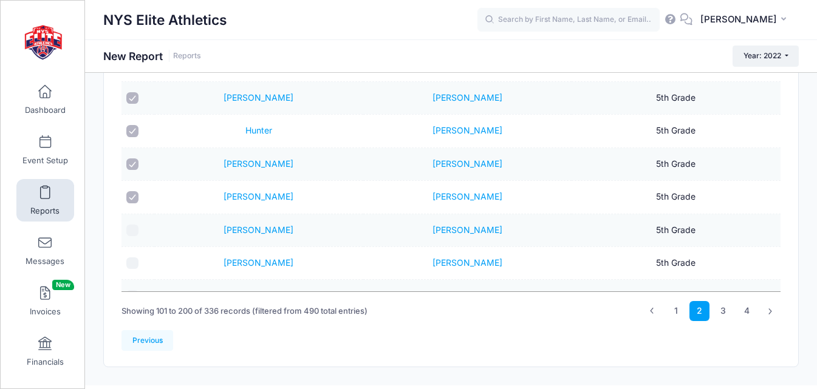
click at [132, 233] on input "checkbox" at bounding box center [132, 231] width 12 height 12
checkbox input "true"
drag, startPoint x: 132, startPoint y: 262, endPoint x: 172, endPoint y: 246, distance: 43.3
click at [135, 262] on input "checkbox" at bounding box center [132, 263] width 12 height 12
checkbox input "true"
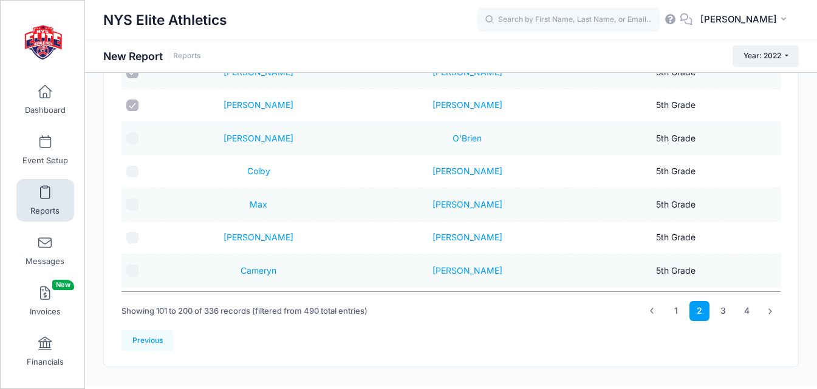
scroll to position [2489, 0]
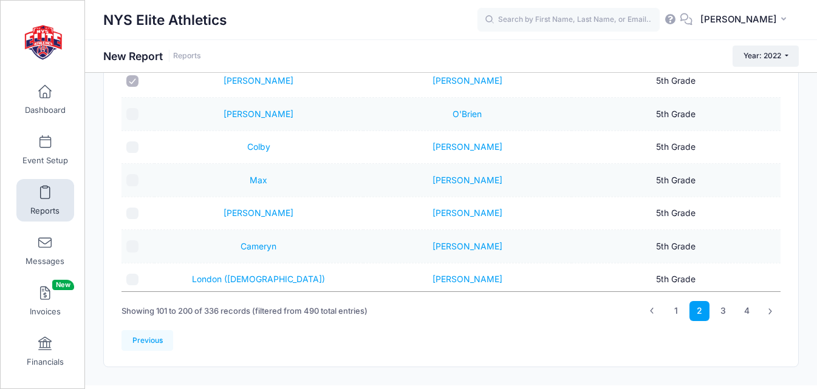
click at [131, 112] on input "checkbox" at bounding box center [132, 114] width 12 height 12
checkbox input "true"
click at [132, 145] on input "checkbox" at bounding box center [132, 147] width 12 height 12
checkbox input "true"
click at [130, 174] on input "checkbox" at bounding box center [132, 180] width 12 height 12
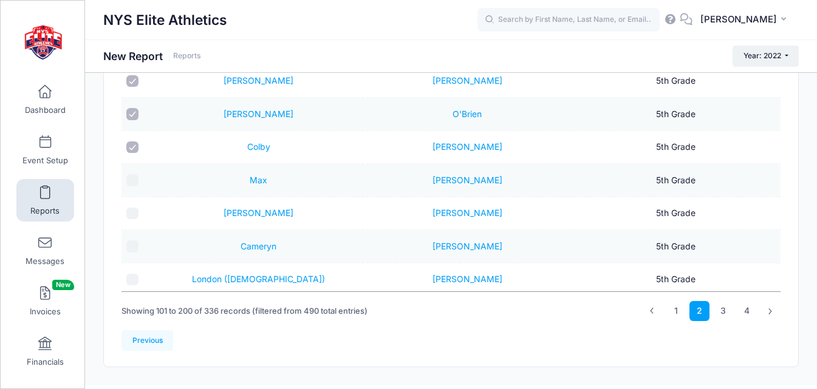
checkbox input "true"
click at [135, 215] on input "checkbox" at bounding box center [132, 214] width 12 height 12
checkbox input "true"
click at [137, 246] on input "checkbox" at bounding box center [132, 246] width 12 height 12
checkbox input "true"
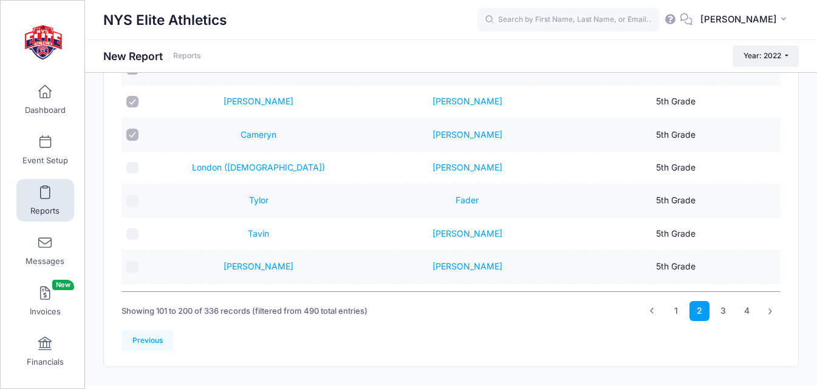
scroll to position [2611, 0]
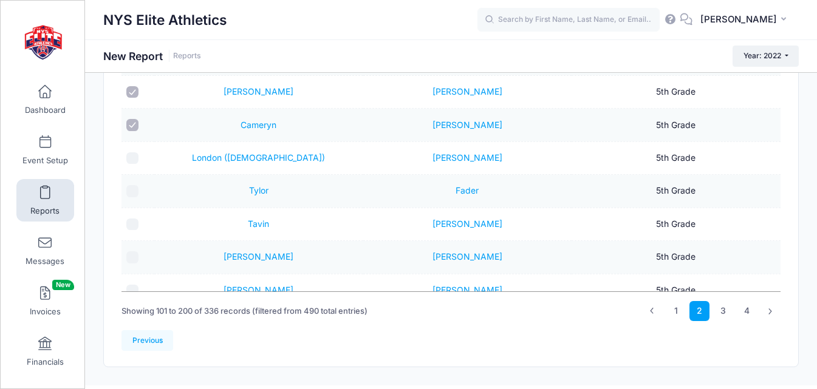
click at [134, 186] on input "checkbox" at bounding box center [132, 191] width 12 height 12
checkbox input "true"
click at [131, 223] on input "checkbox" at bounding box center [132, 225] width 12 height 12
checkbox input "true"
click at [133, 260] on input "checkbox" at bounding box center [132, 257] width 12 height 12
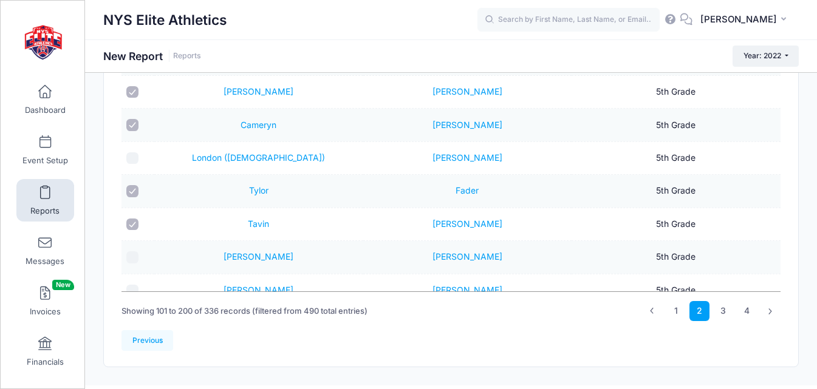
checkbox input "true"
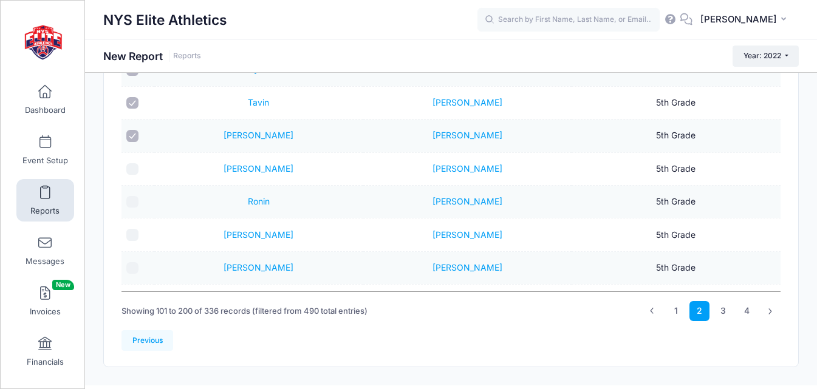
click at [137, 169] on input "checkbox" at bounding box center [132, 169] width 12 height 12
checkbox input "true"
click at [132, 201] on input "checkbox" at bounding box center [132, 202] width 12 height 12
checkbox input "true"
click at [138, 237] on div at bounding box center [137, 235] width 23 height 12
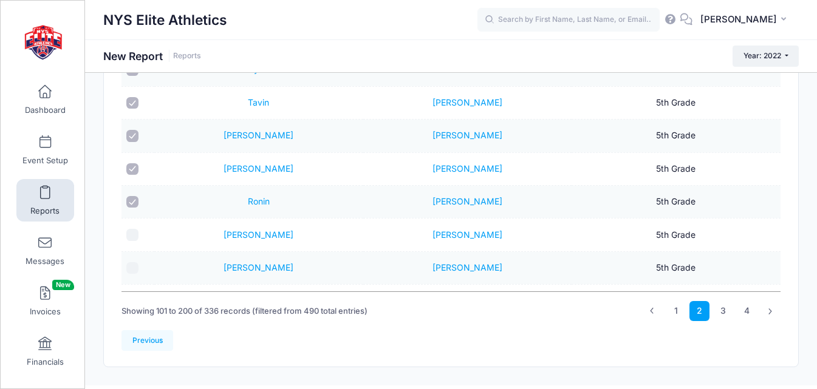
drag, startPoint x: 133, startPoint y: 269, endPoint x: 135, endPoint y: 262, distance: 7.1
click at [133, 267] on input "checkbox" at bounding box center [132, 268] width 12 height 12
checkbox input "true"
click at [136, 230] on input "checkbox" at bounding box center [132, 235] width 12 height 12
checkbox input "true"
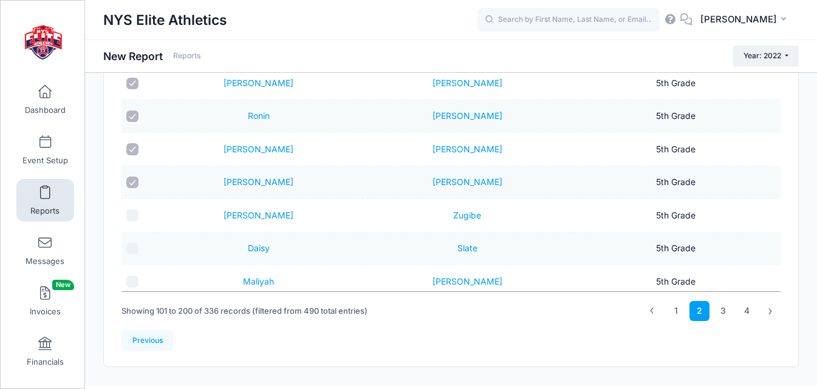
scroll to position [2854, 0]
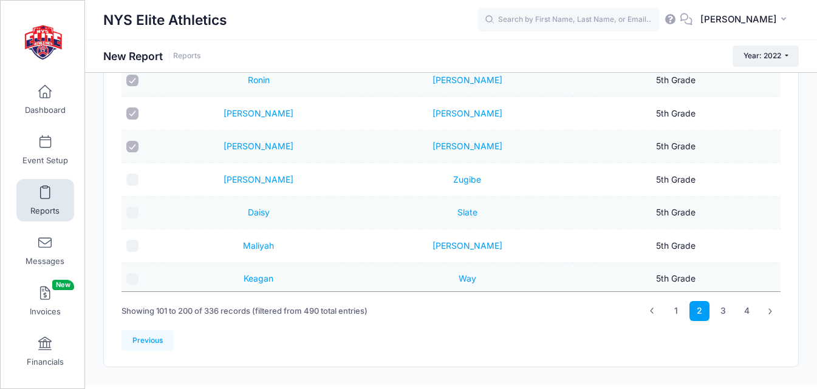
click at [133, 180] on input "checkbox" at bounding box center [132, 180] width 12 height 12
checkbox input "true"
click at [133, 211] on input "checkbox" at bounding box center [132, 213] width 12 height 12
checkbox input "true"
click at [132, 244] on input "checkbox" at bounding box center [132, 246] width 12 height 12
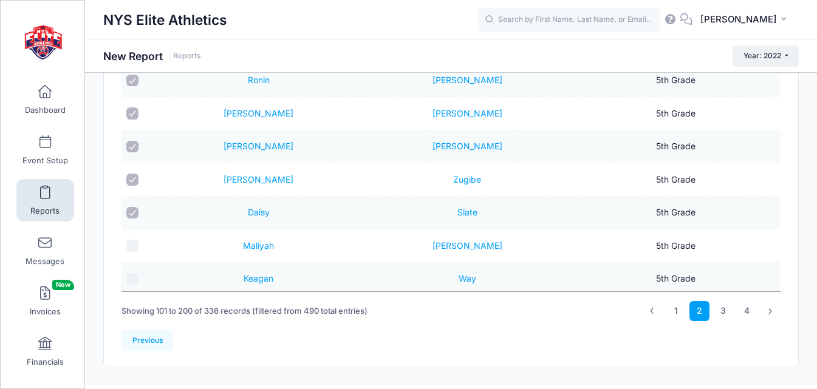
checkbox input "true"
drag, startPoint x: 131, startPoint y: 276, endPoint x: 140, endPoint y: 275, distance: 9.8
click at [133, 276] on input "checkbox" at bounding box center [132, 279] width 12 height 12
checkbox input "true"
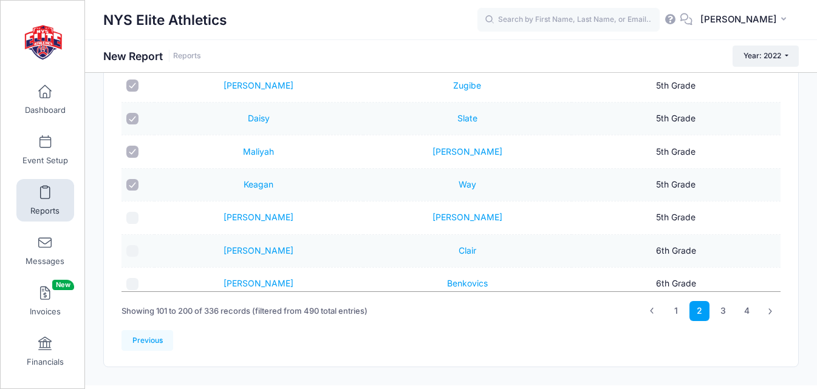
scroll to position [2957, 0]
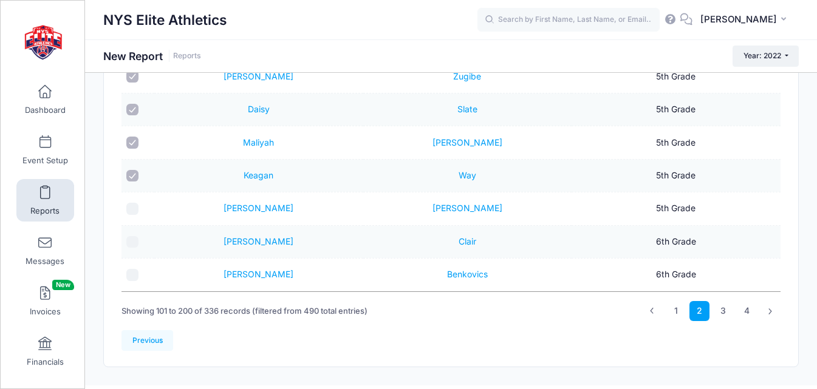
click at [134, 205] on input "checkbox" at bounding box center [132, 209] width 12 height 12
checkbox input "true"
click at [134, 236] on input "checkbox" at bounding box center [132, 242] width 12 height 12
checkbox input "true"
click at [136, 275] on input "checkbox" at bounding box center [132, 275] width 12 height 12
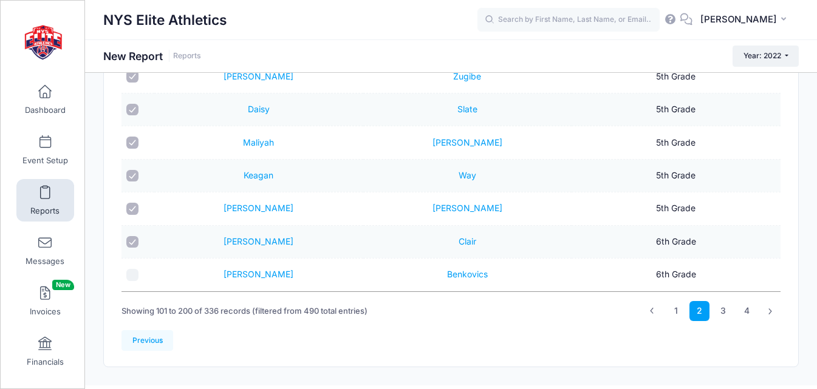
checkbox input "true"
click at [723, 310] on link "3" at bounding box center [723, 311] width 20 height 20
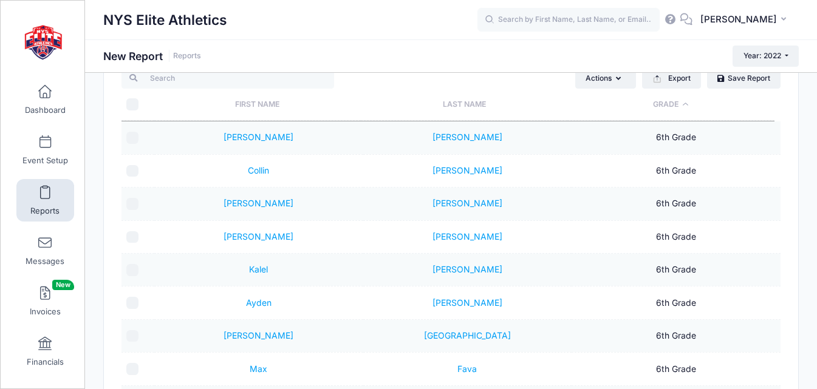
scroll to position [61, 0]
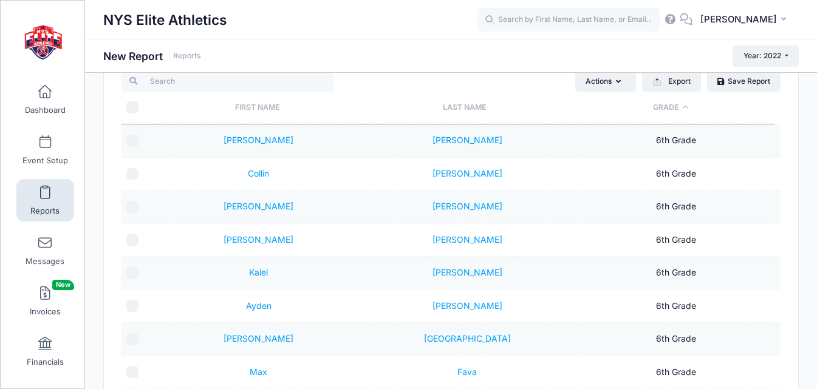
click at [135, 106] on input "\a \a" at bounding box center [132, 107] width 12 height 12
checkbox input "true"
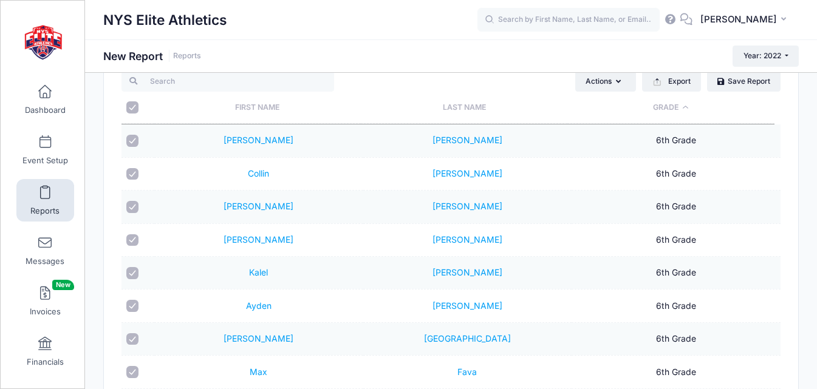
checkbox input "true"
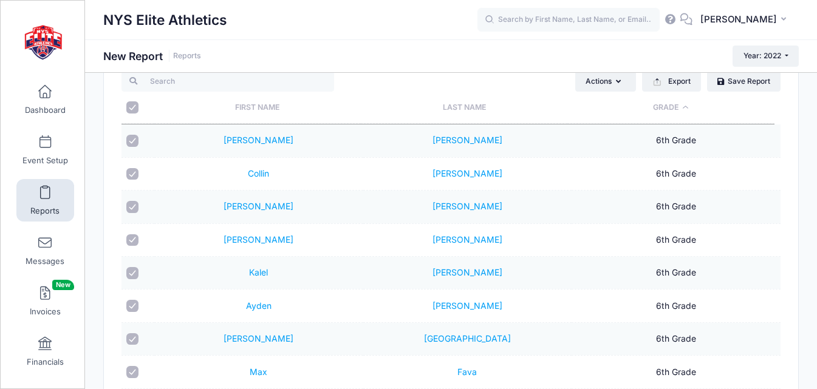
checkbox input "true"
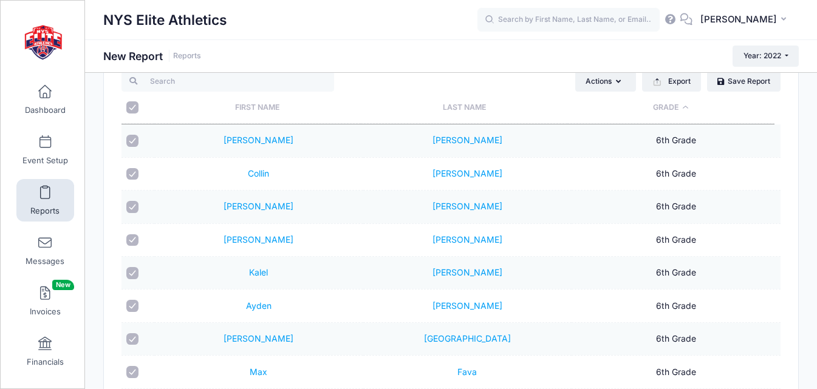
checkbox input "true"
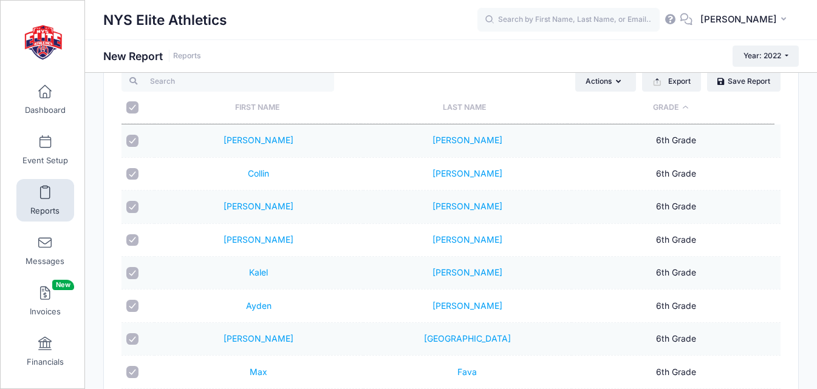
checkbox input "true"
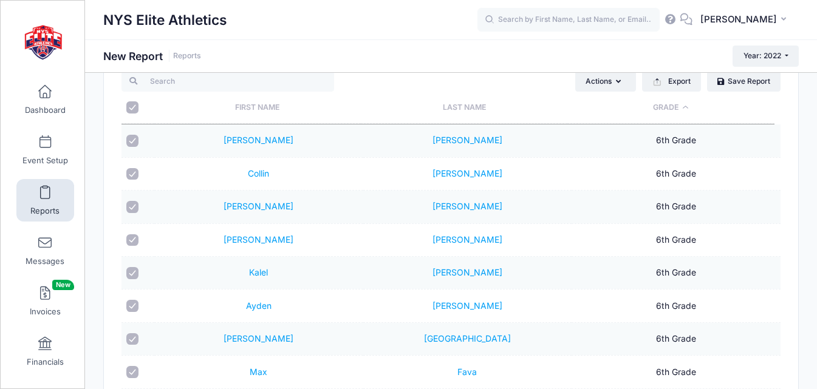
checkbox input "true"
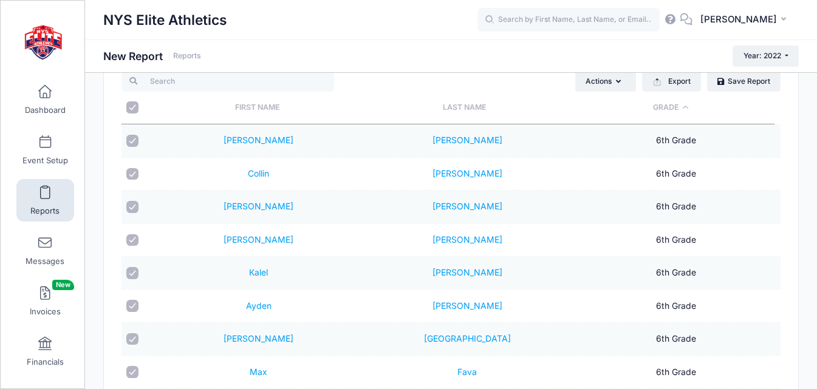
checkbox input "true"
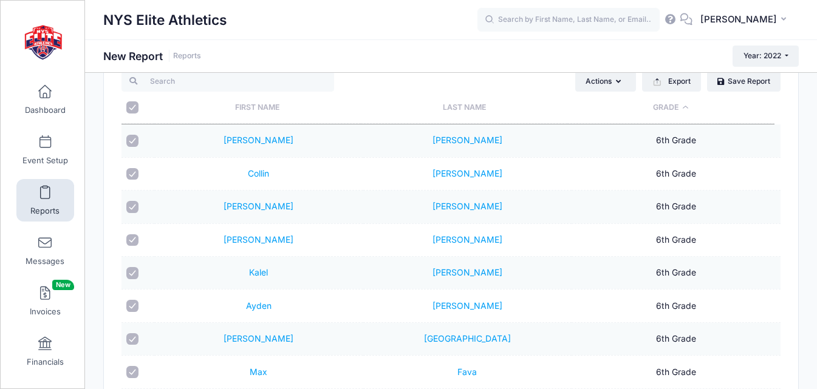
checkbox input "true"
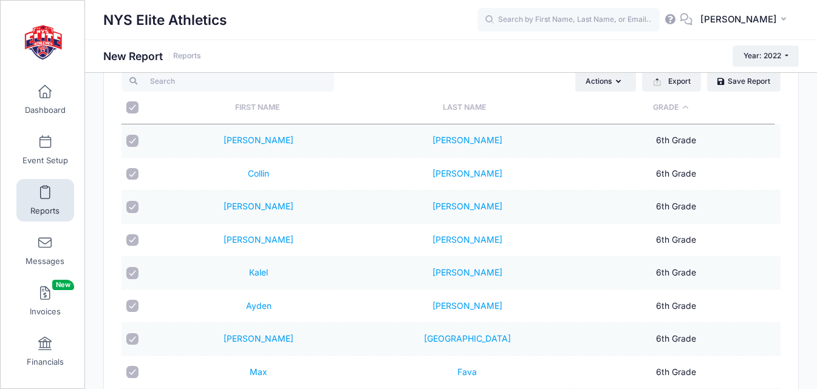
checkbox input "true"
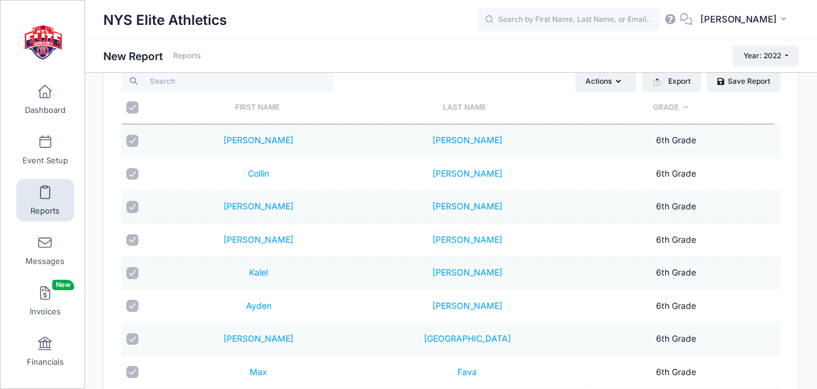
checkbox input "true"
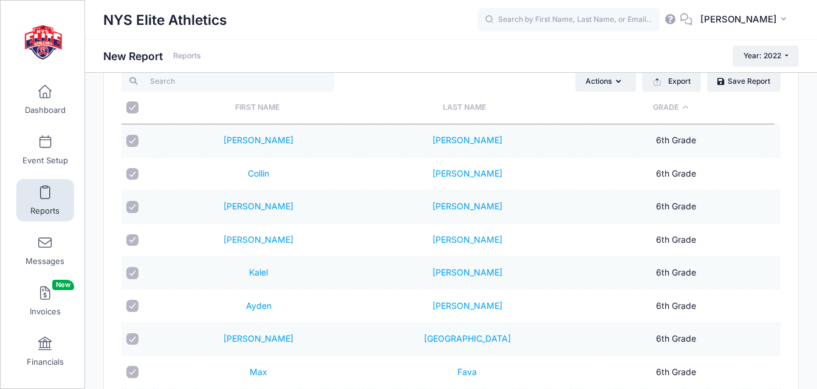
checkbox input "true"
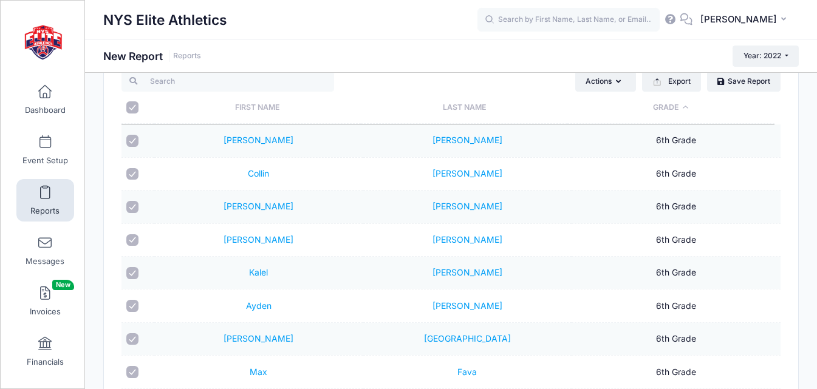
checkbox input "true"
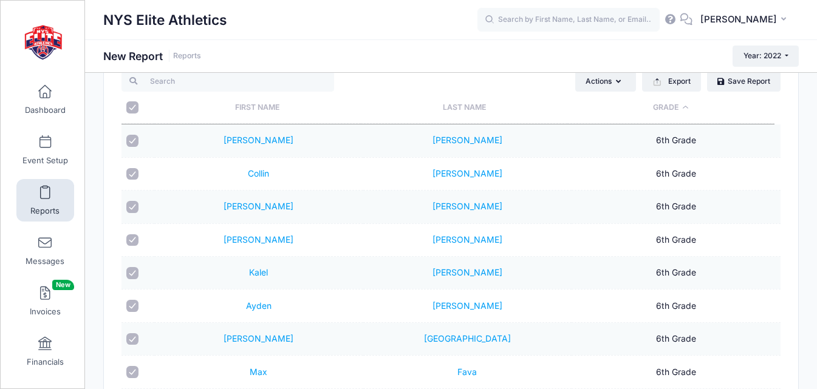
checkbox input "true"
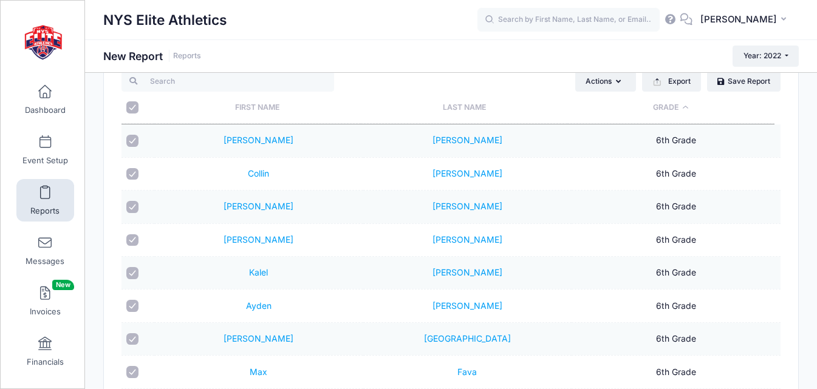
checkbox input "true"
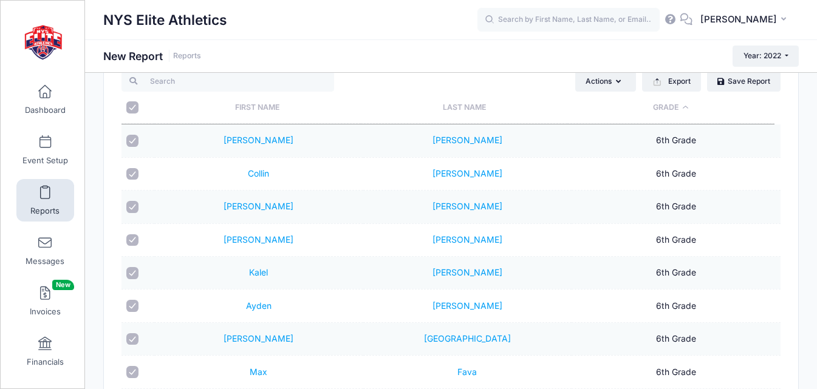
checkbox input "true"
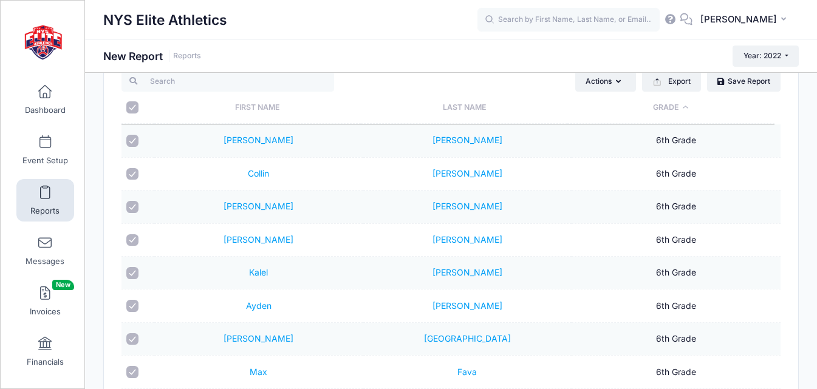
checkbox input "true"
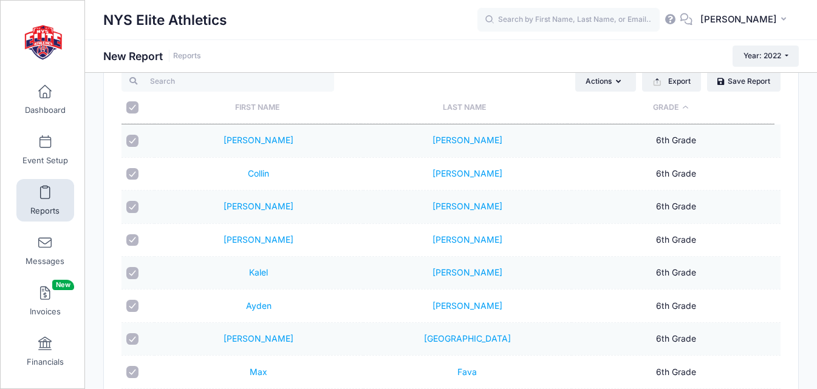
checkbox input "true"
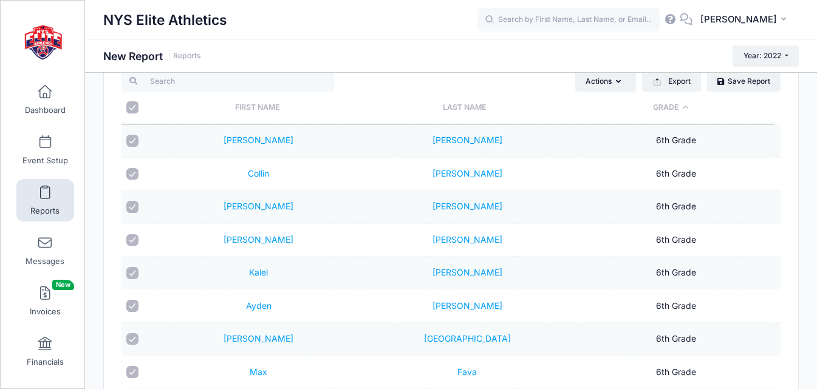
checkbox input "true"
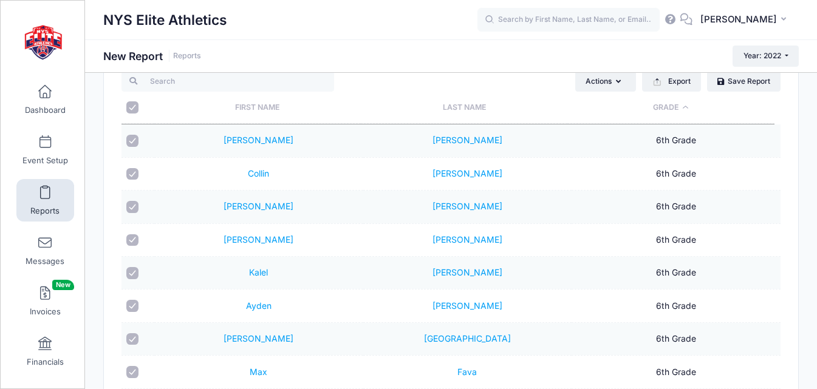
checkbox input "true"
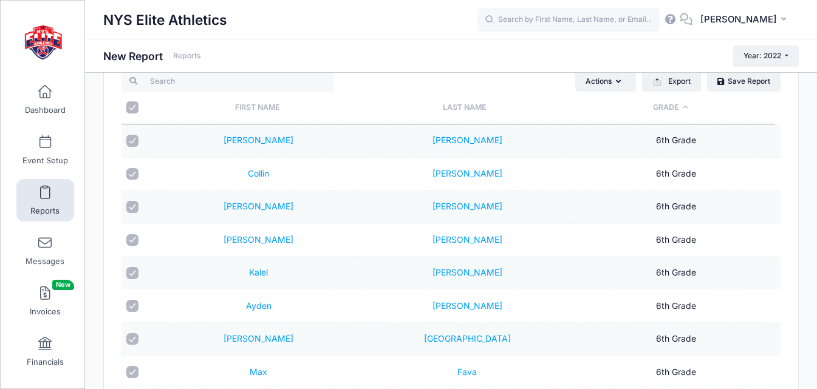
checkbox input "true"
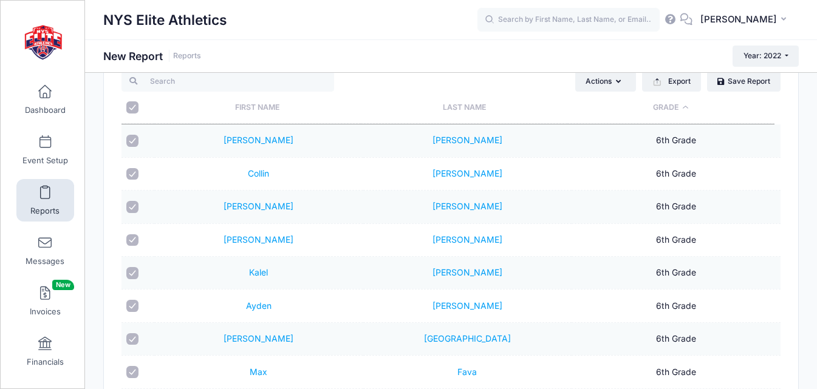
checkbox input "true"
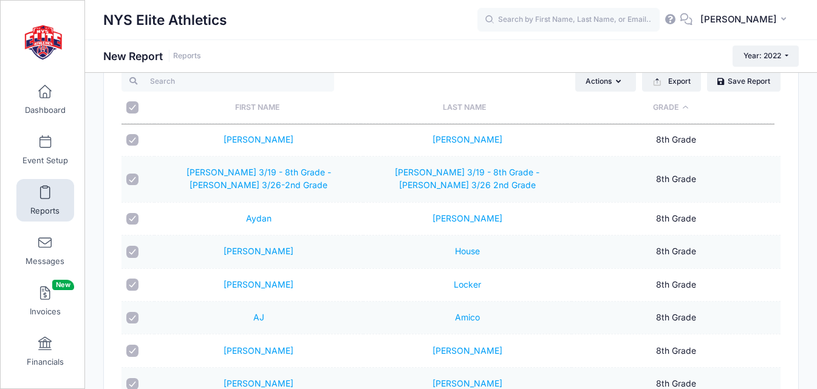
scroll to position [2793, 0]
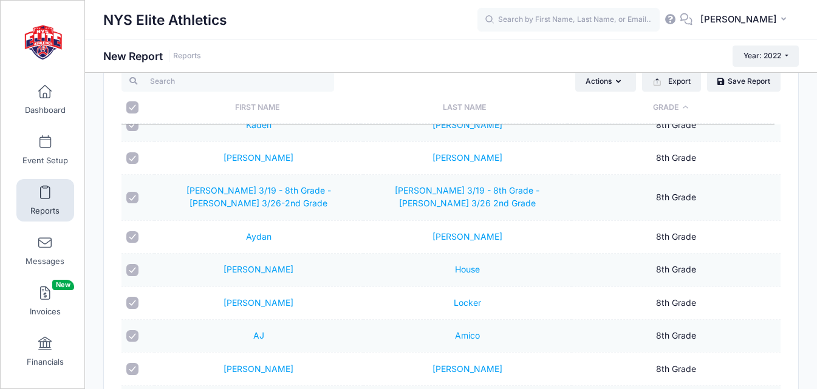
click at [130, 197] on input "checkbox" at bounding box center [132, 198] width 12 height 12
checkbox input "false"
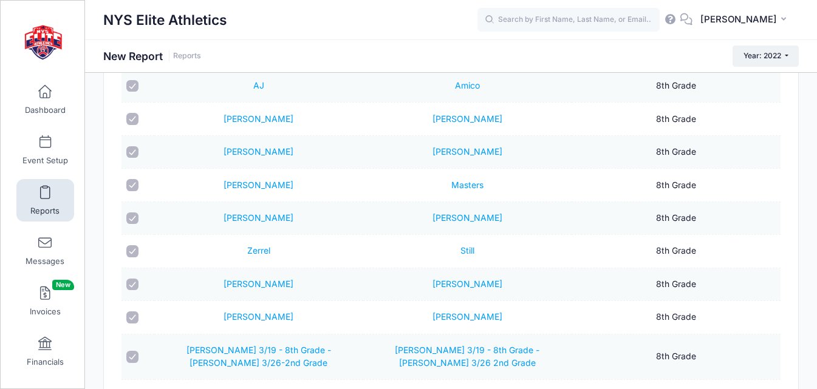
scroll to position [267, 0]
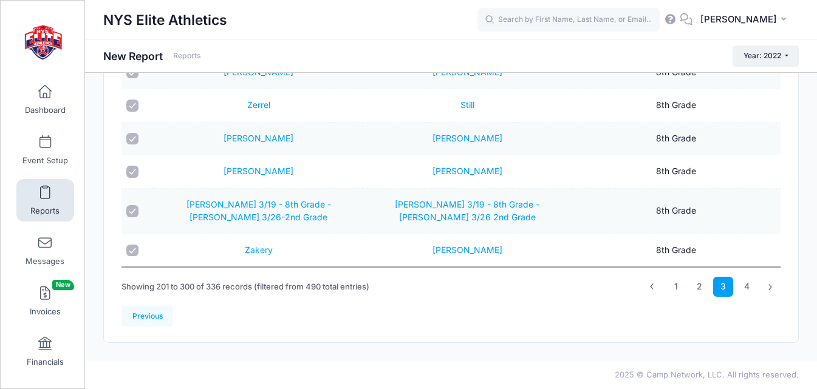
click at [132, 209] on input "checkbox" at bounding box center [132, 211] width 12 height 12
checkbox input "false"
click at [749, 287] on link "4" at bounding box center [746, 287] width 20 height 20
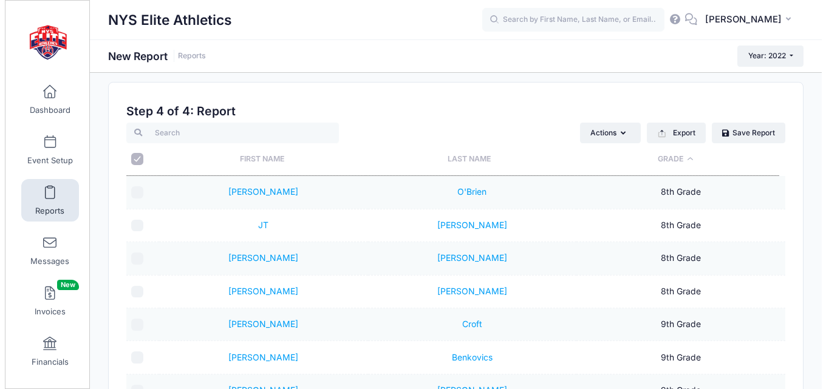
scroll to position [0, 0]
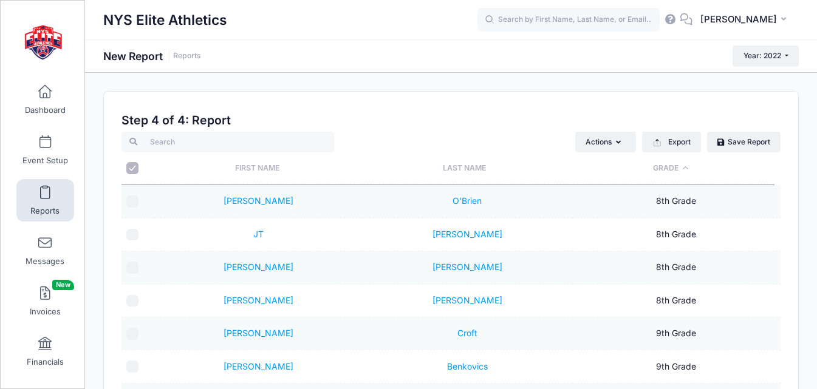
click at [132, 196] on input "checkbox" at bounding box center [132, 202] width 12 height 12
checkbox input "true"
click at [130, 267] on input "checkbox" at bounding box center [132, 268] width 12 height 12
checkbox input "true"
click at [625, 145] on button "Actions" at bounding box center [605, 142] width 61 height 21
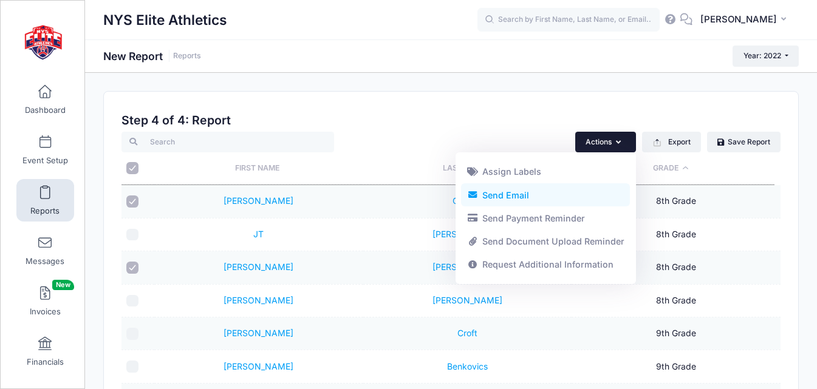
click at [525, 199] on link "Send Email" at bounding box center [545, 194] width 169 height 23
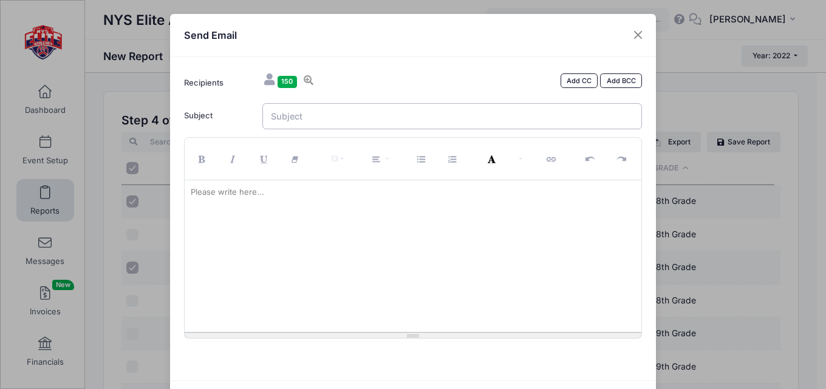
click at [384, 115] on input "Subject" at bounding box center [452, 116] width 380 height 26
click at [298, 117] on input "ONLY 3 Weeks Left to SAVE $25 on Early Registration -Football Showcase and Coll…" at bounding box center [452, 116] width 380 height 26
click at [496, 113] on input "ONLY 4 Weeks Left to SAVE $25 on Early Registration -Football Showcase and Coll…" at bounding box center [452, 116] width 380 height 26
type input "ONLY 4 Weeks Left to SAVE $25 on Early Registration - 8th Annual Football Showc…"
paste div
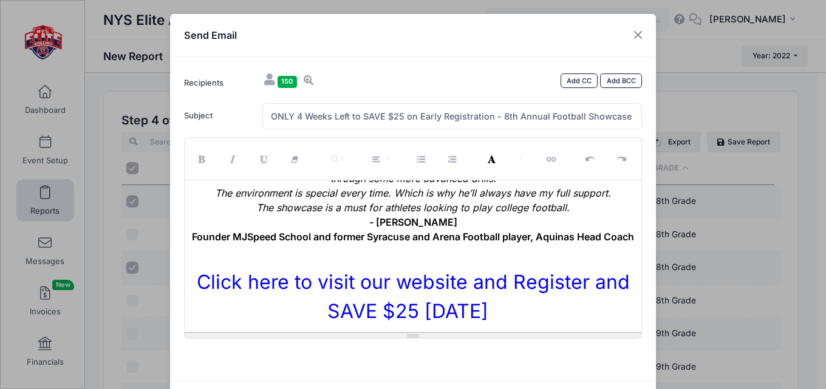
scroll to position [60, 0]
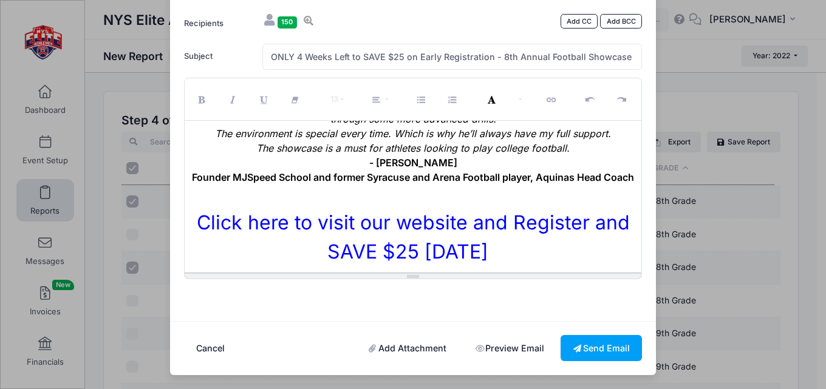
click at [424, 350] on link "Add Attachment" at bounding box center [407, 348] width 103 height 26
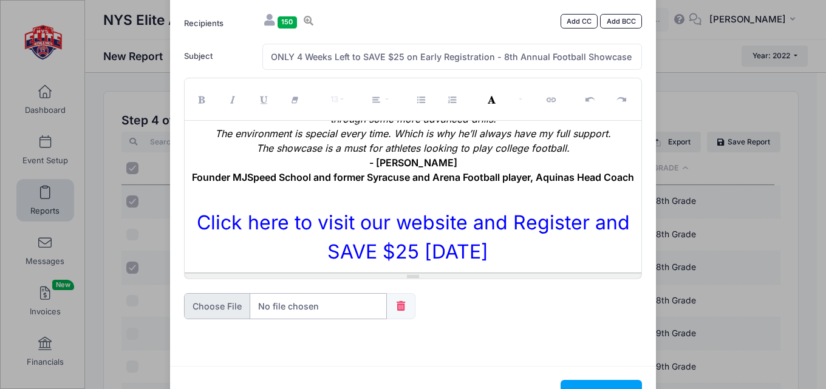
click at [299, 301] on input "file" at bounding box center [285, 306] width 203 height 26
type input "C:\fakepath\2025 Showcase Flyer with QR Code Final (3).pdf"
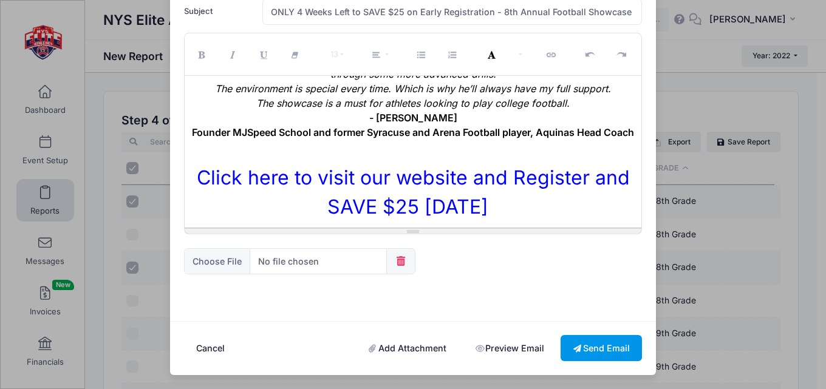
click at [607, 336] on button "Send Email" at bounding box center [600, 348] width 81 height 26
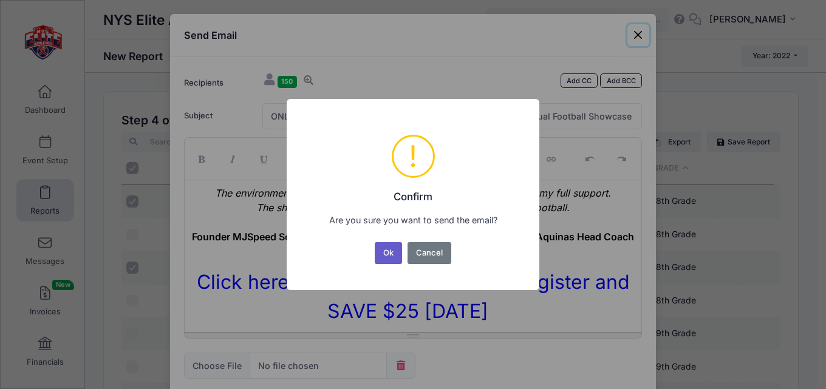
click at [382, 248] on button "Ok" at bounding box center [389, 253] width 28 height 22
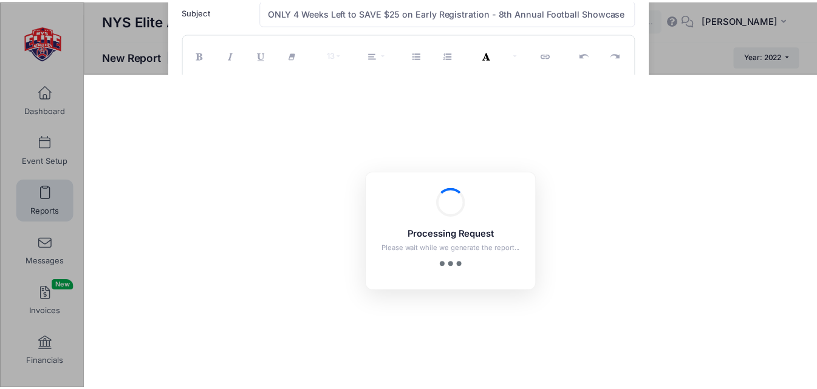
scroll to position [60, 0]
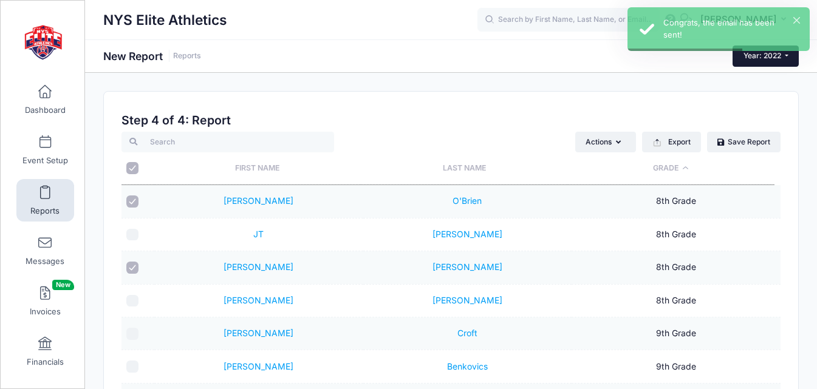
click at [786, 56] on button "Year: 2022" at bounding box center [765, 56] width 66 height 21
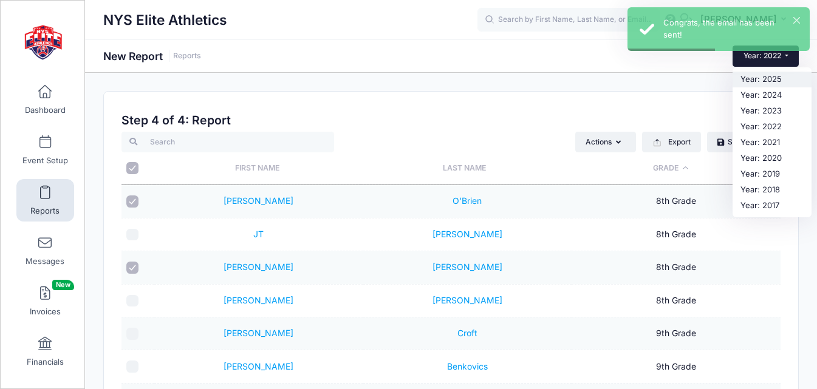
click at [767, 78] on link "Year: 2025" at bounding box center [771, 80] width 79 height 16
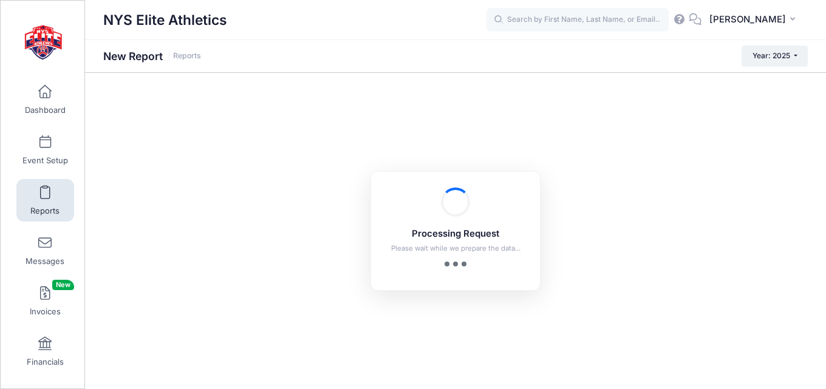
checkbox input "true"
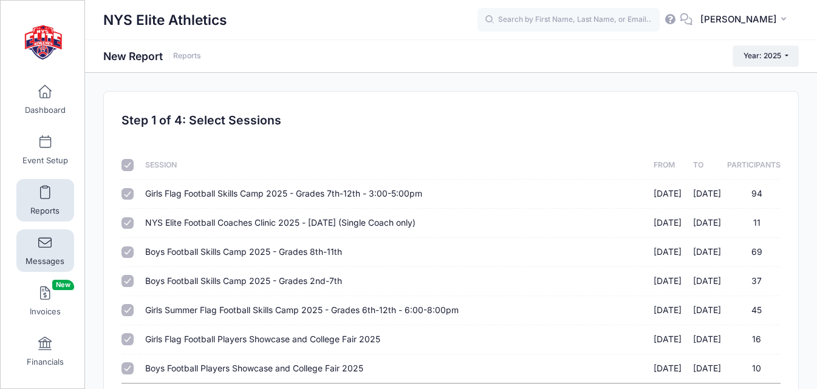
click at [45, 242] on span at bounding box center [45, 243] width 0 height 13
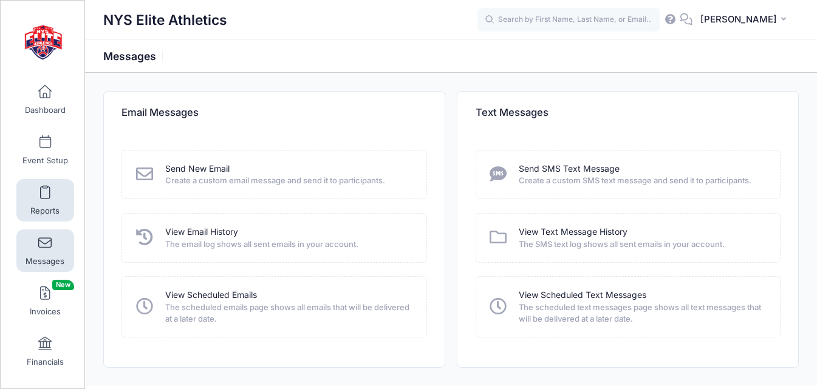
click at [45, 199] on span at bounding box center [45, 192] width 0 height 13
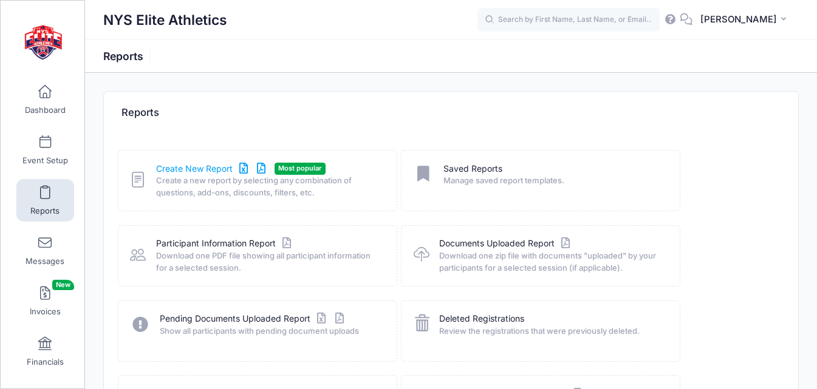
click at [174, 172] on link "Create New Report" at bounding box center [212, 169] width 113 height 13
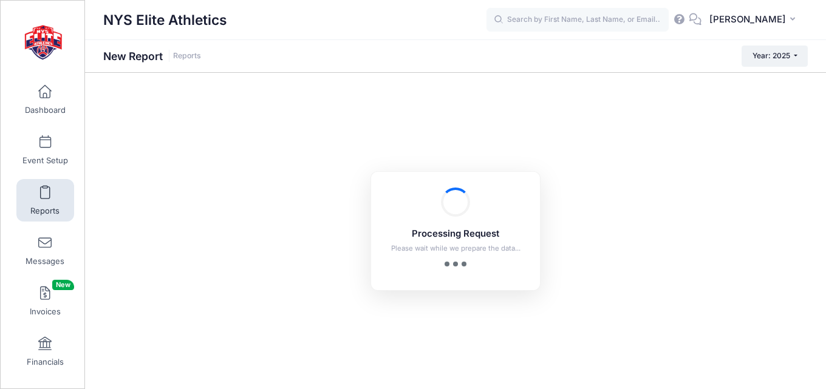
checkbox input "true"
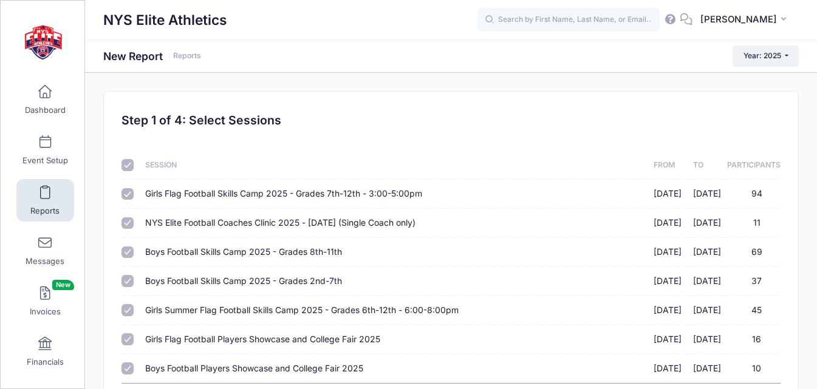
click at [128, 166] on input "checkbox" at bounding box center [127, 165] width 12 height 12
checkbox input "false"
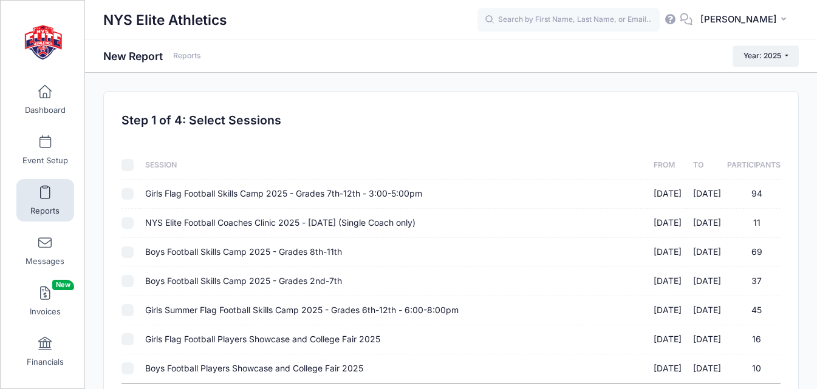
checkbox input "false"
click at [124, 193] on input "Girls Flag Football Skills Camp 2025 - Grades 7th-12th - 3:00-5:00pm [DATE] - […" at bounding box center [127, 194] width 12 height 12
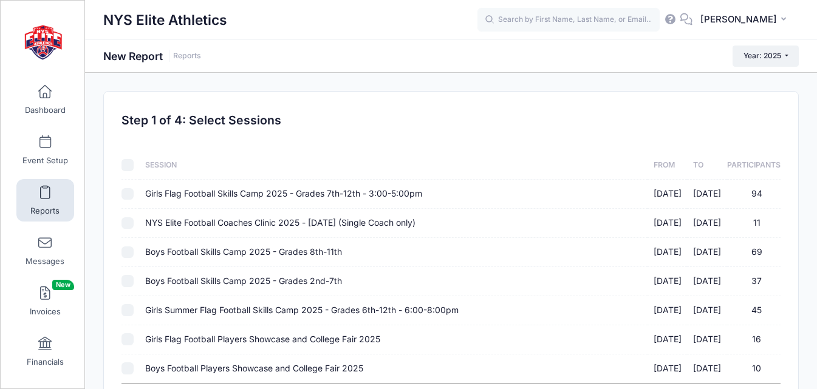
checkbox input "true"
click at [124, 315] on input "Girls Summer Flag Football Skills Camp 2025 - Grades 6th-12th - 6:00-8:00pm [DA…" at bounding box center [127, 310] width 12 height 12
checkbox input "true"
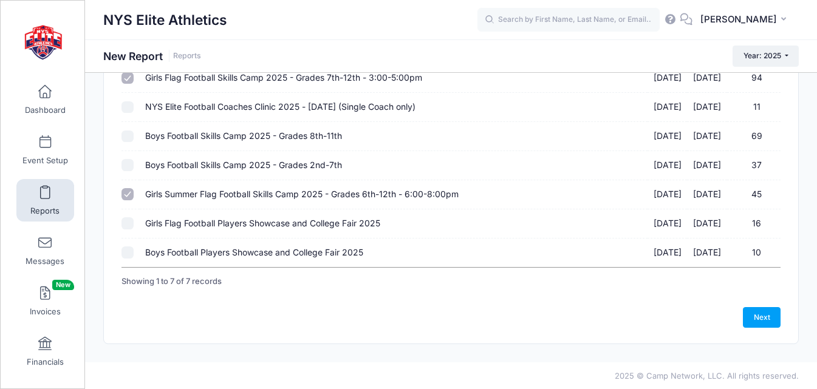
scroll to position [117, 0]
click at [746, 318] on link "Next" at bounding box center [762, 317] width 38 height 21
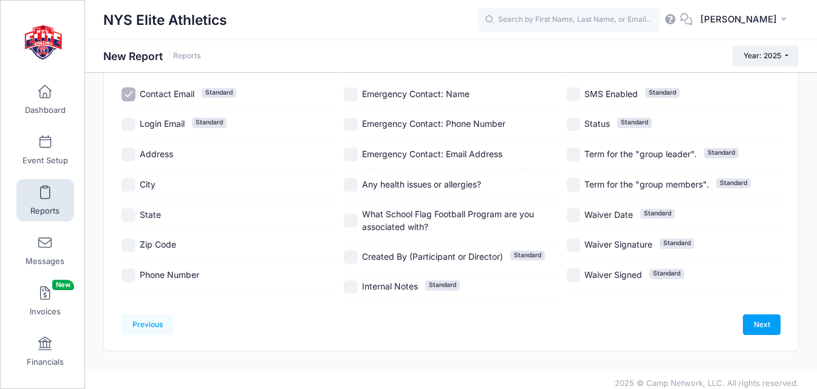
scroll to position [219, 0]
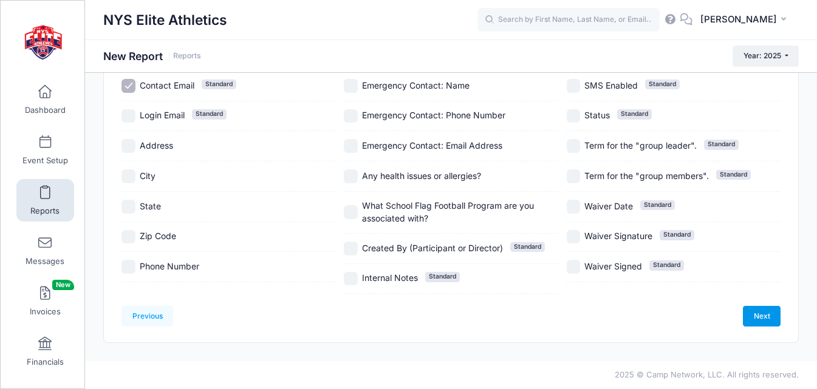
click at [778, 313] on link "Next" at bounding box center [762, 316] width 38 height 21
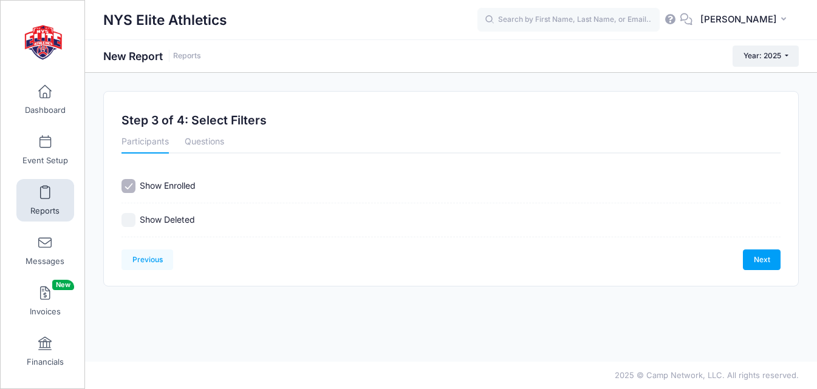
scroll to position [0, 0]
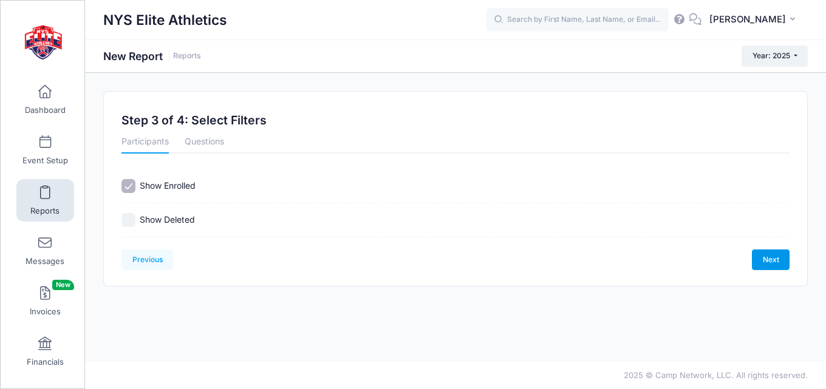
click at [772, 257] on link "Next" at bounding box center [771, 260] width 38 height 21
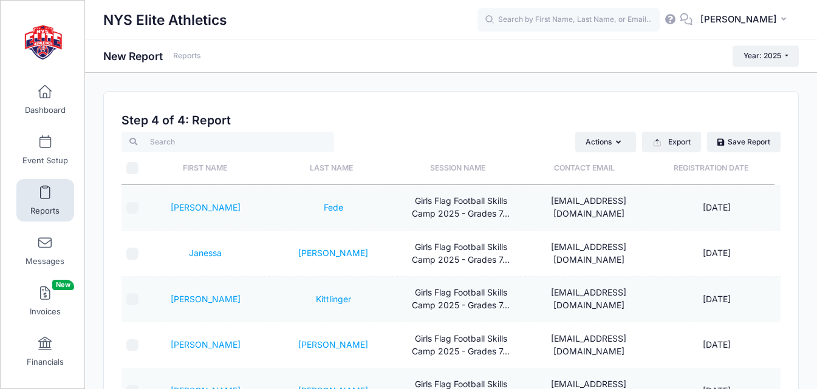
click at [134, 161] on th "\a \a" at bounding box center [131, 168] width 20 height 32
click at [132, 166] on input "\a \a" at bounding box center [132, 168] width 12 height 12
checkbox input "true"
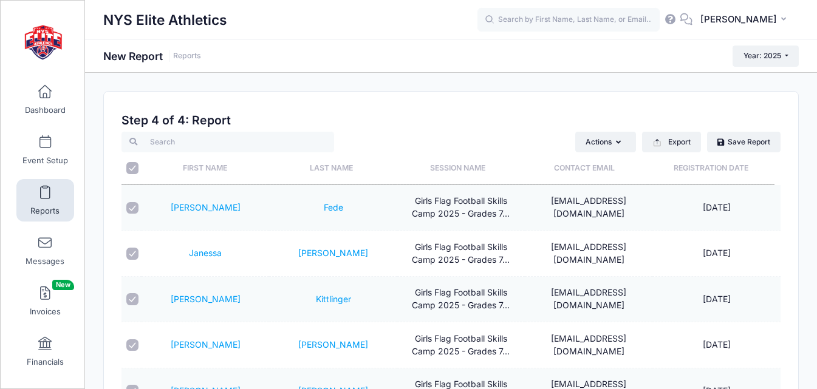
checkbox input "true"
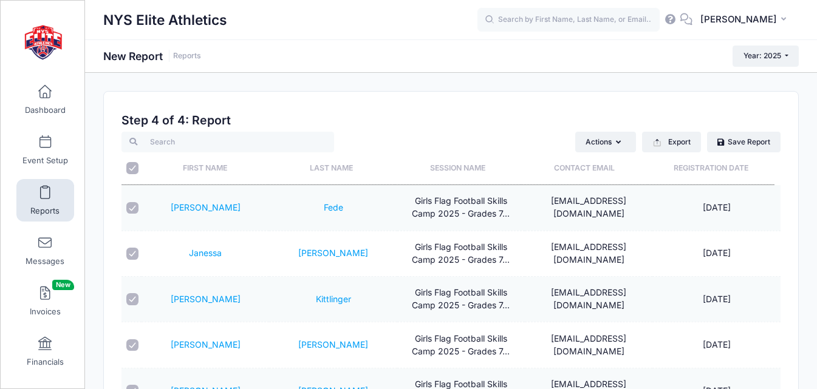
checkbox input "true"
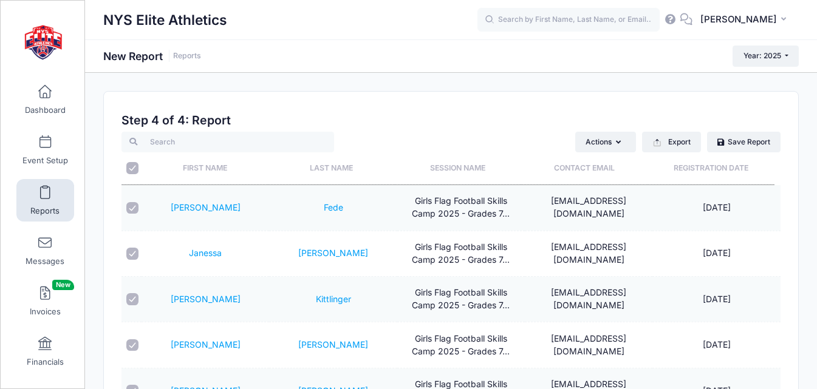
checkbox input "true"
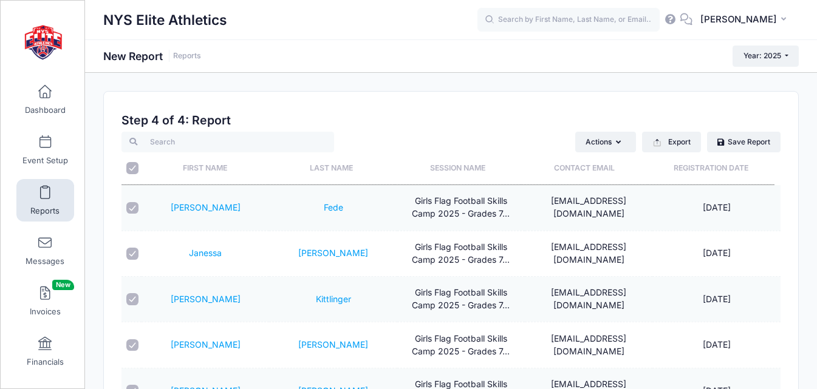
checkbox input "true"
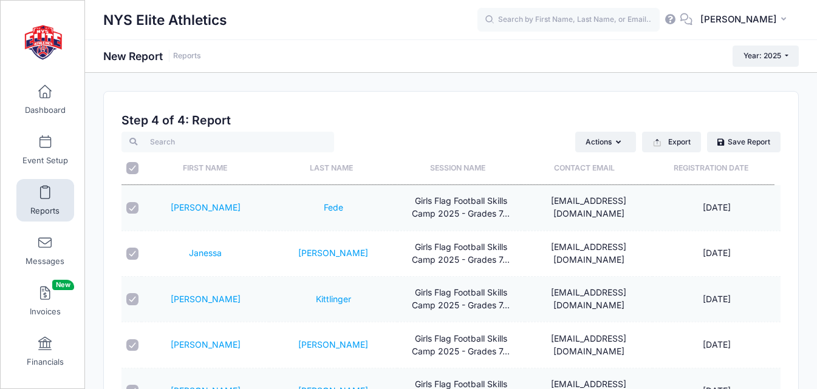
checkbox input "true"
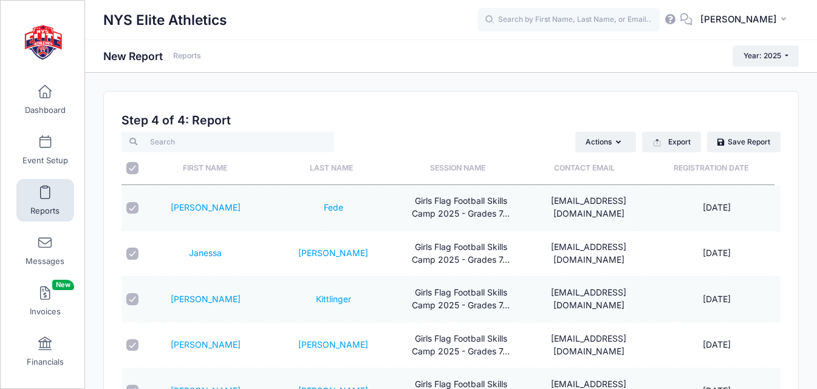
checkbox input "true"
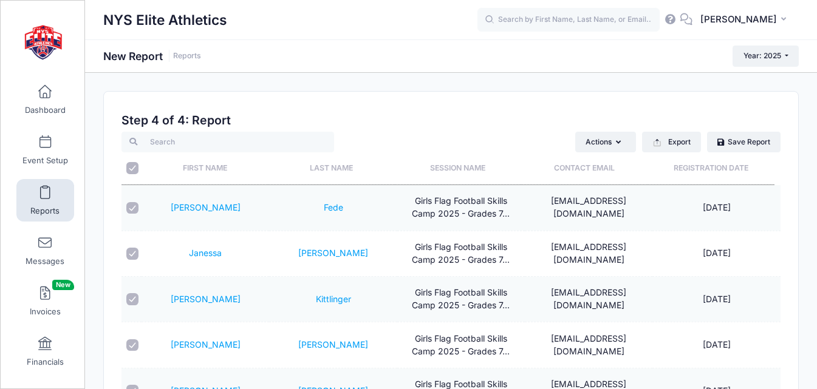
checkbox input "true"
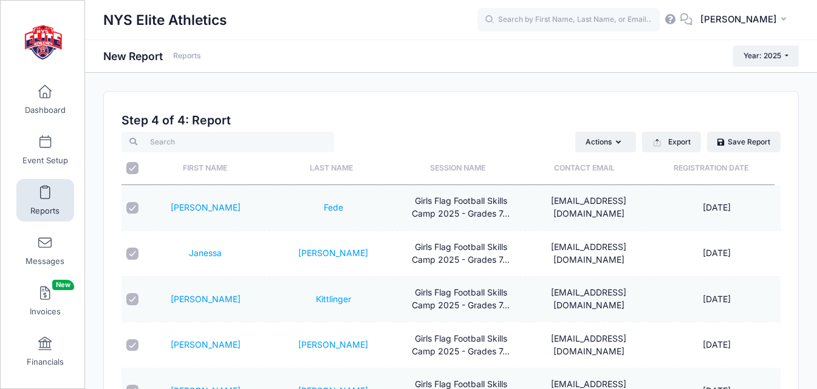
checkbox input "true"
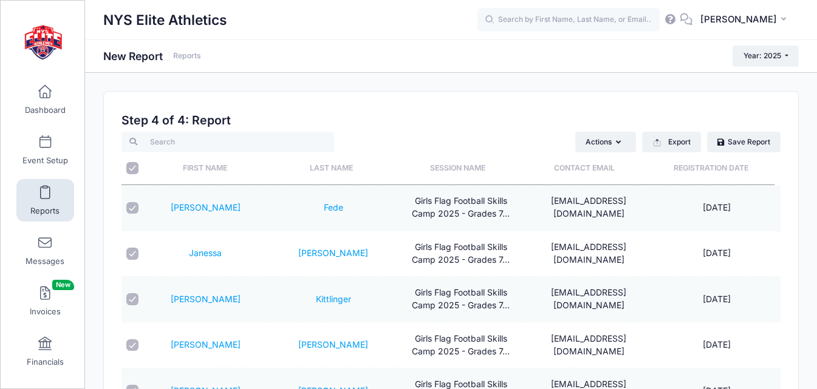
checkbox input "true"
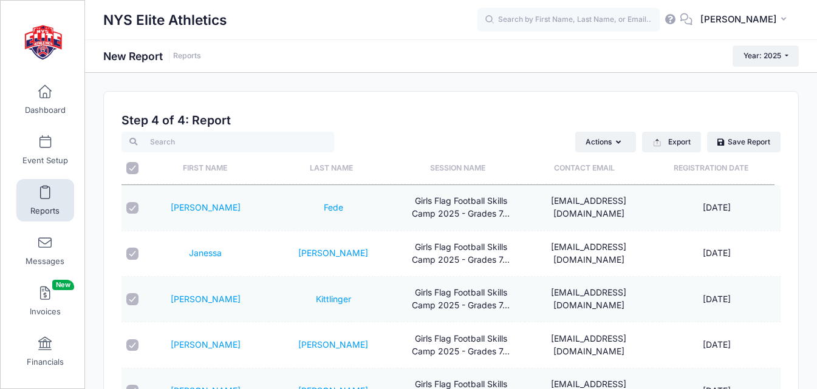
checkbox input "true"
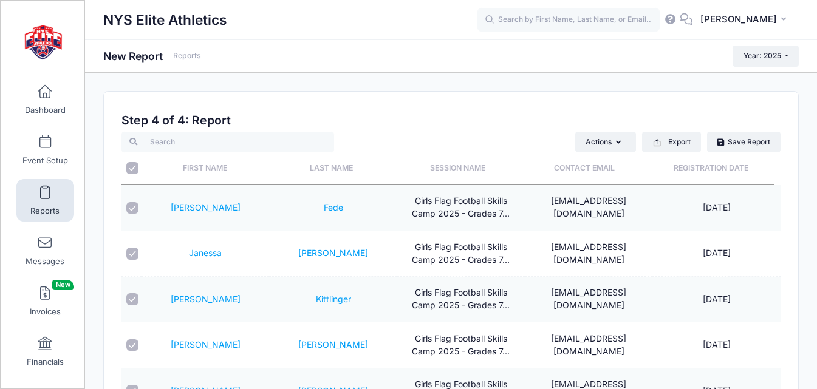
checkbox input "true"
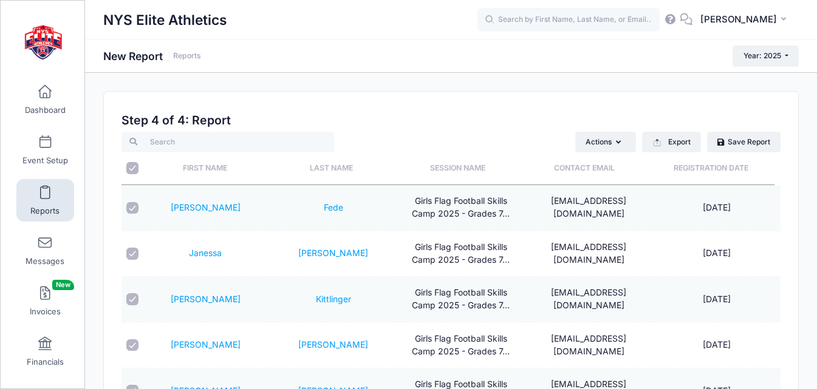
checkbox input "true"
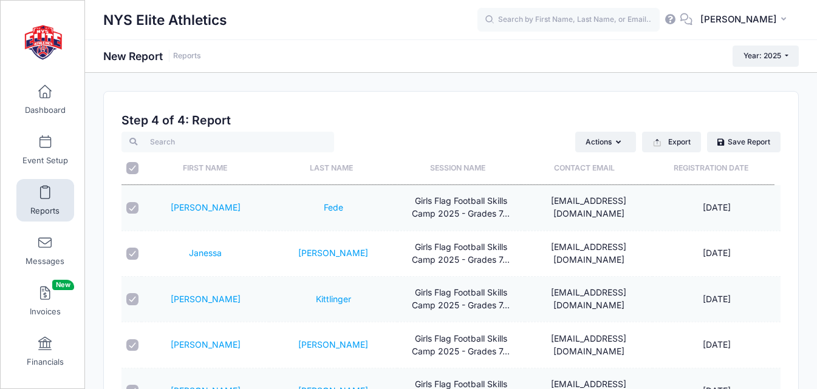
checkbox input "true"
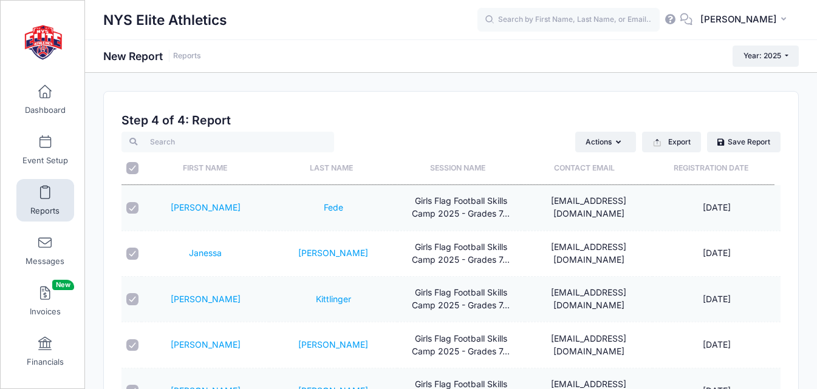
checkbox input "true"
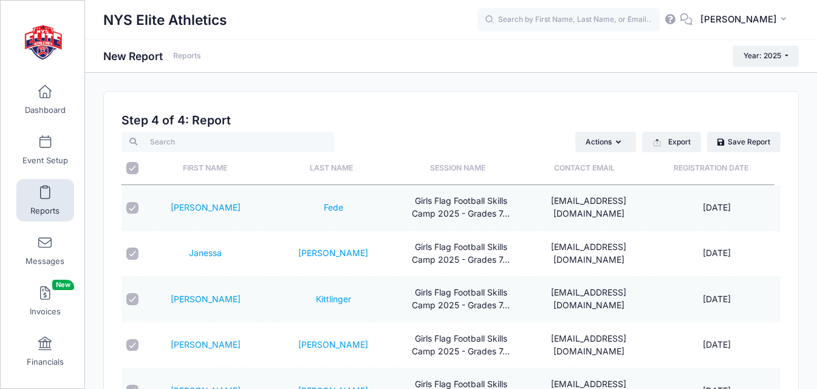
checkbox input "true"
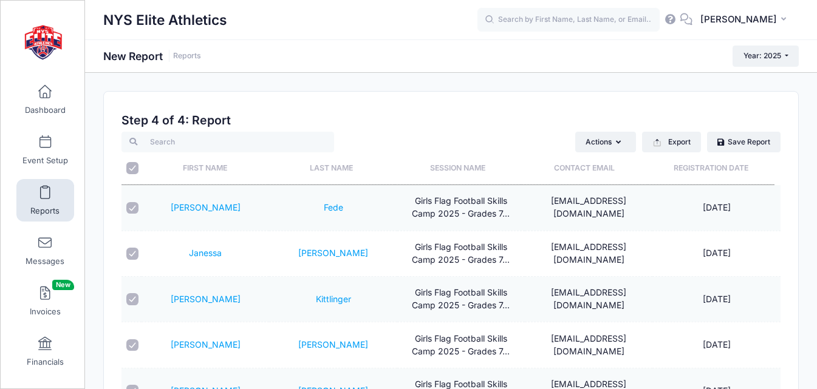
checkbox input "true"
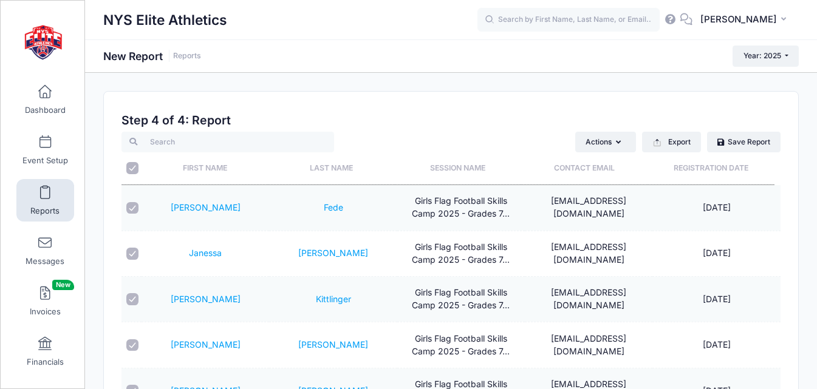
checkbox input "true"
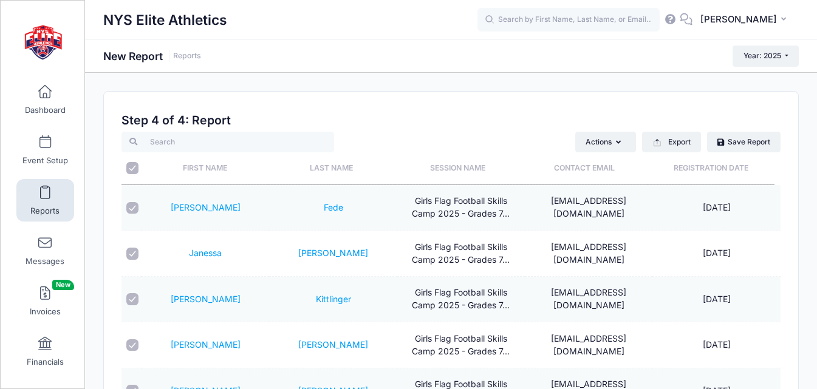
checkbox input "true"
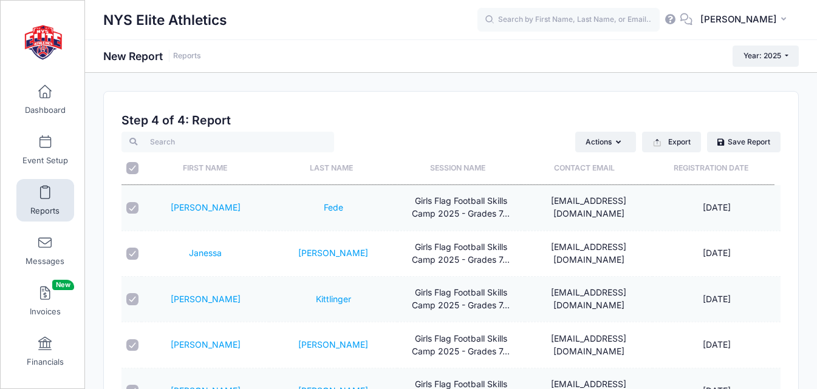
checkbox input "true"
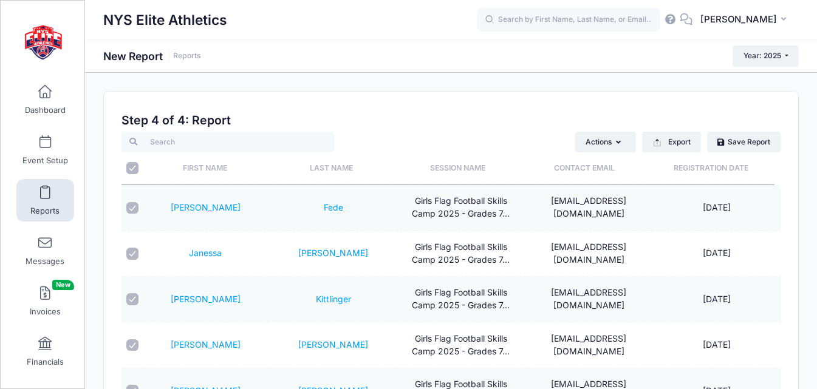
checkbox input "true"
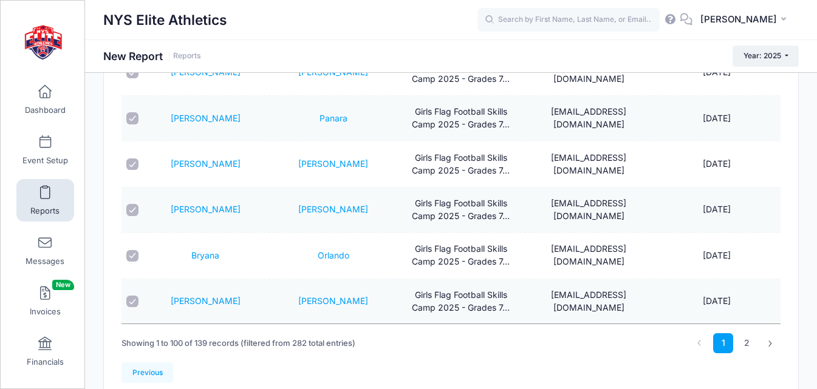
scroll to position [180, 0]
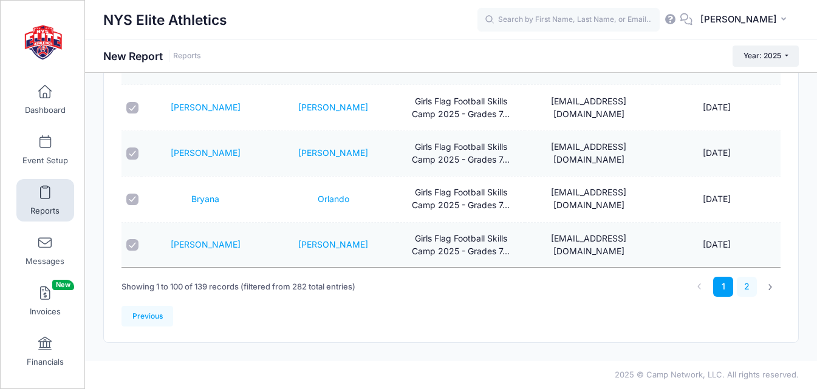
drag, startPoint x: 745, startPoint y: 282, endPoint x: 703, endPoint y: 269, distance: 44.0
click at [745, 283] on link "2" at bounding box center [746, 287] width 20 height 20
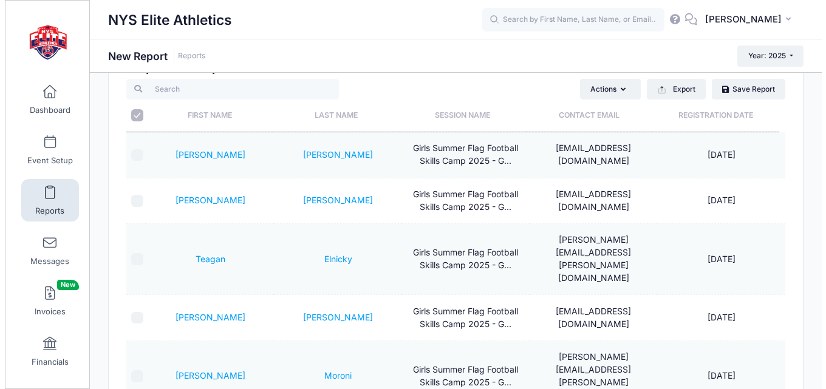
scroll to position [0, 0]
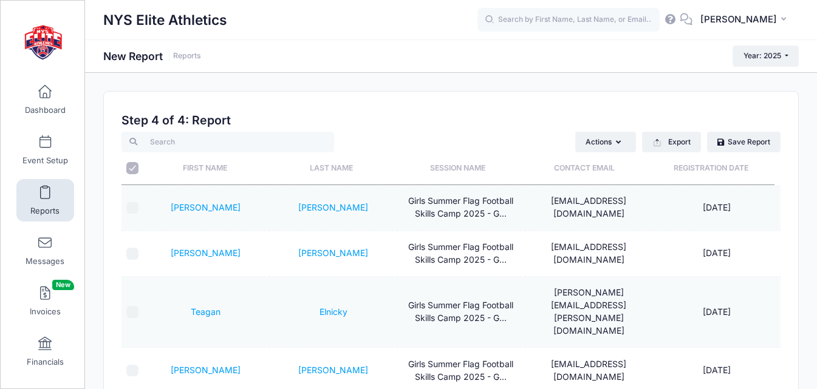
click at [136, 164] on input "\a \a" at bounding box center [132, 168] width 12 height 12
click at [135, 164] on input "\a \a" at bounding box center [132, 168] width 12 height 12
checkbox input "true"
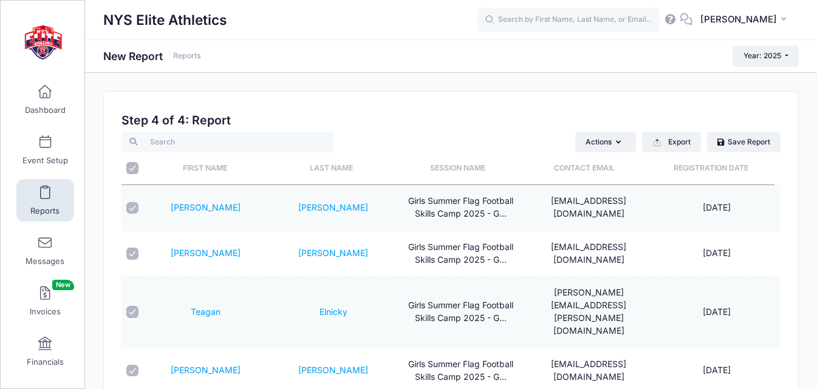
checkbox input "true"
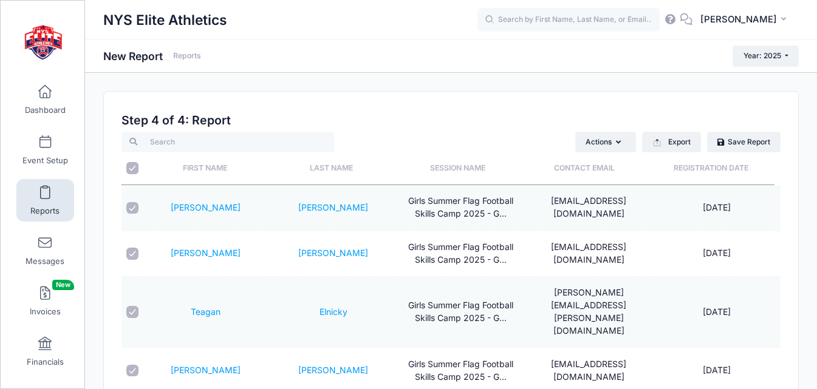
checkbox input "true"
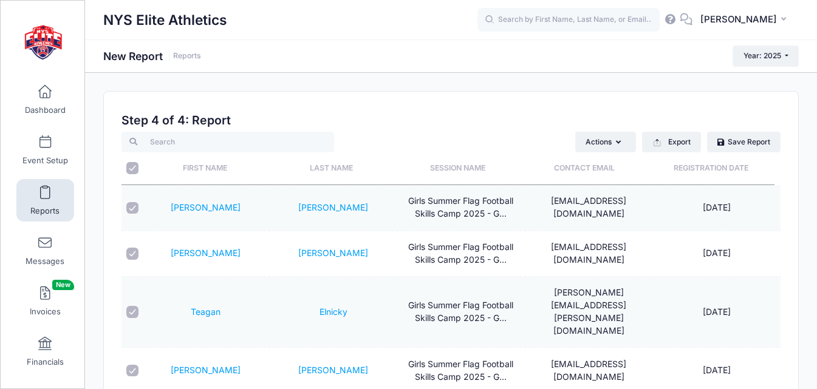
checkbox input "true"
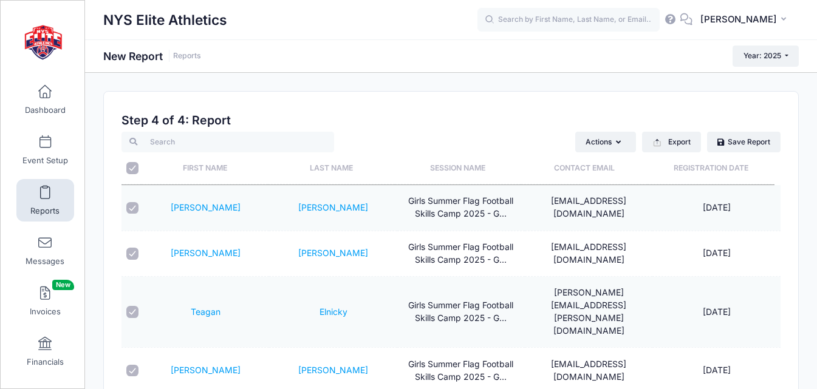
checkbox input "true"
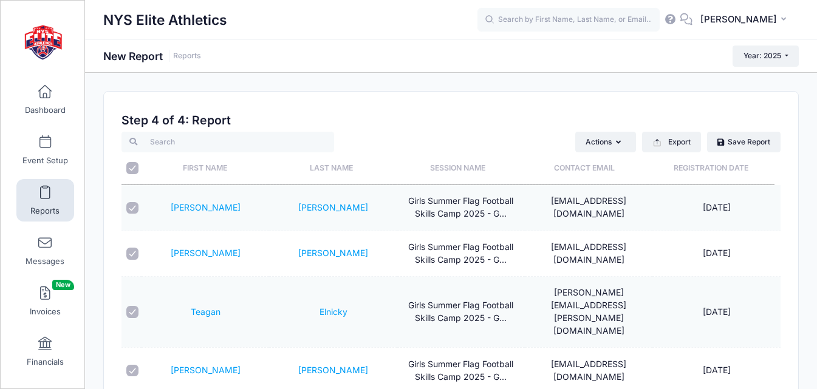
checkbox input "true"
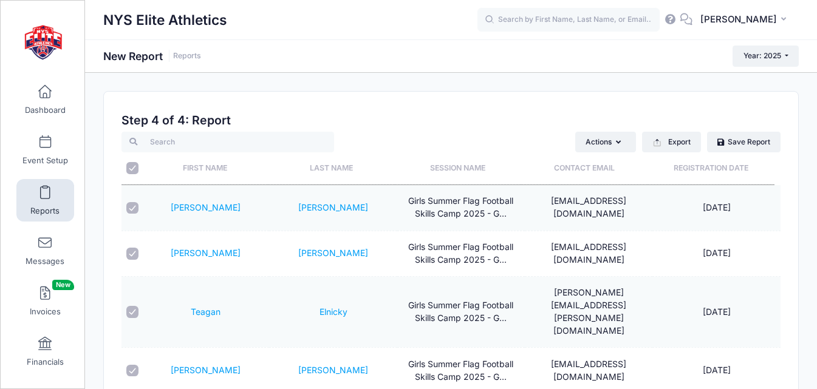
checkbox input "true"
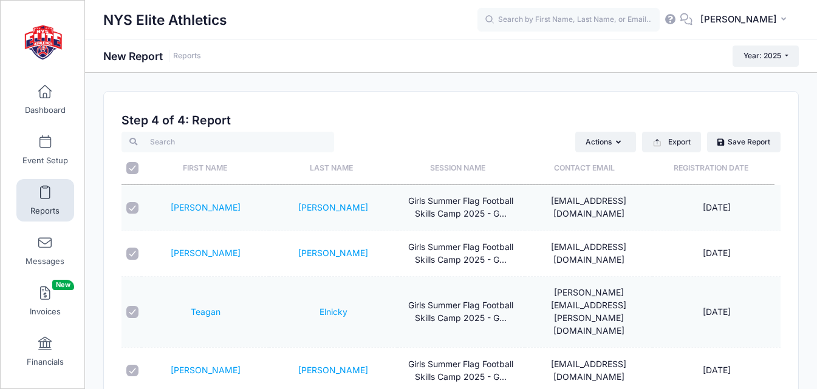
checkbox input "true"
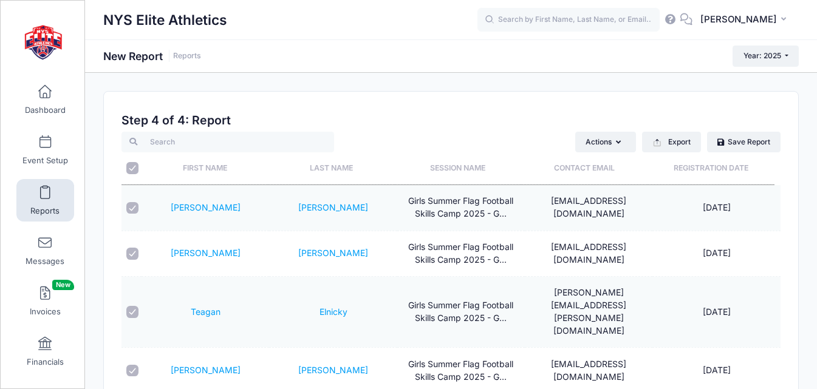
checkbox input "true"
click at [614, 150] on button "Actions" at bounding box center [605, 142] width 61 height 21
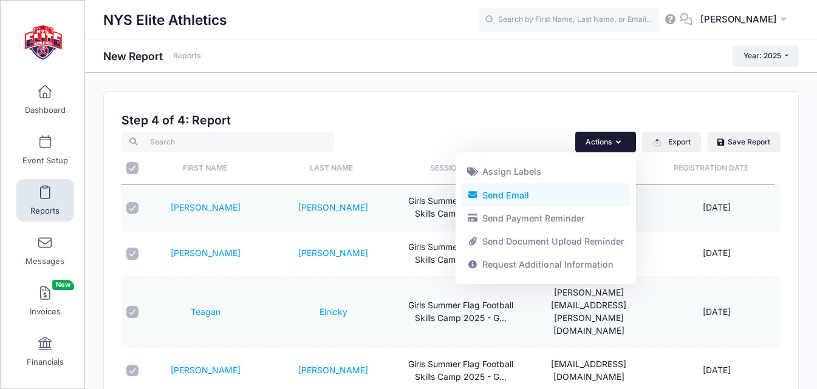
click at [522, 192] on link "Send Email" at bounding box center [545, 194] width 169 height 23
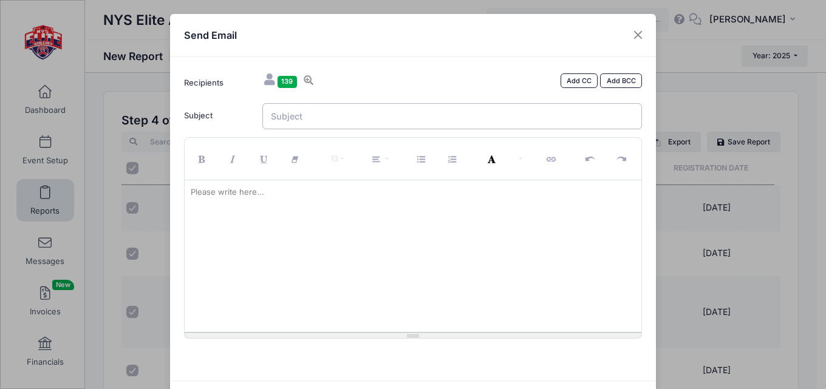
click at [475, 122] on input "Subject" at bounding box center [452, 116] width 380 height 26
type input "g"
click at [267, 114] on input "1st Annual NYS HS Girls Flag Football Players Showcase and College Fair- SAVE $…" at bounding box center [452, 116] width 380 height 26
drag, startPoint x: 358, startPoint y: 119, endPoint x: 352, endPoint y: 117, distance: 6.5
click at [352, 117] on input "ONLY 4 Weeks Left ot Save $25 on Early Registration 1st Annual NYS HS Girls Fla…" at bounding box center [452, 116] width 380 height 26
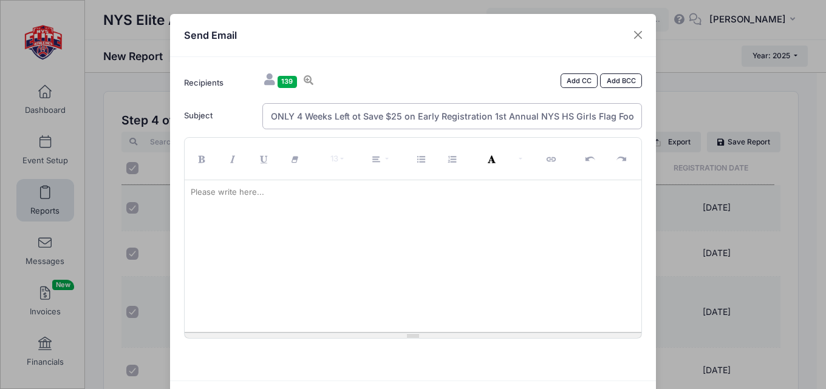
click at [357, 116] on input "ONLY 4 Weeks Left ot Save $25 on Early Registration 1st Annual NYS HS Girls Fla…" at bounding box center [452, 116] width 380 height 26
type input "ONLY 4 Weeks Left to Save $25 on Early Registration - 1st Annual NYS HS Girls F…"
click at [310, 195] on p at bounding box center [413, 192] width 445 height 12
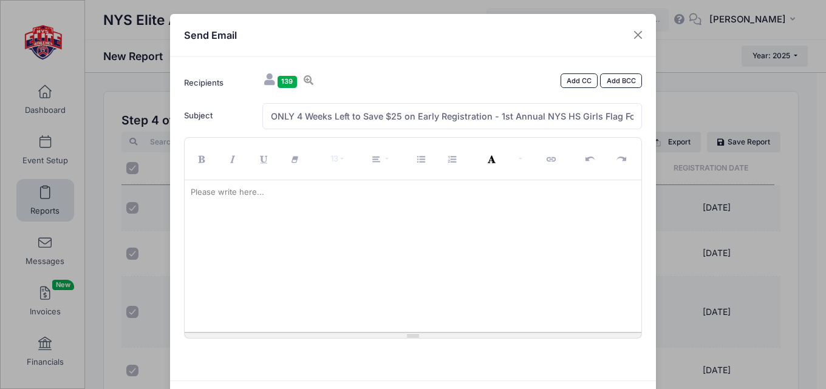
paste div
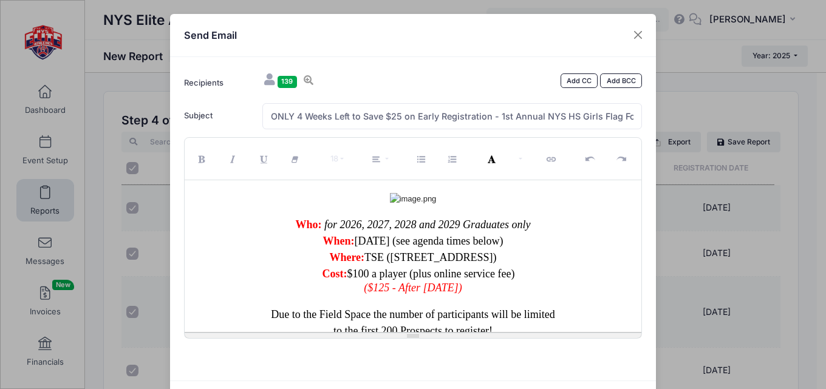
scroll to position [425, 0]
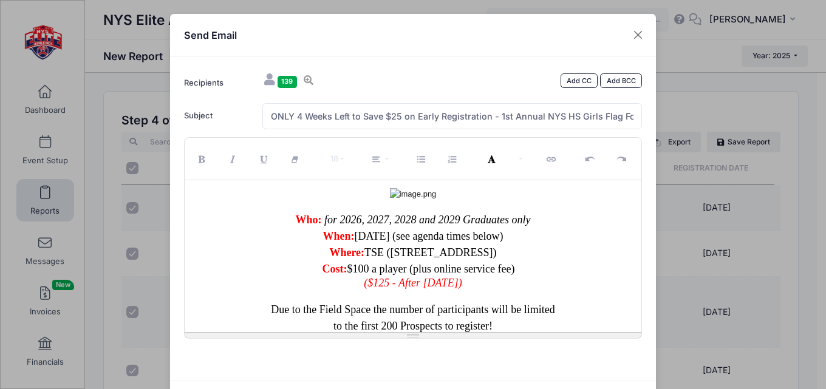
click at [453, 200] on div at bounding box center [413, 194] width 445 height 12
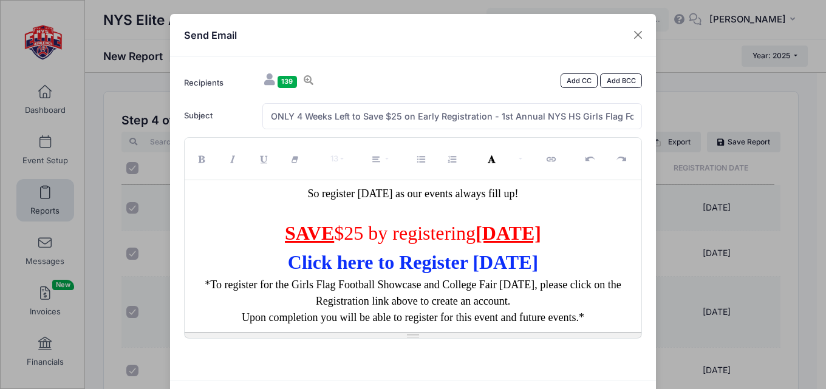
scroll to position [60, 0]
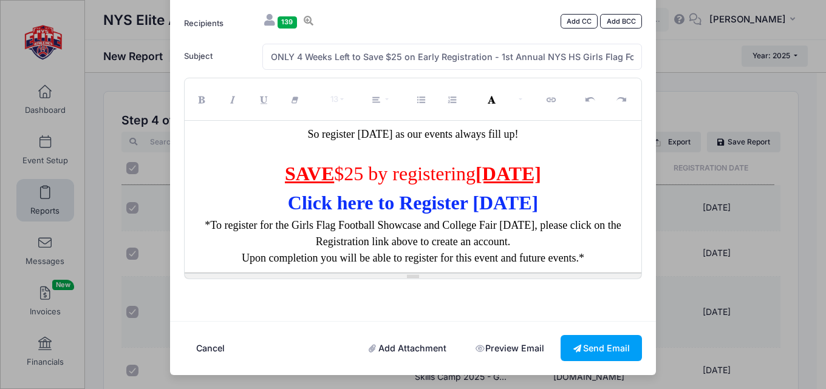
click at [413, 350] on link "Add Attachment" at bounding box center [407, 348] width 103 height 26
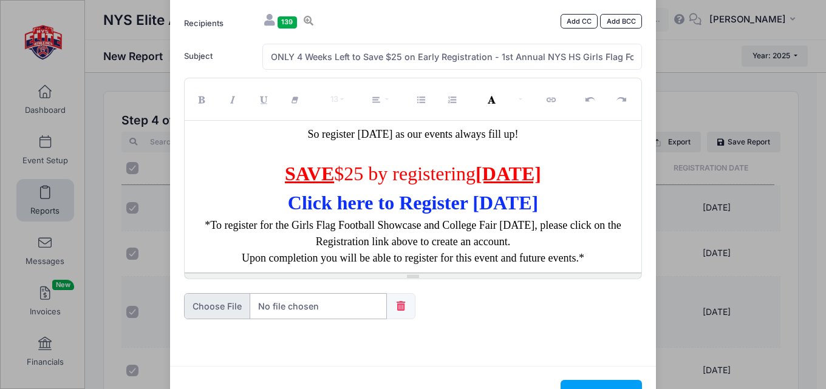
click at [314, 308] on input "file" at bounding box center [285, 306] width 203 height 26
type input "C:\fakepath\2025 Girls Showcase Flyer with QR Code Final (2).pdf"
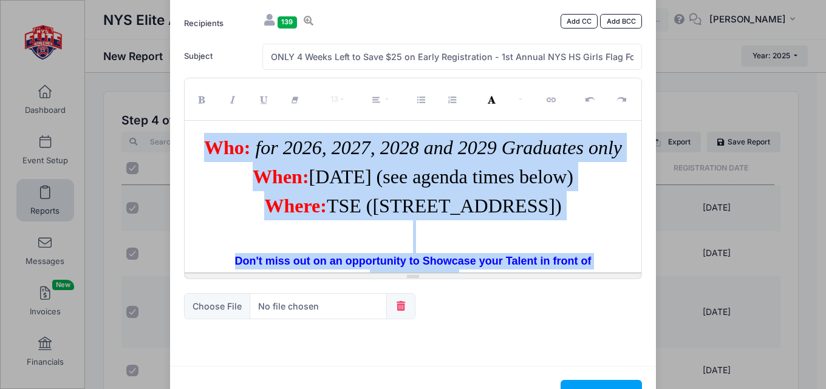
scroll to position [602, 0]
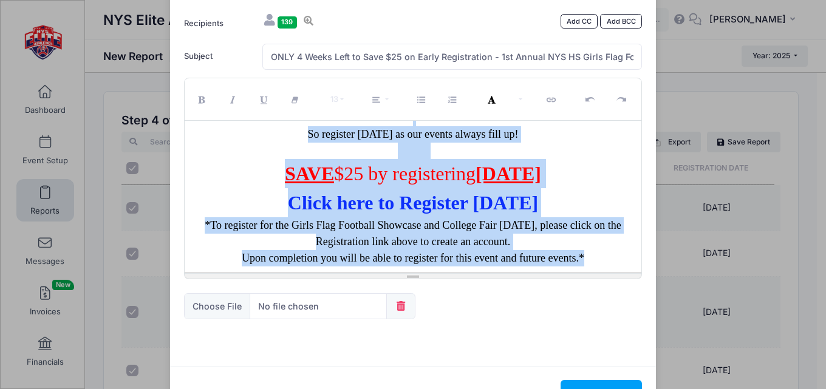
drag, startPoint x: 309, startPoint y: 137, endPoint x: 641, endPoint y: 369, distance: 404.2
click at [641, 369] on div "Send Email Recipients 139 Add CC Add BCC [PERSON_NAME]; [PERSON_NAME]; Subject" at bounding box center [413, 187] width 486 height 466
copy div "LORE 3 Ipsum dolo si AMET $98 co Adipi Elitseddoeiu 3te Incidi UTL Etdol Magn A…"
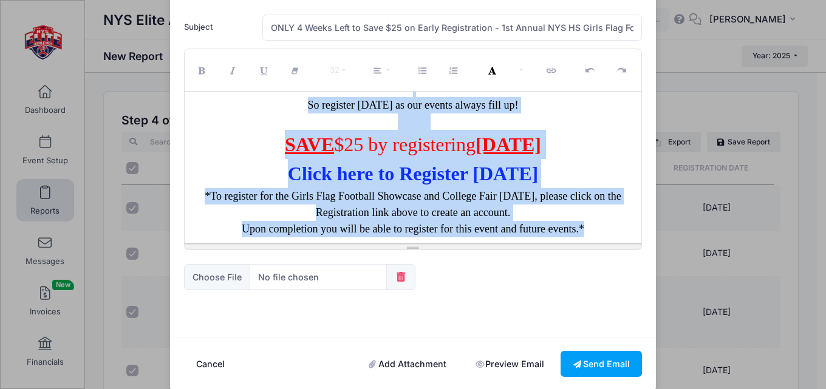
scroll to position [104, 0]
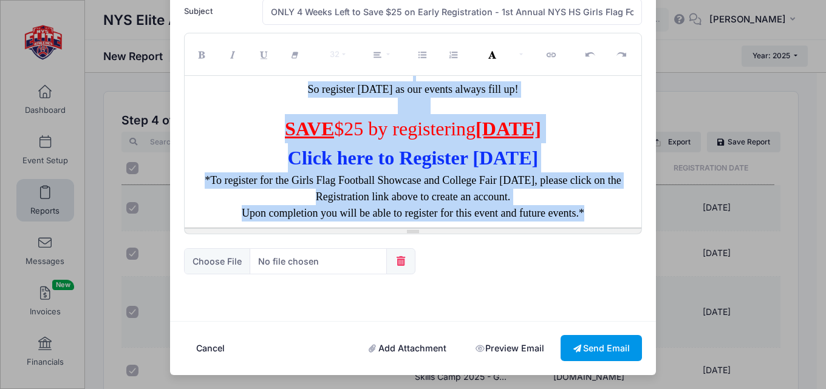
click at [588, 341] on button "Send Email" at bounding box center [600, 348] width 81 height 26
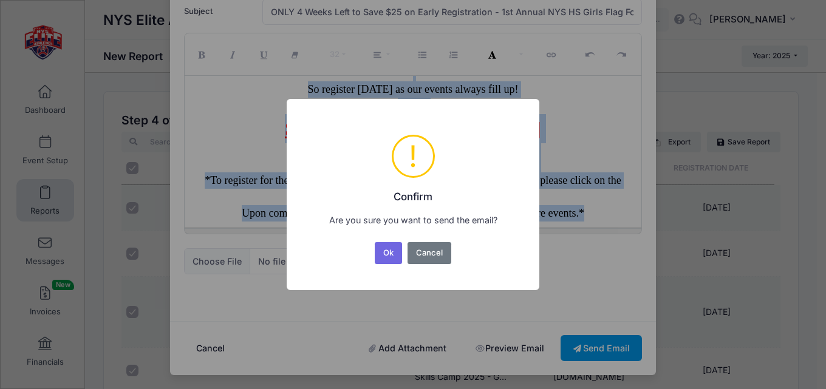
scroll to position [0, 0]
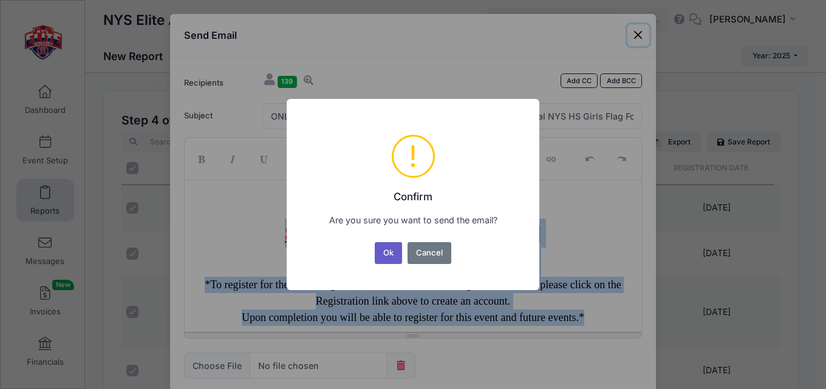
click at [381, 251] on button "Ok" at bounding box center [389, 253] width 28 height 22
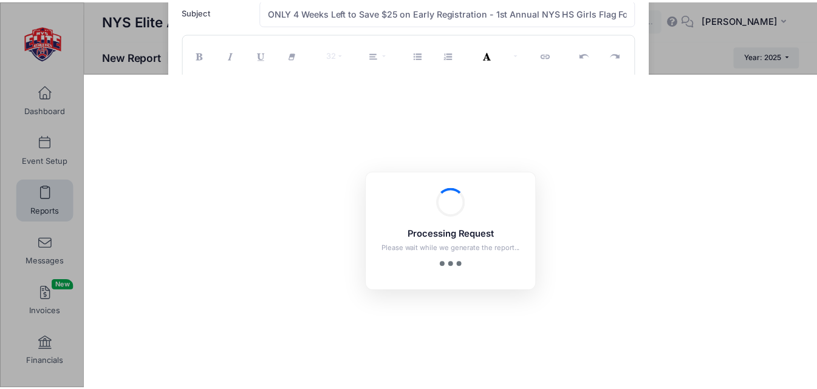
scroll to position [60, 0]
